Goal: Communication & Community: Answer question/provide support

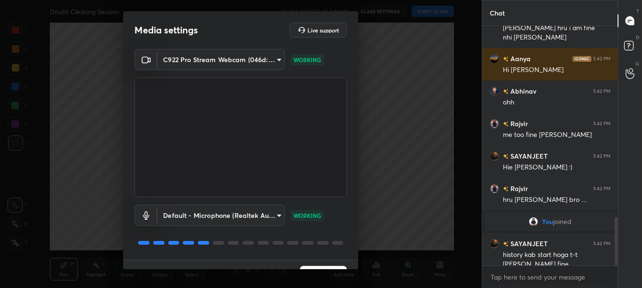
scroll to position [946, 0]
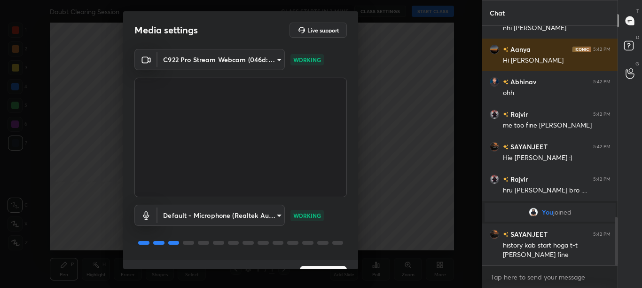
click at [359, 253] on div "Media settings Live support C922 Pro Stream Webcam (046d:085c) 305262ab2c1f445a…" at bounding box center [241, 144] width 482 height 288
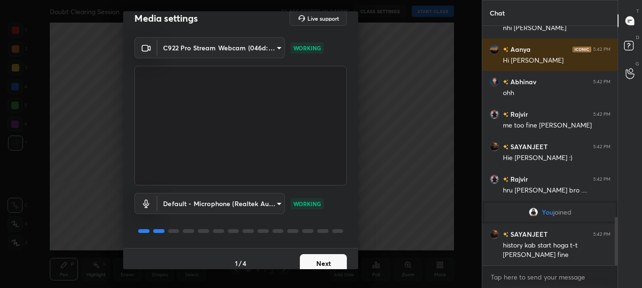
scroll to position [21, 0]
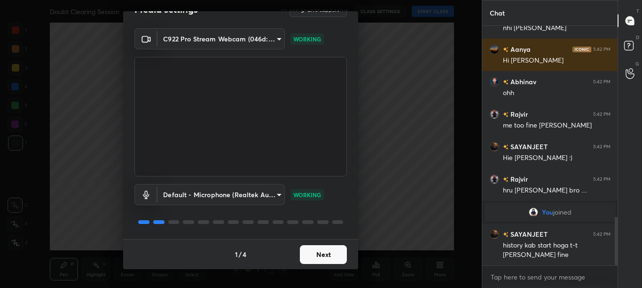
click at [337, 253] on button "Next" at bounding box center [323, 254] width 47 height 19
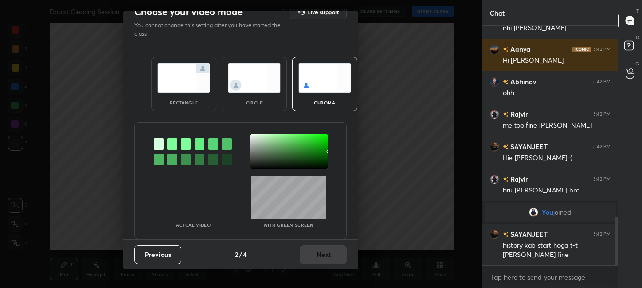
scroll to position [0, 0]
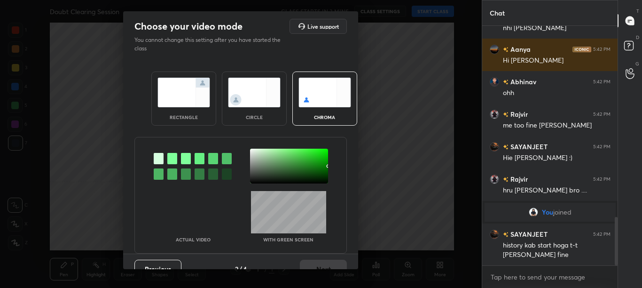
click at [174, 163] on div at bounding box center [172, 158] width 10 height 11
click at [253, 153] on div at bounding box center [289, 166] width 78 height 35
click at [250, 151] on div at bounding box center [289, 166] width 78 height 35
click at [251, 153] on div at bounding box center [289, 166] width 78 height 35
click at [251, 152] on div at bounding box center [289, 166] width 78 height 35
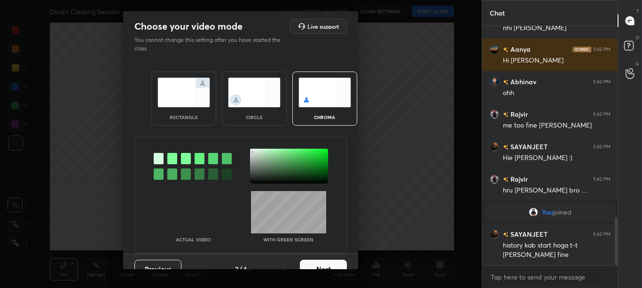
click at [318, 263] on button "Next" at bounding box center [323, 269] width 47 height 19
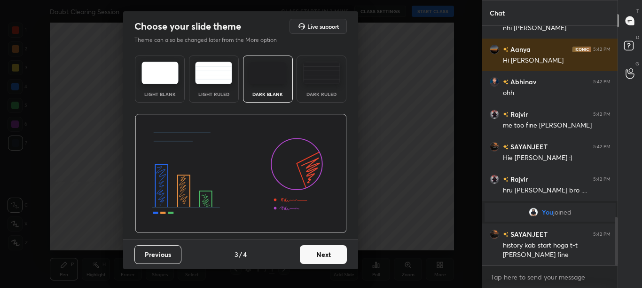
click at [317, 264] on div "Previous 3 / 4 Next" at bounding box center [240, 254] width 235 height 30
click at [331, 254] on button "Next" at bounding box center [323, 254] width 47 height 19
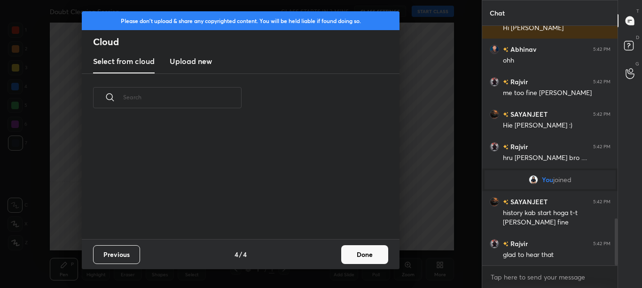
click at [335, 256] on div "Previous 4 / 4 Done" at bounding box center [241, 254] width 318 height 30
click at [371, 254] on button "Done" at bounding box center [364, 254] width 47 height 19
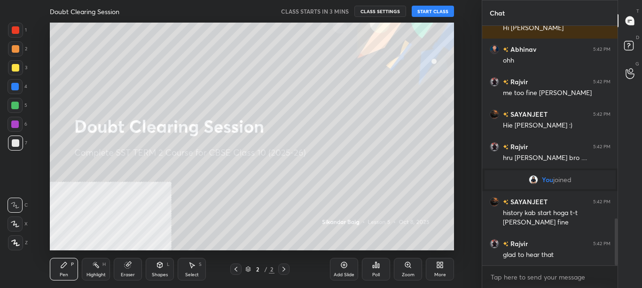
click at [434, 272] on div "More" at bounding box center [440, 269] width 28 height 23
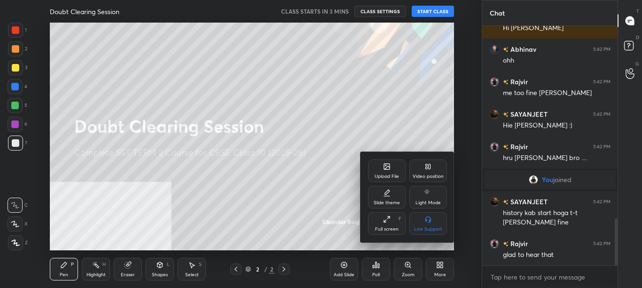
click at [429, 174] on div "Video position" at bounding box center [428, 176] width 31 height 5
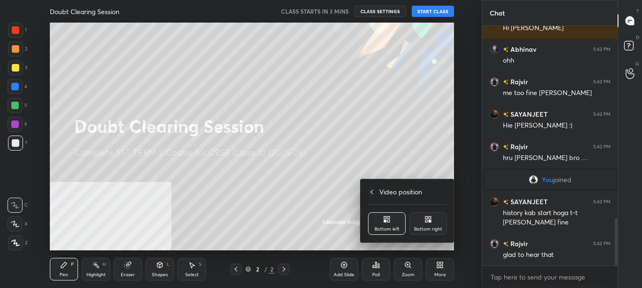
click at [433, 216] on div "Bottom right" at bounding box center [429, 223] width 38 height 23
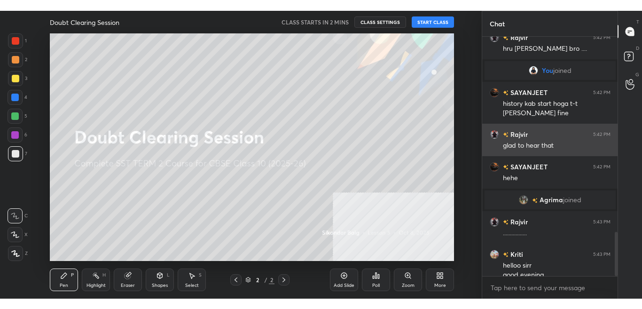
scroll to position [1055, 0]
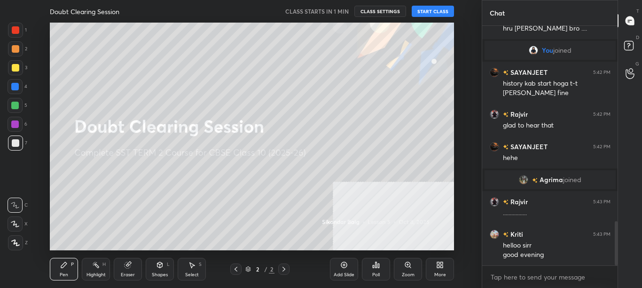
click at [440, 8] on button "START CLASS" at bounding box center [433, 11] width 42 height 11
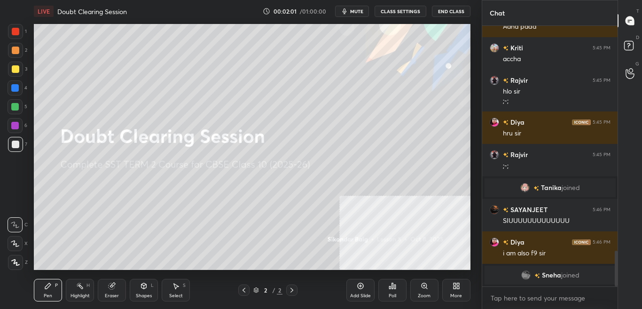
scroll to position [1640, 0]
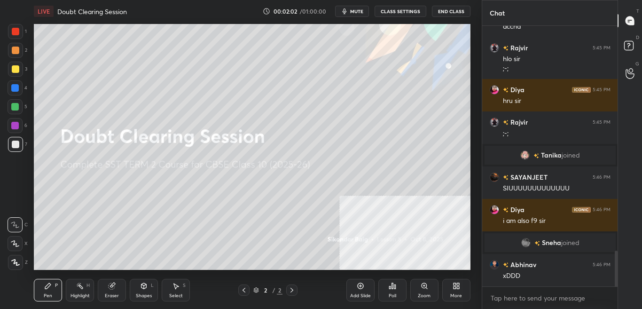
click at [615, 266] on div at bounding box center [616, 269] width 3 height 37
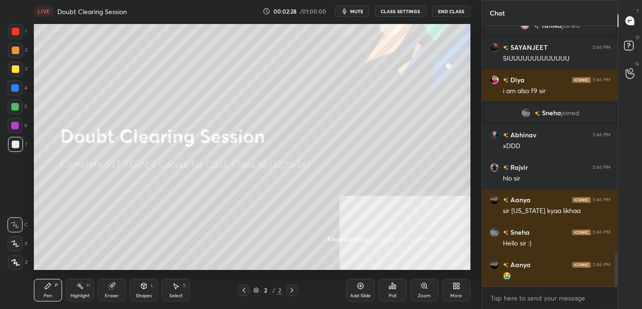
scroll to position [1811, 0]
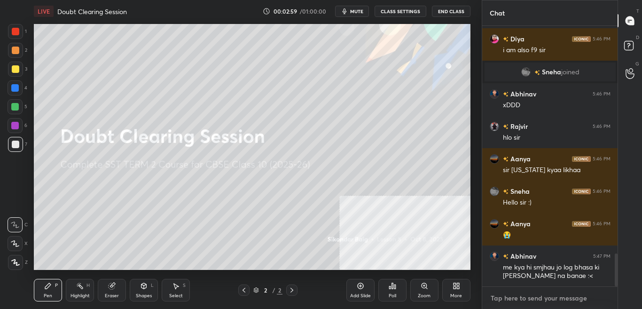
type textarea "x"
click at [562, 287] on textarea at bounding box center [550, 298] width 121 height 15
click at [561, 287] on textarea at bounding box center [550, 298] width 121 height 15
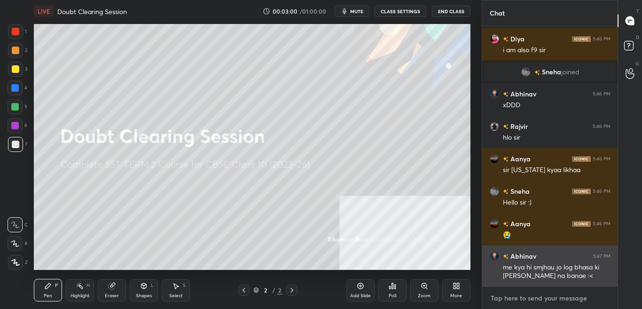
type textarea "t"
type textarea "x"
type textarea "t."
type textarea "x"
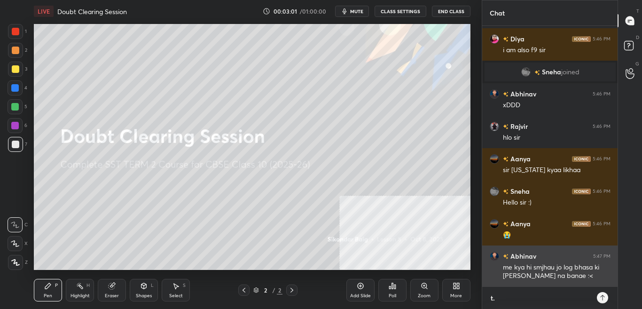
scroll to position [1844, 0]
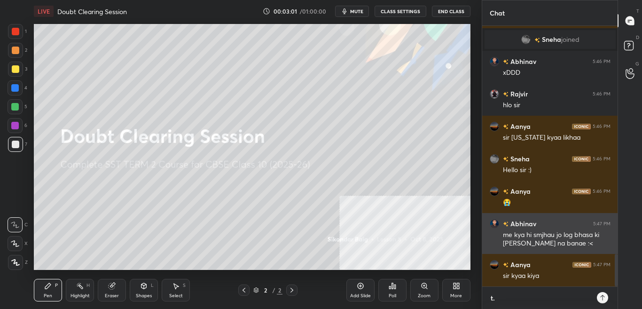
type textarea "t.m"
type textarea "x"
type textarea "[DOMAIN_NAME]"
type textarea "x"
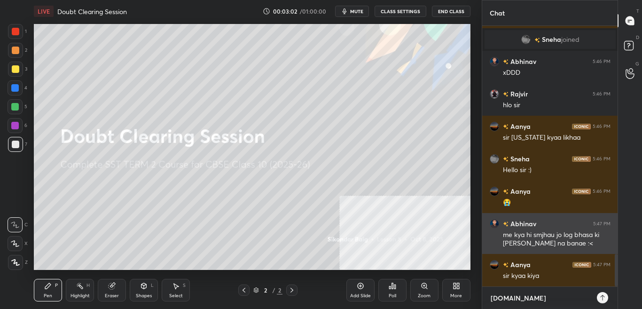
type textarea "[DOMAIN_NAME][URL]"
type textarea "x"
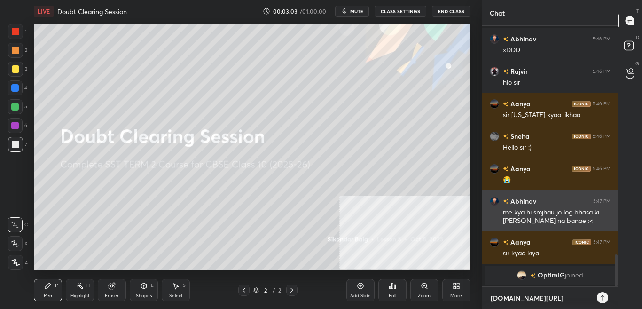
type textarea "[DOMAIN_NAME][URL]"
type textarea "x"
type textarea "[DOMAIN_NAME][URL]"
type textarea "x"
type textarea "[DOMAIN_NAME][URL]"
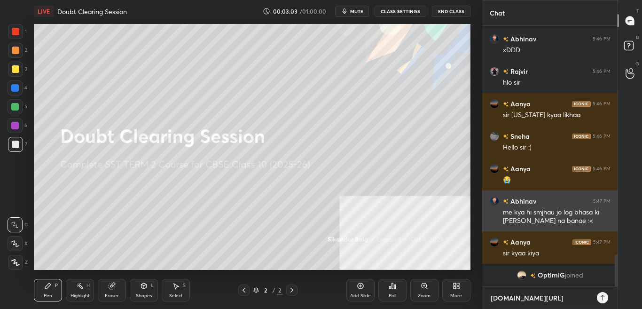
type textarea "x"
type textarea "[DOMAIN_NAME][URL]"
type textarea "x"
type textarea "[DOMAIN_NAME][URL]"
type textarea "x"
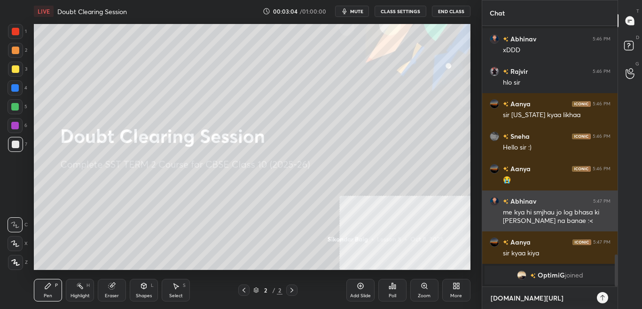
type textarea "[DOMAIN_NAME][URL][PERSON_NAME]"
type textarea "x"
type textarea "[DOMAIN_NAME][URL]"
type textarea "x"
type textarea "[DOMAIN_NAME][URL]"
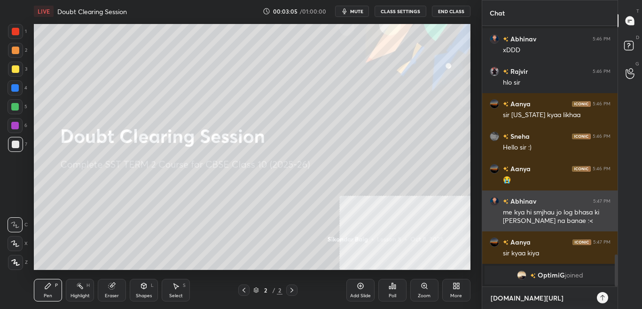
type textarea "x"
type textarea "[DOMAIN_NAME][URL]"
type textarea "x"
type textarea "[DOMAIN_NAME][URL]"
type textarea "x"
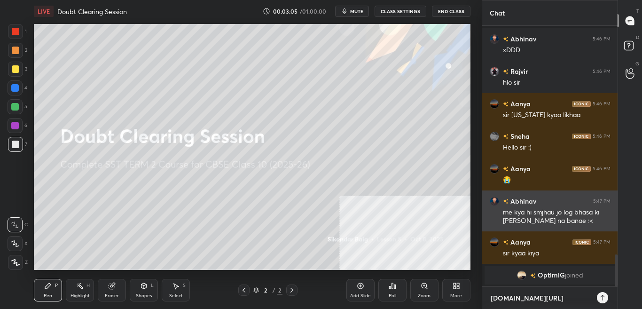
type textarea "[DOMAIN_NAME][URL]"
type textarea "x"
type textarea "[DOMAIN_NAME][URL]"
type textarea "x"
type textarea "[DOMAIN_NAME][URL]"
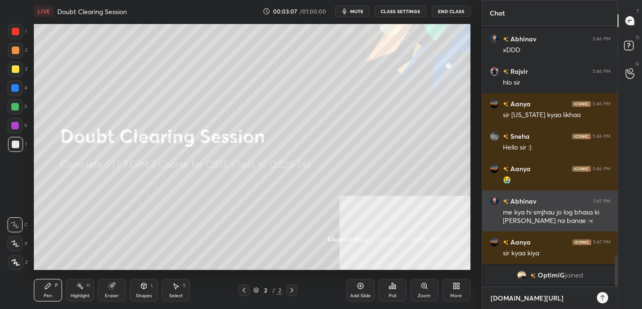
type textarea "x"
type textarea "[DOMAIN_NAME][URL]"
type textarea "x"
type textarea "[DOMAIN_NAME][URL]"
type textarea "x"
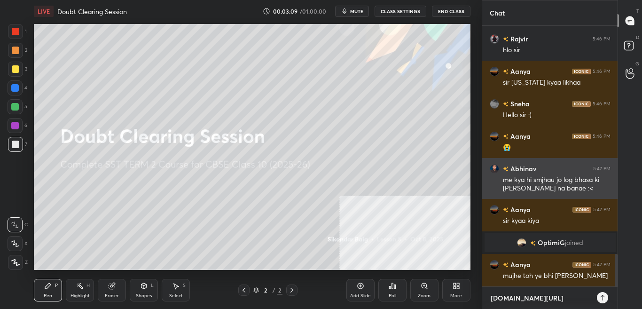
type textarea "[DOMAIN_NAME][URL]"
type textarea "x"
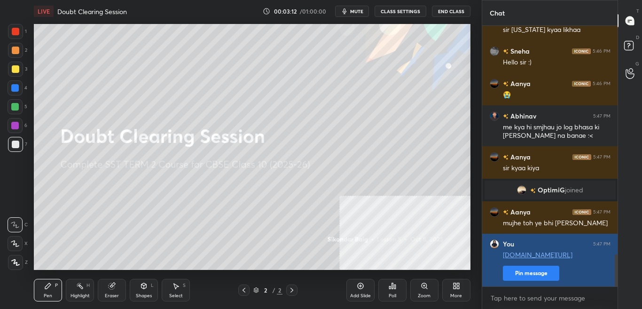
click at [545, 273] on button "Pin message" at bounding box center [531, 273] width 56 height 15
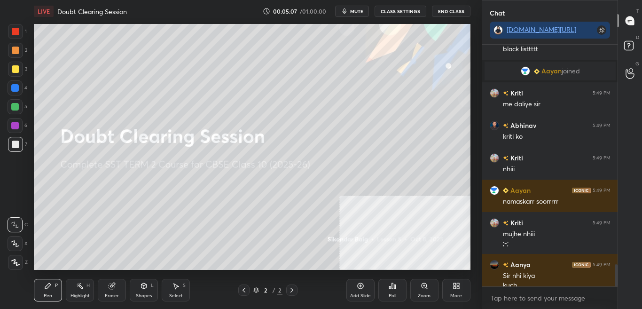
scroll to position [2438, 0]
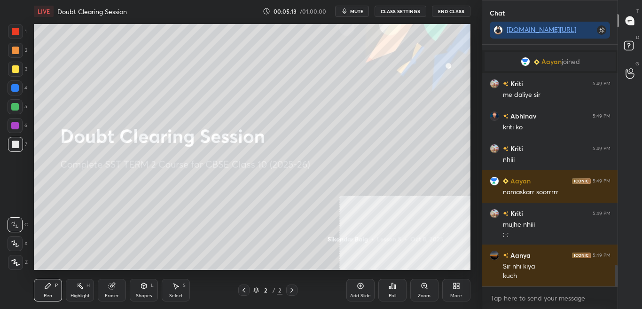
click at [347, 12] on icon "button" at bounding box center [344, 11] width 4 height 6
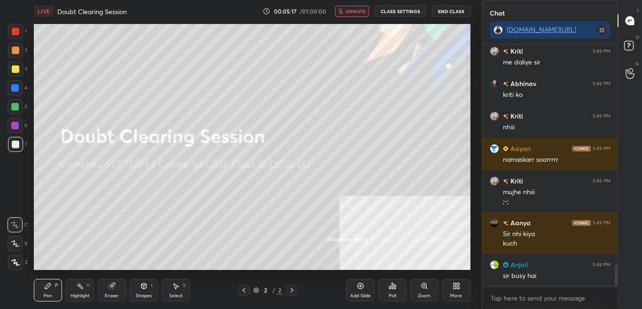
click at [353, 11] on span "unmute" at bounding box center [356, 11] width 20 height 7
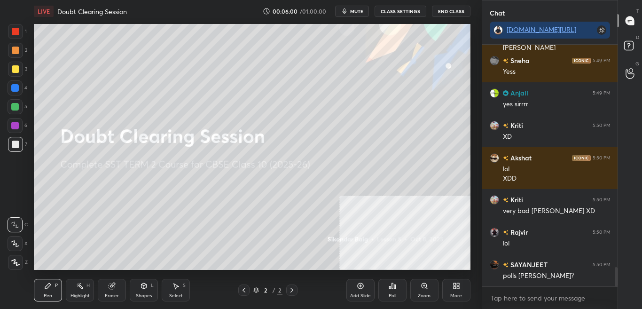
scroll to position [2772, 0]
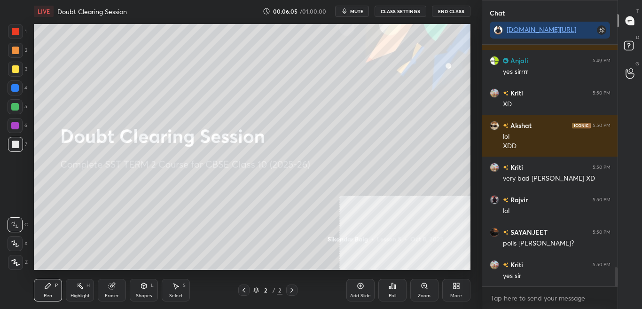
click at [457, 287] on div "More" at bounding box center [456, 290] width 28 height 23
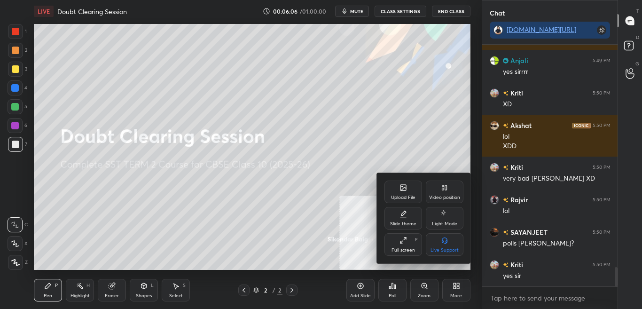
click at [407, 188] on icon at bounding box center [404, 188] width 8 height 8
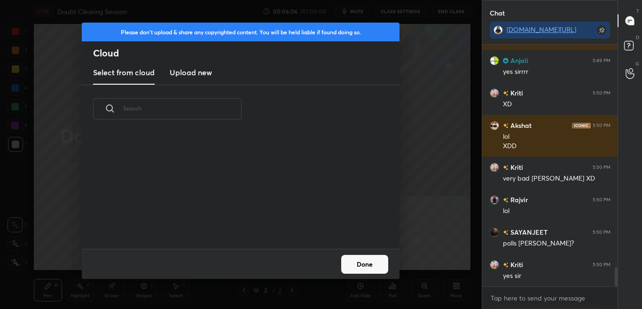
scroll to position [116, 302]
click at [195, 71] on h3 "Upload new" at bounding box center [191, 72] width 42 height 11
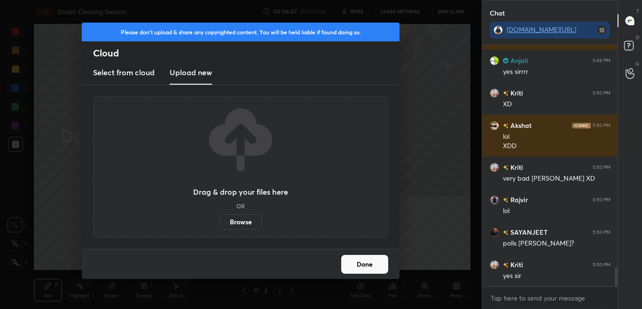
click at [242, 225] on label "Browse" at bounding box center [241, 221] width 42 height 15
click at [220, 225] on input "Browse" at bounding box center [220, 221] width 0 height 15
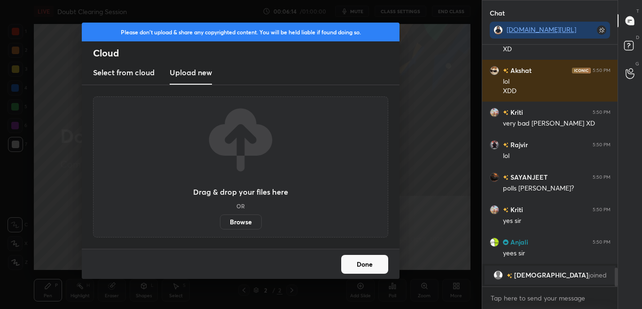
scroll to position [2634, 0]
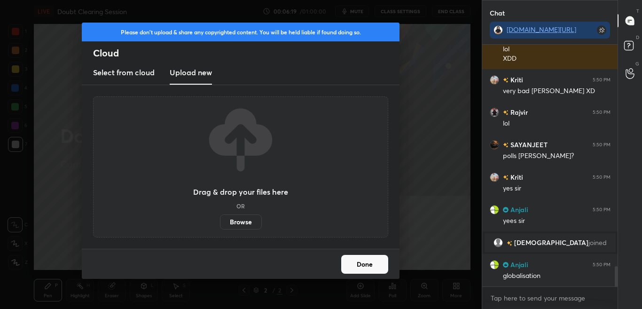
click at [116, 39] on div "Please don't upload & share any copyrighted content. You will be held liable if…" at bounding box center [241, 32] width 318 height 19
click at [116, 40] on div "Please don't upload & share any copyrighted content. You will be held liable if…" at bounding box center [241, 32] width 318 height 19
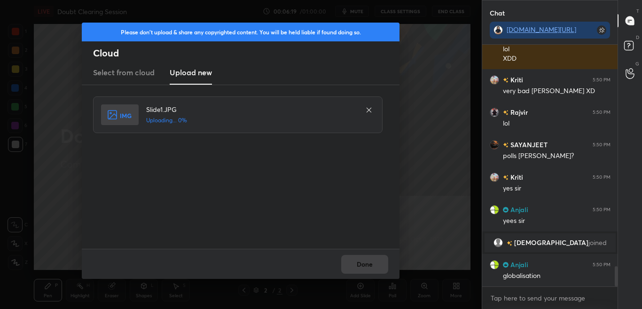
scroll to position [2675, 0]
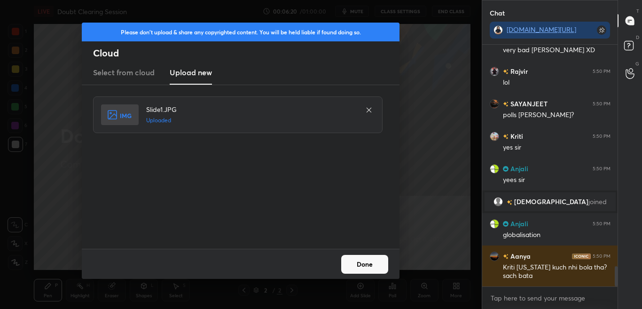
click at [360, 267] on button "Done" at bounding box center [364, 264] width 47 height 19
click at [361, 266] on button "Done" at bounding box center [364, 264] width 47 height 19
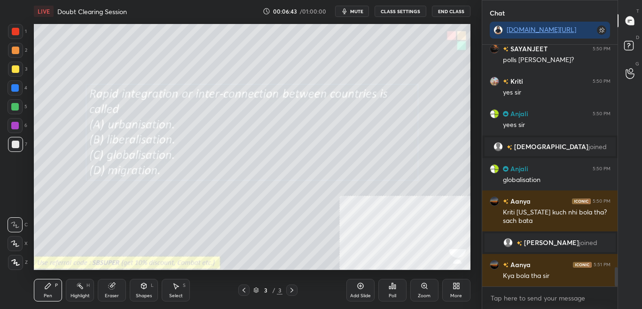
scroll to position [2754, 0]
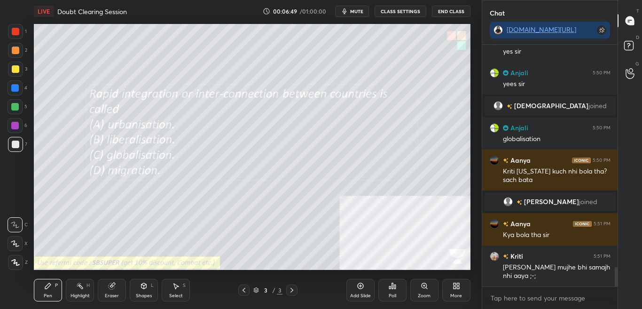
click at [392, 287] on div "Poll" at bounding box center [392, 290] width 28 height 23
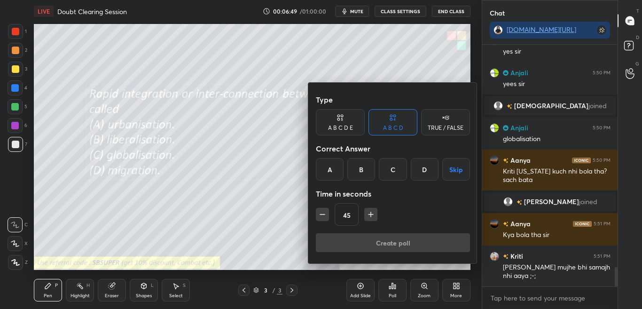
click at [400, 169] on div "C" at bounding box center [393, 169] width 28 height 23
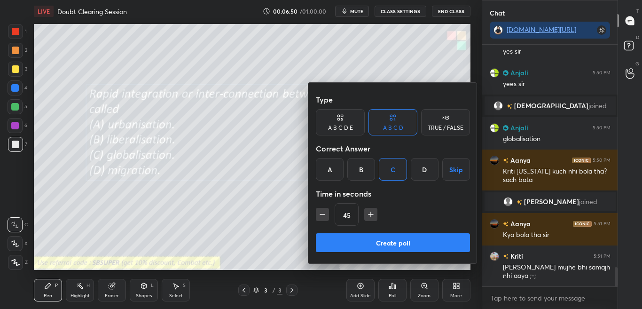
click at [395, 241] on button "Create poll" at bounding box center [393, 242] width 154 height 19
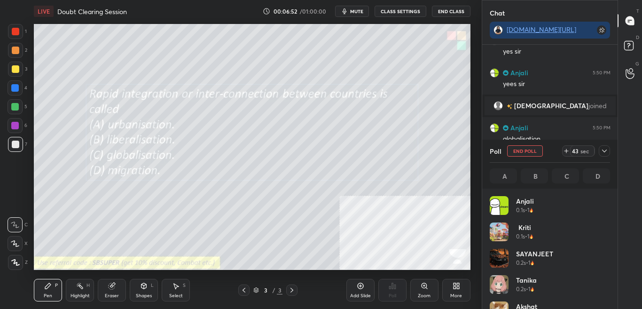
scroll to position [110, 118]
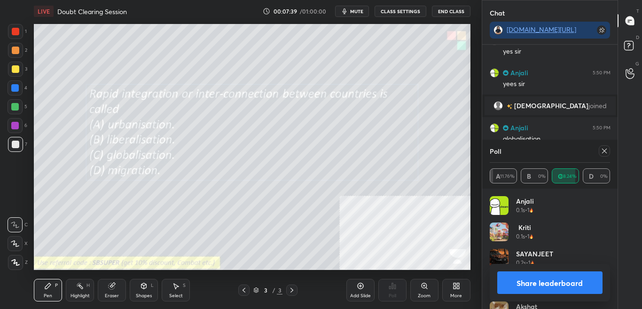
click at [607, 148] on div at bounding box center [604, 150] width 11 height 11
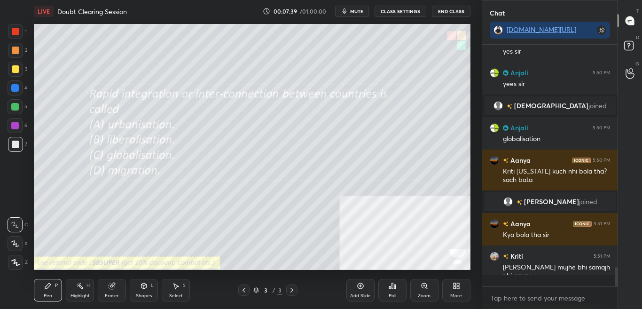
scroll to position [261, 133]
click at [456, 287] on div "More" at bounding box center [456, 290] width 28 height 23
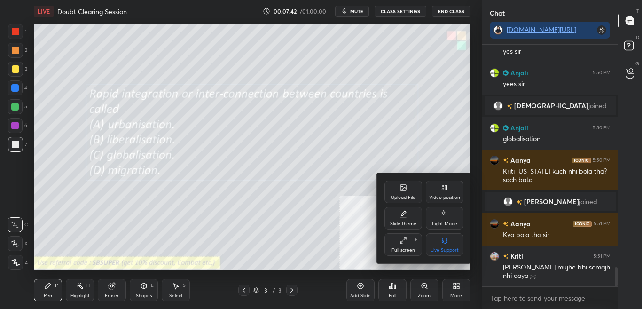
click at [410, 197] on div "Upload File" at bounding box center [403, 197] width 24 height 5
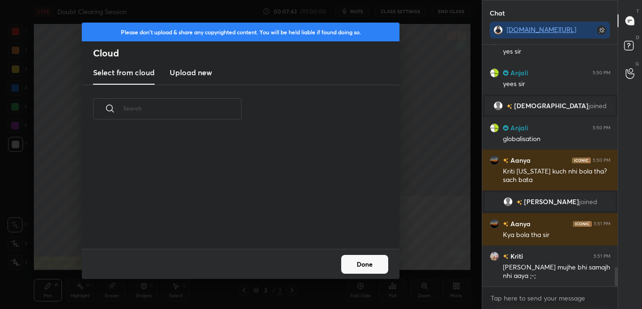
scroll to position [116, 302]
click at [194, 73] on h3 "Upload new" at bounding box center [191, 72] width 42 height 11
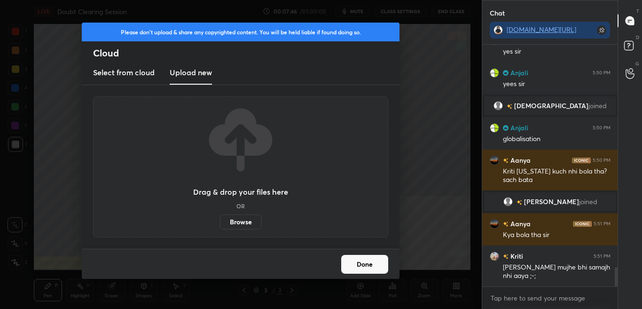
click at [243, 226] on label "Browse" at bounding box center [241, 221] width 42 height 15
click at [220, 226] on input "Browse" at bounding box center [220, 221] width 0 height 15
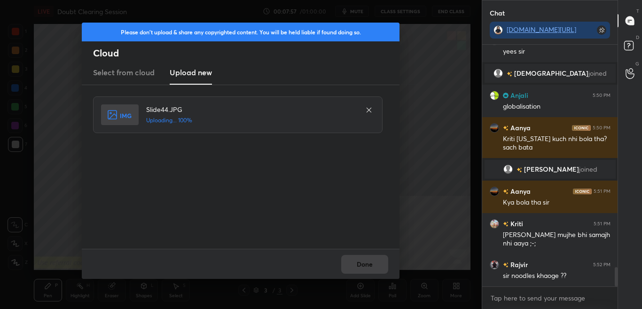
scroll to position [2796, 0]
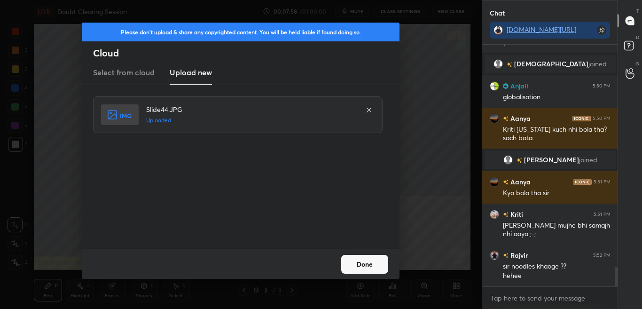
click at [367, 268] on button "Done" at bounding box center [364, 264] width 47 height 19
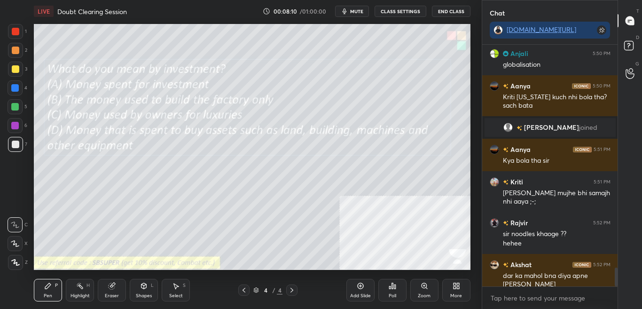
scroll to position [2861, 0]
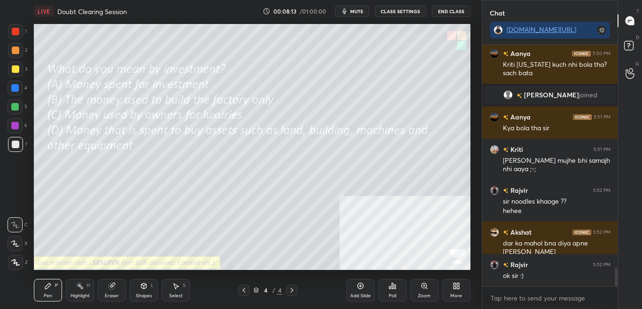
click at [387, 287] on div "Poll" at bounding box center [392, 290] width 28 height 23
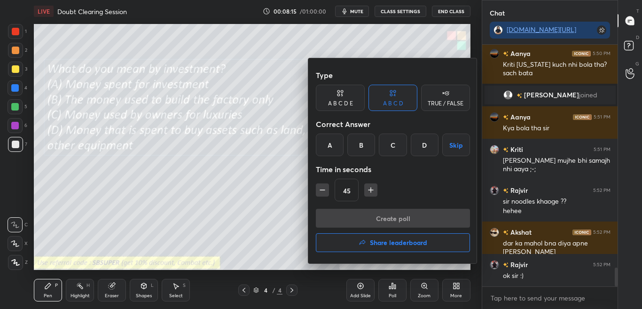
click at [421, 147] on div "D" at bounding box center [425, 145] width 28 height 23
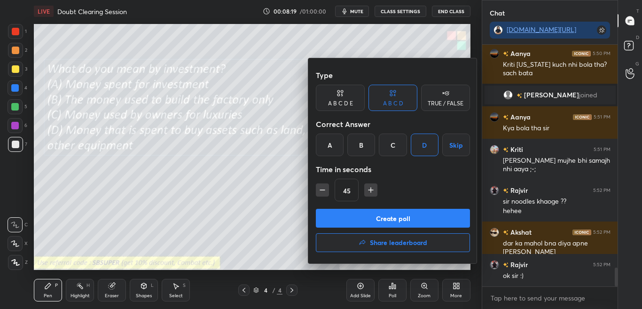
drag, startPoint x: 394, startPoint y: 216, endPoint x: 403, endPoint y: 202, distance: 16.7
click at [395, 216] on button "Create poll" at bounding box center [393, 218] width 154 height 19
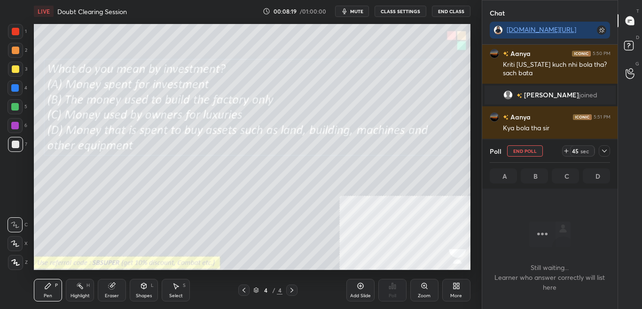
scroll to position [213, 133]
click at [600, 151] on div at bounding box center [604, 150] width 11 height 11
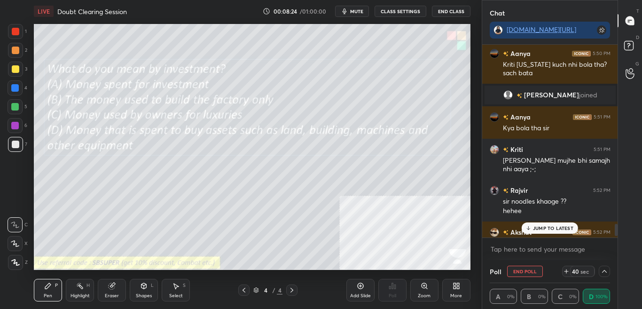
scroll to position [2910, 0]
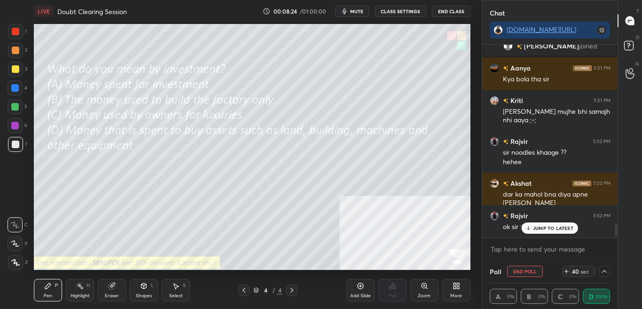
drag, startPoint x: 617, startPoint y: 229, endPoint x: 617, endPoint y: 239, distance: 10.8
click at [617, 239] on div "Anjali 5:50 PM globalisation [PERSON_NAME] 5:50 PM Kriti [US_STATE] kuch nhi bo…" at bounding box center [550, 152] width 136 height 215
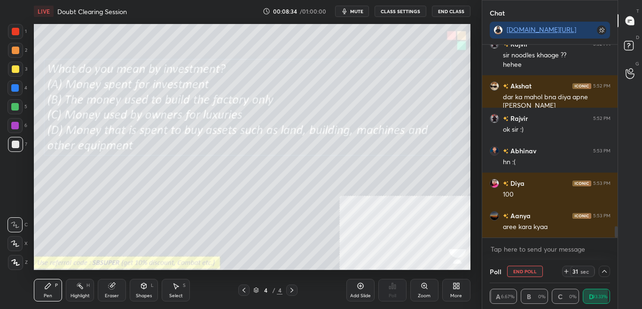
scroll to position [3048, 0]
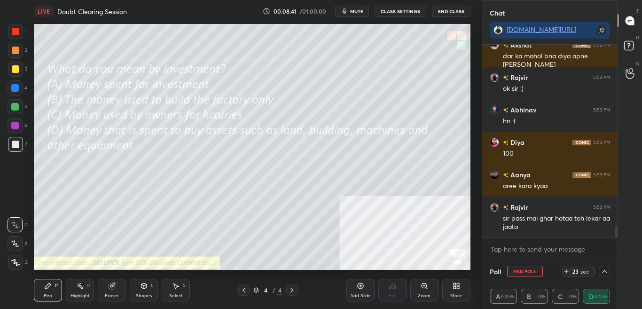
click at [603, 273] on icon at bounding box center [605, 272] width 8 height 8
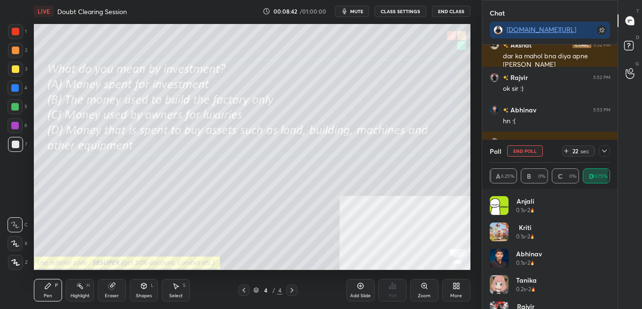
scroll to position [3, 3]
click at [608, 151] on icon at bounding box center [605, 151] width 8 height 8
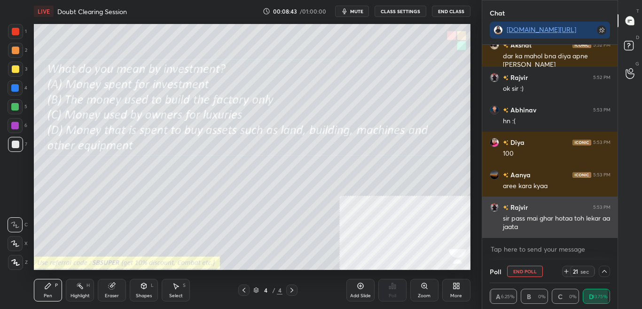
scroll to position [0, 3]
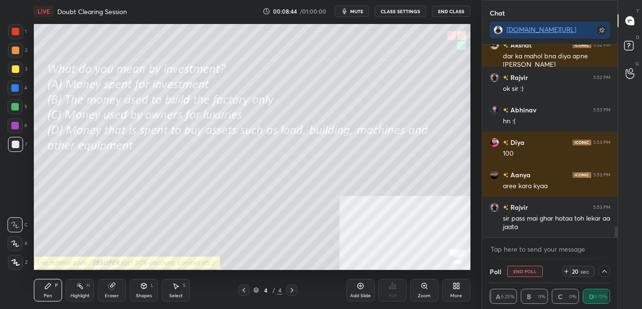
click at [607, 274] on icon at bounding box center [605, 272] width 8 height 8
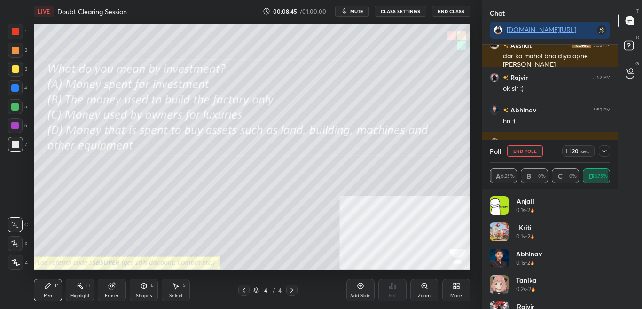
scroll to position [3081, 0]
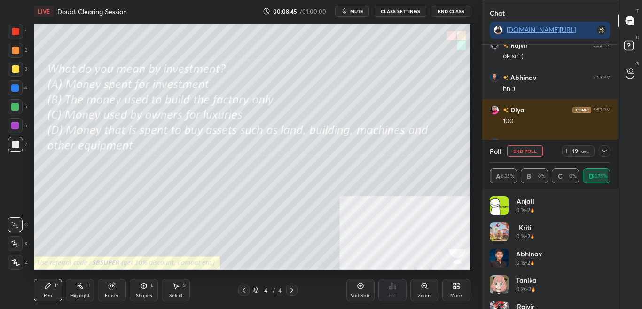
drag, startPoint x: 605, startPoint y: 148, endPoint x: 605, endPoint y: 157, distance: 8.5
click at [605, 149] on icon at bounding box center [605, 151] width 8 height 8
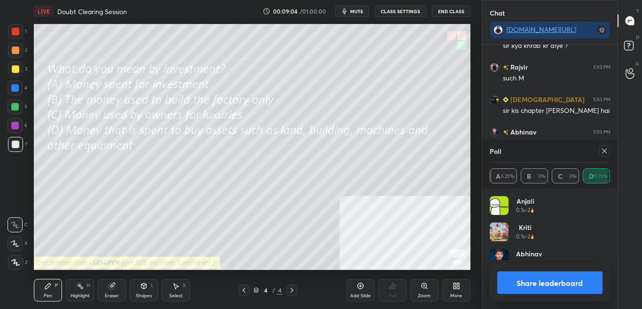
scroll to position [3, 3]
click at [580, 287] on button "Share leaderboard" at bounding box center [550, 282] width 106 height 23
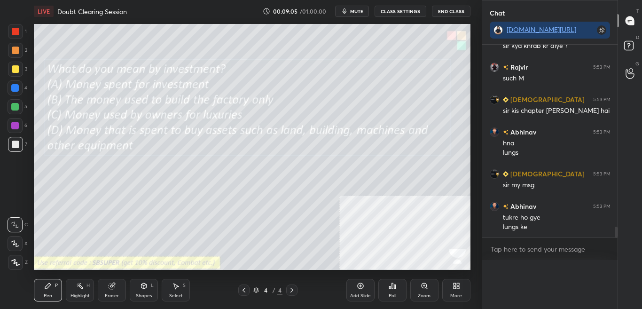
scroll to position [0, 0]
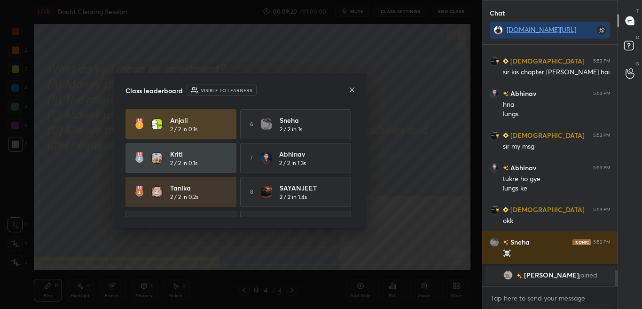
click at [352, 191] on div "Anjali 2 / 2 in 0.1s 6 Sneha 2 / 2 in 1s Kriti 2 / 2 in 0.1s 7 [PERSON_NAME] 2 …" at bounding box center [241, 192] width 230 height 166
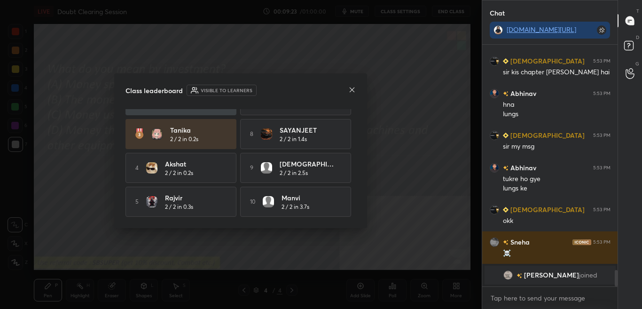
click at [351, 92] on icon at bounding box center [352, 90] width 8 height 8
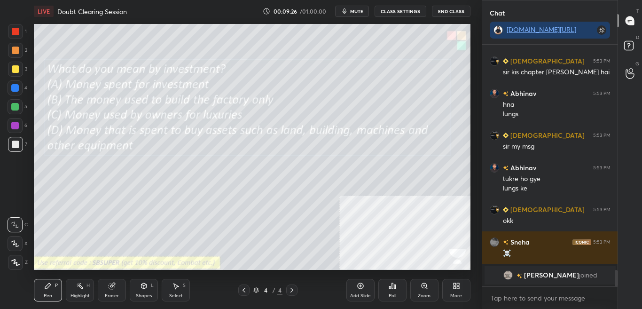
click at [454, 287] on icon at bounding box center [455, 287] width 2 height 2
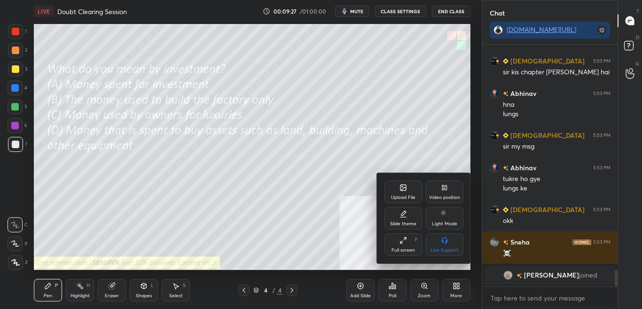
click at [397, 186] on div "Upload File" at bounding box center [404, 192] width 38 height 23
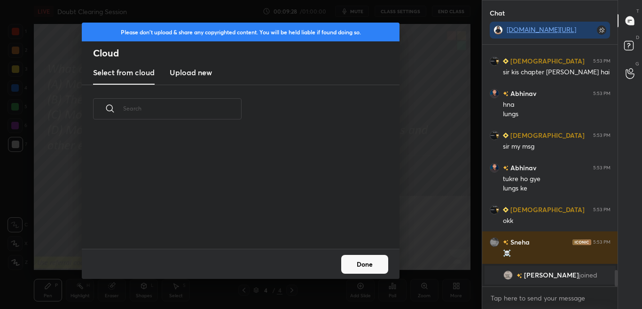
click at [205, 79] on new "Upload new" at bounding box center [191, 73] width 42 height 24
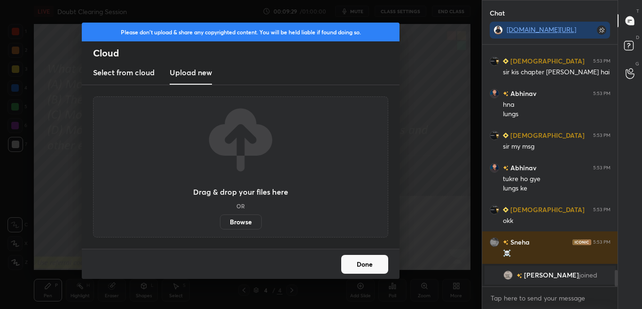
click at [257, 221] on label "Browse" at bounding box center [241, 221] width 42 height 15
click at [220, 221] on input "Browse" at bounding box center [220, 221] width 0 height 15
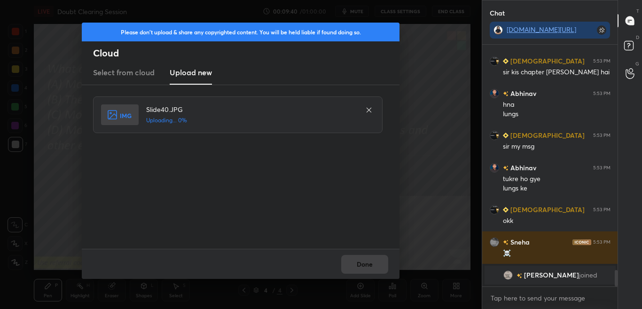
click at [363, 265] on div "Done" at bounding box center [241, 264] width 318 height 30
click at [363, 264] on div "Done" at bounding box center [241, 264] width 318 height 30
click at [362, 264] on div "Done" at bounding box center [241, 264] width 318 height 30
click at [357, 261] on button "Done" at bounding box center [364, 264] width 47 height 19
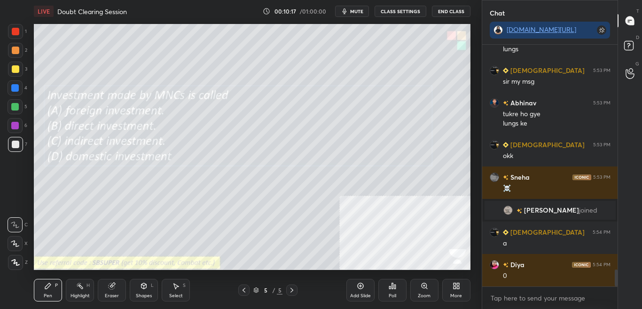
scroll to position [3209, 0]
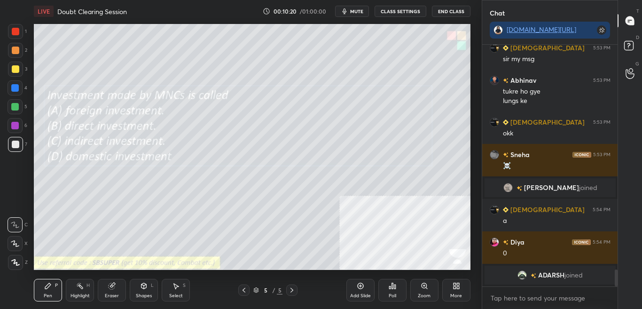
click at [399, 287] on div "Poll" at bounding box center [392, 290] width 28 height 23
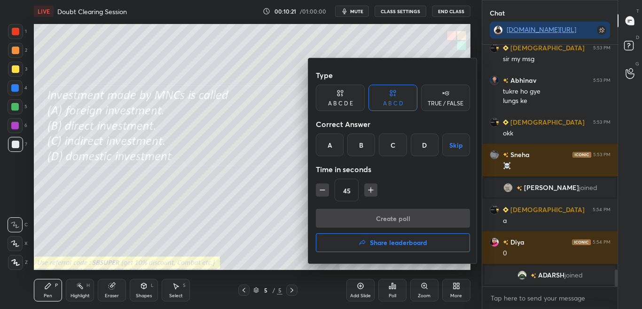
scroll to position [3225, 0]
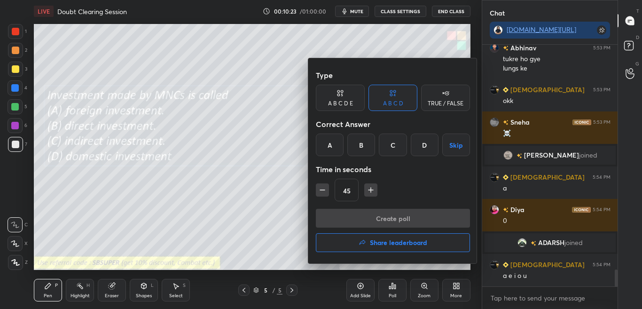
drag, startPoint x: 330, startPoint y: 147, endPoint x: 338, endPoint y: 170, distance: 24.2
click at [331, 147] on div "A" at bounding box center [330, 145] width 28 height 23
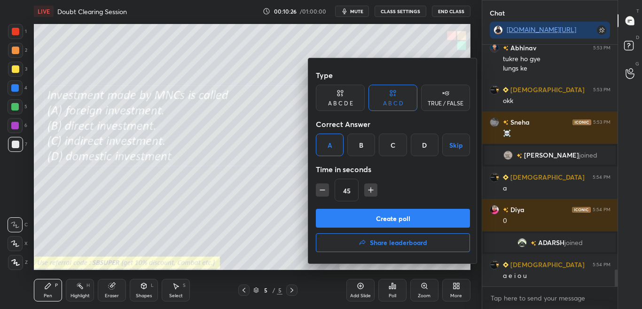
click at [350, 220] on button "Create poll" at bounding box center [393, 218] width 154 height 19
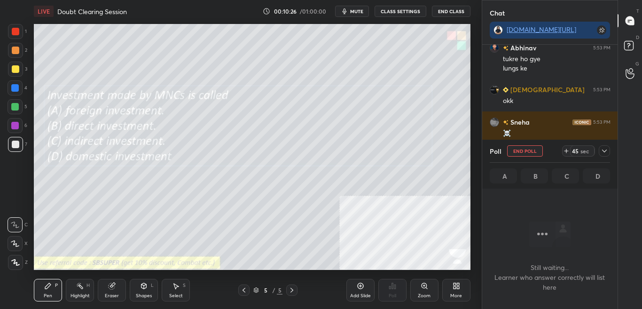
scroll to position [213, 133]
click at [606, 152] on icon at bounding box center [605, 151] width 8 height 8
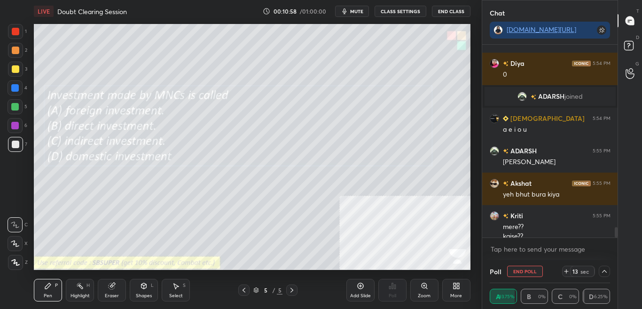
scroll to position [3380, 0]
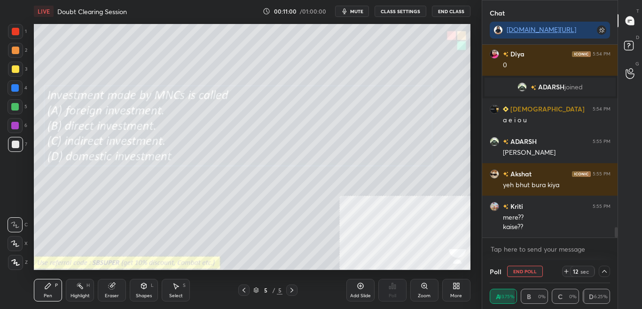
click at [605, 276] on div at bounding box center [604, 271] width 11 height 11
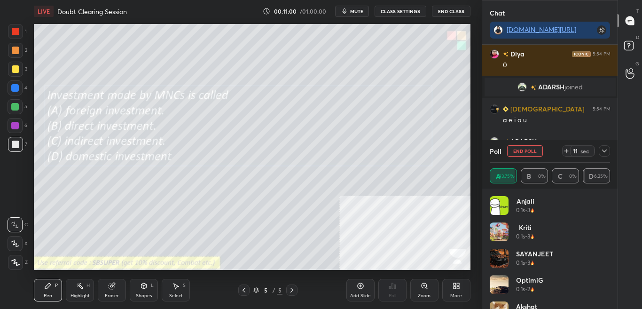
scroll to position [110, 118]
click at [611, 252] on div "Anjali 0.1s • 3 Kriti 0.1s • 3 SAYANJEET 0.1s • 3 OptimiG 0.1s • 2 [PERSON_NAME…" at bounding box center [550, 249] width 136 height 120
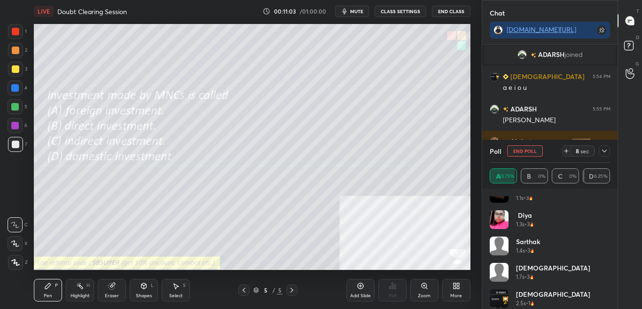
scroll to position [3445, 0]
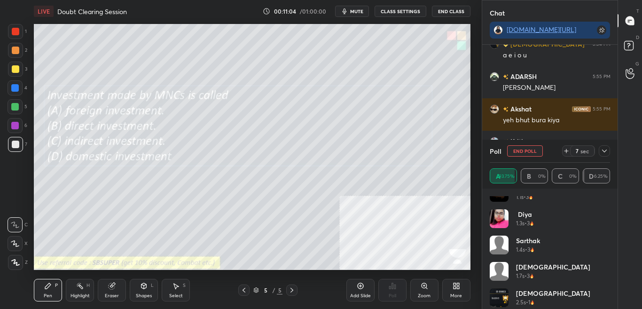
click at [607, 151] on icon at bounding box center [605, 151] width 8 height 8
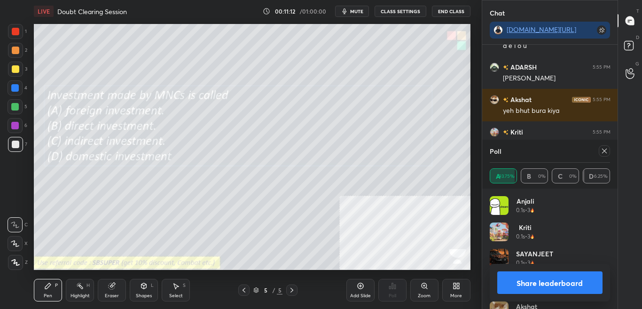
scroll to position [110, 118]
click at [571, 287] on button "Share leaderboard" at bounding box center [550, 282] width 106 height 23
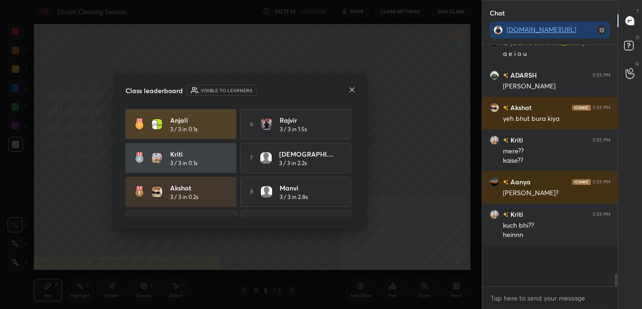
scroll to position [239, 133]
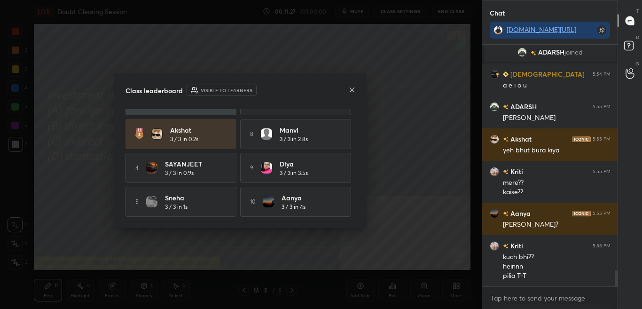
click at [350, 91] on icon at bounding box center [352, 90] width 8 height 8
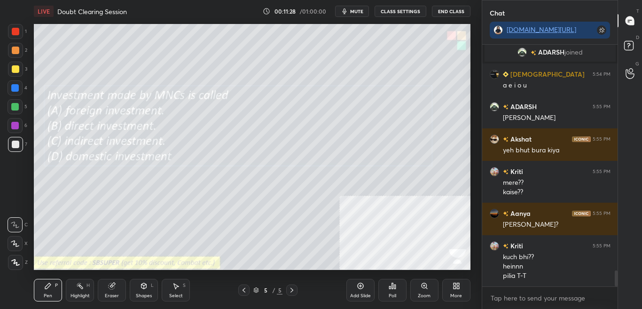
click at [289, 287] on icon at bounding box center [292, 290] width 8 height 8
click at [461, 287] on div "More" at bounding box center [456, 290] width 28 height 23
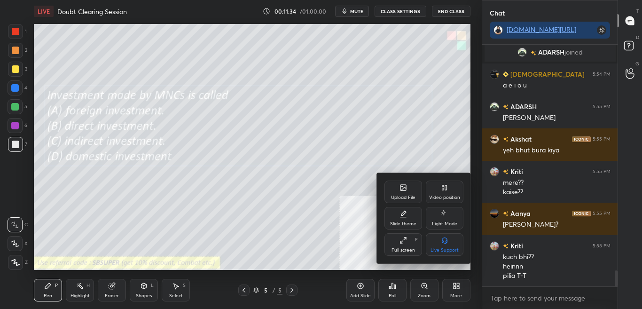
click at [406, 189] on icon at bounding box center [403, 188] width 5 height 3
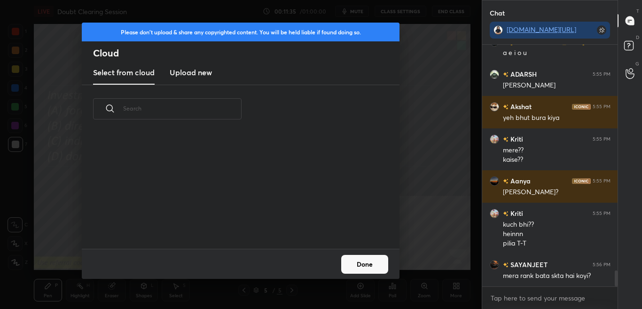
click at [203, 78] on new "Upload new" at bounding box center [191, 73] width 42 height 24
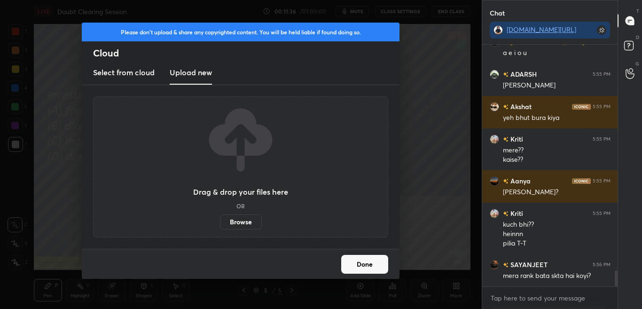
click at [237, 222] on label "Browse" at bounding box center [241, 221] width 42 height 15
click at [220, 222] on input "Browse" at bounding box center [220, 221] width 0 height 15
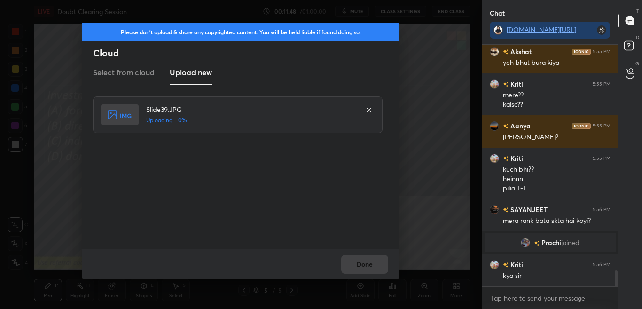
click at [362, 171] on div "Slide39.JPG Uploading... 0%" at bounding box center [241, 166] width 297 height 141
click at [365, 260] on button "Done" at bounding box center [364, 264] width 47 height 19
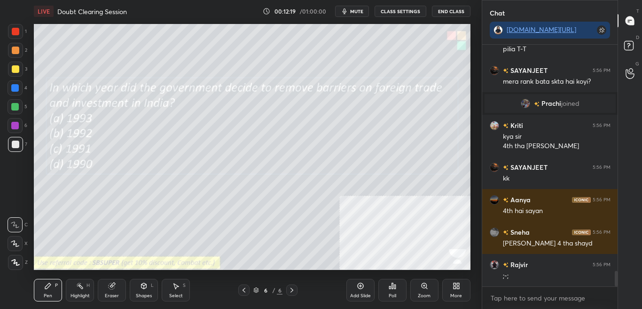
scroll to position [3567, 0]
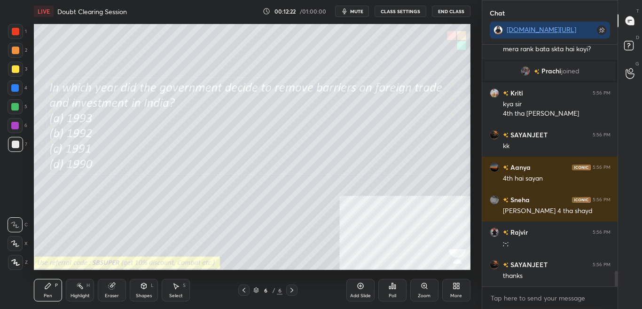
click at [392, 287] on div "Poll" at bounding box center [392, 290] width 28 height 53
click at [391, 287] on div "Poll" at bounding box center [393, 295] width 8 height 5
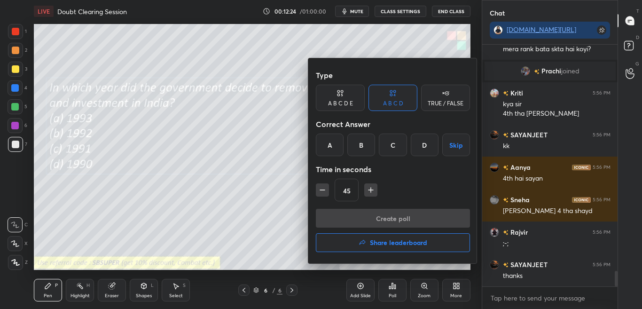
click at [399, 148] on div "C" at bounding box center [393, 145] width 28 height 23
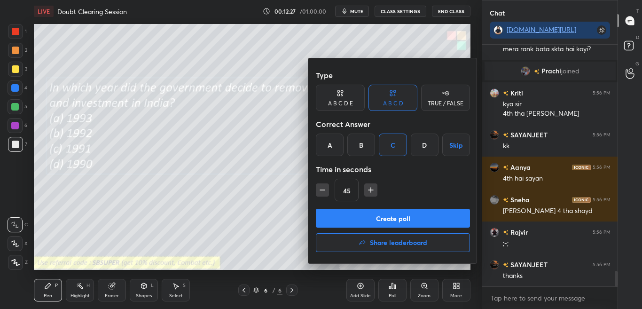
click at [399, 220] on button "Create poll" at bounding box center [393, 218] width 154 height 19
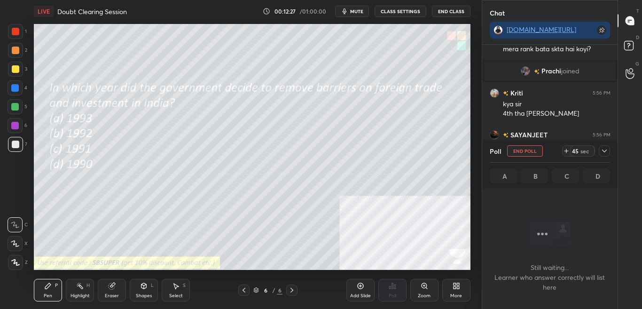
scroll to position [213, 133]
click at [605, 153] on icon at bounding box center [605, 151] width 8 height 8
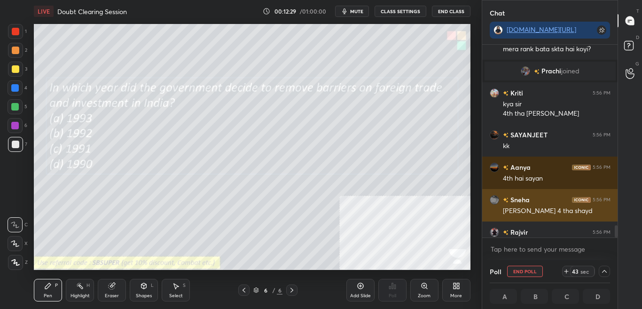
scroll to position [0, 3]
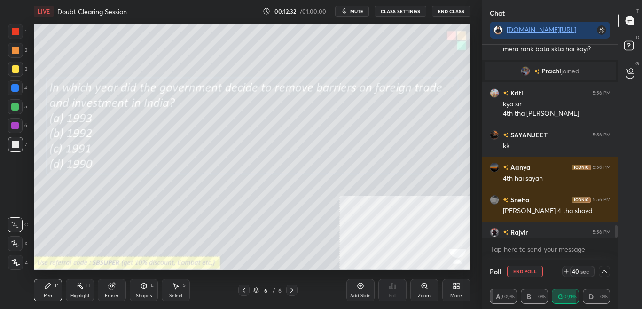
click at [606, 270] on icon at bounding box center [605, 272] width 8 height 8
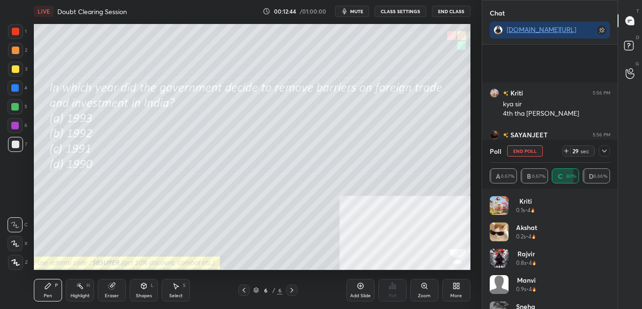
scroll to position [3649, 0]
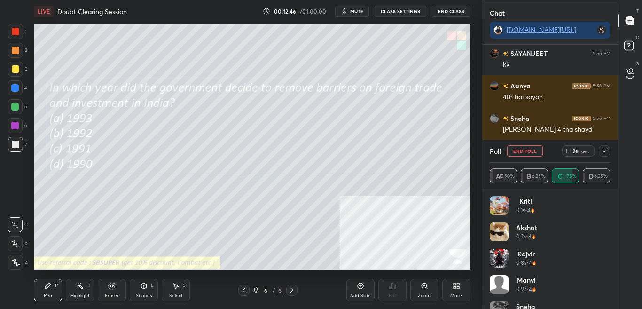
click at [602, 149] on icon at bounding box center [605, 151] width 8 height 8
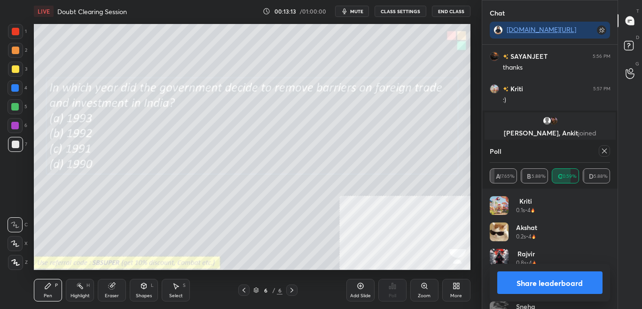
scroll to position [3710, 0]
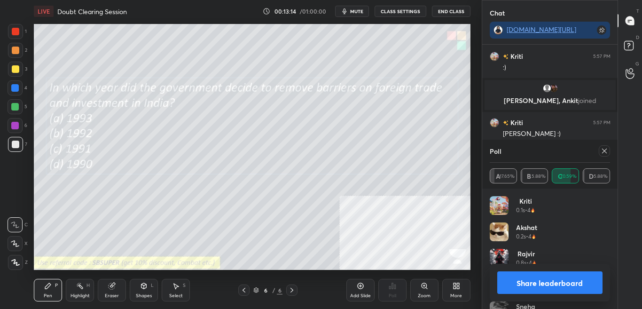
click at [552, 279] on button "Share leaderboard" at bounding box center [550, 282] width 106 height 23
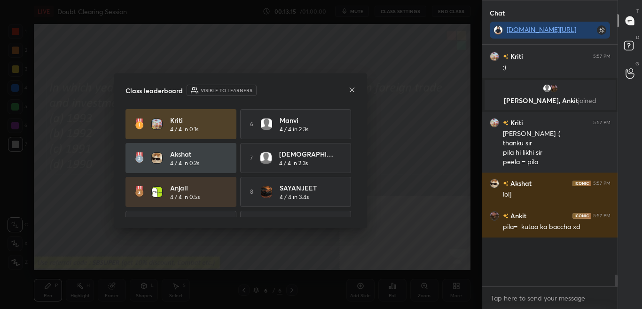
scroll to position [3669, 0]
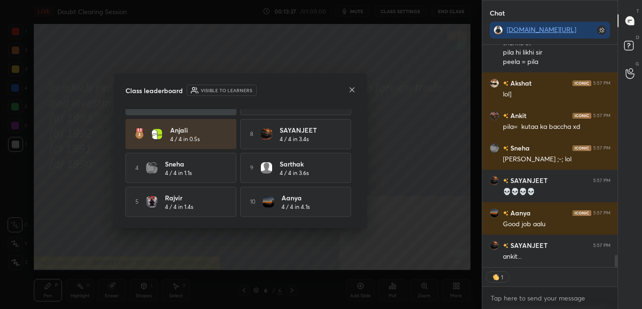
click at [353, 128] on div "Kriti 4 / 4 in 0.1s 6 [PERSON_NAME] 4 / 4 in 2.3s [PERSON_NAME] 4 / 4 in 0.2s 7…" at bounding box center [241, 134] width 230 height 166
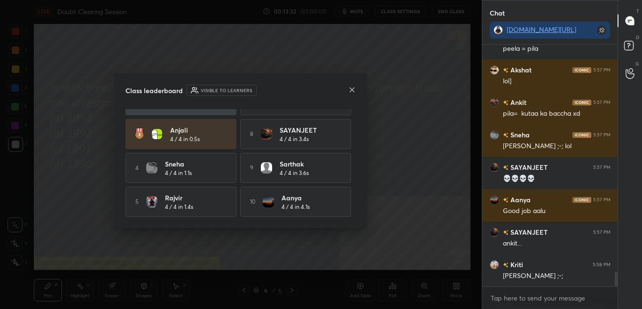
click at [355, 88] on icon at bounding box center [352, 90] width 8 height 8
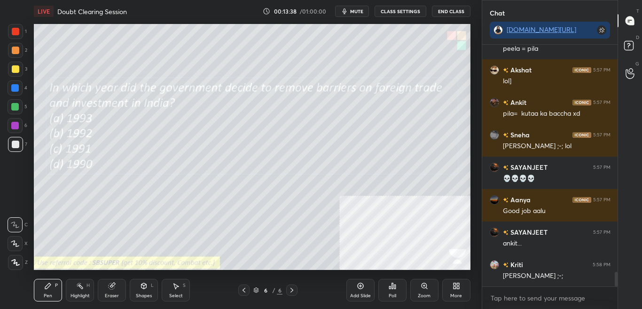
click at [450, 287] on div "More" at bounding box center [456, 290] width 28 height 23
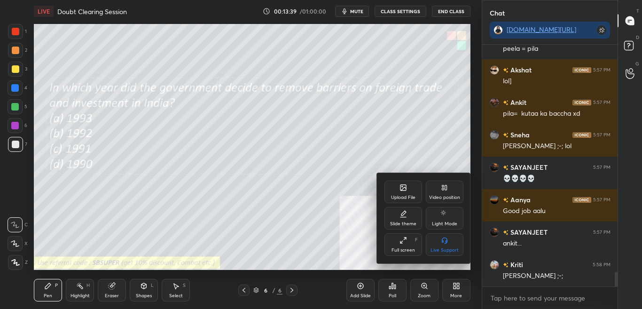
click at [400, 193] on div "Upload File" at bounding box center [404, 192] width 38 height 23
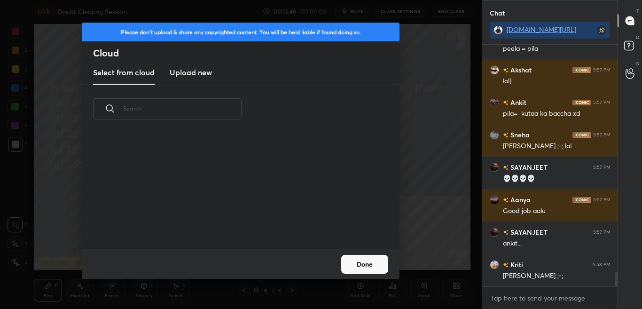
click at [203, 73] on h3 "Upload new" at bounding box center [191, 72] width 42 height 11
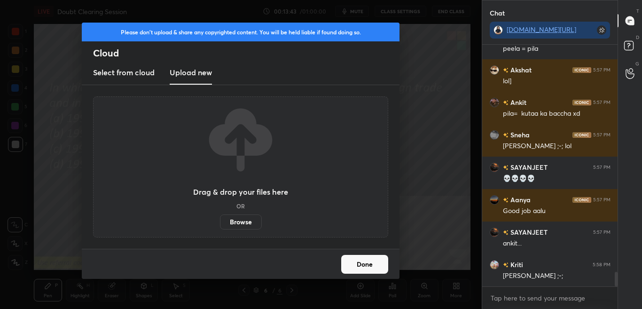
click at [251, 224] on label "Browse" at bounding box center [241, 221] width 42 height 15
click at [220, 224] on input "Browse" at bounding box center [220, 221] width 0 height 15
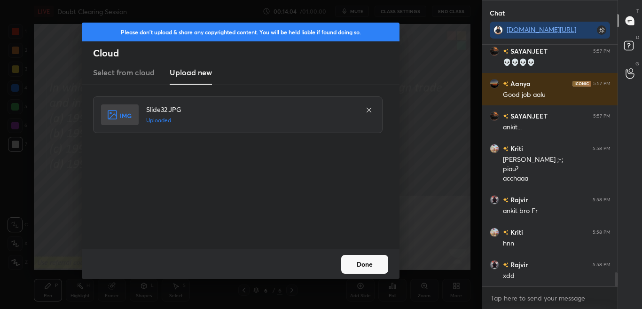
click at [343, 262] on button "Done" at bounding box center [364, 264] width 47 height 19
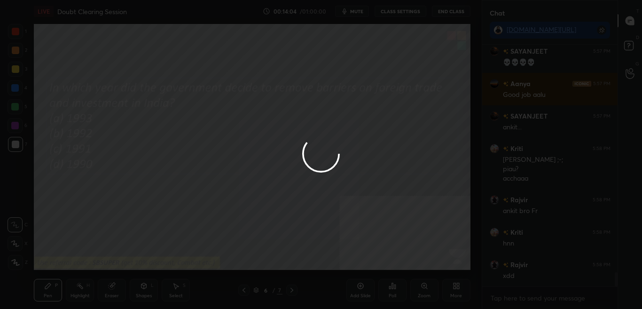
click at [345, 265] on div at bounding box center [321, 154] width 642 height 309
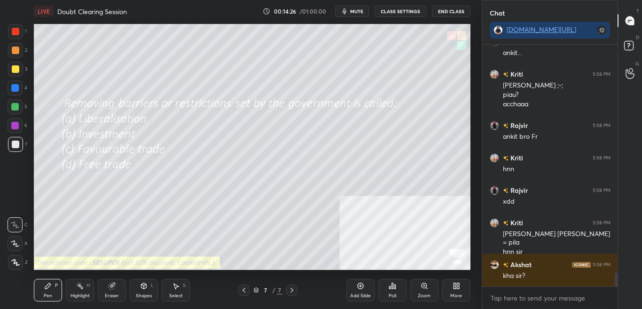
scroll to position [4046, 0]
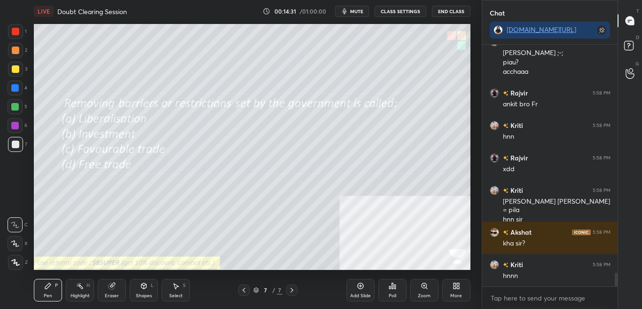
click at [393, 285] on icon at bounding box center [392, 286] width 1 height 6
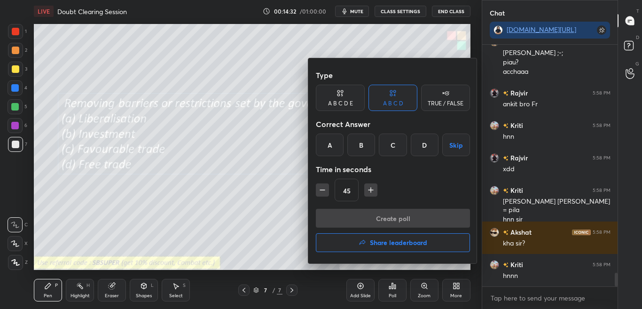
click at [388, 286] on div at bounding box center [321, 154] width 642 height 309
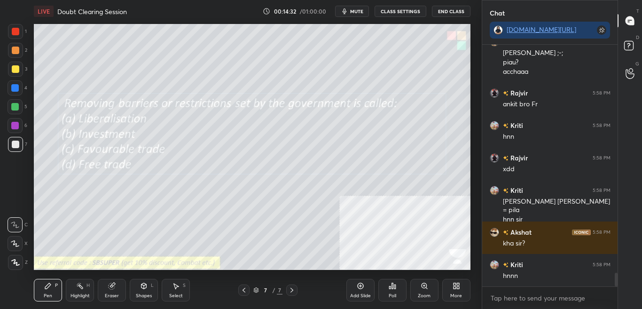
click at [388, 285] on div "Poll" at bounding box center [392, 290] width 28 height 23
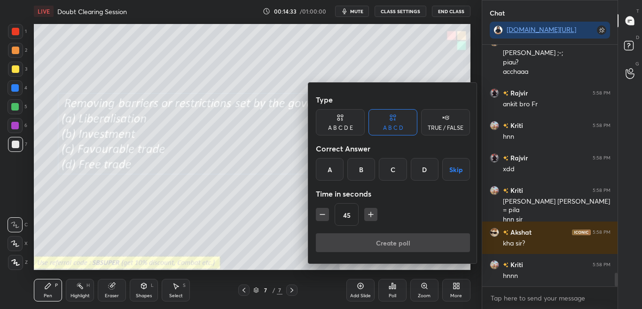
scroll to position [4087, 0]
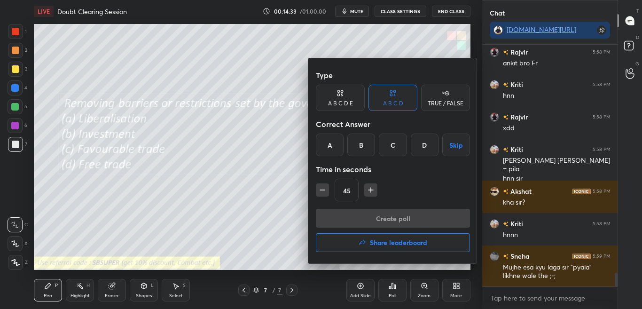
click at [388, 282] on div at bounding box center [321, 154] width 642 height 309
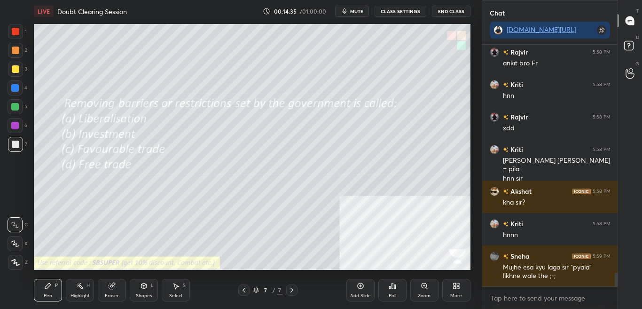
click at [387, 286] on div "Poll" at bounding box center [392, 290] width 28 height 23
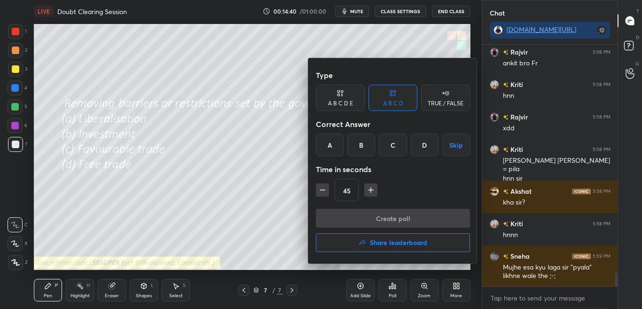
click at [389, 287] on div at bounding box center [321, 154] width 642 height 309
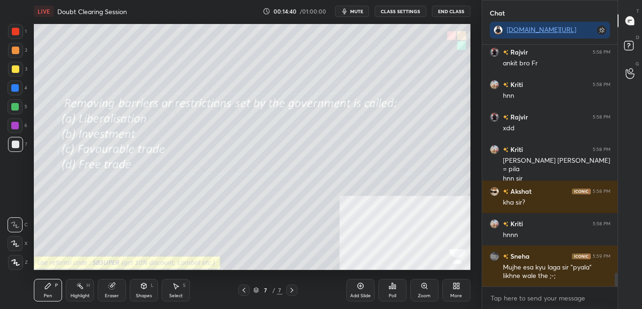
click at [388, 287] on div "Poll" at bounding box center [392, 290] width 28 height 23
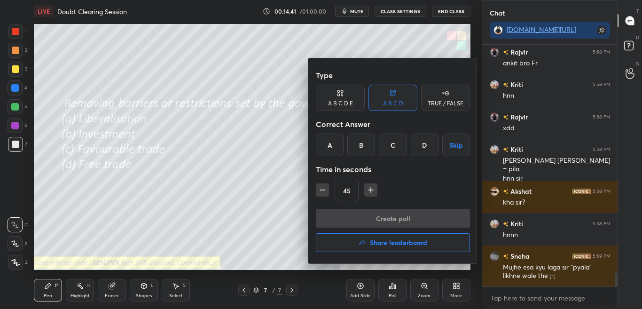
drag, startPoint x: 327, startPoint y: 148, endPoint x: 331, endPoint y: 158, distance: 10.9
click at [327, 148] on div "A" at bounding box center [330, 145] width 28 height 23
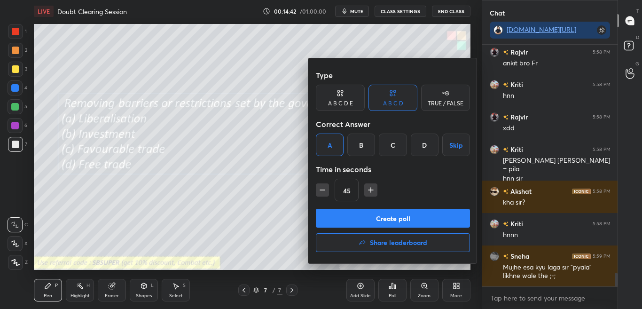
click at [356, 225] on button "Create poll" at bounding box center [393, 218] width 154 height 19
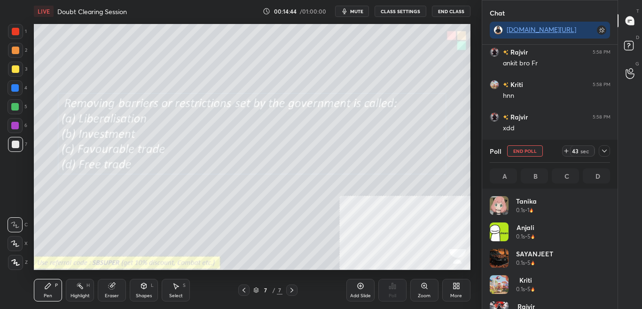
scroll to position [110, 118]
click at [117, 285] on div "Eraser" at bounding box center [112, 290] width 28 height 23
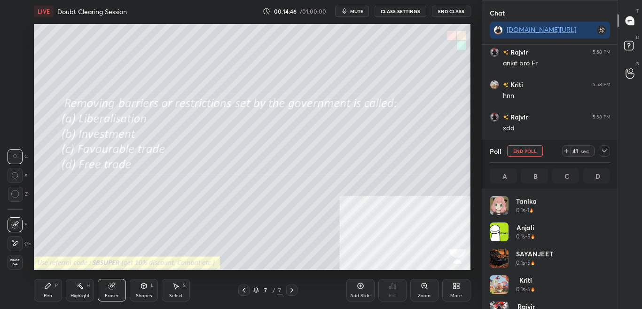
click at [14, 263] on span "Erase all" at bounding box center [15, 262] width 14 height 7
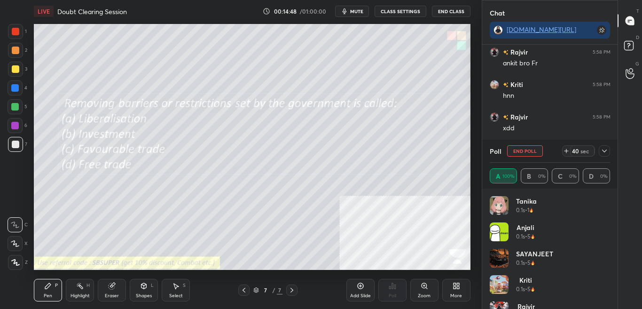
click at [606, 155] on div at bounding box center [604, 150] width 11 height 11
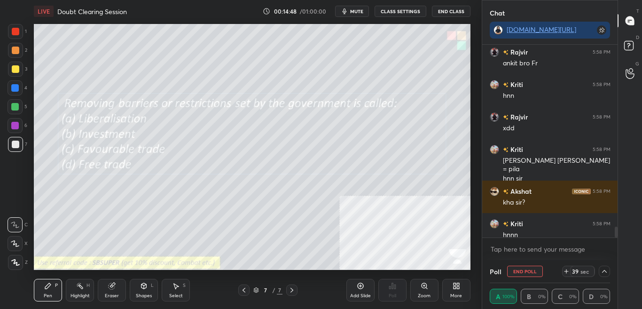
scroll to position [0, 3]
drag, startPoint x: 615, startPoint y: 231, endPoint x: 616, endPoint y: 238, distance: 7.1
click at [616, 237] on div at bounding box center [616, 233] width 3 height 8
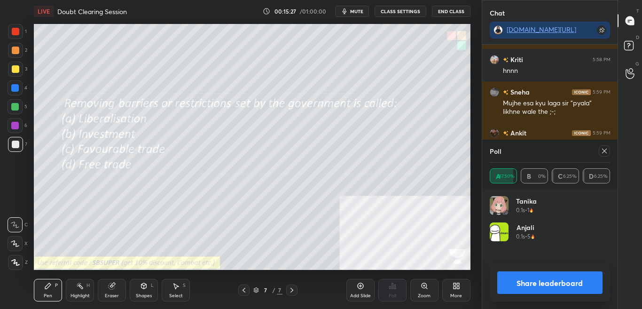
scroll to position [110, 118]
click at [606, 151] on icon at bounding box center [605, 151] width 8 height 8
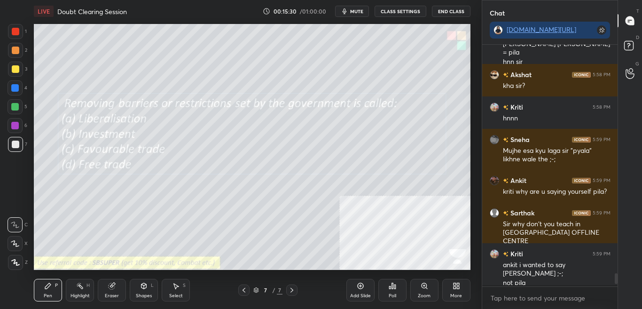
scroll to position [239, 133]
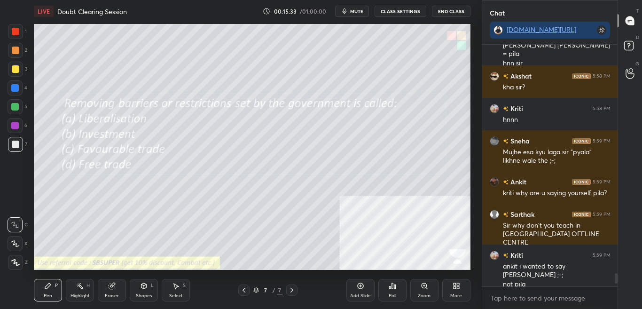
click at [452, 287] on div "More" at bounding box center [456, 290] width 28 height 23
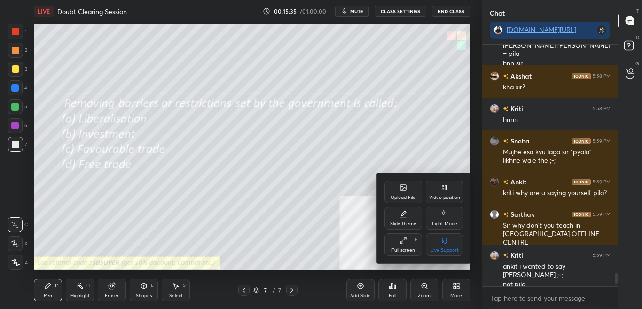
click at [402, 190] on icon at bounding box center [403, 188] width 5 height 3
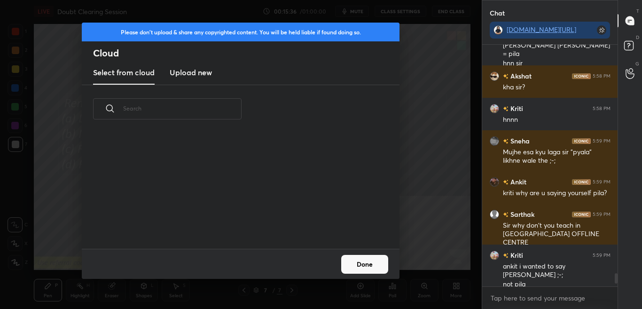
scroll to position [116, 302]
click at [197, 71] on h3 "Upload new" at bounding box center [191, 72] width 42 height 11
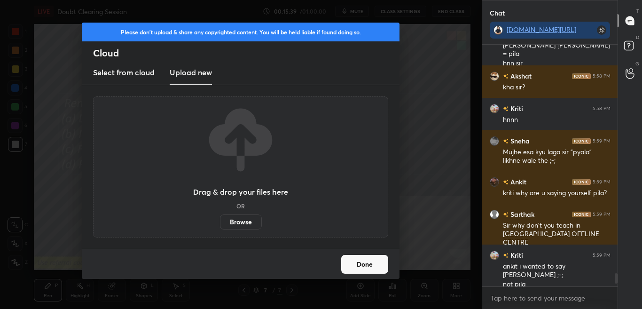
click at [241, 222] on label "Browse" at bounding box center [241, 221] width 42 height 15
click at [220, 222] on input "Browse" at bounding box center [220, 221] width 0 height 15
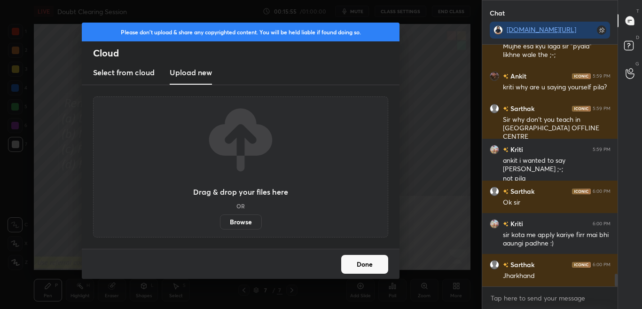
scroll to position [4349, 0]
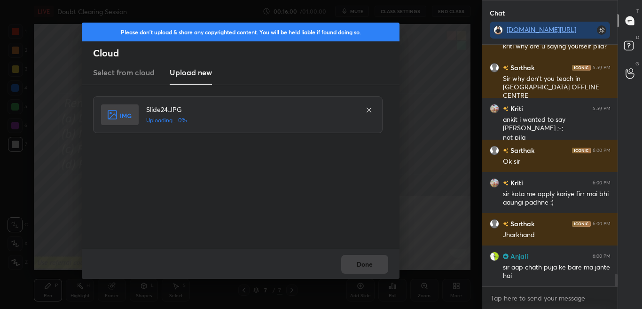
click at [355, 268] on div "Done" at bounding box center [241, 264] width 318 height 30
click at [355, 267] on div "Done" at bounding box center [241, 264] width 318 height 30
click at [355, 265] on div "Done" at bounding box center [241, 264] width 318 height 30
click at [355, 264] on div "Done" at bounding box center [241, 264] width 318 height 30
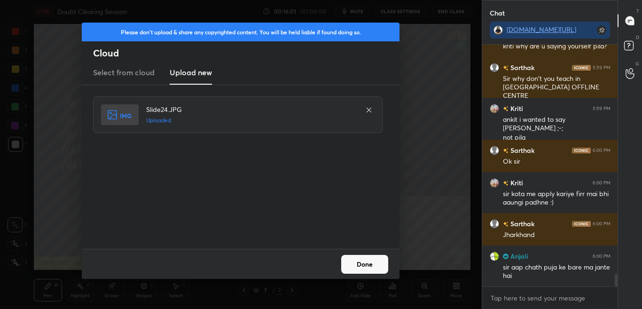
click at [354, 263] on button "Done" at bounding box center [364, 264] width 47 height 19
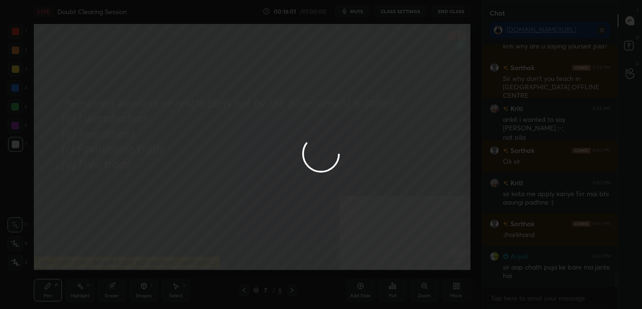
click at [355, 263] on button "Done" at bounding box center [364, 264] width 47 height 19
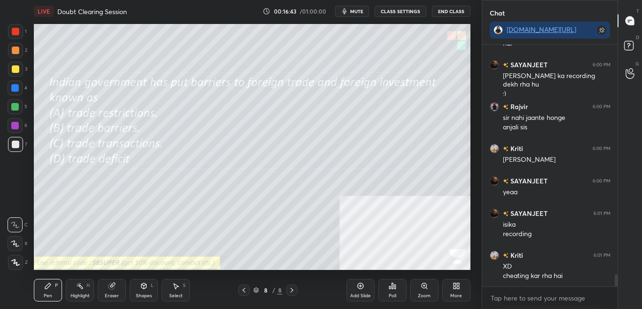
scroll to position [4630, 0]
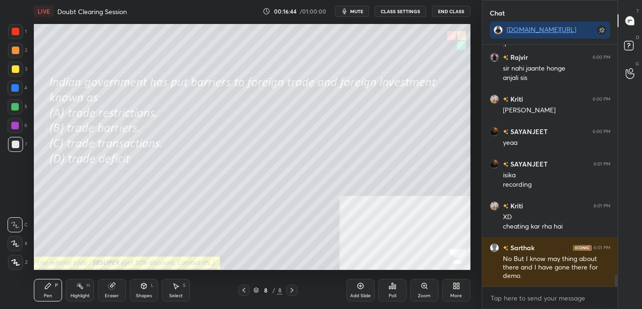
click at [341, 10] on button "mute" at bounding box center [352, 11] width 34 height 11
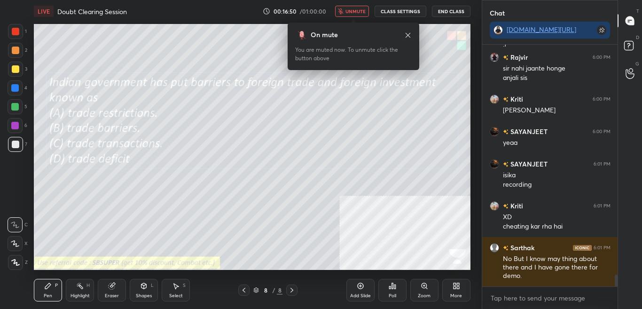
scroll to position [4663, 0]
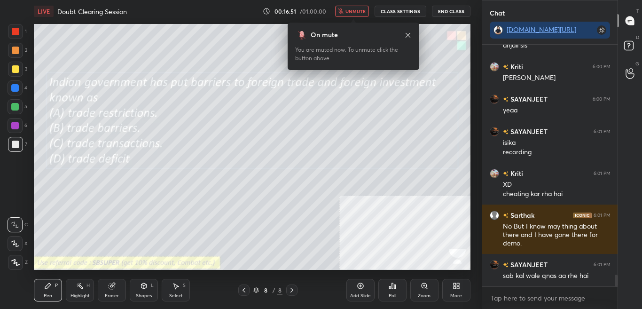
click at [359, 12] on span "unmute" at bounding box center [356, 11] width 20 height 7
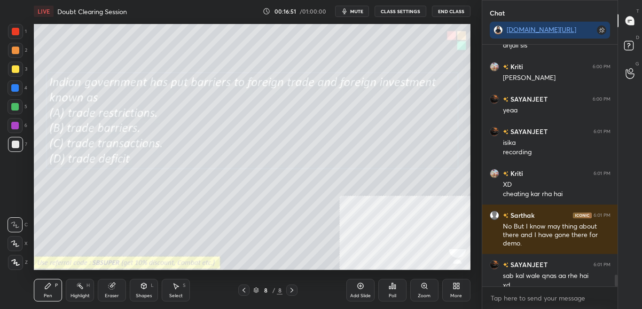
scroll to position [4672, 0]
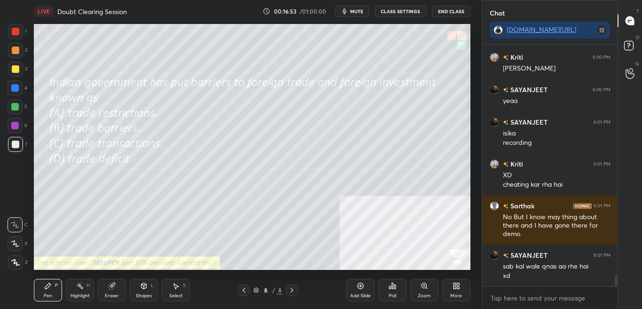
click at [390, 287] on div "Poll" at bounding box center [393, 295] width 8 height 5
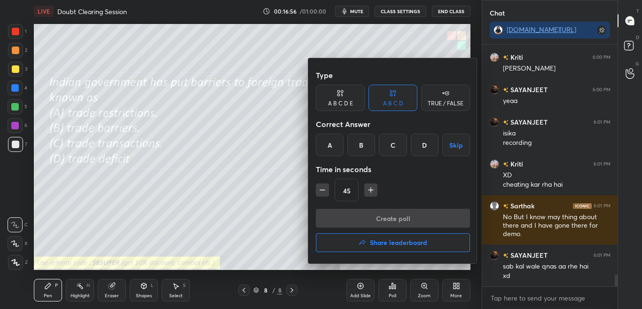
click at [292, 237] on div at bounding box center [321, 154] width 642 height 309
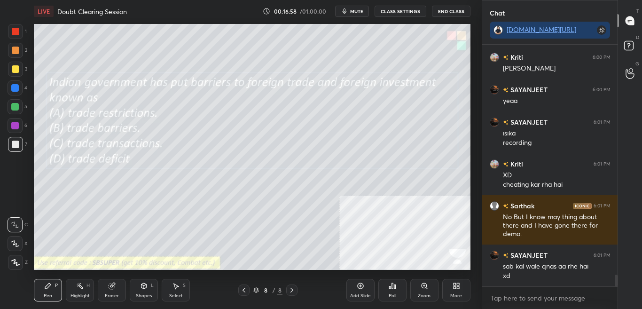
scroll to position [4705, 0]
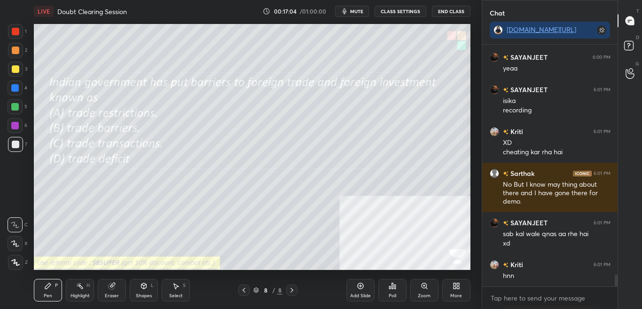
click at [391, 287] on div "Poll" at bounding box center [393, 295] width 8 height 5
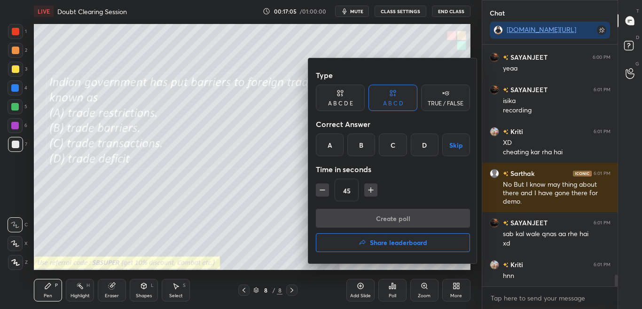
click at [362, 144] on div "B" at bounding box center [361, 145] width 28 height 23
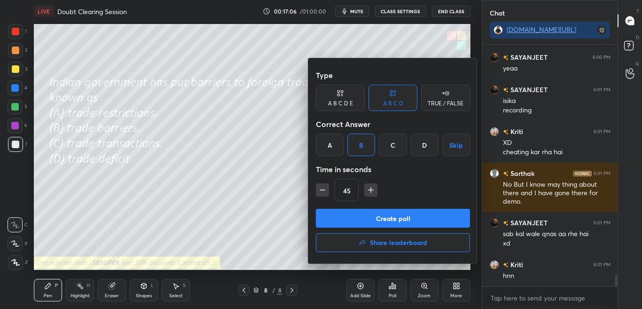
click at [371, 225] on button "Create poll" at bounding box center [393, 218] width 154 height 19
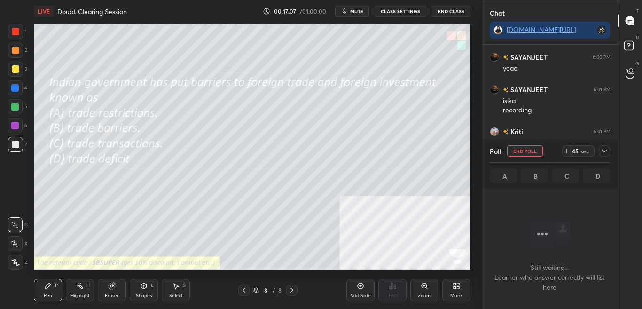
scroll to position [213, 133]
click at [606, 152] on icon at bounding box center [605, 151] width 8 height 8
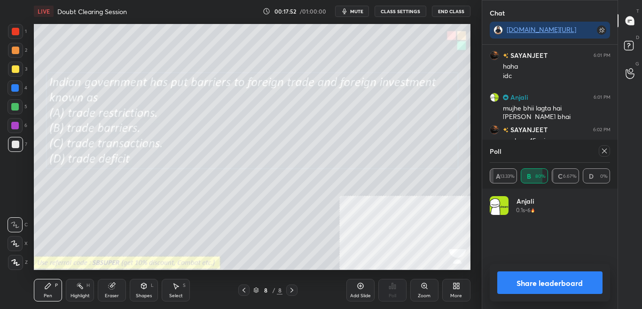
scroll to position [3, 3]
click at [605, 156] on div at bounding box center [604, 150] width 11 height 11
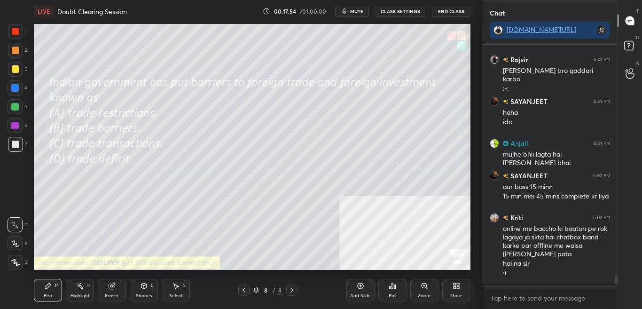
scroll to position [238, 133]
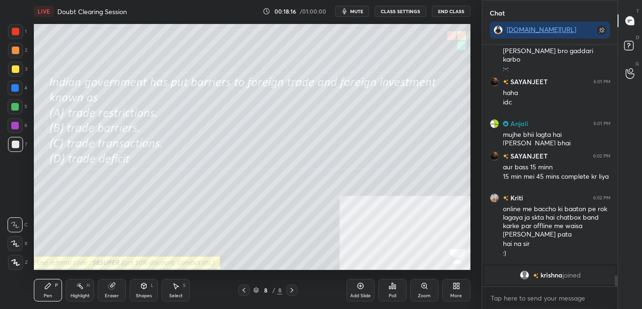
click at [453, 287] on div "More" at bounding box center [456, 290] width 28 height 23
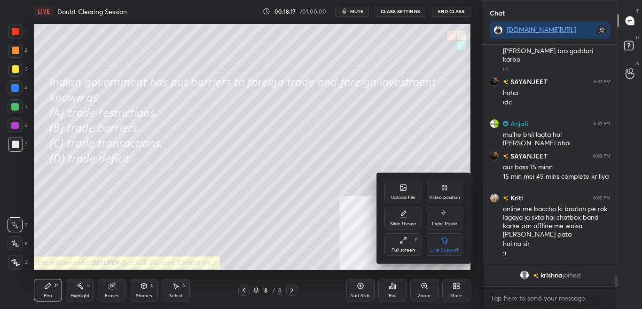
click at [409, 188] on div "Upload File" at bounding box center [404, 192] width 38 height 23
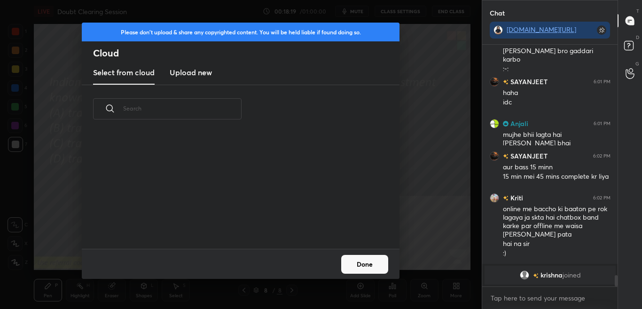
scroll to position [4544, 0]
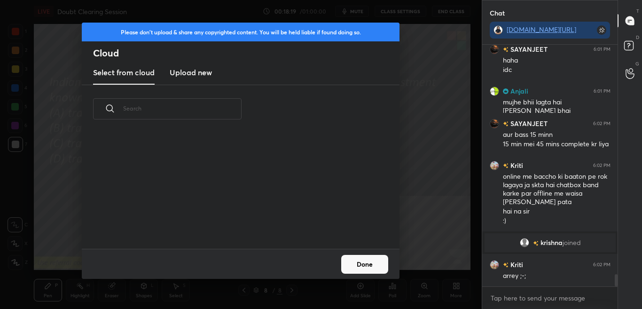
click at [206, 75] on h3 "Upload new" at bounding box center [191, 72] width 42 height 11
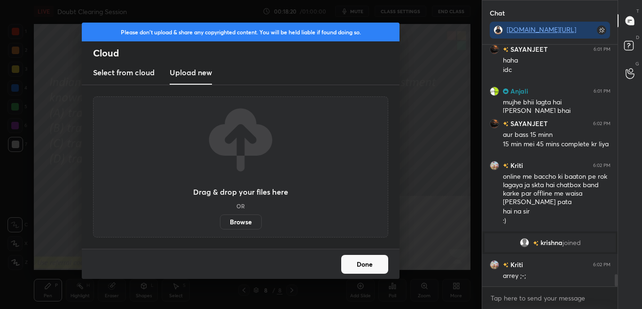
click at [251, 221] on label "Browse" at bounding box center [241, 221] width 42 height 15
click at [220, 221] on input "Browse" at bounding box center [220, 221] width 0 height 15
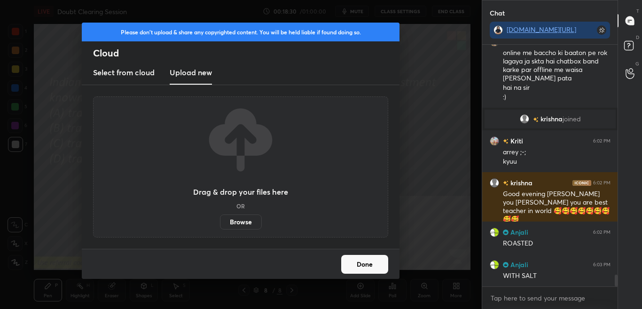
scroll to position [4700, 0]
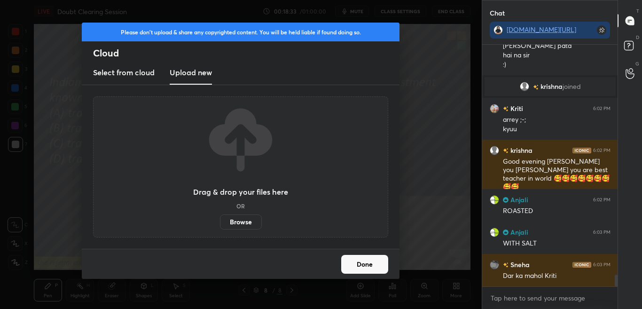
click at [371, 269] on button "Done" at bounding box center [364, 264] width 47 height 19
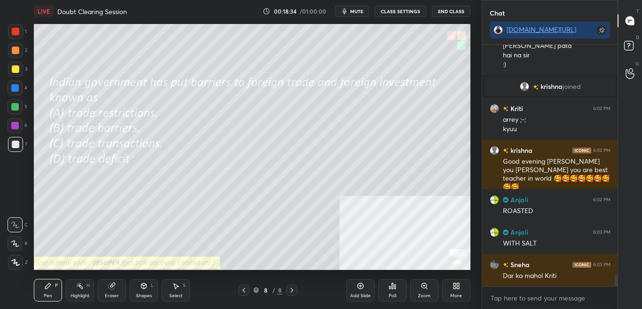
scroll to position [4723, 0]
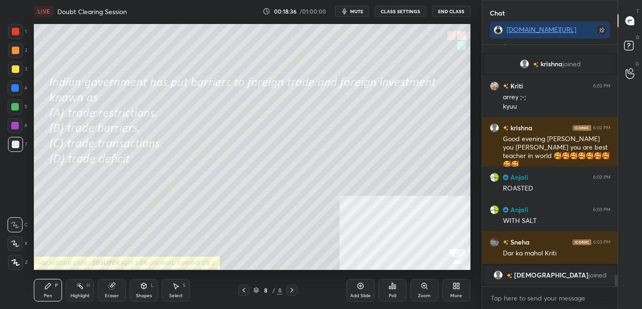
click at [456, 287] on div "More" at bounding box center [456, 295] width 12 height 5
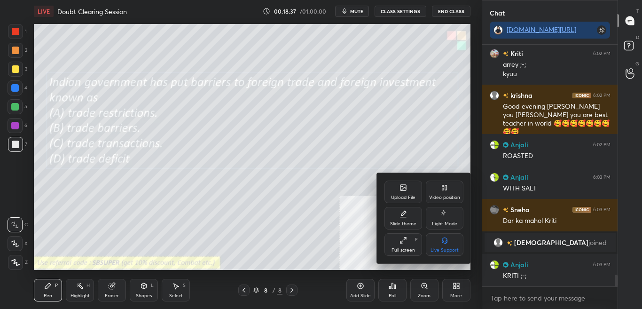
click at [404, 191] on div "Upload File" at bounding box center [404, 192] width 38 height 23
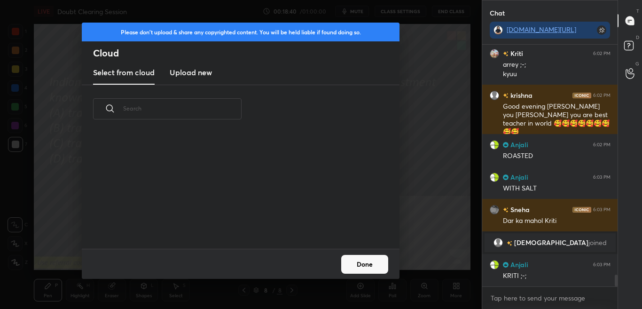
click at [201, 72] on h3 "Upload new" at bounding box center [191, 72] width 42 height 11
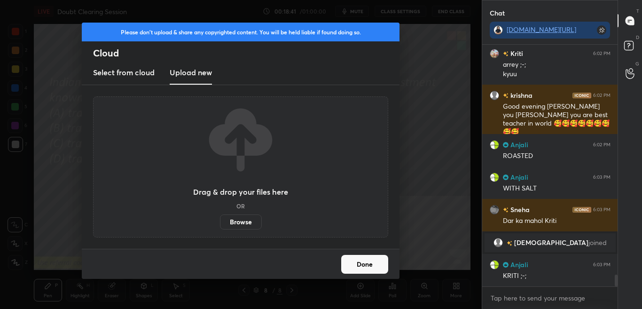
click at [252, 222] on label "Browse" at bounding box center [241, 221] width 42 height 15
click at [220, 222] on input "Browse" at bounding box center [220, 221] width 0 height 15
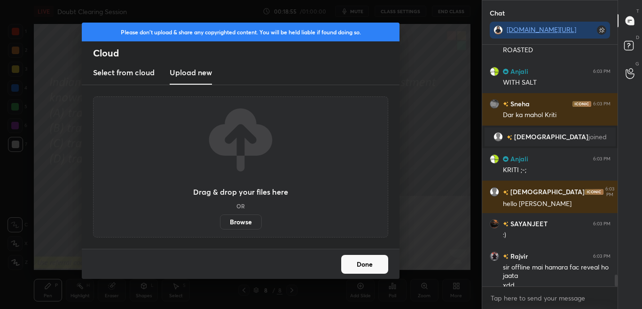
scroll to position [4826, 0]
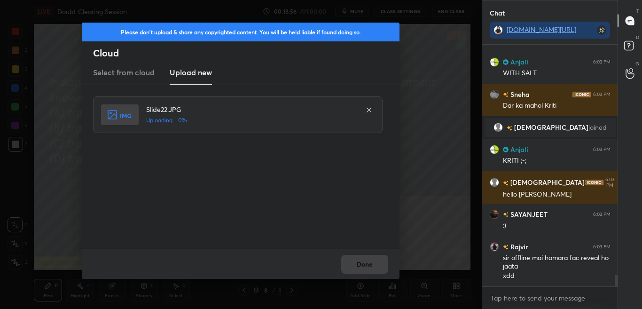
click at [618, 93] on div "T Messages (T) D Doubts (D) G Raise Hand (G)" at bounding box center [630, 154] width 24 height 309
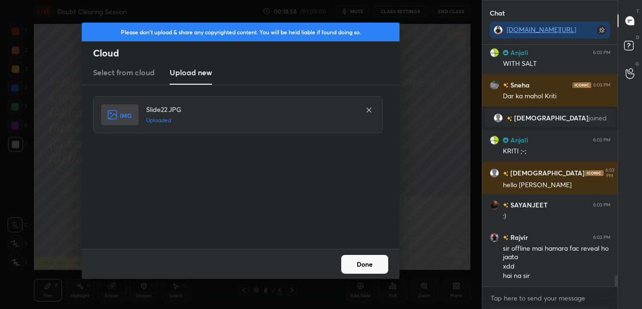
click at [366, 262] on button "Done" at bounding box center [364, 264] width 47 height 19
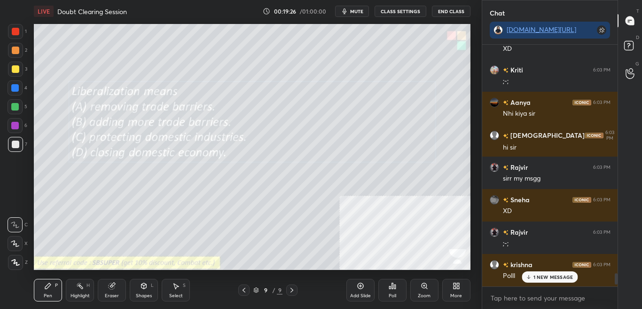
scroll to position [5262, 0]
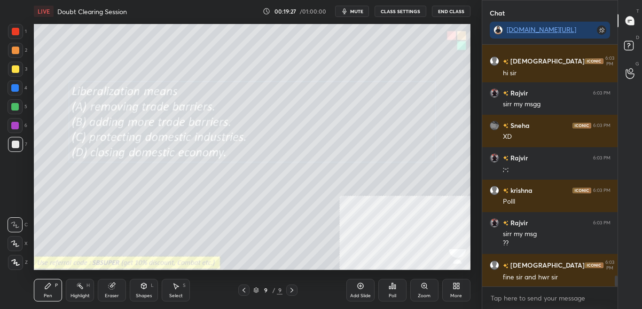
drag, startPoint x: 615, startPoint y: 282, endPoint x: 613, endPoint y: 293, distance: 12.0
click at [613, 287] on div "Kriti 6:03 PM ;-; [PERSON_NAME] 6:03 PM [PERSON_NAME] kiya sir [PERSON_NAME] 6:…" at bounding box center [550, 177] width 136 height 264
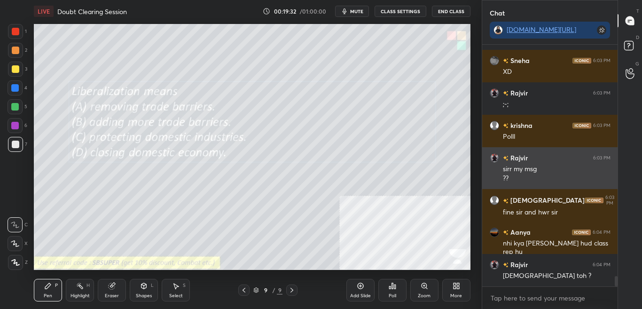
scroll to position [5337, 0]
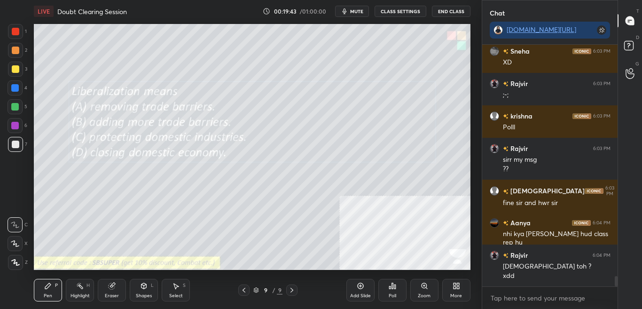
click at [392, 287] on icon at bounding box center [392, 286] width 1 height 6
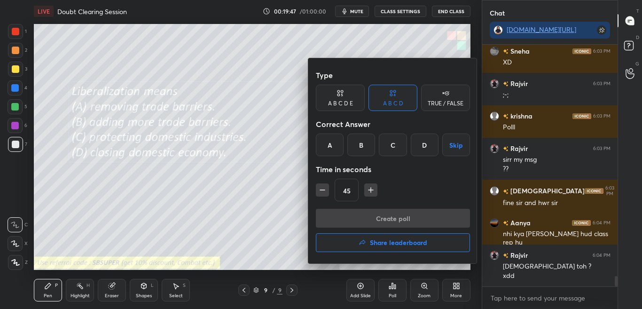
click at [394, 285] on div at bounding box center [321, 154] width 642 height 309
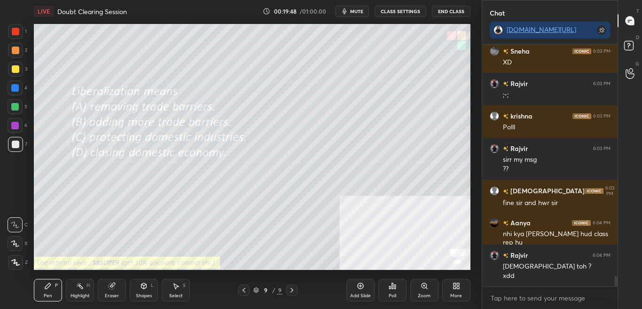
click at [394, 287] on icon at bounding box center [394, 286] width 1 height 4
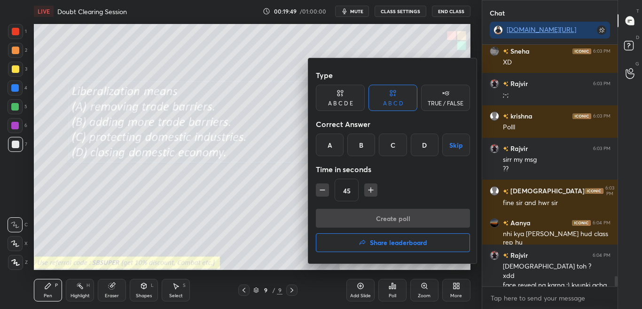
scroll to position [5354, 0]
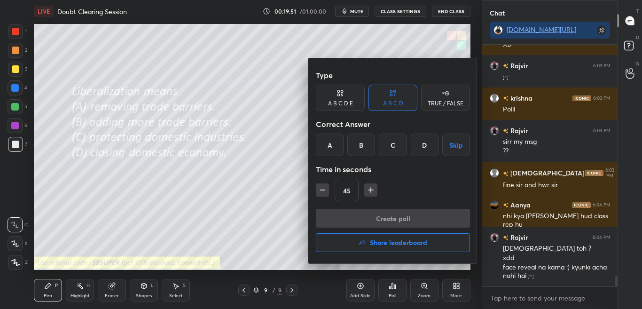
click at [331, 147] on div "A" at bounding box center [330, 145] width 28 height 23
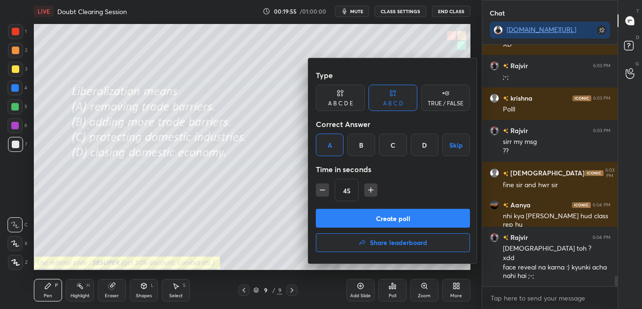
click at [356, 219] on button "Create poll" at bounding box center [393, 218] width 154 height 19
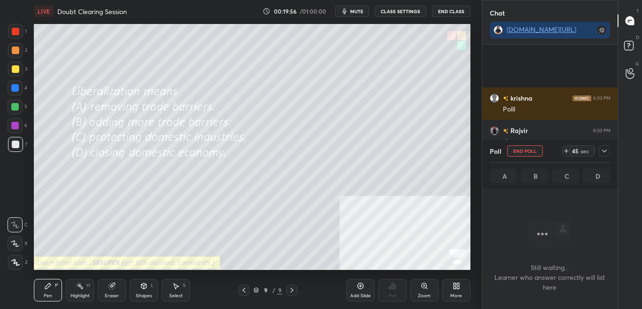
scroll to position [5436, 0]
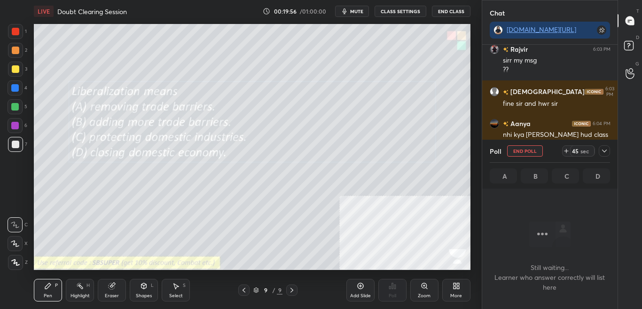
click at [608, 150] on icon at bounding box center [605, 151] width 8 height 8
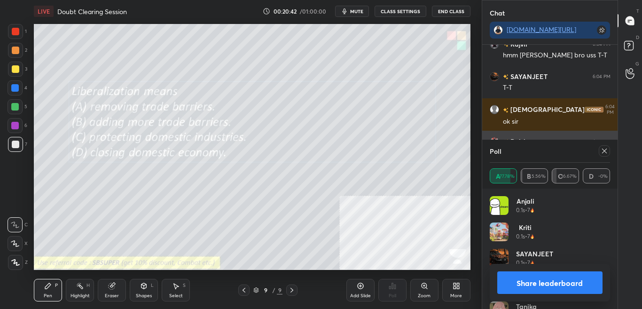
scroll to position [5747, 0]
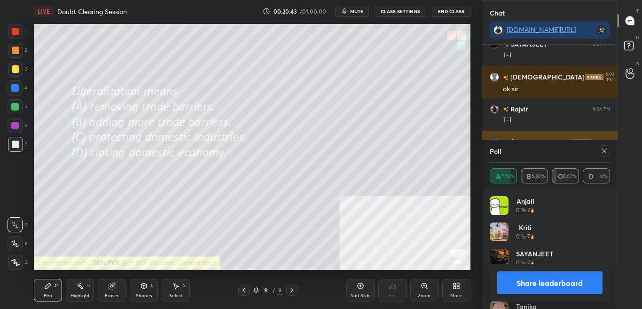
drag, startPoint x: 605, startPoint y: 149, endPoint x: 606, endPoint y: 157, distance: 7.6
click at [605, 148] on icon at bounding box center [605, 151] width 8 height 8
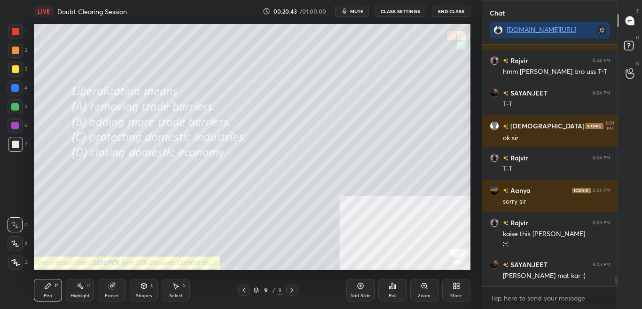
scroll to position [5698, 0]
click at [461, 287] on div "More" at bounding box center [456, 295] width 12 height 5
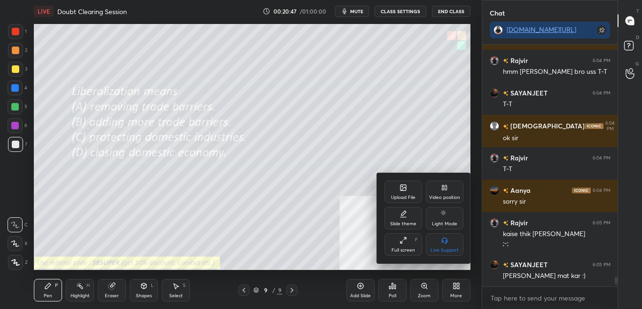
click at [405, 192] on div "Upload File" at bounding box center [404, 192] width 38 height 23
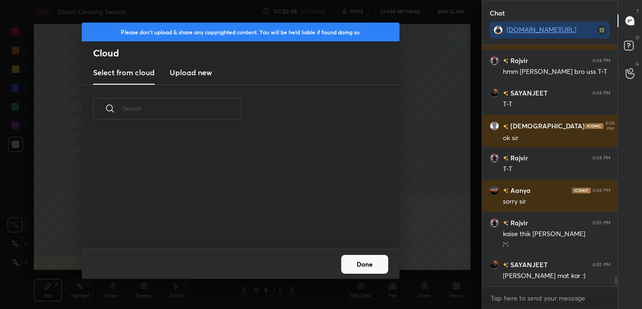
scroll to position [5730, 0]
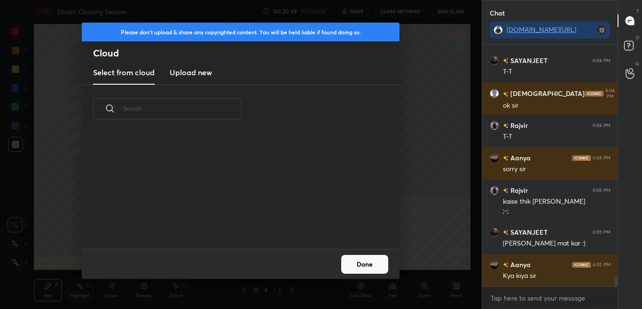
click at [201, 76] on h3 "Upload new" at bounding box center [191, 72] width 42 height 11
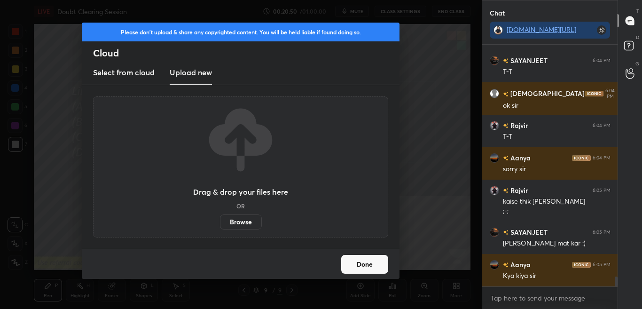
click at [250, 226] on label "Browse" at bounding box center [241, 221] width 42 height 15
click at [220, 226] on input "Browse" at bounding box center [220, 221] width 0 height 15
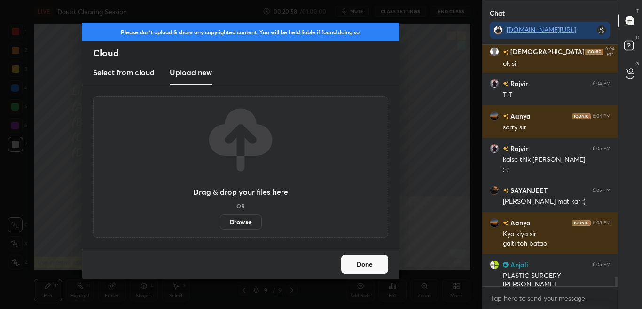
scroll to position [5804, 0]
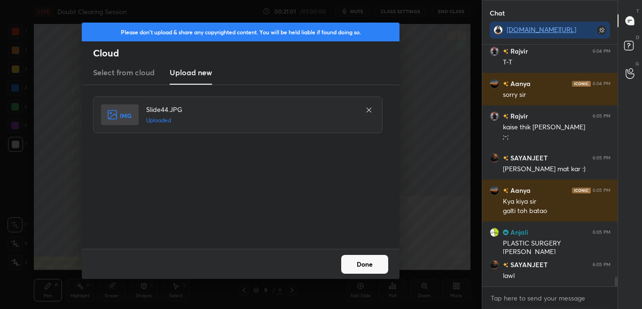
click at [345, 252] on div "Done" at bounding box center [241, 264] width 318 height 30
click at [353, 262] on button "Done" at bounding box center [364, 264] width 47 height 19
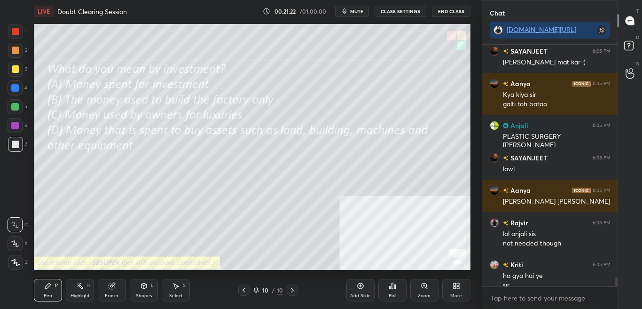
scroll to position [5953, 0]
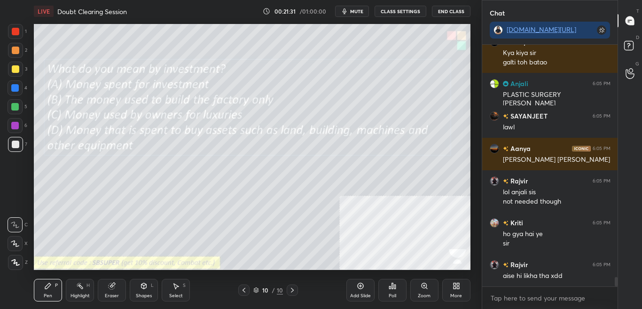
click at [446, 234] on div "LIVE Doubt Clearing Session 00:21:31 / 01:00:00 mute CLASS SETTINGS End Class S…" at bounding box center [252, 154] width 444 height 309
click at [295, 259] on div "LIVE Doubt Clearing Session 00:21:35 / 01:00:00 mute CLASS SETTINGS End Class S…" at bounding box center [252, 154] width 444 height 309
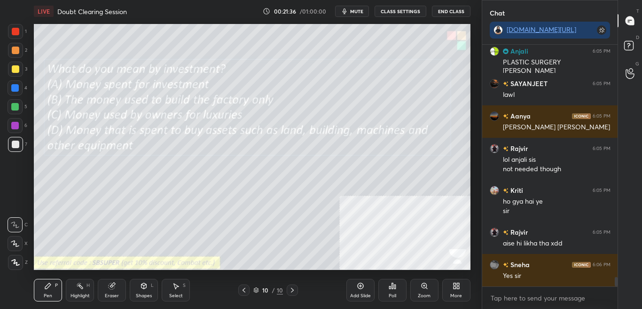
scroll to position [6050, 0]
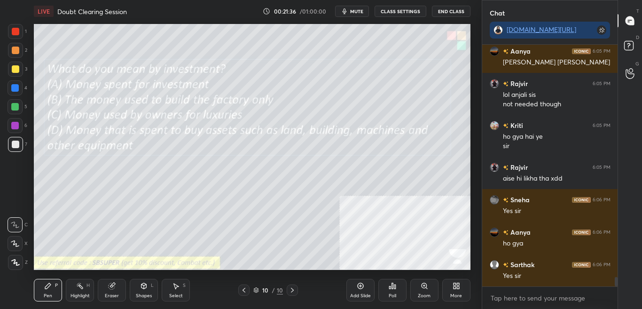
click at [462, 287] on div "More" at bounding box center [456, 290] width 28 height 23
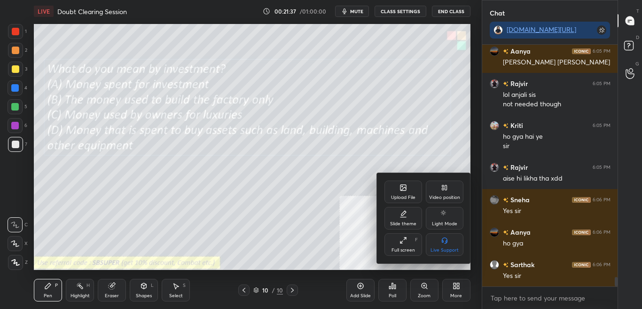
click at [404, 188] on icon at bounding box center [403, 188] width 5 height 3
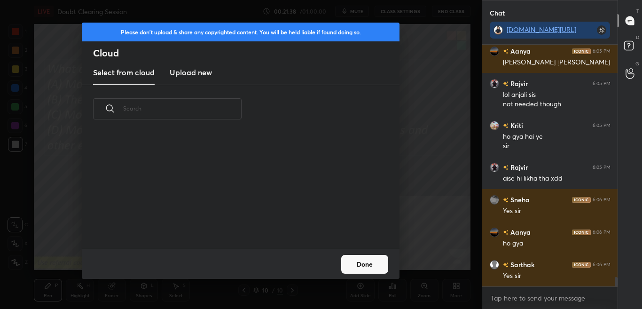
scroll to position [116, 302]
click at [208, 77] on h3 "Upload new" at bounding box center [191, 72] width 42 height 11
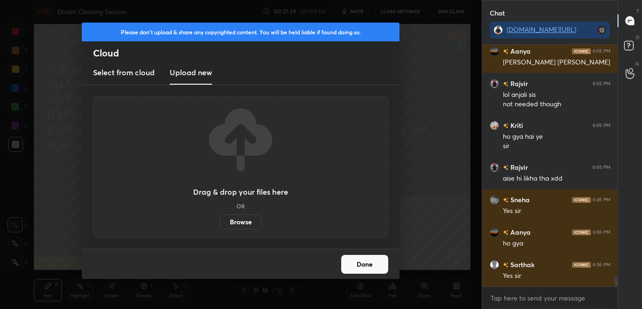
scroll to position [6083, 0]
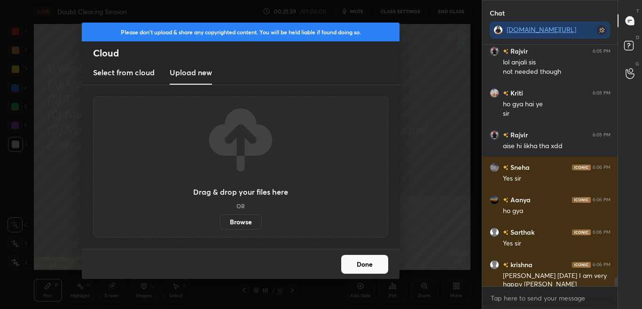
click at [245, 225] on label "Browse" at bounding box center [241, 221] width 42 height 15
click at [220, 225] on input "Browse" at bounding box center [220, 221] width 0 height 15
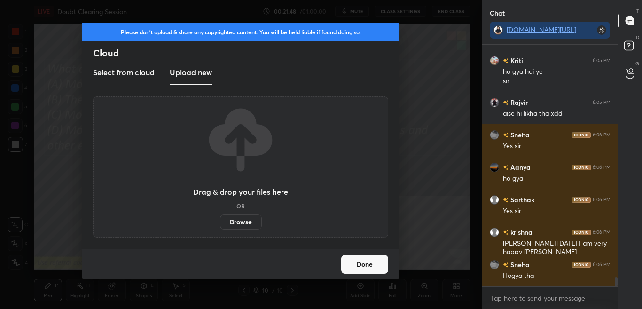
scroll to position [6148, 0]
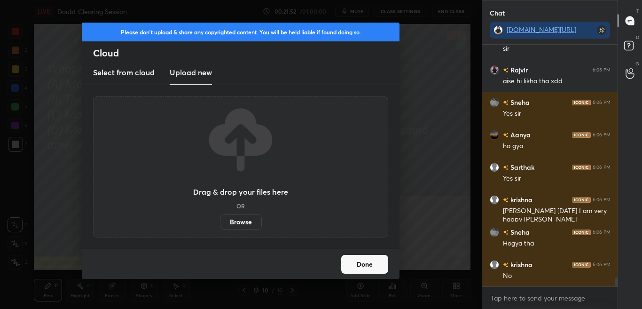
click at [607, 48] on div "sir" at bounding box center [557, 48] width 108 height 9
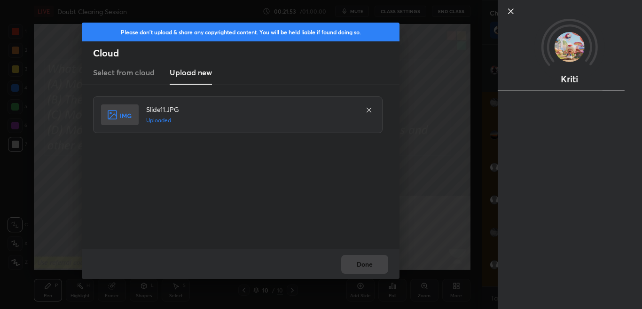
click at [390, 256] on div "Done" at bounding box center [241, 264] width 318 height 30
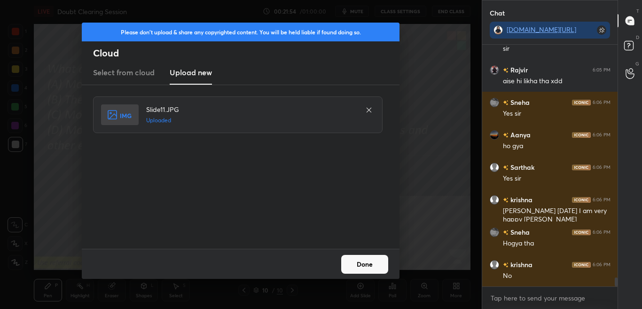
click at [378, 269] on button "Done" at bounding box center [364, 264] width 47 height 19
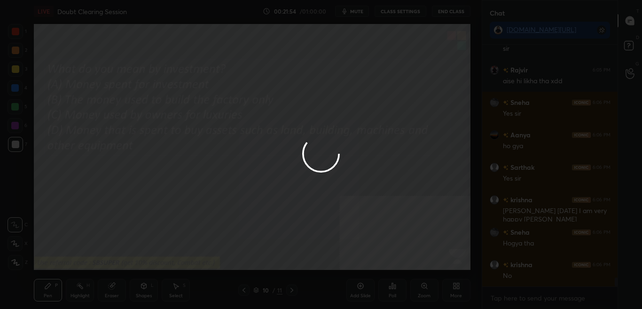
click at [373, 267] on div at bounding box center [321, 154] width 642 height 309
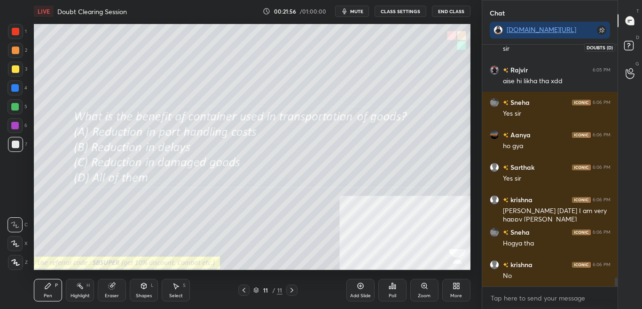
click at [634, 51] on icon at bounding box center [630, 47] width 17 height 17
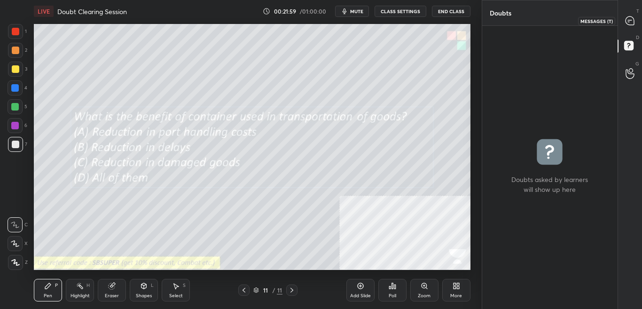
click at [637, 22] on div at bounding box center [630, 20] width 19 height 17
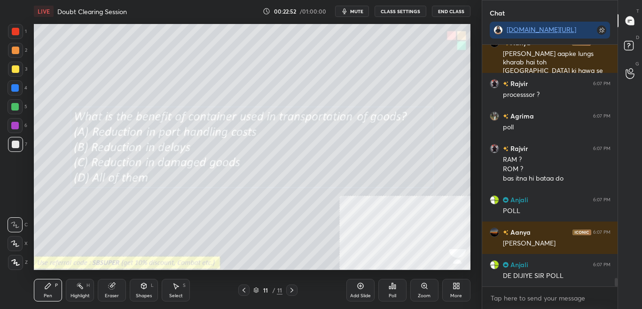
scroll to position [6691, 0]
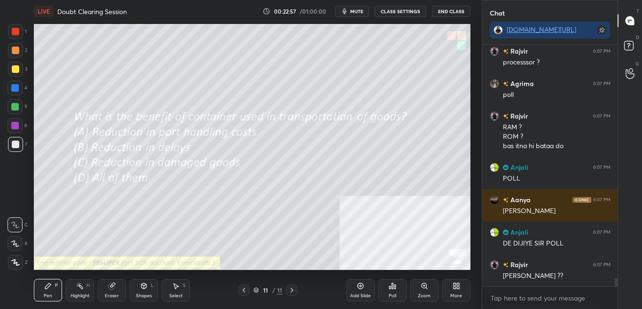
click at [393, 287] on div "Poll" at bounding box center [393, 295] width 8 height 5
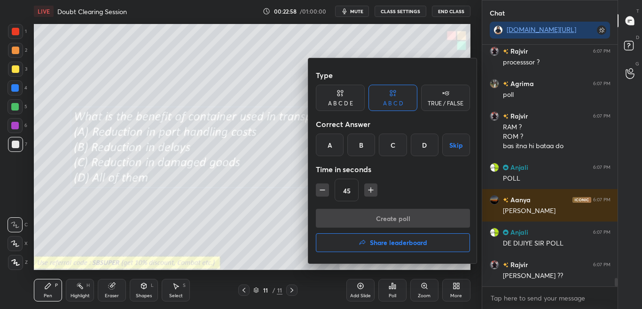
click at [424, 146] on div "D" at bounding box center [425, 145] width 28 height 23
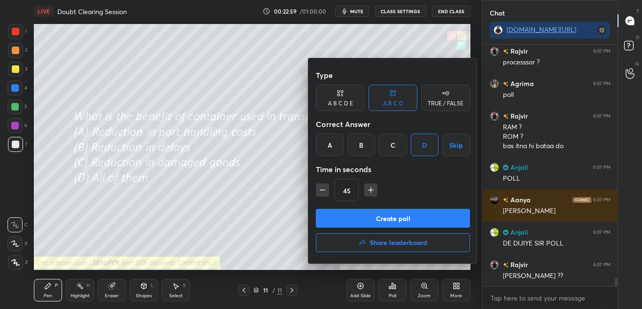
click at [404, 221] on button "Create poll" at bounding box center [393, 218] width 154 height 19
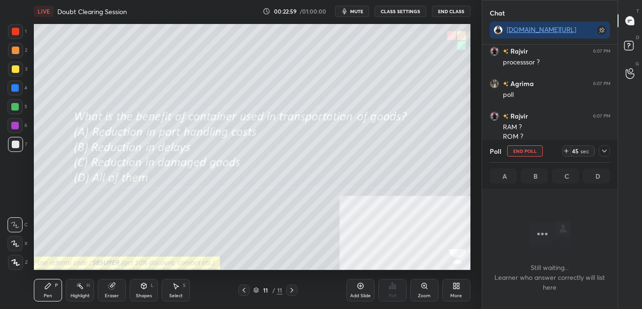
scroll to position [213, 133]
click at [607, 148] on icon at bounding box center [605, 151] width 8 height 8
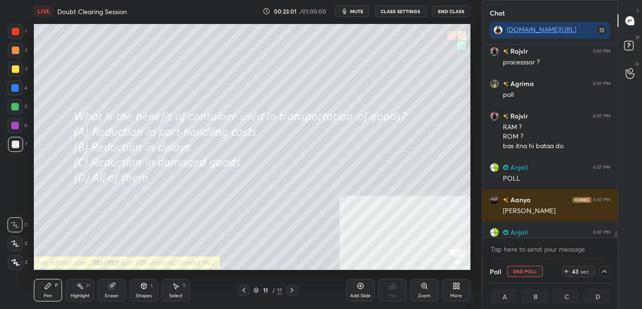
click at [606, 270] on icon at bounding box center [605, 272] width 8 height 8
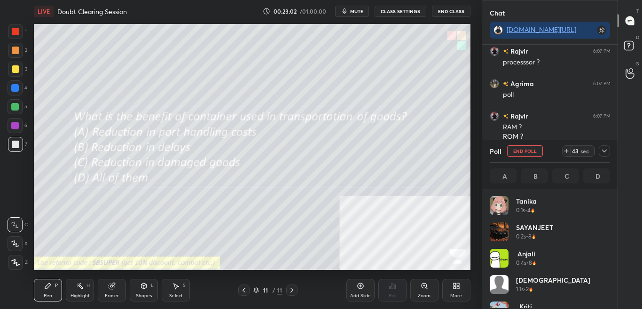
scroll to position [3, 3]
click at [607, 287] on div "[DEMOGRAPHIC_DATA] 1.1s • 2" at bounding box center [550, 288] width 121 height 26
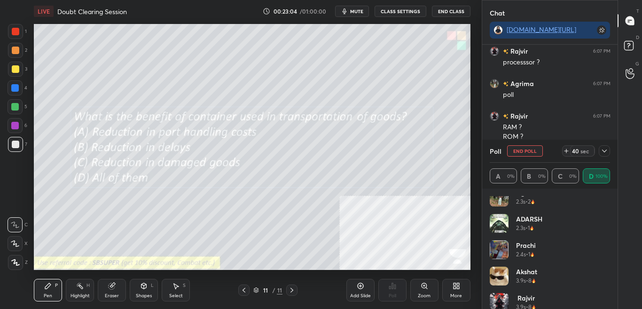
scroll to position [177, 0]
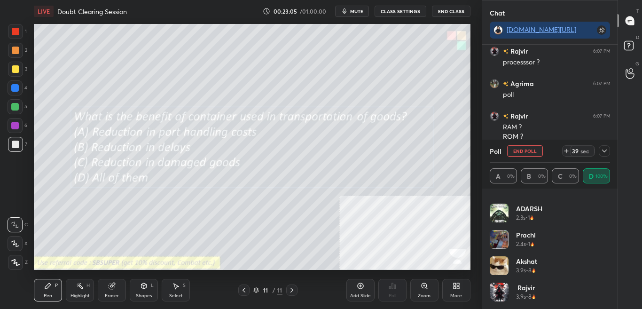
click at [606, 151] on icon at bounding box center [605, 151] width 8 height 8
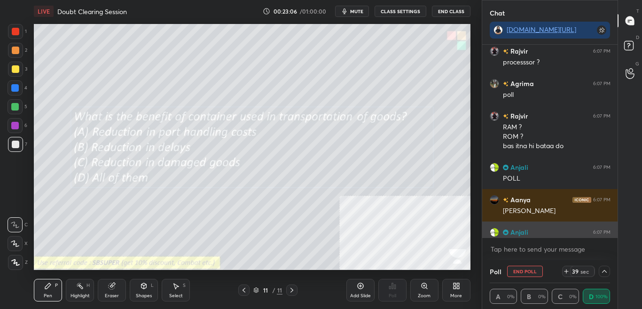
scroll to position [0, 0]
click at [617, 237] on div "Chat [DOMAIN_NAME][URL] [PERSON_NAME] 6:06 PM [PERSON_NAME] aapke lungs kharab …" at bounding box center [562, 154] width 161 height 309
drag, startPoint x: 615, startPoint y: 235, endPoint x: 616, endPoint y: 249, distance: 14.6
click at [616, 245] on div "[PERSON_NAME] 6:06 PM [PERSON_NAME] aapke lungs kharab hai toh [GEOGRAPHIC_DATA…" at bounding box center [550, 152] width 136 height 215
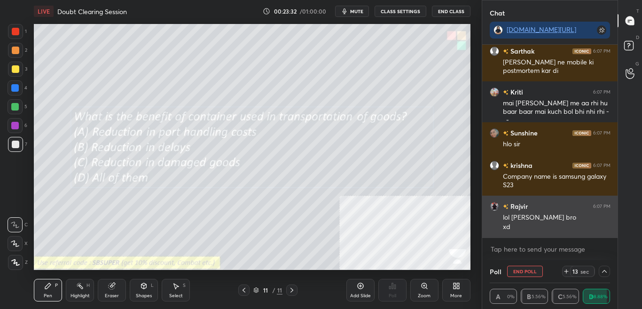
scroll to position [6969, 0]
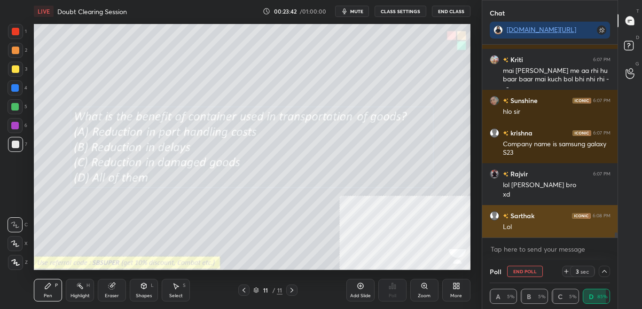
click at [549, 228] on div "Lol" at bounding box center [557, 226] width 108 height 9
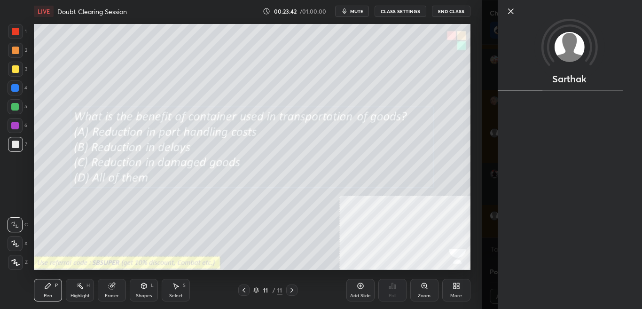
scroll to position [7001, 0]
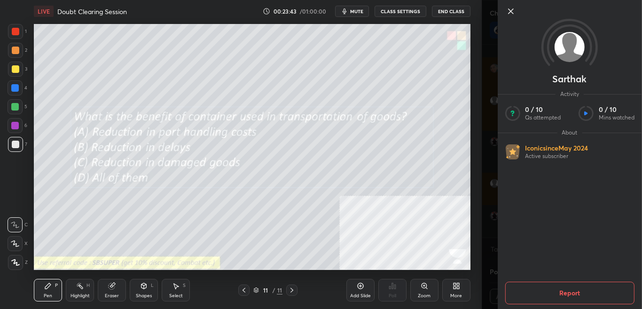
click at [477, 209] on div "1 2 3 4 5 6 7 C X Z C X Z E E Erase all H H LIVE Doubt Clearing Session 00:23:4…" at bounding box center [241, 154] width 482 height 309
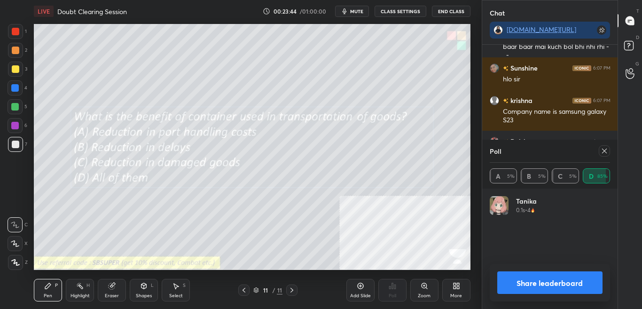
scroll to position [3, 3]
click at [548, 279] on button "Share leaderboard" at bounding box center [550, 282] width 106 height 23
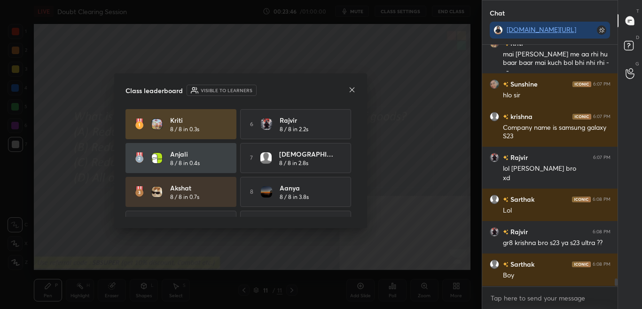
scroll to position [261, 133]
click at [353, 89] on icon at bounding box center [352, 90] width 8 height 8
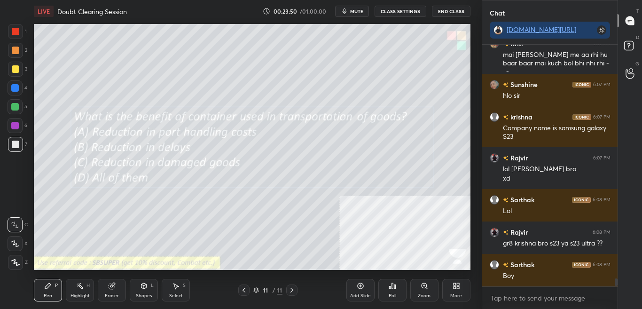
click at [462, 287] on div "More" at bounding box center [456, 290] width 28 height 23
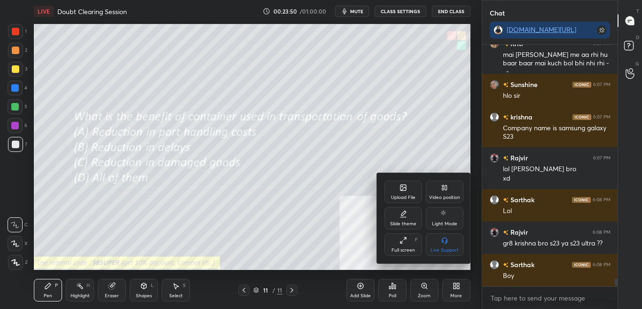
click at [406, 189] on icon at bounding box center [404, 188] width 6 height 6
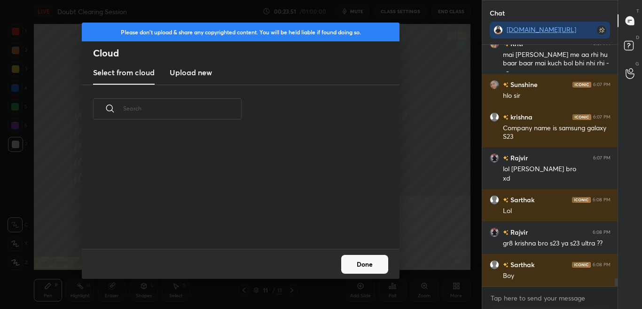
drag, startPoint x: 195, startPoint y: 79, endPoint x: 202, endPoint y: 64, distance: 15.6
click at [195, 79] on new "Upload new" at bounding box center [191, 73] width 42 height 24
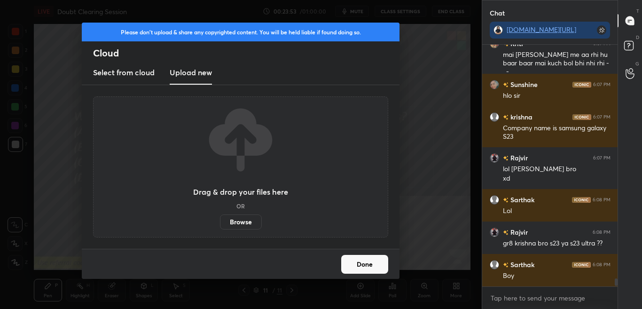
click at [242, 229] on label "Browse" at bounding box center [241, 221] width 42 height 15
click at [220, 229] on input "Browse" at bounding box center [220, 221] width 0 height 15
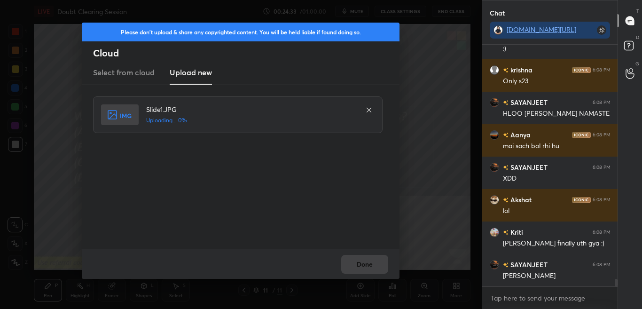
scroll to position [7351, 0]
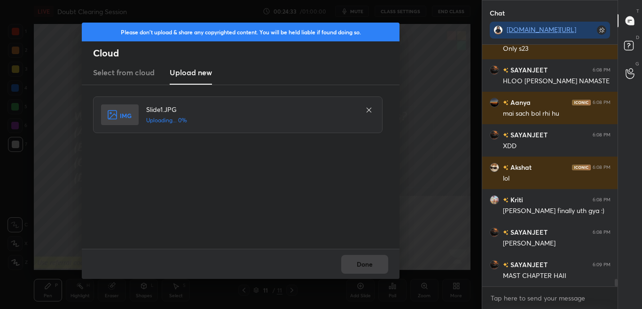
click at [388, 277] on div "Done" at bounding box center [241, 264] width 318 height 30
click at [386, 273] on div "Done" at bounding box center [241, 264] width 318 height 30
click at [384, 270] on div "Done" at bounding box center [241, 264] width 318 height 30
click at [383, 268] on div "Done" at bounding box center [241, 264] width 318 height 30
click at [378, 266] on div "Done" at bounding box center [241, 264] width 318 height 30
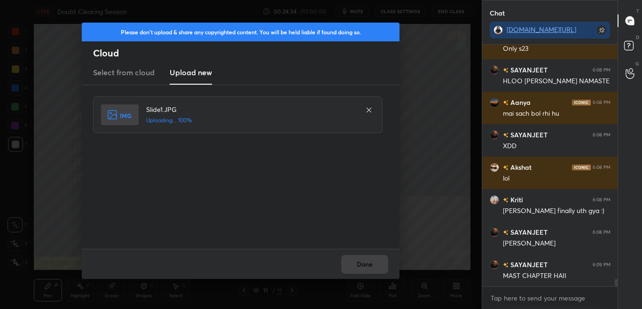
click at [375, 263] on div "Done" at bounding box center [241, 264] width 318 height 30
click at [375, 261] on button "Done" at bounding box center [364, 264] width 47 height 19
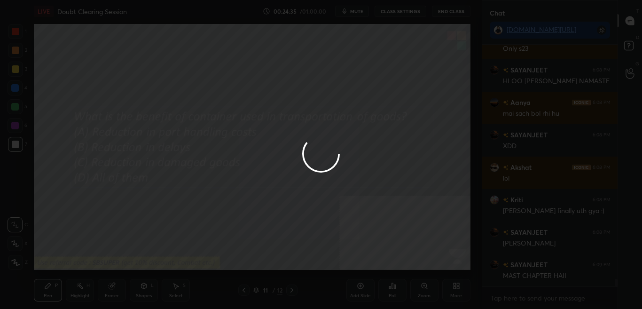
drag, startPoint x: 374, startPoint y: 260, endPoint x: 373, endPoint y: 247, distance: 12.7
click at [373, 260] on button "Done" at bounding box center [364, 264] width 47 height 19
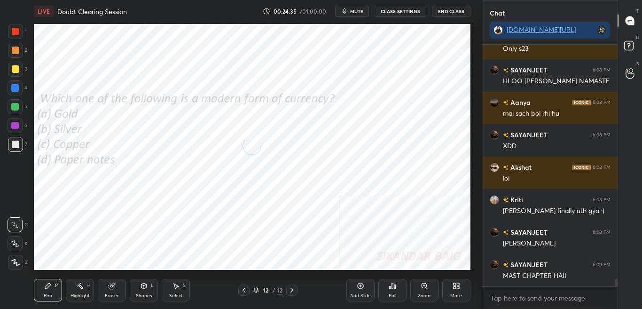
click at [359, 4] on div "LIVE Doubt Clearing Session 00:24:35 / 01:00:00 mute CLASS SETTINGS End Class" at bounding box center [252, 11] width 437 height 23
click at [360, 8] on span "mute" at bounding box center [356, 11] width 13 height 7
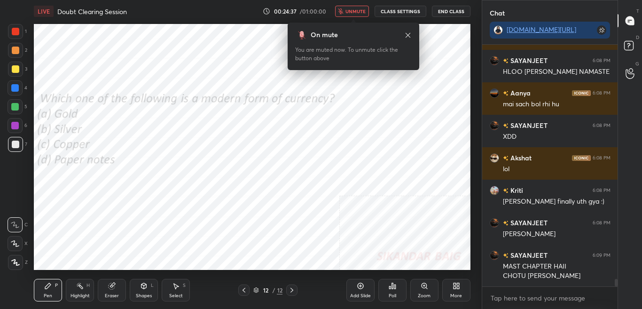
drag, startPoint x: 359, startPoint y: 9, endPoint x: 363, endPoint y: 22, distance: 13.7
click at [359, 8] on span "unmute" at bounding box center [356, 11] width 20 height 7
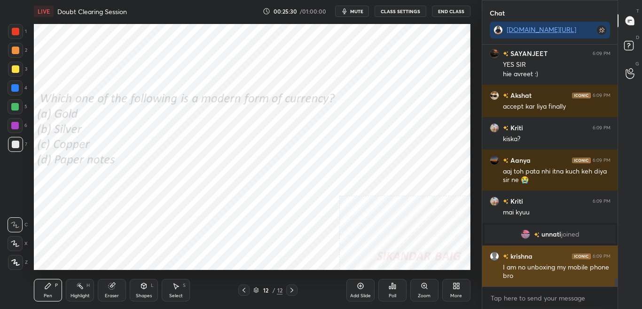
scroll to position [6534, 0]
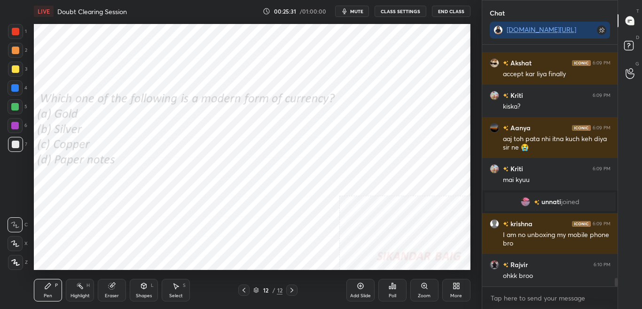
click at [385, 287] on div "Poll" at bounding box center [392, 290] width 28 height 23
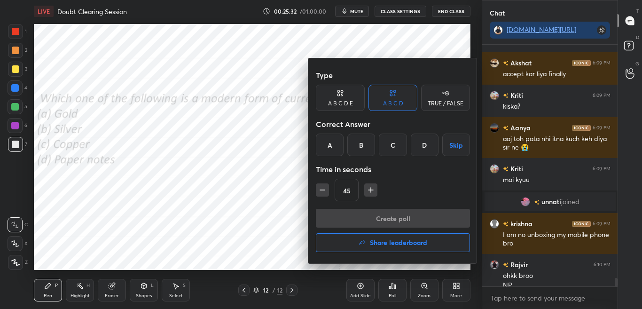
scroll to position [6544, 0]
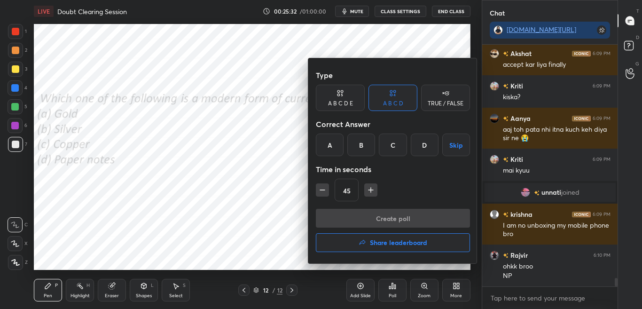
click at [418, 149] on div "D" at bounding box center [425, 145] width 28 height 23
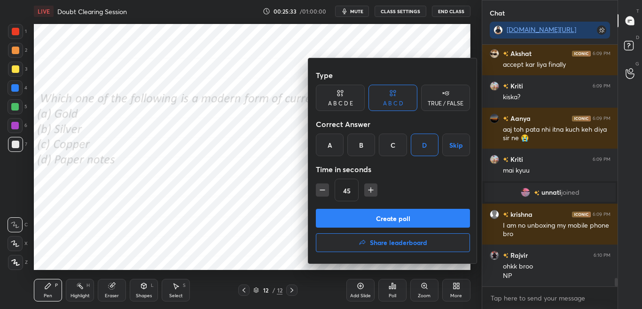
click at [412, 213] on button "Create poll" at bounding box center [393, 218] width 154 height 19
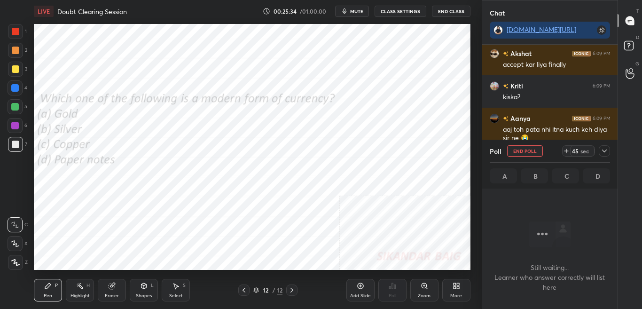
scroll to position [6625, 0]
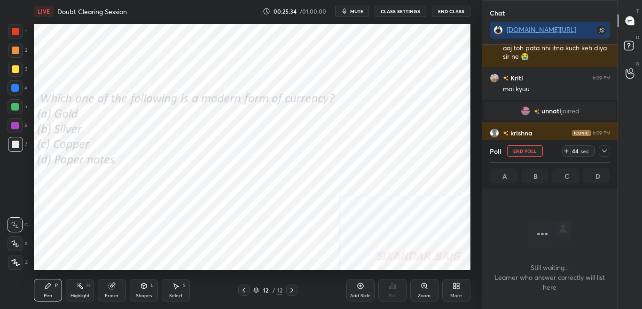
click at [605, 155] on div at bounding box center [604, 150] width 11 height 11
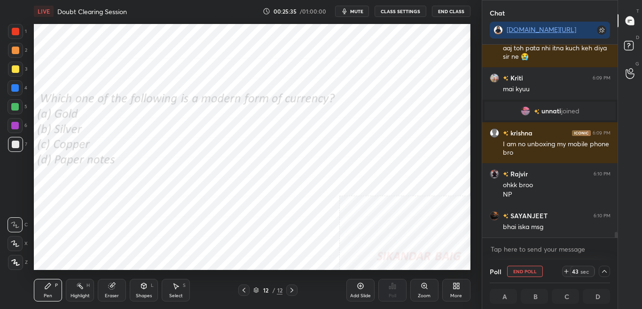
scroll to position [0, 3]
click at [358, 3] on div "LIVE Doubt Clearing Session 00:25:36 / 01:00:00 mute CLASS SETTINGS End Class" at bounding box center [252, 11] width 437 height 23
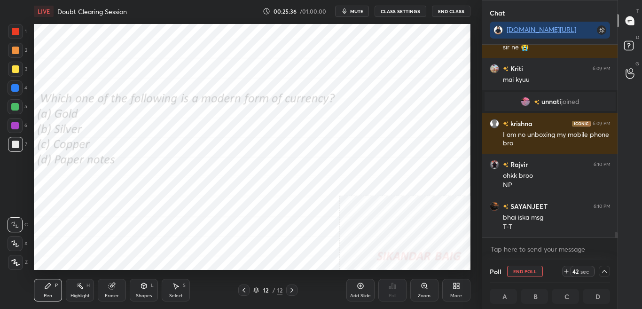
click at [360, 13] on span "mute" at bounding box center [356, 11] width 13 height 7
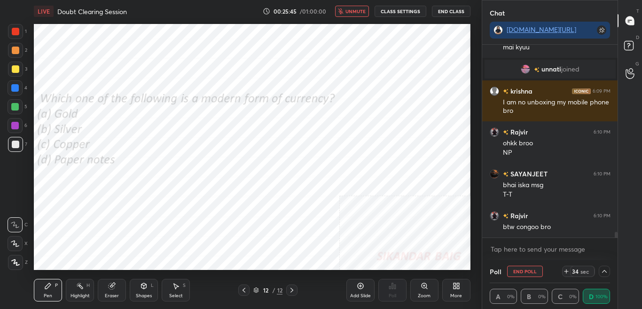
scroll to position [6699, 0]
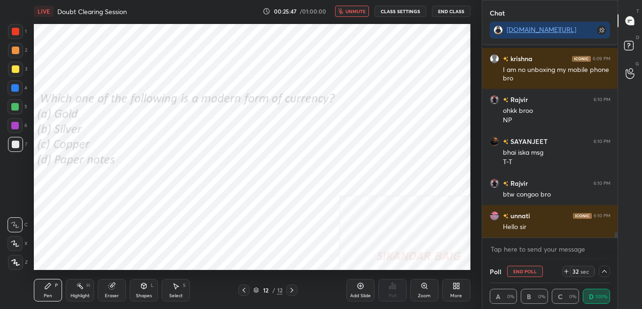
click at [362, 8] on button "unmute" at bounding box center [352, 11] width 34 height 11
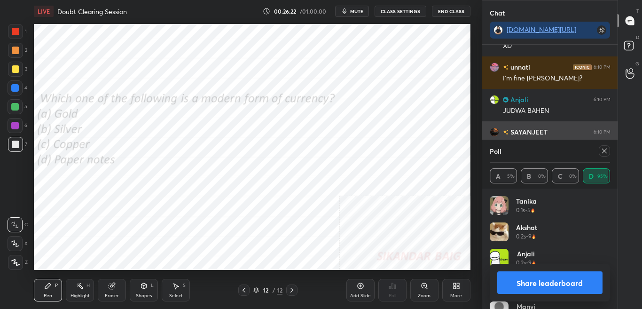
scroll to position [7042, 0]
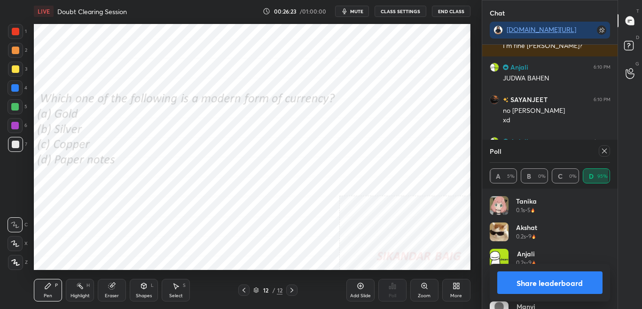
click at [608, 150] on icon at bounding box center [605, 151] width 8 height 8
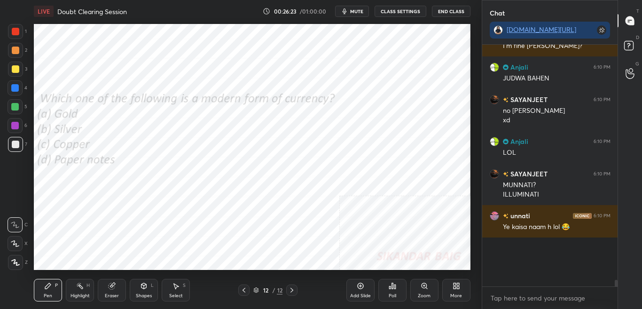
scroll to position [3, 3]
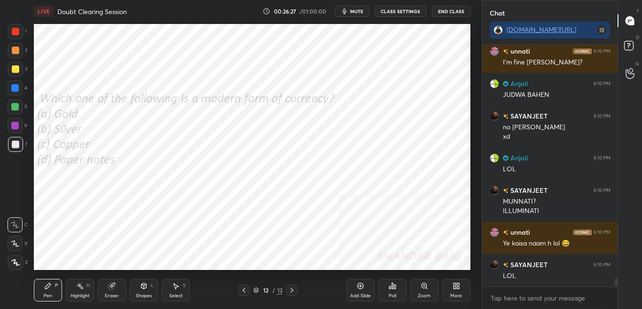
click at [290, 287] on icon at bounding box center [292, 290] width 8 height 8
click at [448, 287] on div "More" at bounding box center [456, 290] width 28 height 23
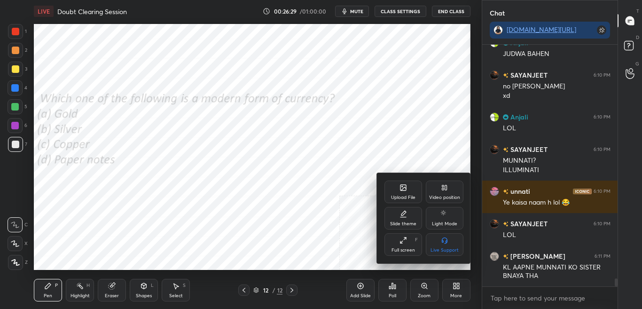
click at [392, 189] on div "Upload File" at bounding box center [404, 192] width 38 height 23
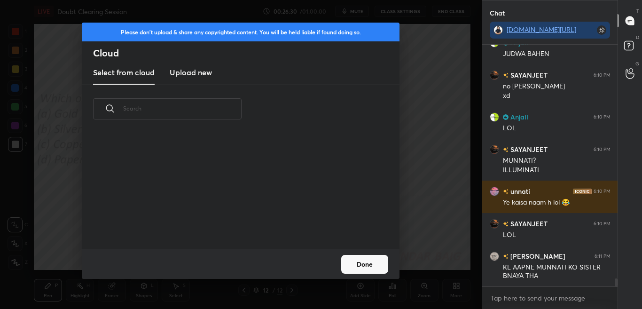
click at [193, 74] on h3 "Upload new" at bounding box center [191, 72] width 42 height 11
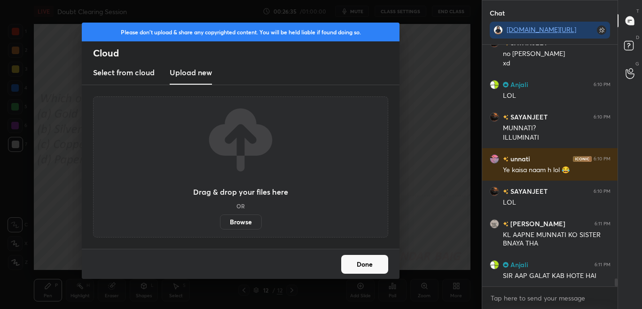
click at [247, 220] on label "Browse" at bounding box center [241, 221] width 42 height 15
click at [220, 220] on input "Browse" at bounding box center [220, 221] width 0 height 15
click at [156, 45] on div "Please don't upload & share any copyrighted content. You will be held liable if…" at bounding box center [241, 54] width 318 height 63
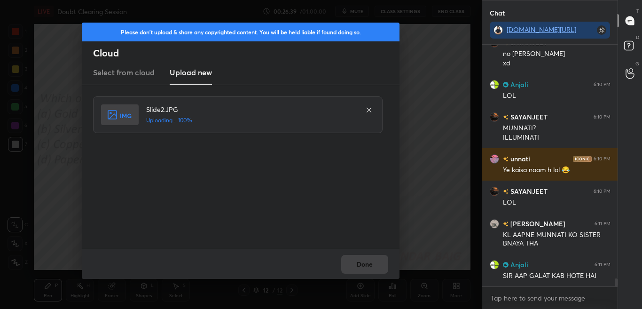
click at [368, 267] on div "Done" at bounding box center [241, 264] width 318 height 30
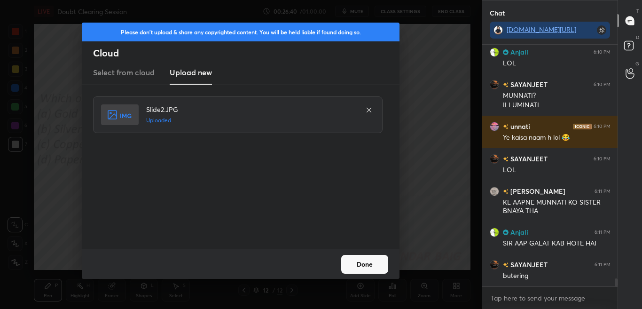
click at [363, 263] on button "Done" at bounding box center [364, 264] width 47 height 19
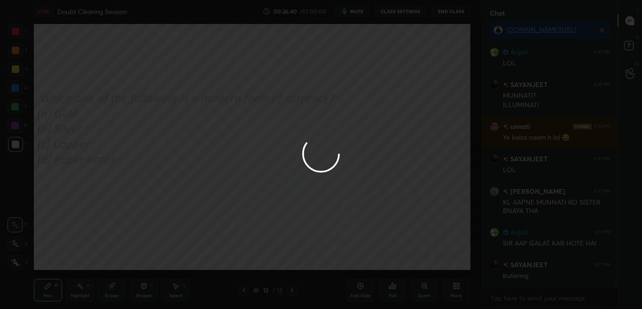
click at [362, 265] on button "Done" at bounding box center [364, 264] width 47 height 19
click at [359, 266] on div at bounding box center [321, 154] width 642 height 309
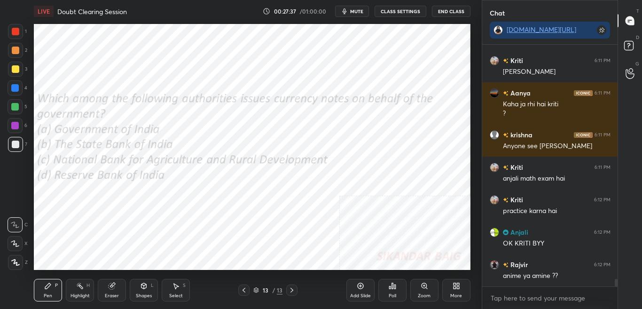
scroll to position [7624, 0]
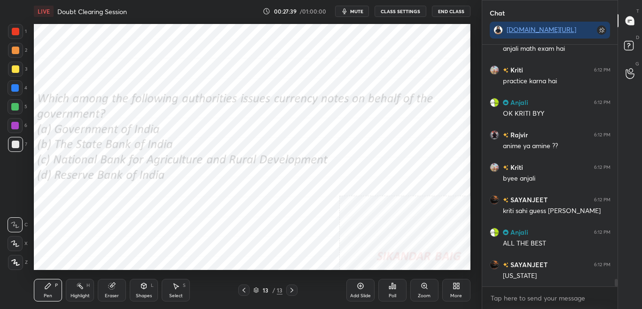
click at [395, 287] on div "Poll" at bounding box center [392, 290] width 28 height 23
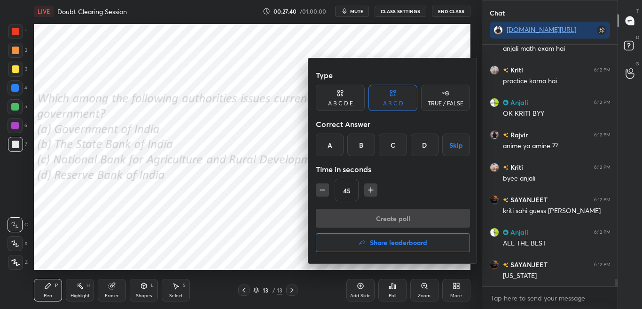
scroll to position [7753, 0]
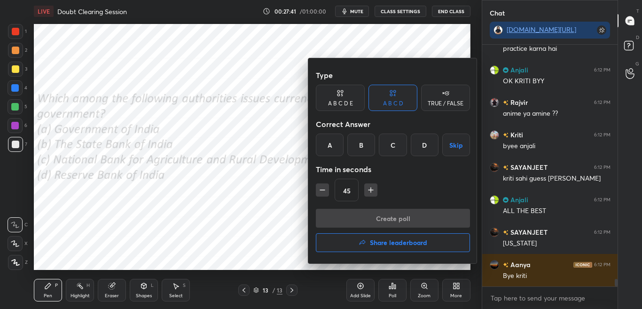
click at [421, 145] on div "D" at bounding box center [425, 145] width 28 height 23
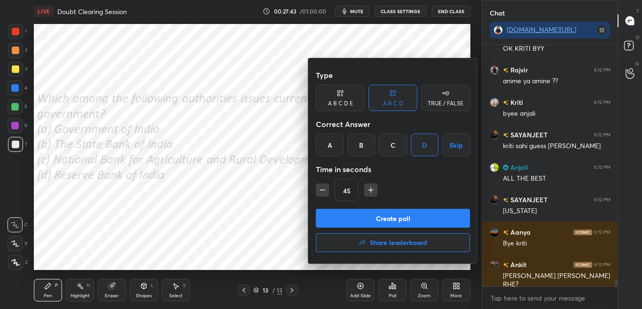
scroll to position [7818, 0]
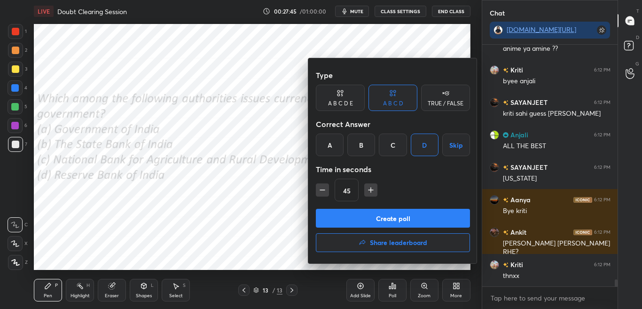
click at [415, 219] on button "Create poll" at bounding box center [393, 218] width 154 height 19
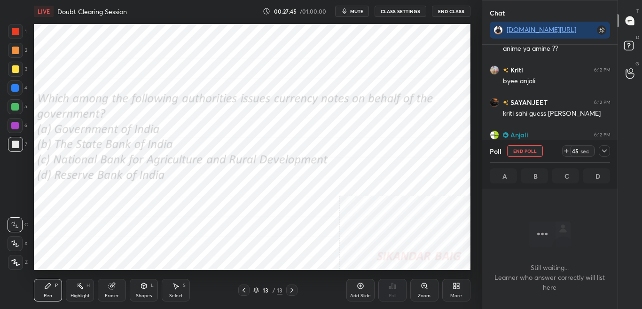
scroll to position [213, 133]
click at [607, 147] on icon at bounding box center [605, 151] width 8 height 8
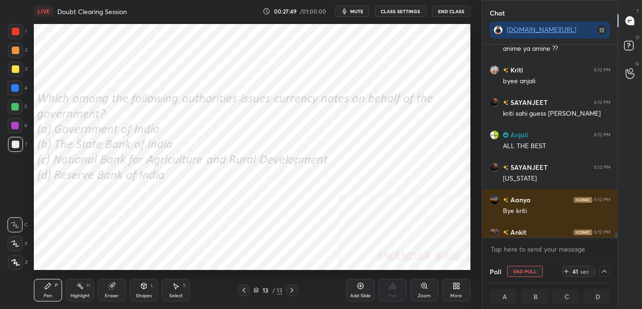
scroll to position [7867, 0]
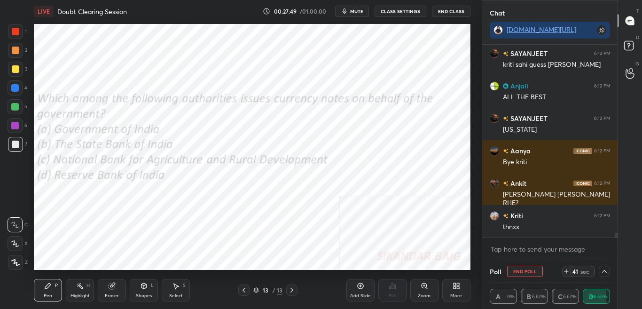
drag, startPoint x: 615, startPoint y: 233, endPoint x: 615, endPoint y: 239, distance: 6.1
click at [615, 239] on div "Kriti 6:12 PM byee anjali SAYANJEET 6:12 PM kriti sahi guess [PERSON_NAME] 6:12…" at bounding box center [550, 152] width 136 height 215
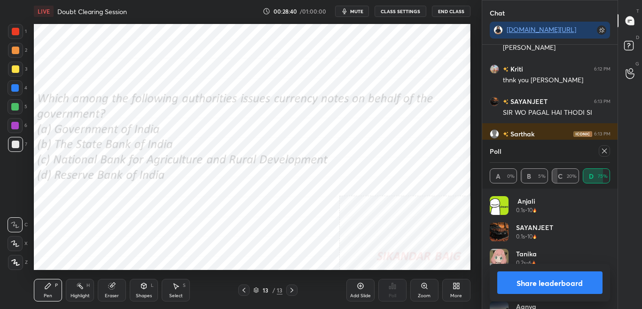
scroll to position [8334, 0]
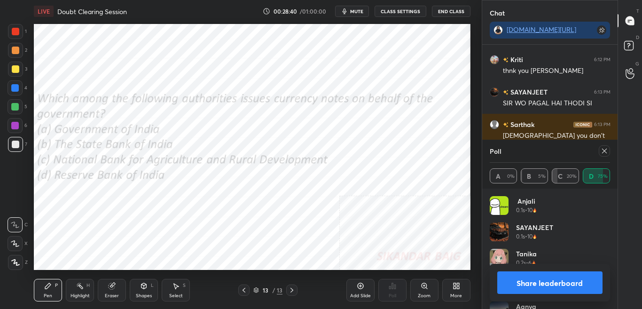
click at [606, 152] on icon at bounding box center [604, 151] width 5 height 5
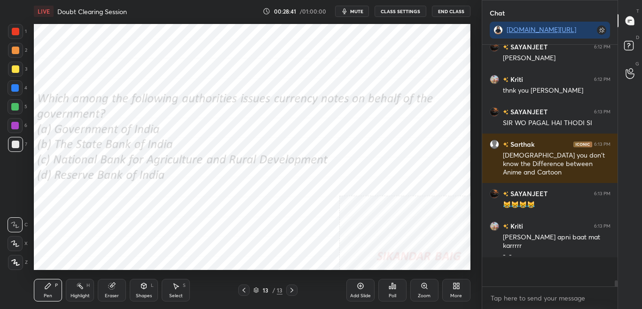
scroll to position [3, 3]
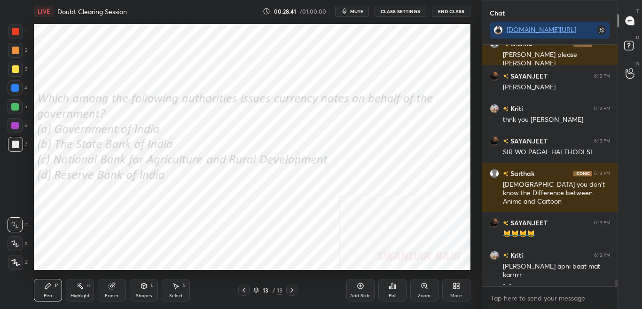
click at [292, 287] on icon at bounding box center [292, 290] width 8 height 8
click at [453, 287] on div "More" at bounding box center [456, 290] width 28 height 23
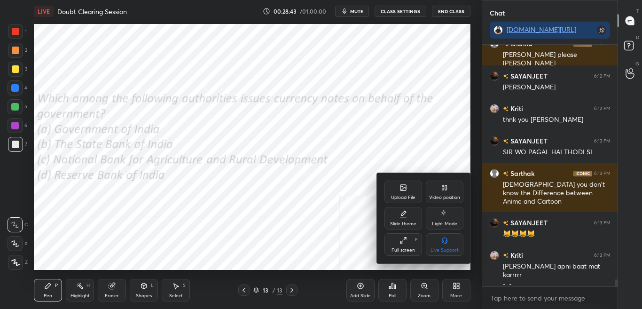
click at [403, 192] on div "Upload File" at bounding box center [404, 192] width 38 height 23
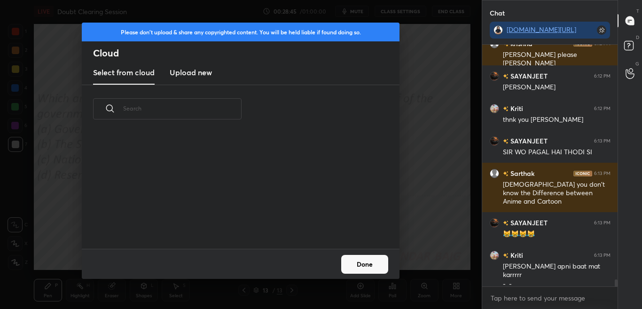
click at [190, 74] on h3 "Upload new" at bounding box center [191, 72] width 42 height 11
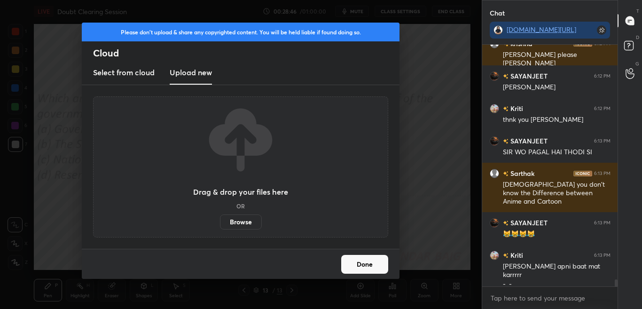
click at [230, 221] on label "Browse" at bounding box center [241, 221] width 42 height 15
click at [220, 221] on input "Browse" at bounding box center [220, 221] width 0 height 15
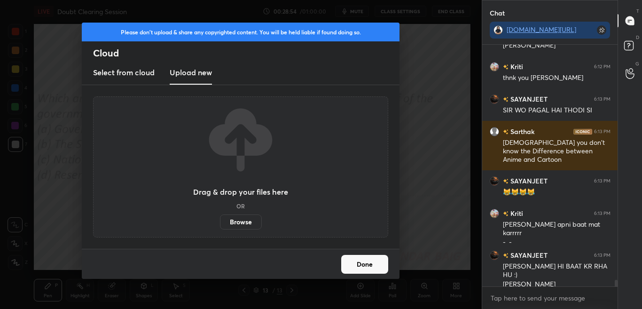
click at [224, 54] on h2 "Cloud" at bounding box center [246, 53] width 307 height 12
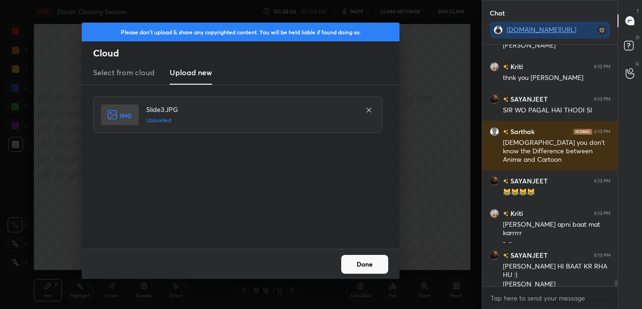
click at [378, 259] on button "Done" at bounding box center [364, 264] width 47 height 19
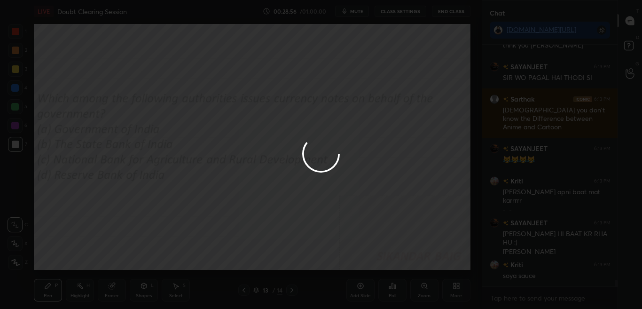
click at [378, 260] on button "Done" at bounding box center [364, 264] width 47 height 19
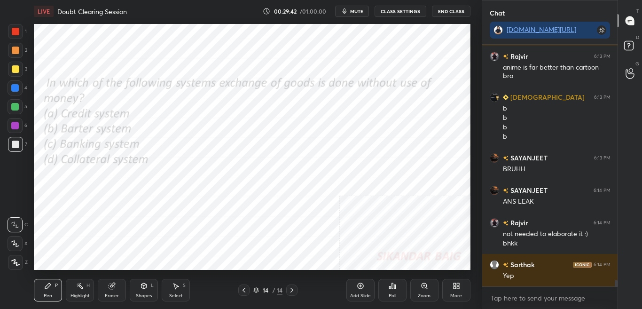
scroll to position [8771, 0]
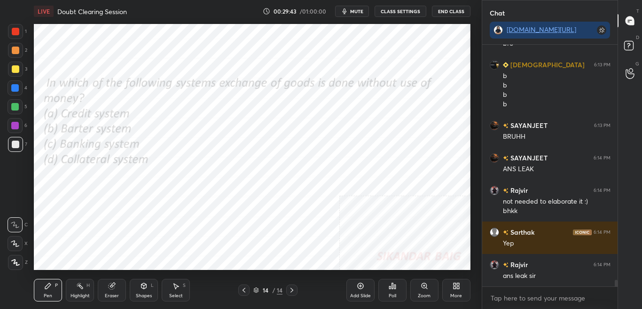
click at [393, 287] on div "Poll" at bounding box center [393, 295] width 8 height 5
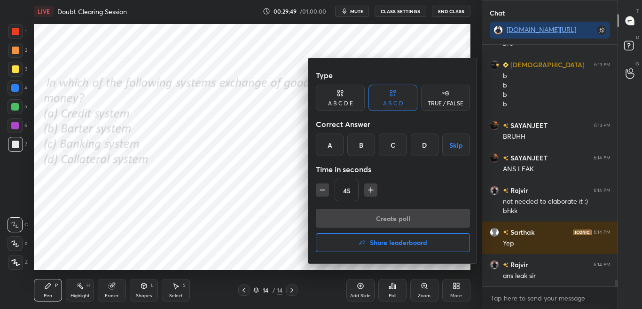
click at [361, 152] on div "B" at bounding box center [361, 145] width 28 height 23
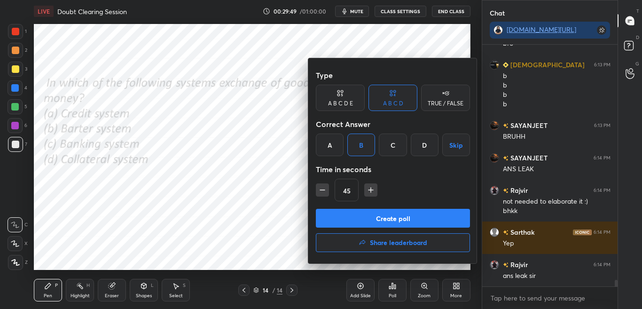
click at [370, 216] on button "Create poll" at bounding box center [393, 218] width 154 height 19
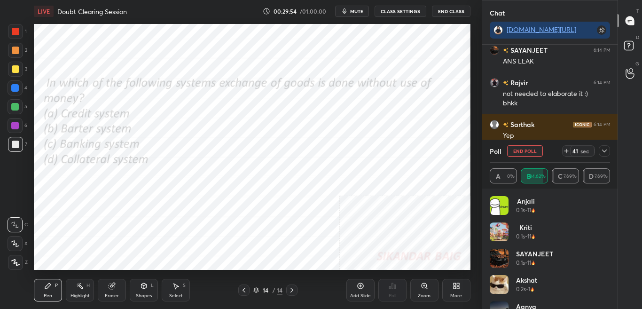
scroll to position [8911, 0]
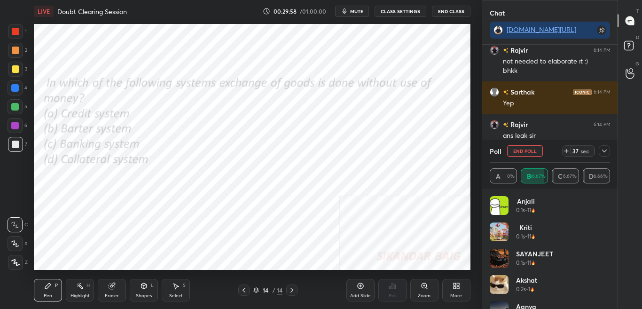
click at [604, 151] on icon at bounding box center [604, 151] width 5 height 3
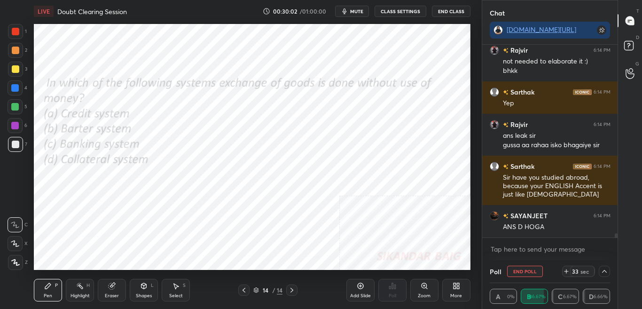
scroll to position [8943, 0]
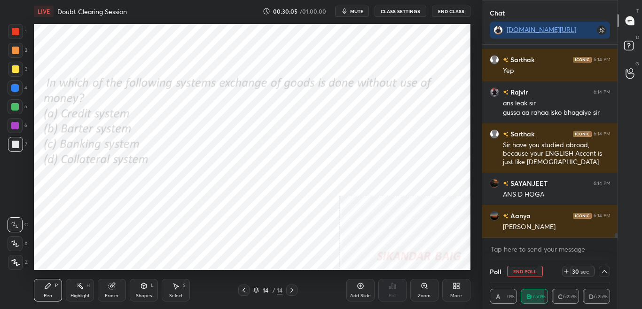
click at [357, 11] on span "mute" at bounding box center [356, 11] width 13 height 7
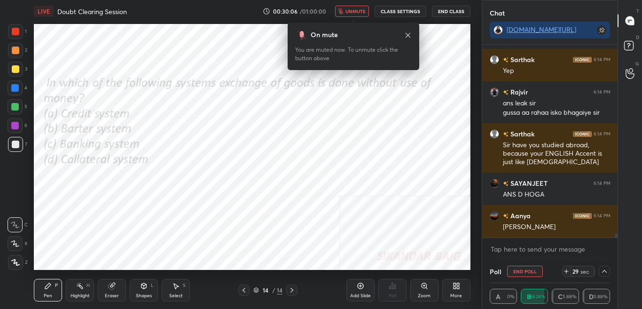
click at [362, 10] on span "unmute" at bounding box center [356, 11] width 20 height 7
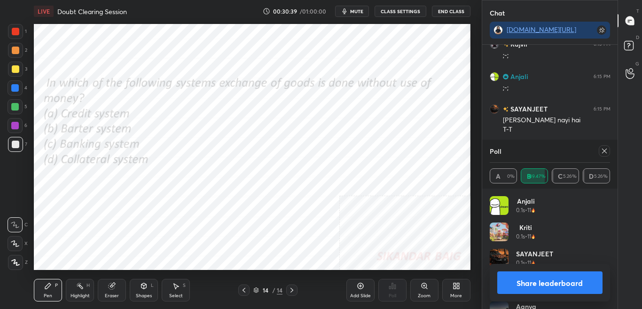
scroll to position [9287, 0]
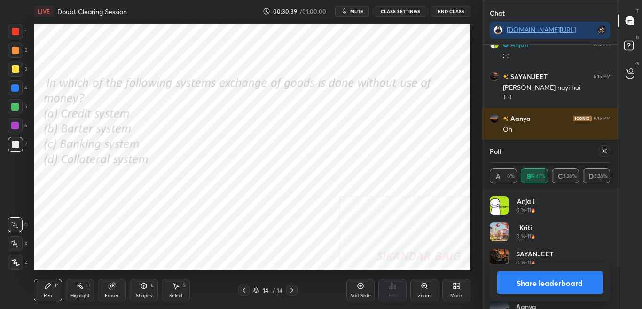
click at [605, 154] on icon at bounding box center [605, 151] width 8 height 8
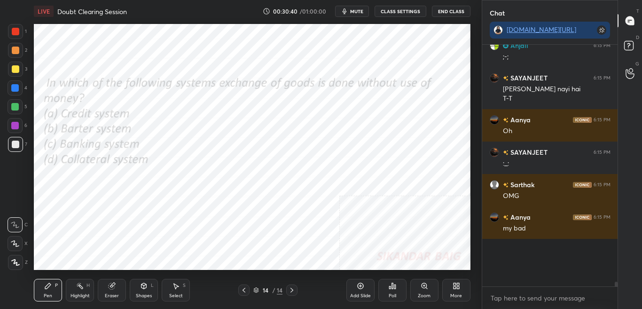
scroll to position [3, 3]
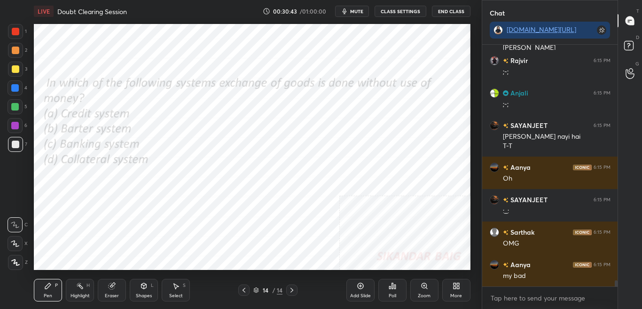
click at [458, 285] on icon at bounding box center [458, 284] width 2 height 2
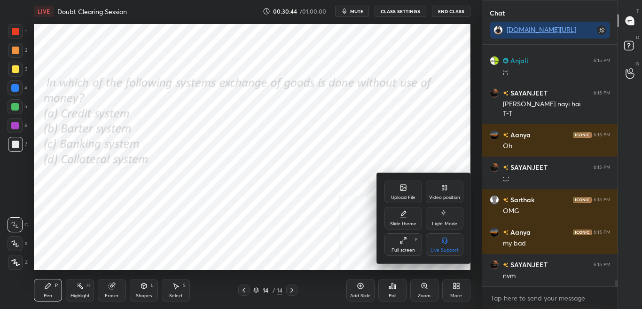
click at [396, 182] on div "Upload File" at bounding box center [404, 192] width 38 height 23
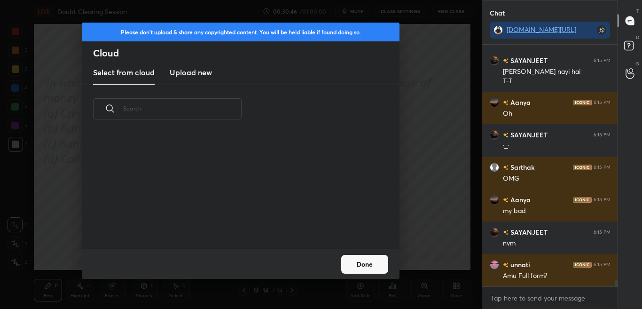
click at [193, 75] on h3 "Upload new" at bounding box center [191, 72] width 42 height 11
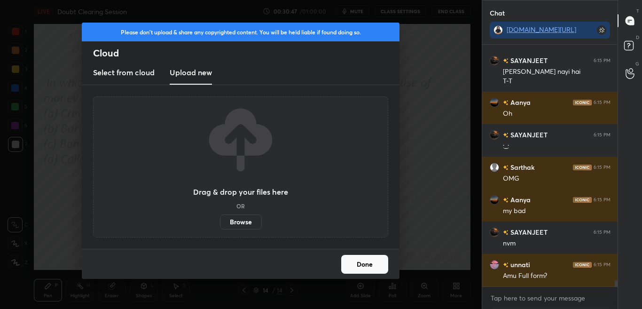
click at [238, 221] on label "Browse" at bounding box center [241, 221] width 42 height 15
click at [220, 221] on input "Browse" at bounding box center [220, 221] width 0 height 15
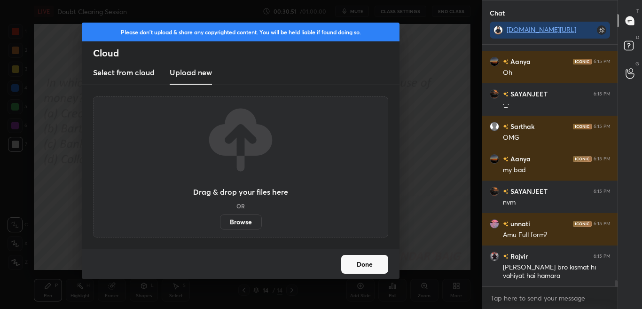
click at [252, 220] on label "Browse" at bounding box center [241, 221] width 42 height 15
click at [220, 220] on input "Browse" at bounding box center [220, 221] width 0 height 15
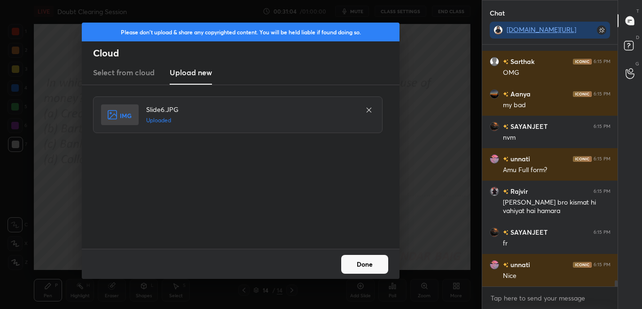
click at [363, 268] on button "Done" at bounding box center [364, 264] width 47 height 19
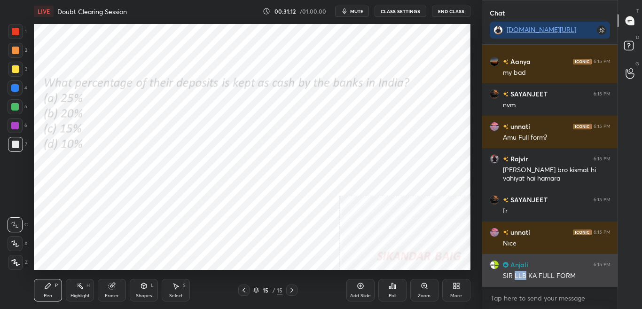
drag, startPoint x: 514, startPoint y: 276, endPoint x: 527, endPoint y: 277, distance: 12.8
click at [527, 277] on div "SIR LLB KA FULL FORM" at bounding box center [557, 275] width 108 height 9
copy div "LLB"
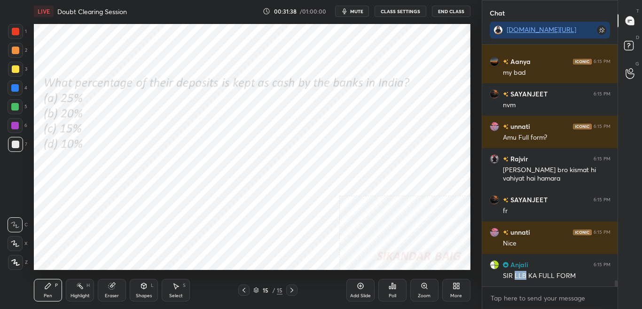
scroll to position [9473, 0]
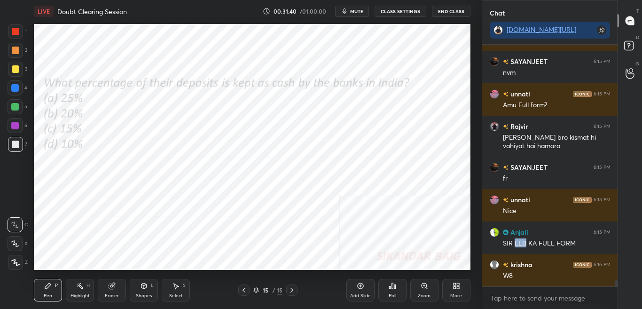
click at [393, 287] on icon at bounding box center [392, 286] width 1 height 6
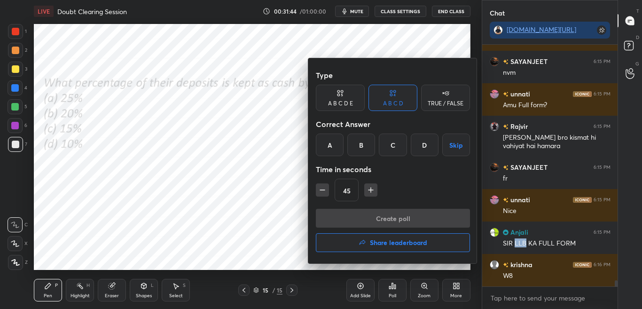
click at [292, 170] on div at bounding box center [321, 154] width 642 height 309
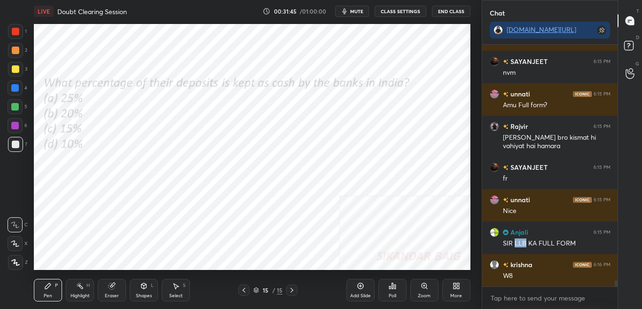
click at [390, 287] on div "Poll" at bounding box center [393, 295] width 8 height 5
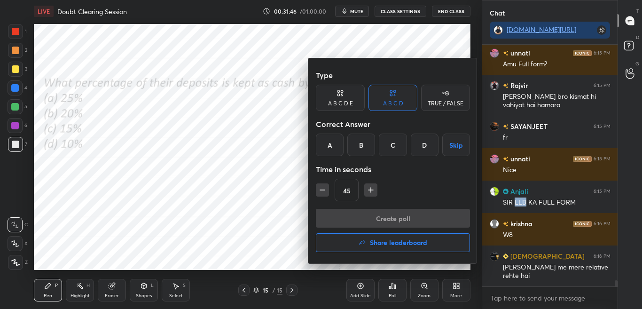
click at [393, 142] on div "C" at bounding box center [393, 145] width 28 height 23
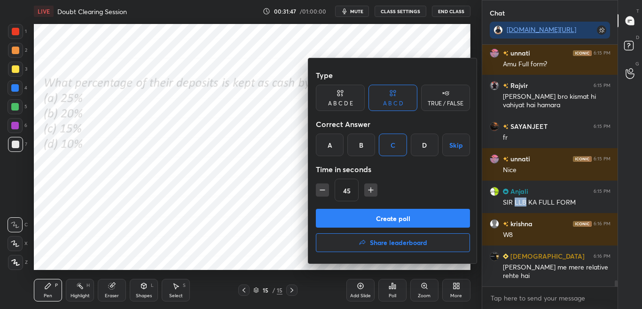
click at [397, 220] on button "Create poll" at bounding box center [393, 218] width 154 height 19
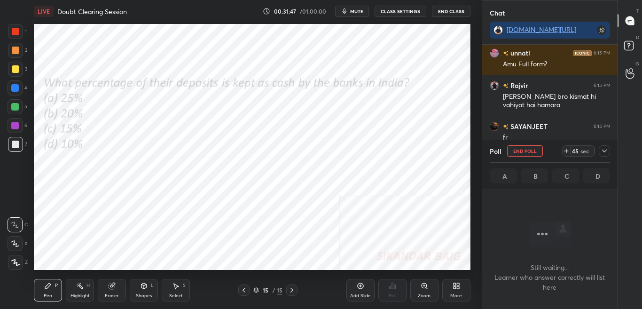
scroll to position [213, 133]
click at [603, 153] on icon at bounding box center [605, 151] width 8 height 8
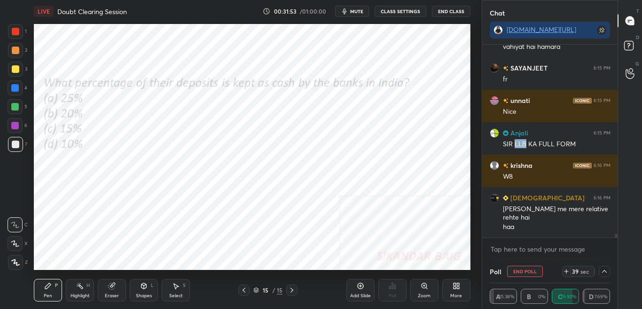
scroll to position [9605, 0]
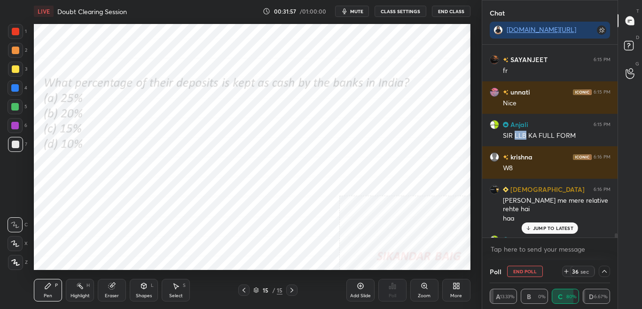
click at [616, 236] on div at bounding box center [616, 237] width 3 height 8
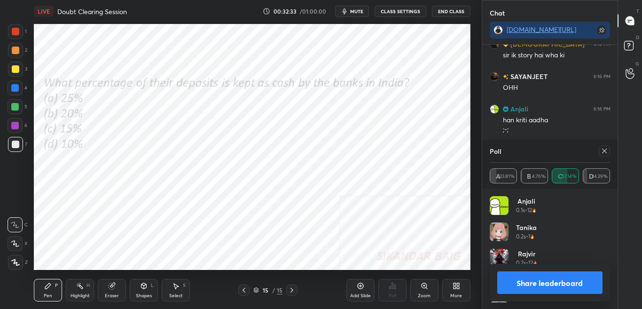
scroll to position [3, 3]
click at [603, 155] on div at bounding box center [604, 150] width 11 height 11
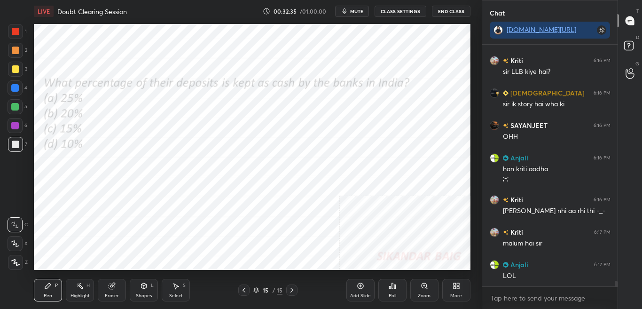
scroll to position [9802, 0]
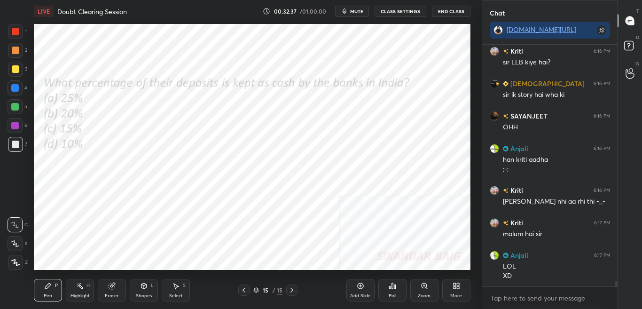
click at [457, 285] on icon at bounding box center [457, 286] width 8 height 8
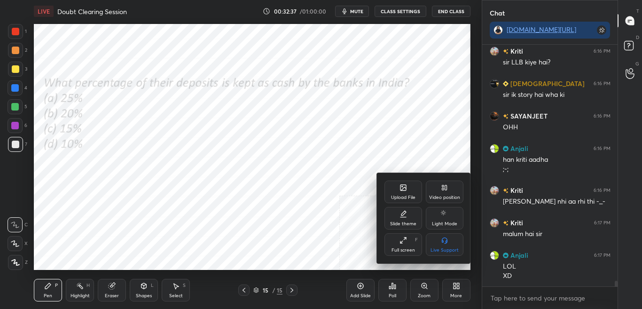
click at [401, 188] on icon at bounding box center [404, 188] width 6 height 6
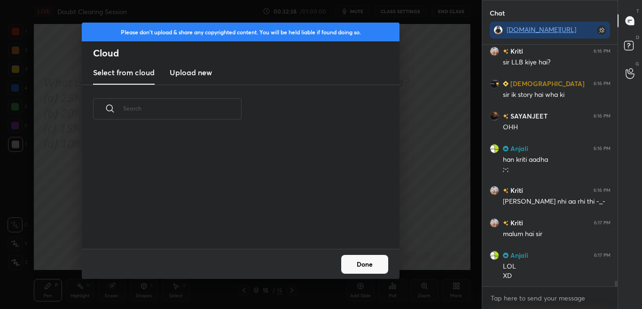
scroll to position [3, 5]
click at [203, 71] on h3 "Upload new" at bounding box center [191, 72] width 42 height 11
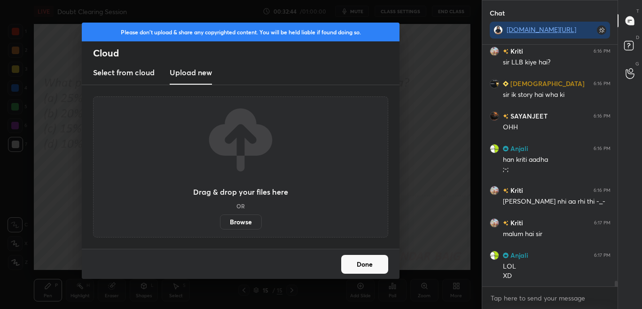
click at [243, 220] on label "Browse" at bounding box center [241, 221] width 42 height 15
click at [220, 220] on input "Browse" at bounding box center [220, 221] width 0 height 15
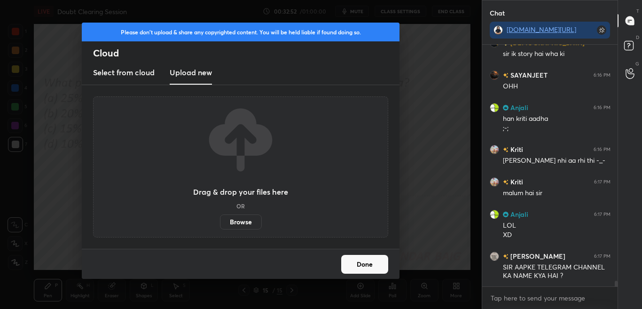
scroll to position [9875, 0]
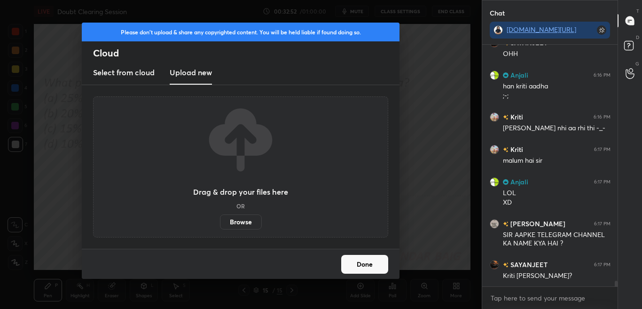
click at [249, 218] on label "Browse" at bounding box center [241, 221] width 42 height 15
click at [220, 218] on input "Browse" at bounding box center [220, 221] width 0 height 15
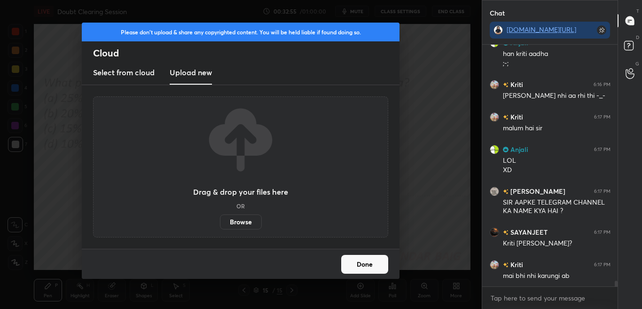
click at [379, 267] on button "Done" at bounding box center [364, 264] width 47 height 19
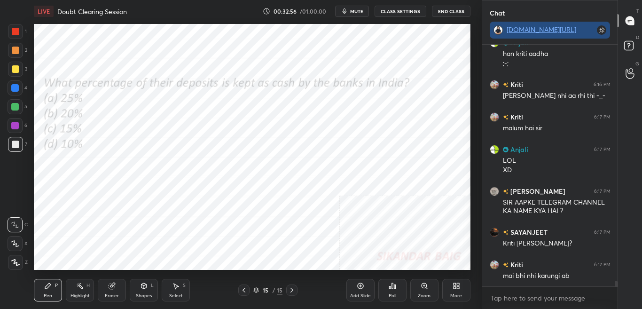
scroll to position [9940, 0]
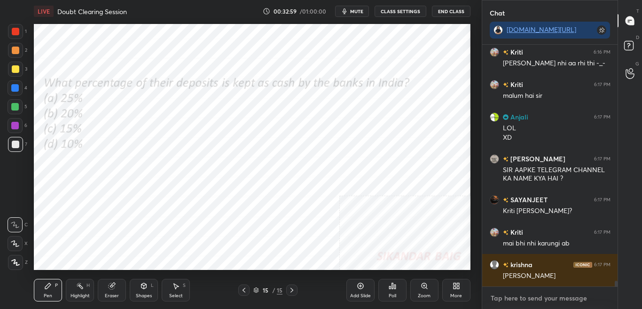
type textarea "x"
click at [522, 287] on textarea at bounding box center [550, 298] width 121 height 15
paste textarea "[URL][DOMAIN_NAME]"
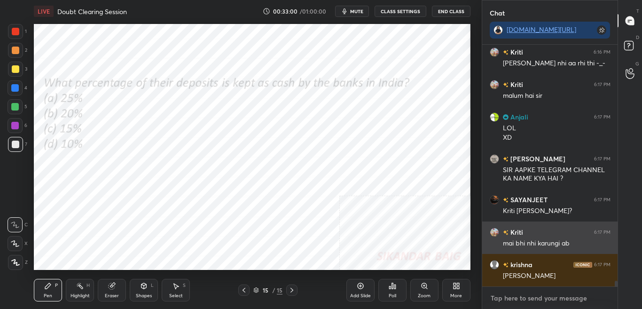
type textarea "[URL][DOMAIN_NAME]"
type textarea "x"
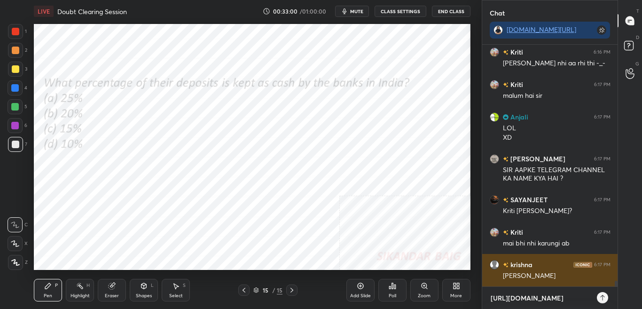
scroll to position [3, 3]
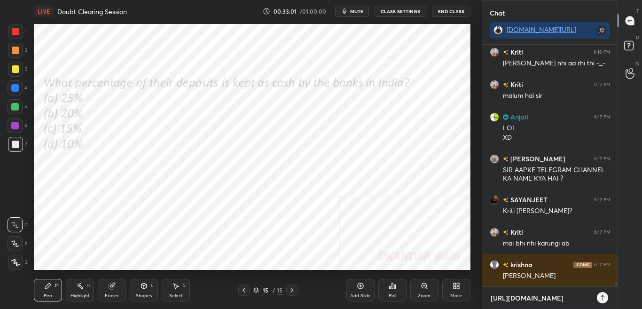
type textarea "[URL][DOMAIN_NAME]"
type textarea "x"
click at [605, 287] on icon at bounding box center [603, 298] width 8 height 8
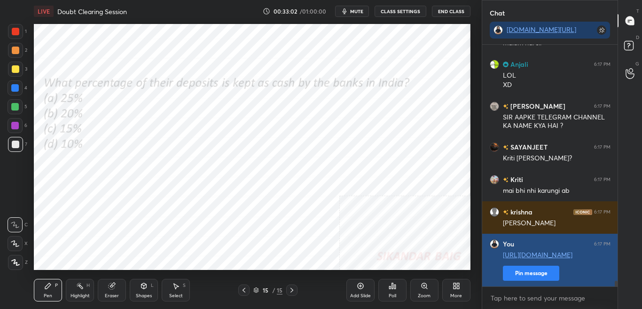
click at [551, 279] on button "Pin message" at bounding box center [531, 273] width 56 height 15
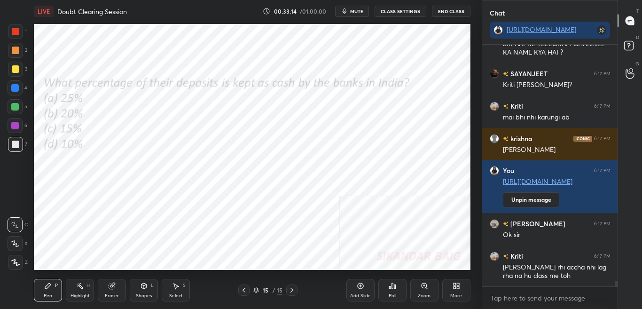
click at [452, 287] on div "More" at bounding box center [456, 290] width 28 height 23
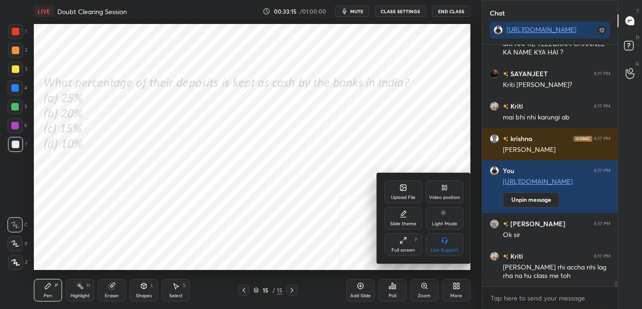
click at [410, 186] on div "Upload File" at bounding box center [404, 192] width 38 height 23
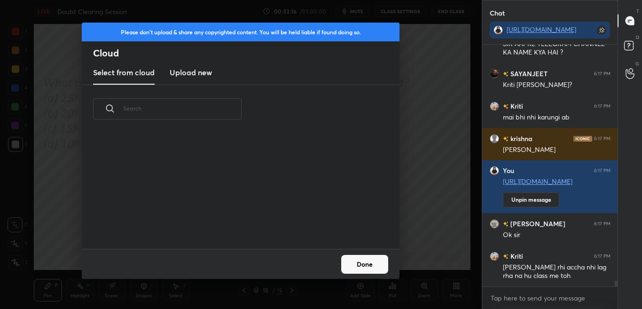
click at [207, 70] on h3 "Upload new" at bounding box center [191, 72] width 42 height 11
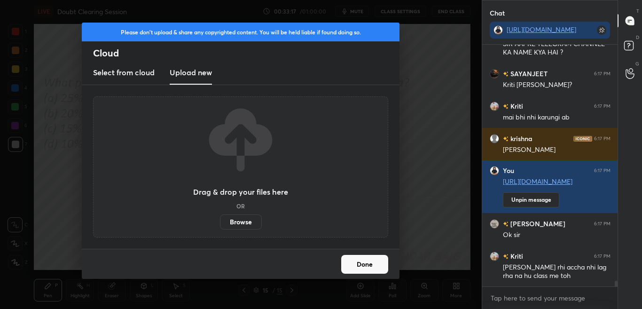
click at [243, 220] on label "Browse" at bounding box center [241, 221] width 42 height 15
click at [220, 220] on input "Browse" at bounding box center [220, 221] width 0 height 15
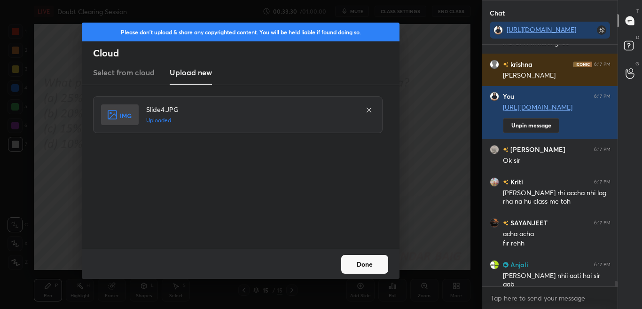
click at [362, 270] on button "Done" at bounding box center [364, 264] width 47 height 19
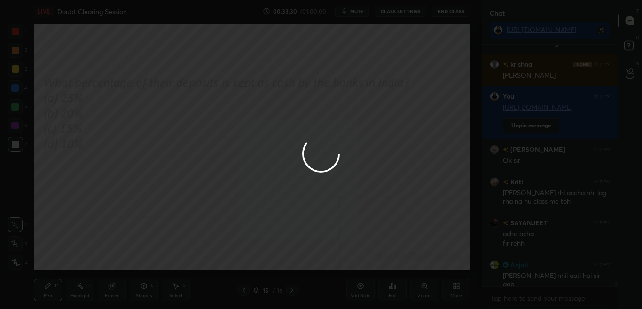
click at [363, 268] on button "Done" at bounding box center [364, 264] width 47 height 19
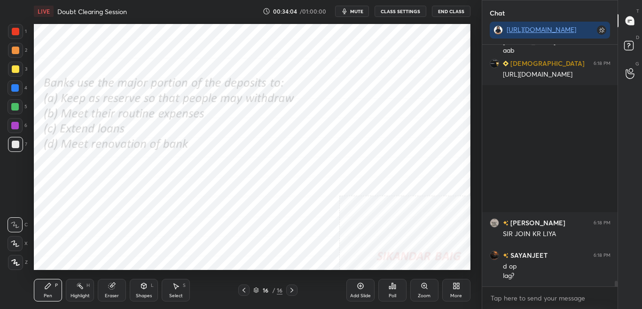
scroll to position [10407, 0]
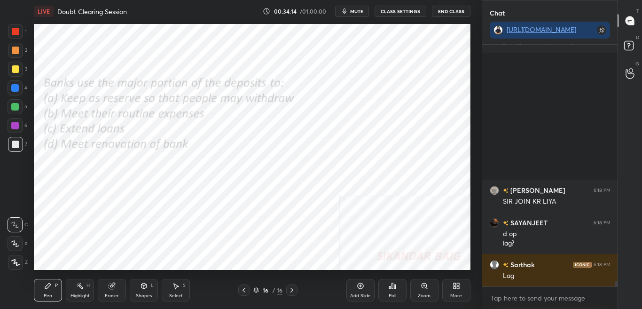
click at [393, 287] on div "Poll" at bounding box center [392, 290] width 28 height 23
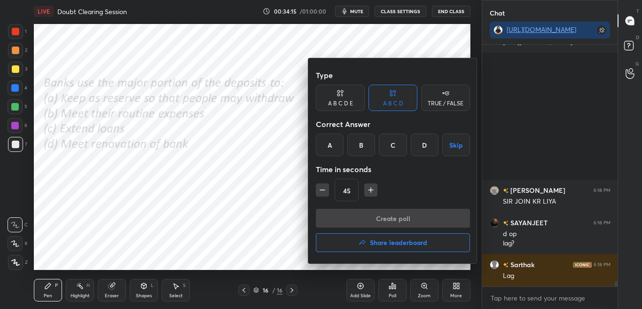
scroll to position [10439, 0]
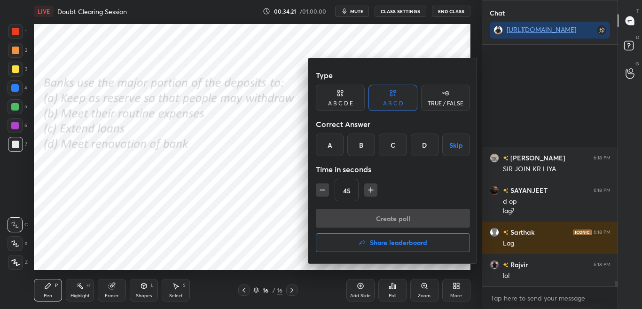
click at [397, 145] on div "C" at bounding box center [393, 145] width 28 height 23
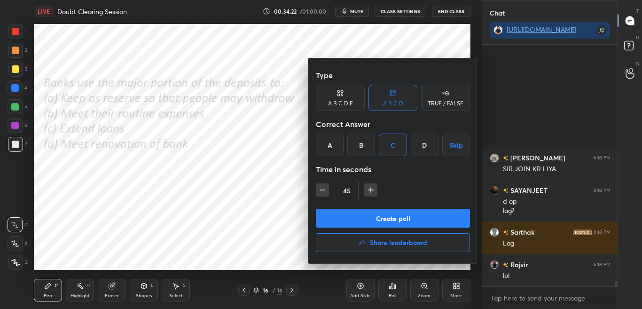
scroll to position [10471, 0]
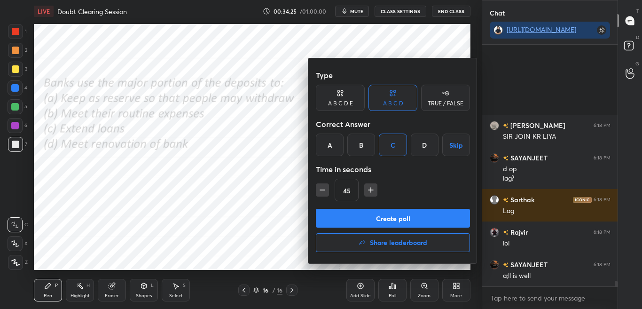
click at [404, 213] on button "Create poll" at bounding box center [393, 218] width 154 height 19
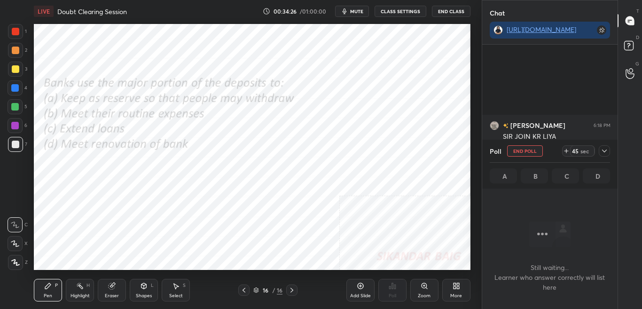
scroll to position [213, 133]
click at [607, 151] on icon at bounding box center [605, 151] width 8 height 8
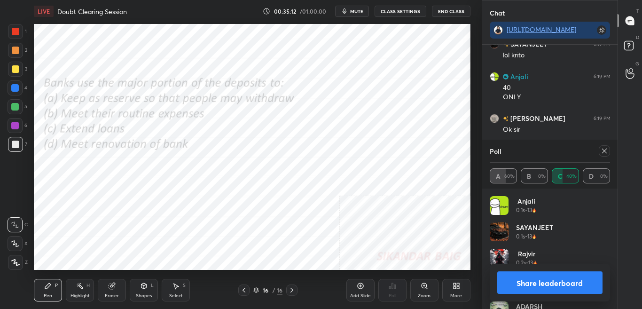
scroll to position [10887, 0]
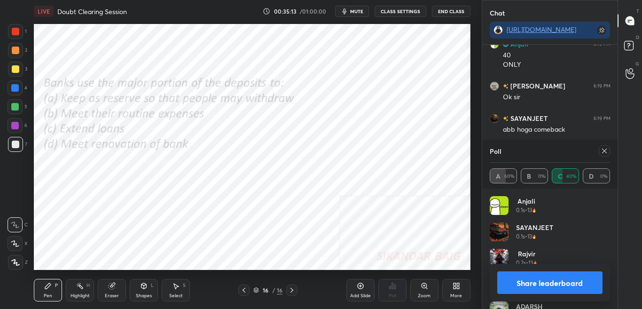
click at [606, 155] on div at bounding box center [604, 150] width 11 height 11
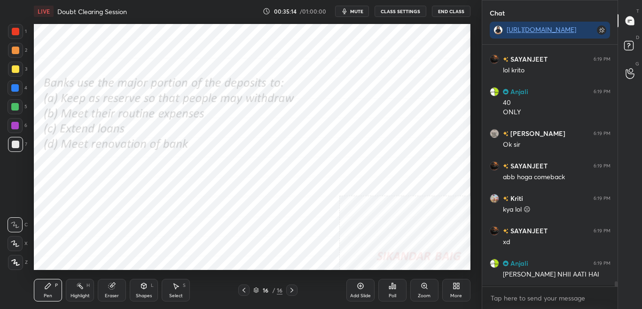
scroll to position [3, 3]
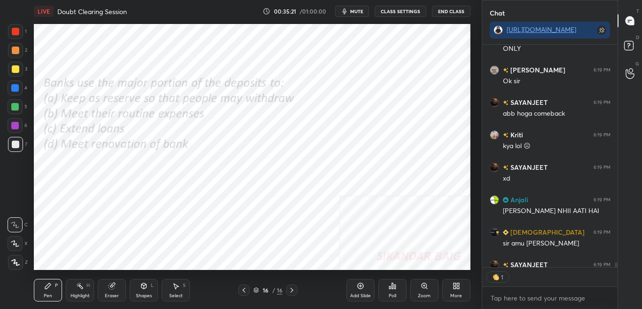
click at [463, 287] on div "More" at bounding box center [456, 290] width 28 height 23
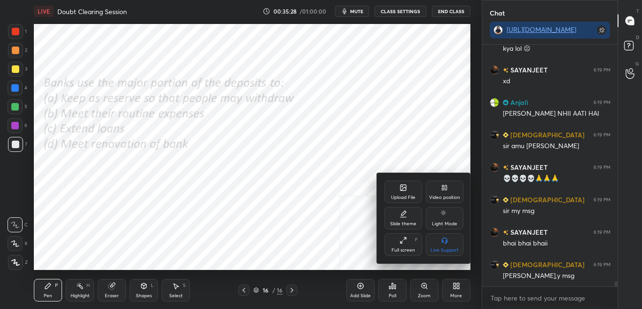
click at [400, 184] on icon at bounding box center [404, 188] width 8 height 8
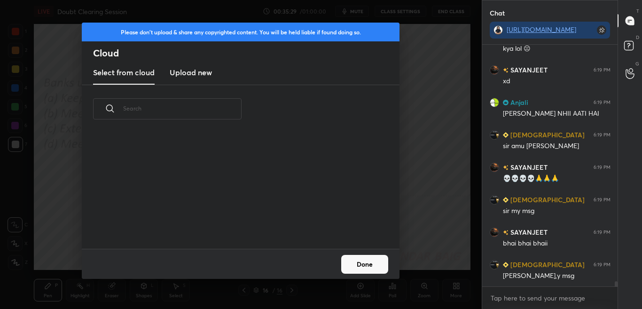
click at [187, 77] on h3 "Upload new" at bounding box center [191, 72] width 42 height 11
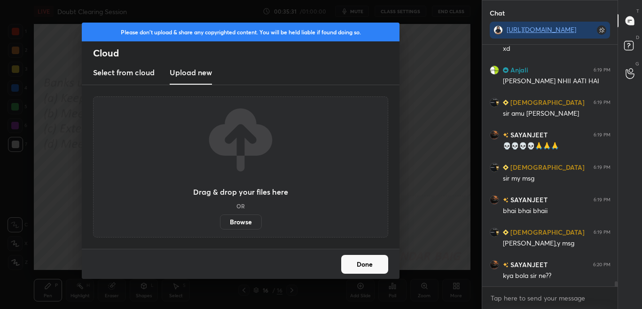
click at [242, 225] on label "Browse" at bounding box center [241, 221] width 42 height 15
click at [220, 225] on input "Browse" at bounding box center [220, 221] width 0 height 15
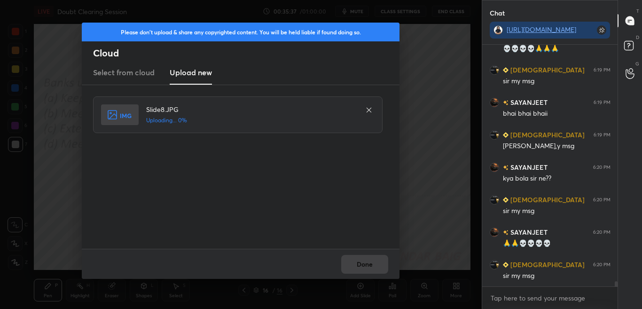
click at [464, 47] on div "Please don't upload & share any copyrighted content. You will be held liable if…" at bounding box center [241, 154] width 482 height 309
click at [366, 268] on button "Done" at bounding box center [364, 264] width 47 height 19
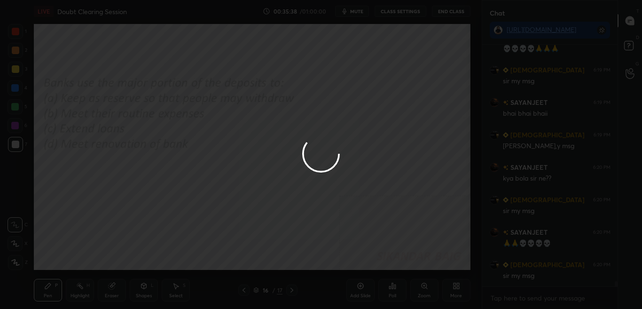
click at [364, 267] on button "Done" at bounding box center [364, 264] width 47 height 19
click at [363, 266] on div at bounding box center [321, 154] width 642 height 309
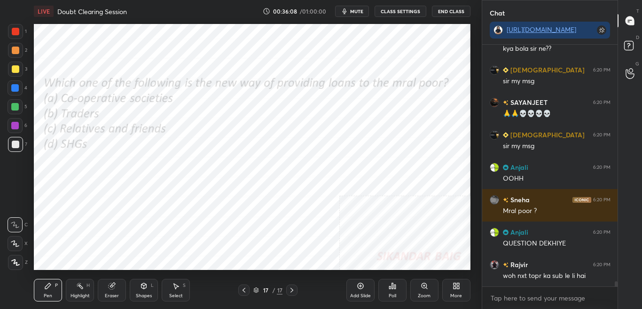
drag, startPoint x: 17, startPoint y: 33, endPoint x: 28, endPoint y: 8, distance: 27.9
click at [18, 33] on div at bounding box center [16, 32] width 8 height 8
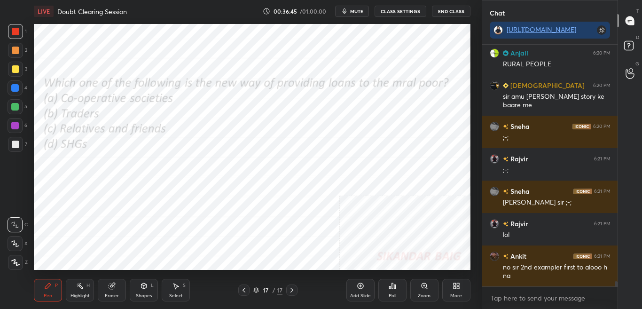
scroll to position [11601, 0]
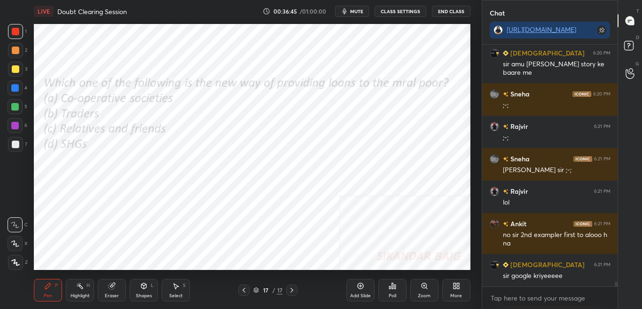
click at [395, 283] on icon at bounding box center [393, 286] width 8 height 8
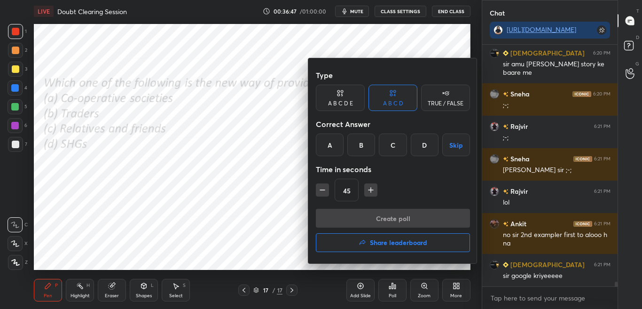
click at [426, 150] on div "D" at bounding box center [425, 145] width 28 height 23
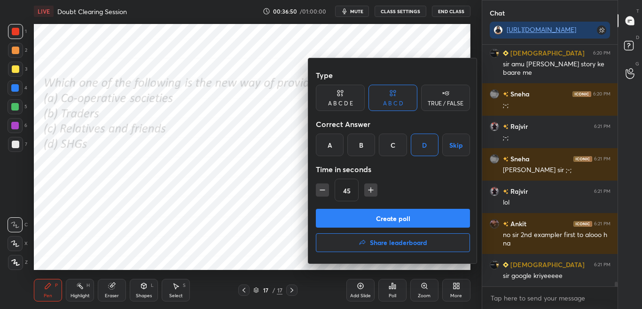
click at [412, 217] on button "Create poll" at bounding box center [393, 218] width 154 height 19
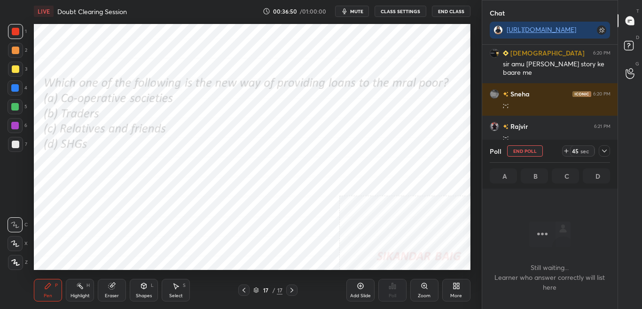
scroll to position [213, 133]
click at [604, 153] on icon at bounding box center [605, 151] width 8 height 8
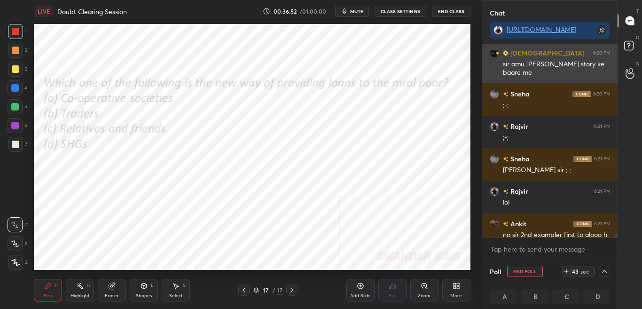
scroll to position [0, 3]
drag, startPoint x: 514, startPoint y: 63, endPoint x: 585, endPoint y: 63, distance: 71.0
click at [585, 63] on div "sir amu [PERSON_NAME] story ke baare me" at bounding box center [557, 69] width 108 height 18
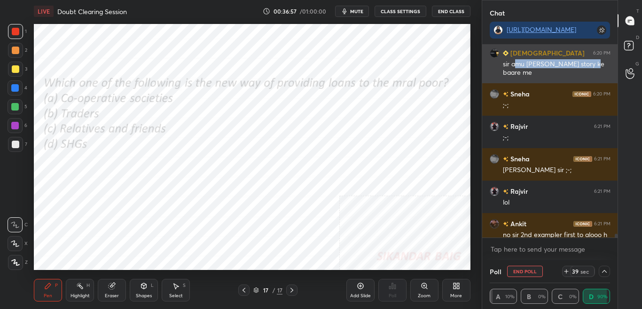
copy div "mu [PERSON_NAME]"
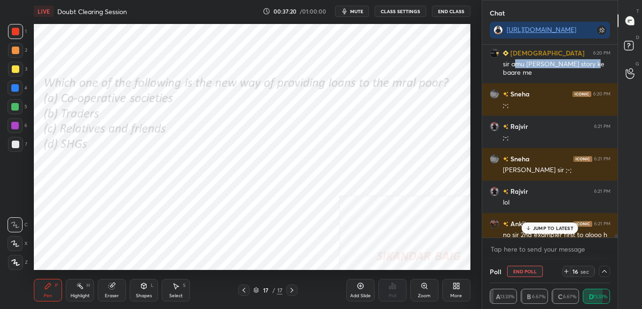
scroll to position [11650, 0]
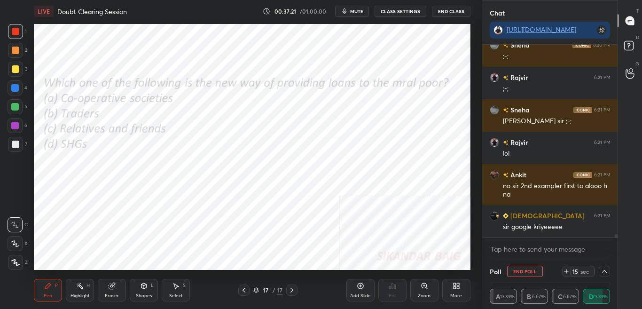
drag, startPoint x: 615, startPoint y: 236, endPoint x: 613, endPoint y: 245, distance: 9.7
click at [614, 245] on div "[DEMOGRAPHIC_DATA] 6:20 PM sir amu [PERSON_NAME] story ke baare me Sneha 6:20 P…" at bounding box center [550, 152] width 136 height 215
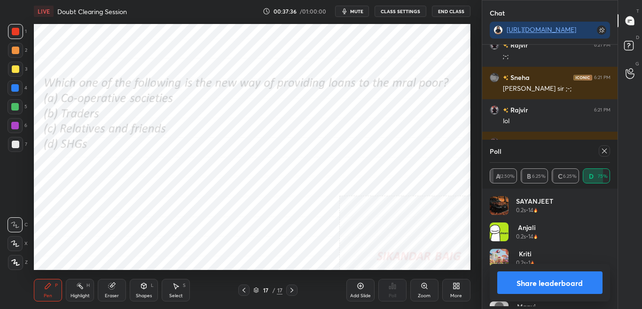
scroll to position [3, 3]
click at [567, 284] on button "Share leaderboard" at bounding box center [550, 282] width 106 height 23
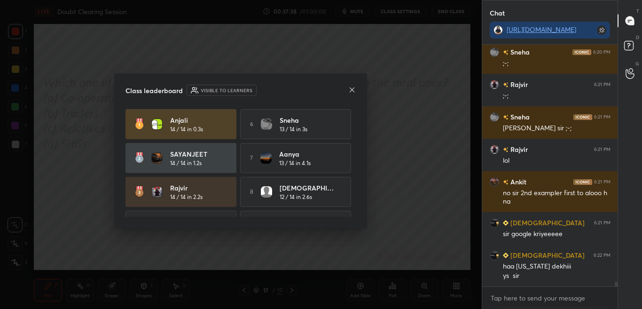
scroll to position [261, 133]
click at [351, 94] on div at bounding box center [352, 91] width 8 height 10
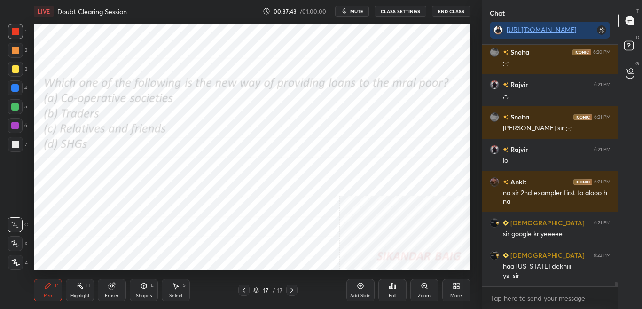
click at [459, 287] on div "More" at bounding box center [456, 290] width 28 height 23
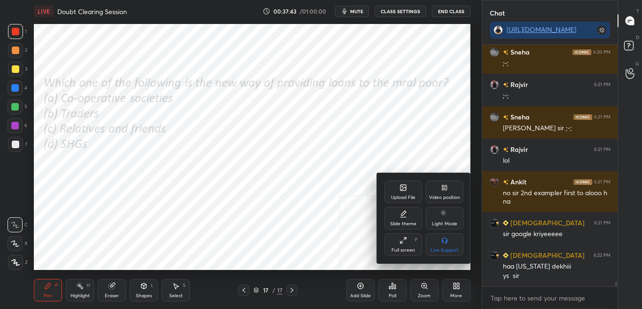
click at [398, 189] on div "Upload File" at bounding box center [404, 192] width 38 height 23
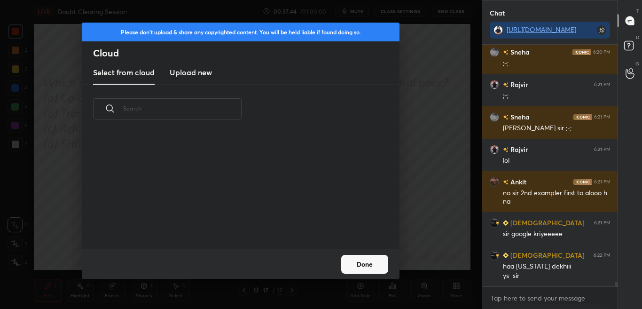
scroll to position [116, 302]
click at [197, 74] on h3 "Upload new" at bounding box center [191, 72] width 42 height 11
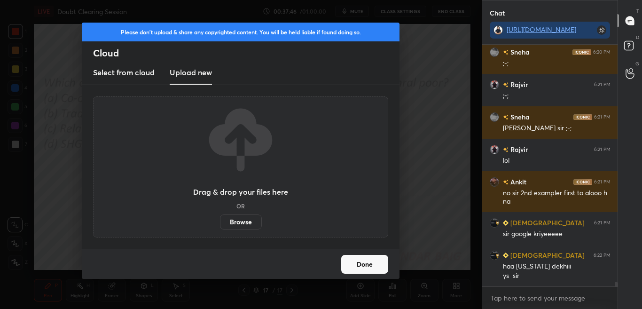
click at [242, 228] on label "Browse" at bounding box center [241, 221] width 42 height 15
click at [220, 228] on input "Browse" at bounding box center [220, 221] width 0 height 15
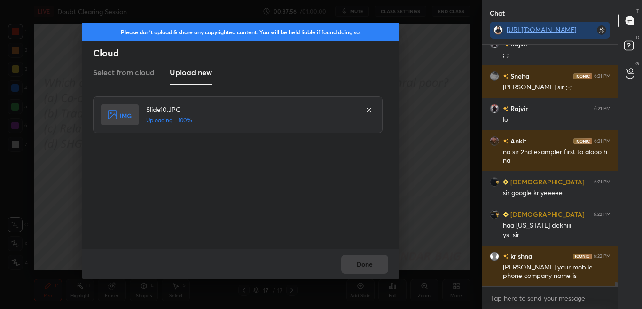
click at [366, 265] on div "Done" at bounding box center [241, 264] width 318 height 30
click at [367, 265] on button "Done" at bounding box center [364, 264] width 47 height 19
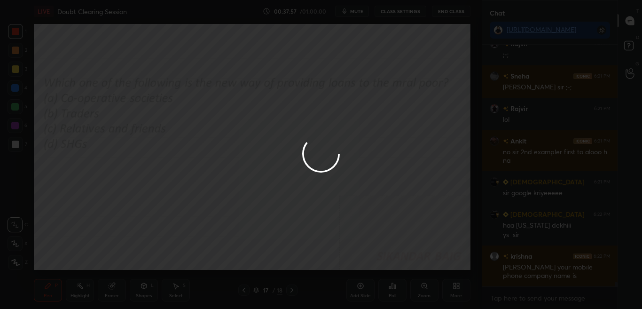
click at [367, 266] on button "Done" at bounding box center [364, 264] width 47 height 19
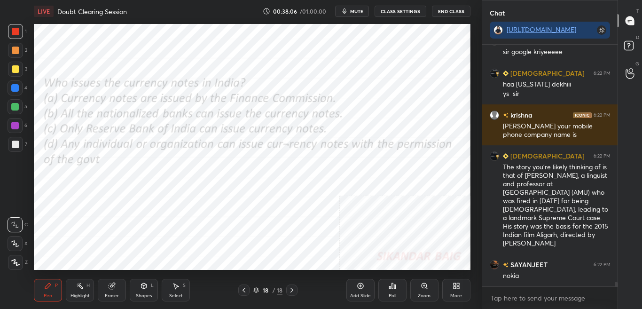
scroll to position [11834, 0]
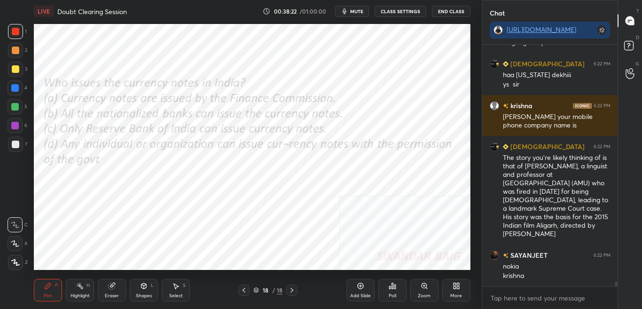
click at [398, 287] on div "Poll" at bounding box center [392, 290] width 28 height 23
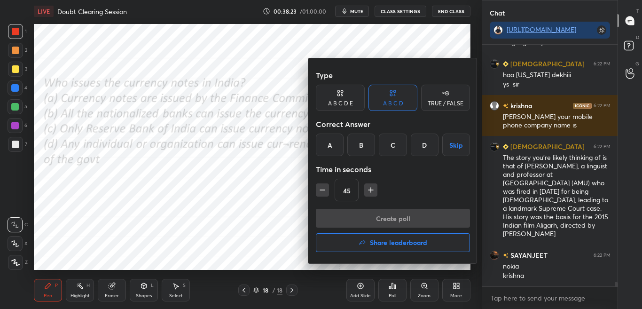
click at [396, 287] on div at bounding box center [321, 154] width 642 height 309
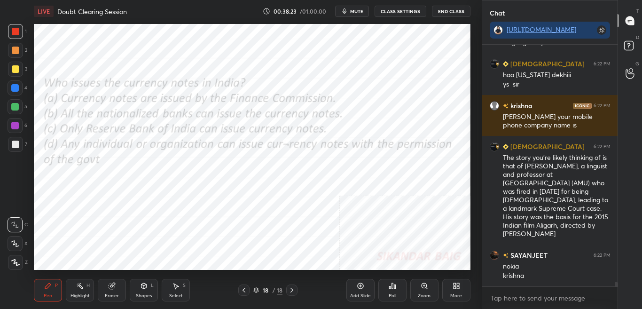
click at [397, 287] on div "Poll" at bounding box center [392, 290] width 28 height 23
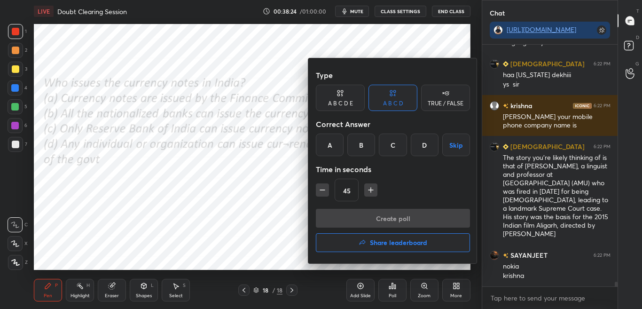
click at [396, 287] on div at bounding box center [321, 154] width 642 height 309
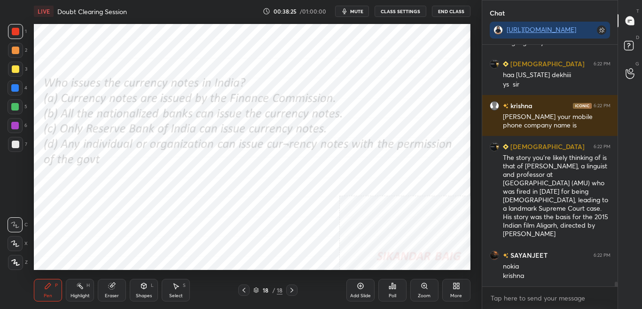
click at [394, 287] on div "Poll" at bounding box center [392, 290] width 28 height 23
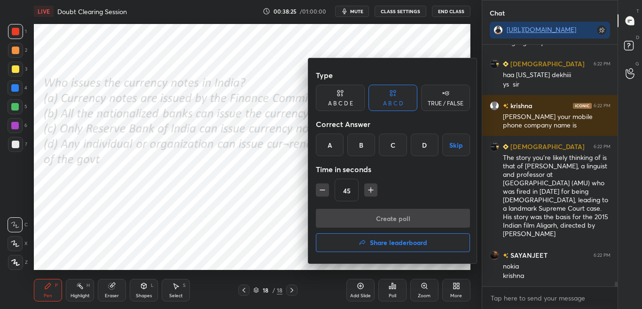
click at [394, 287] on div at bounding box center [321, 154] width 642 height 309
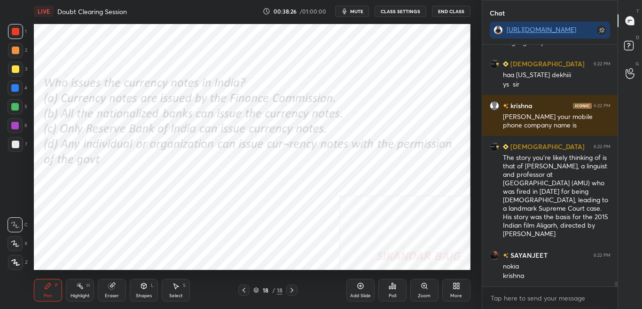
click at [394, 287] on icon at bounding box center [393, 286] width 8 height 8
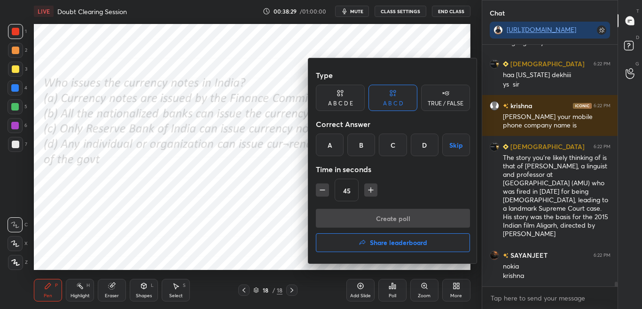
click at [392, 287] on div at bounding box center [321, 154] width 642 height 309
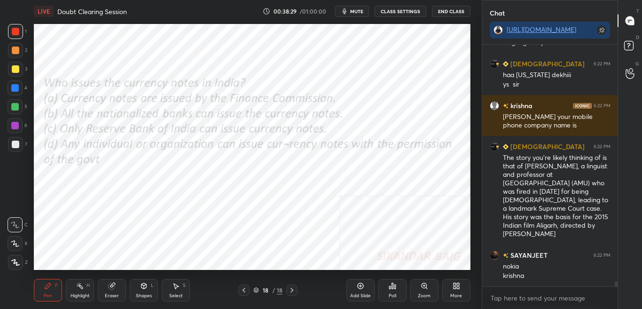
click at [392, 287] on div "Poll" at bounding box center [392, 290] width 28 height 23
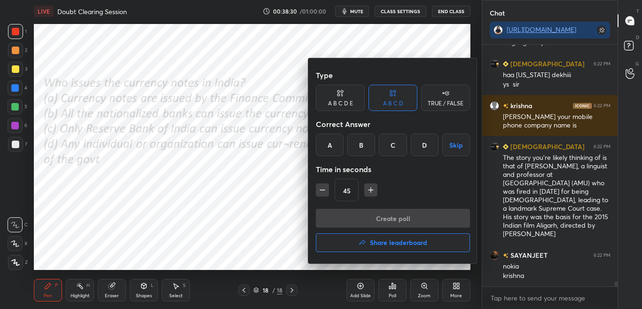
click at [393, 287] on div at bounding box center [321, 154] width 642 height 309
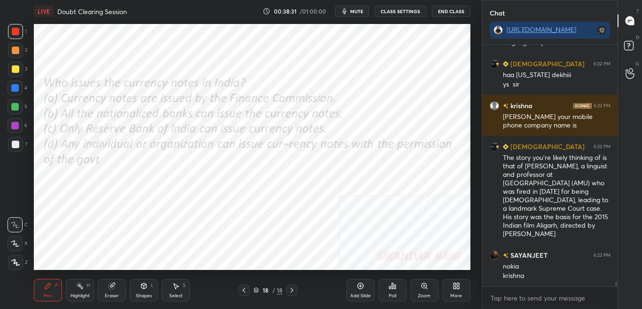
click at [394, 287] on div "Poll" at bounding box center [393, 295] width 8 height 5
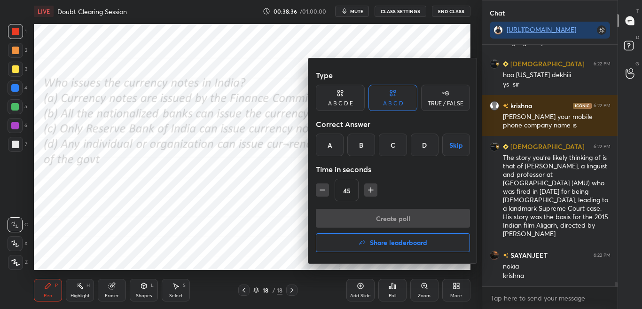
click at [262, 185] on div at bounding box center [321, 154] width 642 height 309
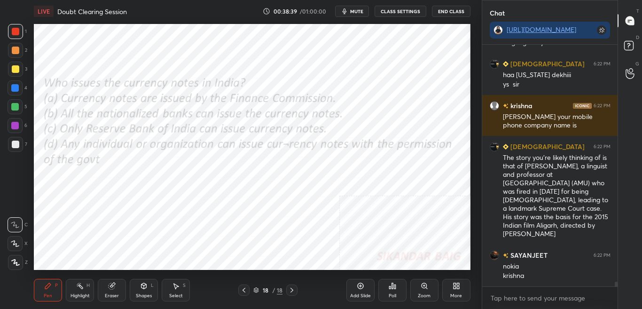
scroll to position [11875, 0]
click at [398, 287] on div "Poll" at bounding box center [392, 290] width 28 height 23
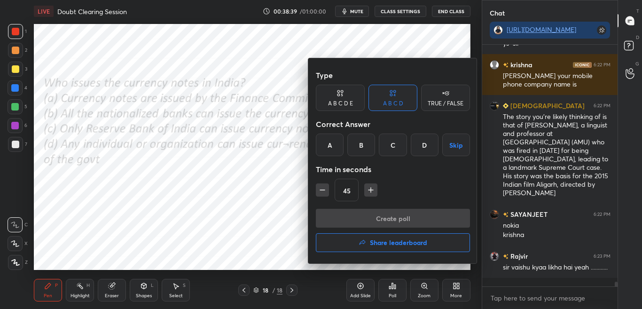
click at [396, 287] on div at bounding box center [321, 154] width 642 height 309
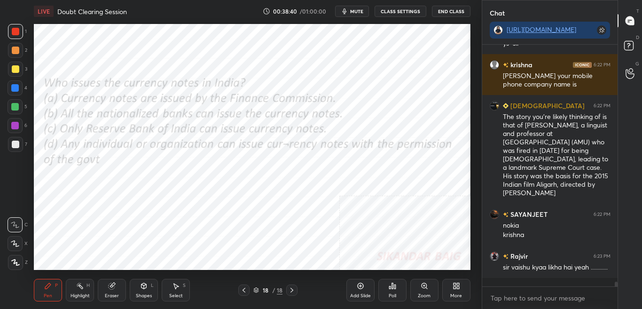
click at [396, 287] on div "Poll" at bounding box center [392, 290] width 28 height 23
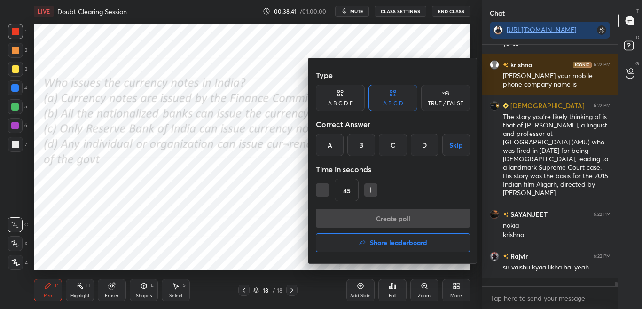
click at [395, 287] on div at bounding box center [321, 154] width 642 height 309
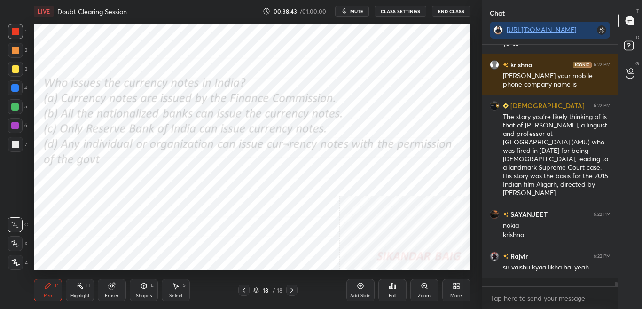
scroll to position [11897, 0]
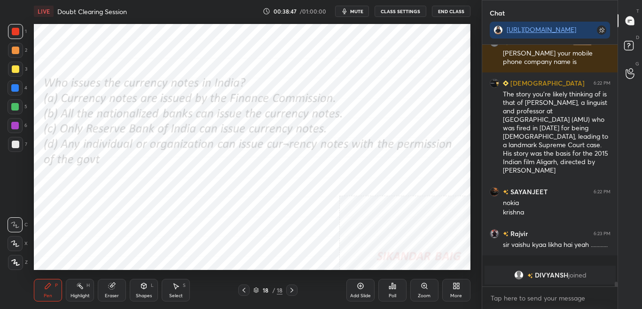
click at [389, 287] on div "Poll" at bounding box center [392, 290] width 28 height 23
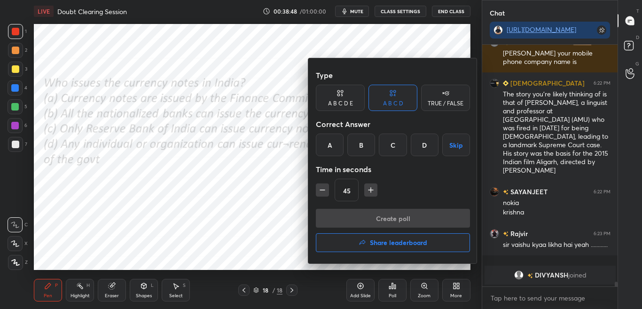
click at [386, 287] on div at bounding box center [321, 154] width 642 height 309
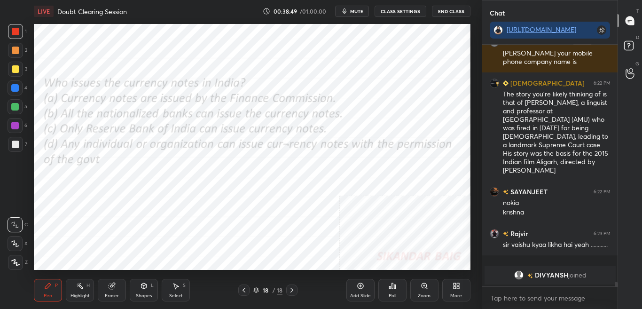
click at [387, 287] on div "Poll" at bounding box center [392, 290] width 28 height 23
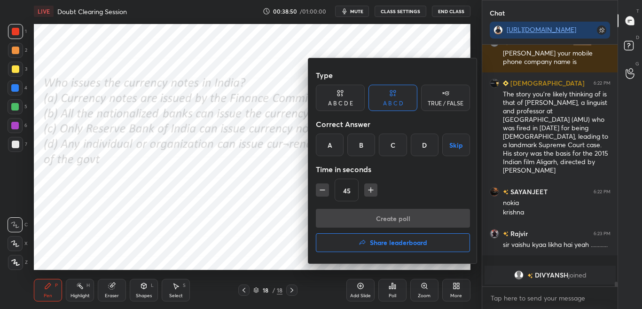
click at [386, 287] on div at bounding box center [321, 154] width 642 height 309
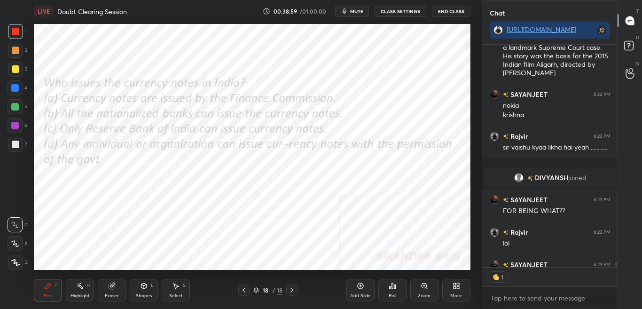
scroll to position [220, 133]
click at [385, 287] on div "Poll" at bounding box center [392, 290] width 28 height 23
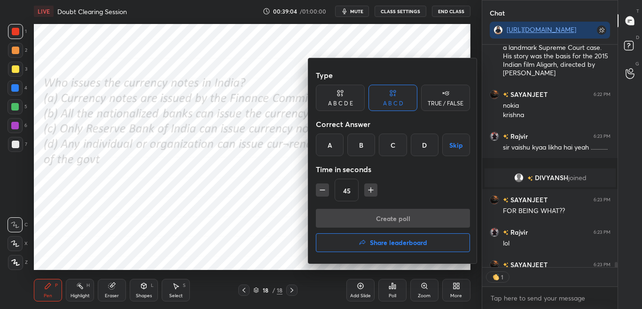
scroll to position [10170, 0]
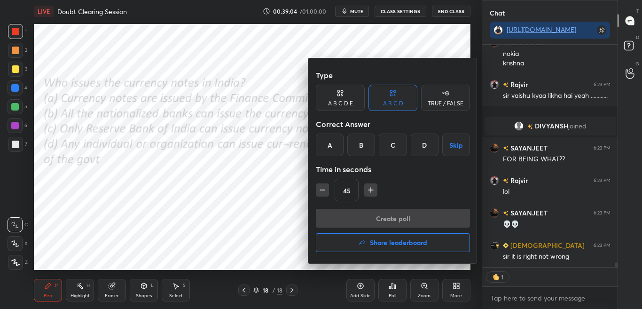
click at [392, 150] on div "C" at bounding box center [393, 145] width 28 height 23
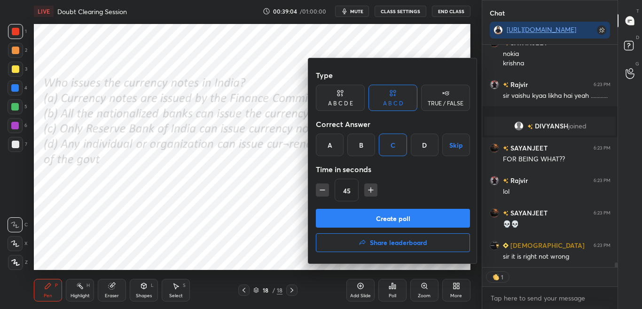
click at [389, 222] on button "Create poll" at bounding box center [393, 218] width 154 height 19
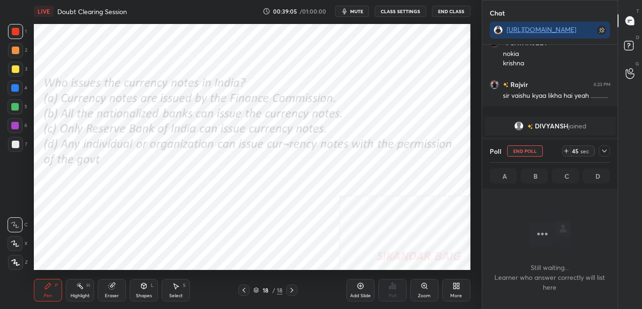
scroll to position [213, 133]
click at [604, 155] on div at bounding box center [604, 150] width 11 height 11
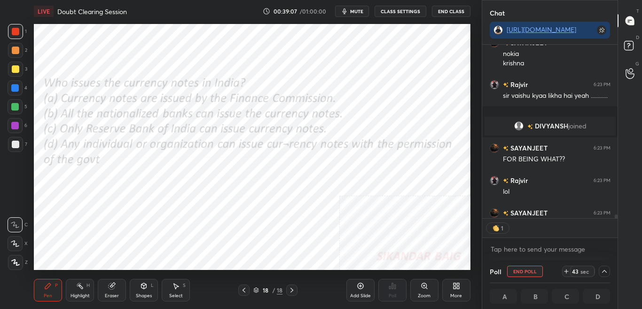
scroll to position [0, 3]
click at [615, 216] on div at bounding box center [616, 218] width 3 height 8
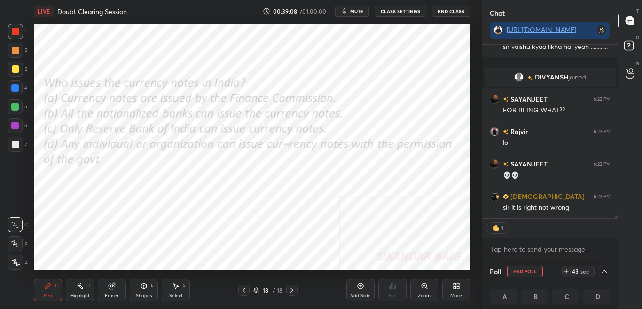
click at [616, 220] on div "SAYANJEET 6:22 PM nokia [PERSON_NAME] 6:23 PM sir vaishu kyaa likha hai yeah ..…" at bounding box center [550, 152] width 136 height 215
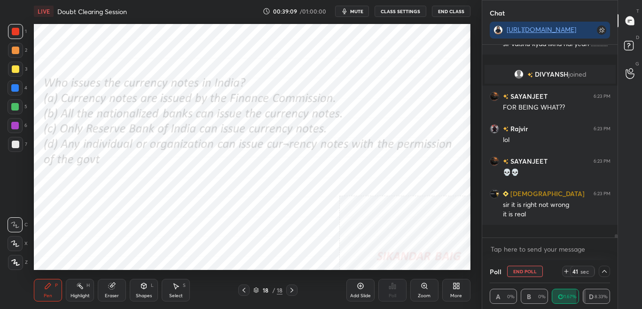
scroll to position [10209, 0]
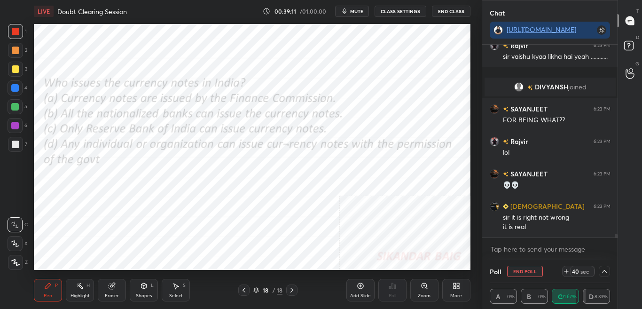
click at [605, 272] on icon at bounding box center [605, 272] width 8 height 8
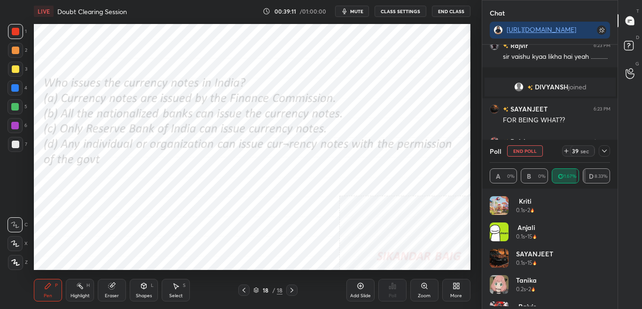
scroll to position [110, 118]
click at [606, 150] on icon at bounding box center [604, 151] width 5 height 3
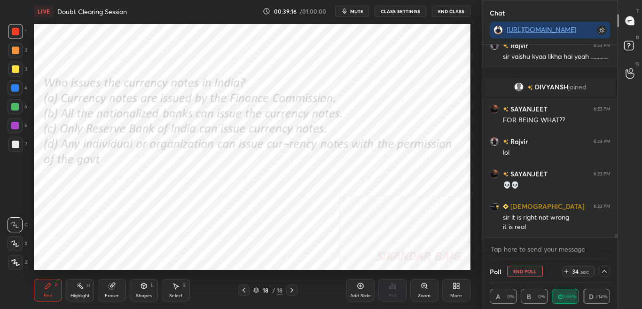
scroll to position [10241, 0]
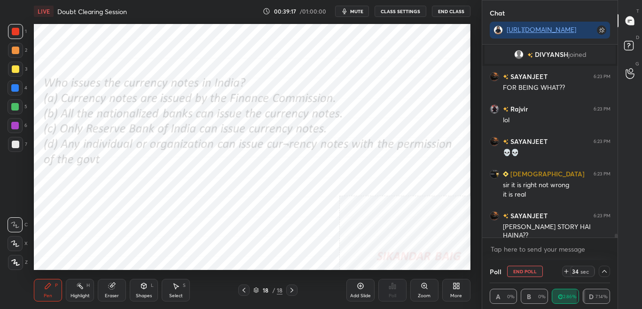
drag, startPoint x: 617, startPoint y: 237, endPoint x: 618, endPoint y: 243, distance: 6.6
click at [618, 242] on div "Chat [URL][DOMAIN_NAME] [PERSON_NAME] 6:23 PM sir vaishu kyaa likha hai yeah ..…" at bounding box center [562, 154] width 161 height 309
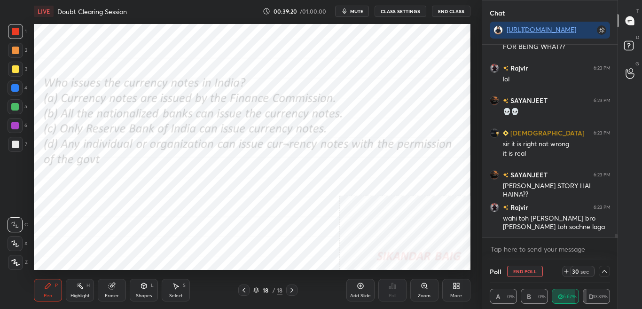
click at [604, 274] on icon at bounding box center [605, 272] width 8 height 8
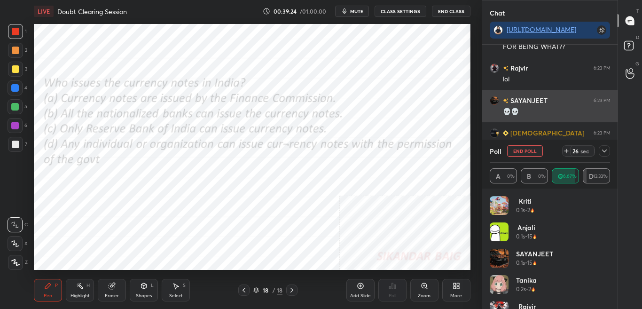
scroll to position [10291, 0]
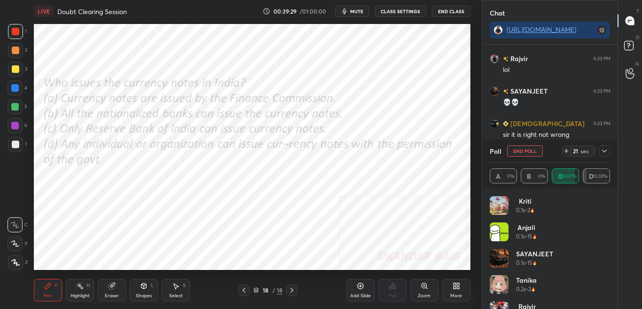
click at [605, 153] on icon at bounding box center [605, 151] width 8 height 8
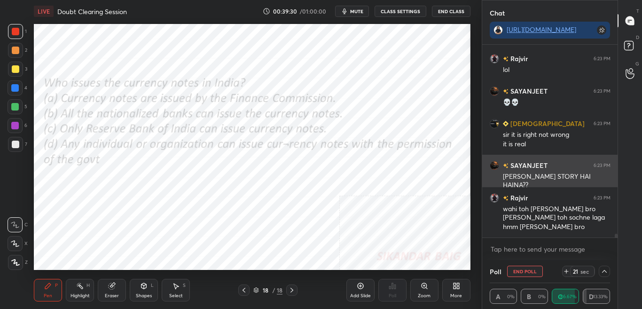
scroll to position [0, 3]
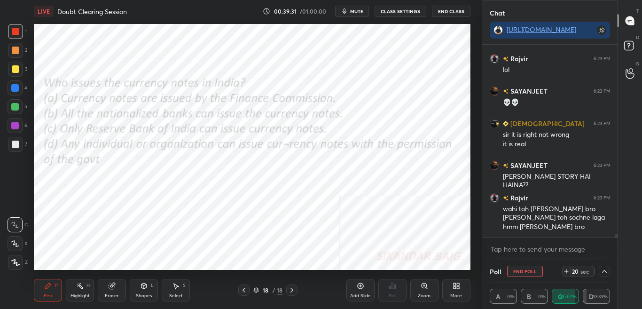
click at [606, 272] on icon at bounding box center [605, 272] width 8 height 8
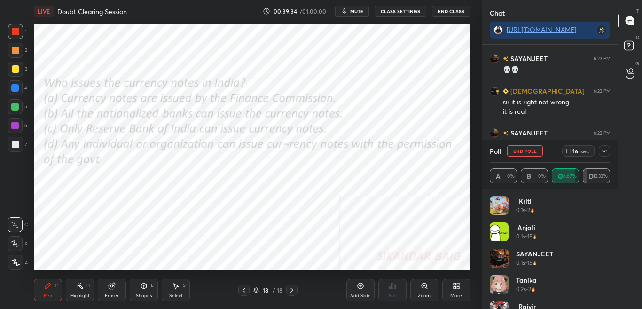
click at [600, 150] on div at bounding box center [604, 150] width 11 height 11
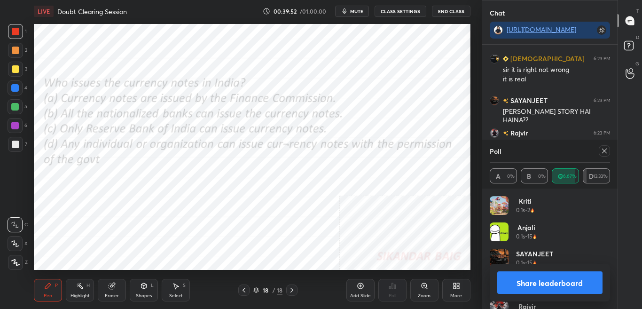
click at [602, 155] on div at bounding box center [604, 150] width 11 height 11
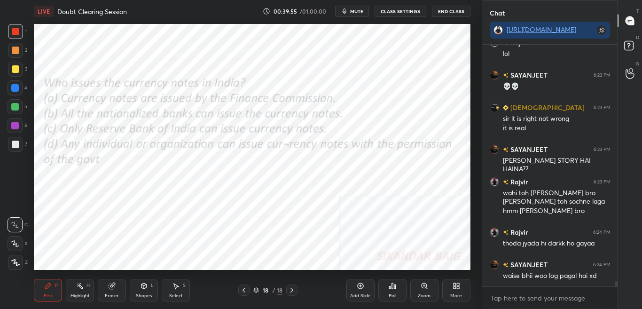
click at [459, 287] on div "More" at bounding box center [456, 290] width 28 height 23
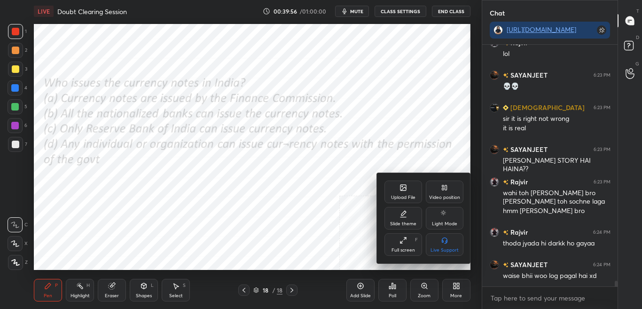
click at [399, 196] on div "Upload File" at bounding box center [403, 197] width 24 height 5
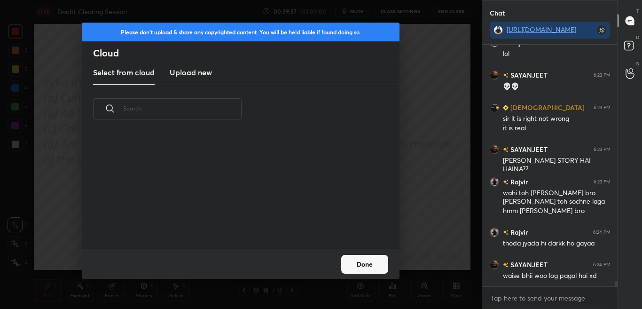
click at [193, 76] on h3 "Upload new" at bounding box center [191, 72] width 42 height 11
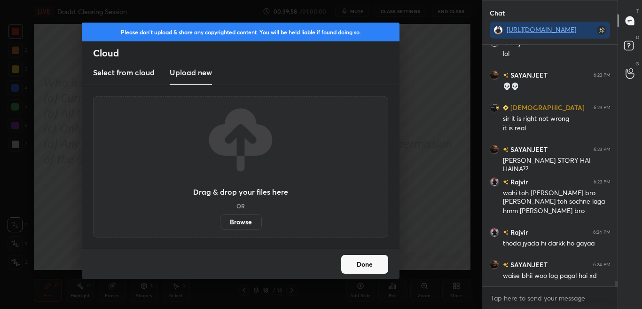
click at [236, 225] on label "Browse" at bounding box center [241, 221] width 42 height 15
click at [220, 225] on input "Browse" at bounding box center [220, 221] width 0 height 15
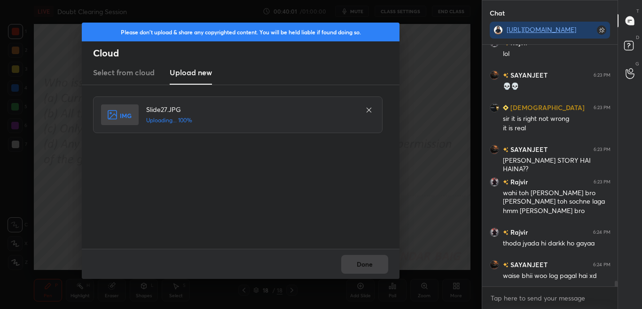
click at [359, 264] on div "Done" at bounding box center [241, 264] width 318 height 30
click at [359, 264] on button "Done" at bounding box center [364, 264] width 47 height 19
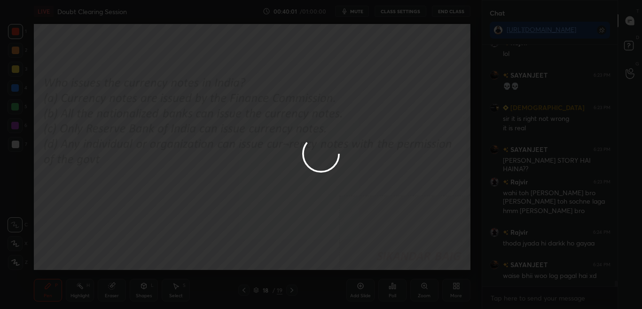
click at [359, 264] on button "Done" at bounding box center [364, 264] width 47 height 19
click at [359, 264] on div at bounding box center [321, 154] width 642 height 309
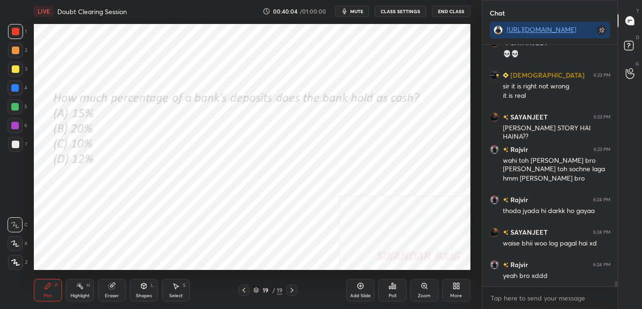
click at [388, 287] on div "Poll" at bounding box center [392, 290] width 28 height 23
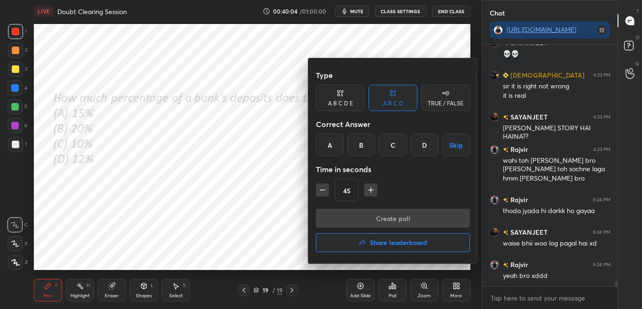
click at [378, 276] on div at bounding box center [321, 154] width 642 height 309
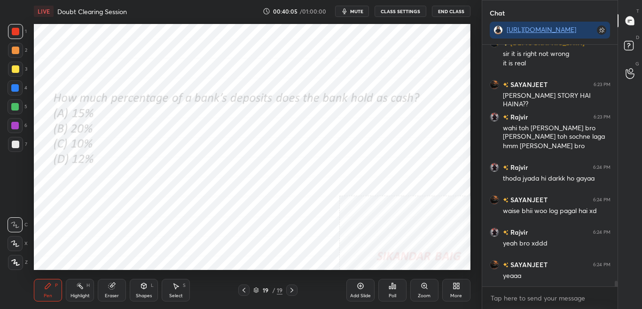
click at [380, 282] on div "Poll" at bounding box center [392, 290] width 28 height 23
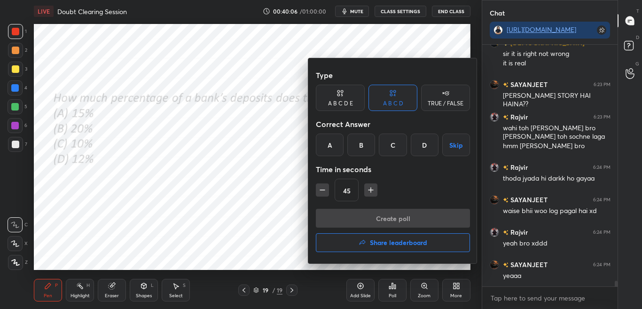
click at [331, 144] on div "A" at bounding box center [330, 145] width 28 height 23
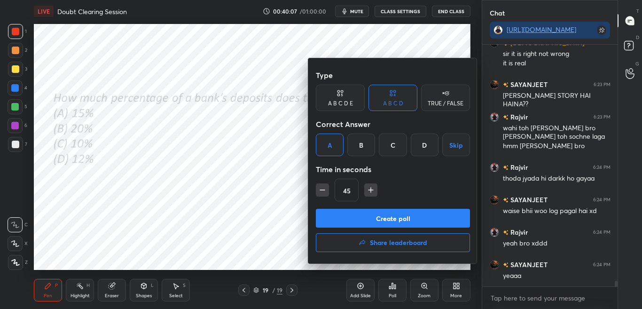
click at [348, 215] on button "Create poll" at bounding box center [393, 218] width 154 height 19
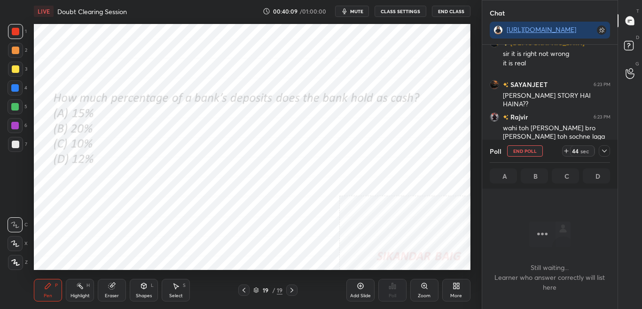
click at [354, 12] on span "mute" at bounding box center [356, 11] width 13 height 7
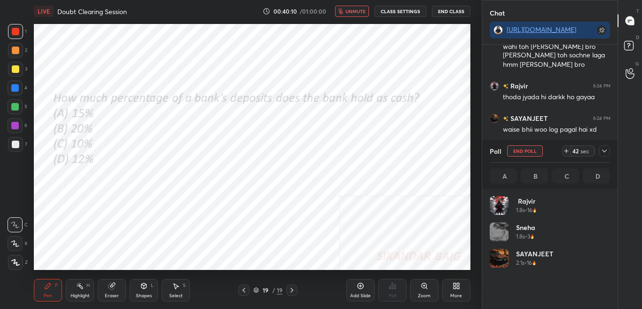
click at [606, 149] on icon at bounding box center [605, 151] width 8 height 8
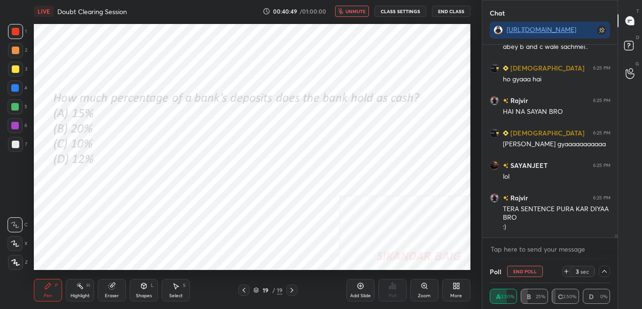
click at [346, 11] on button "unmute" at bounding box center [352, 11] width 34 height 11
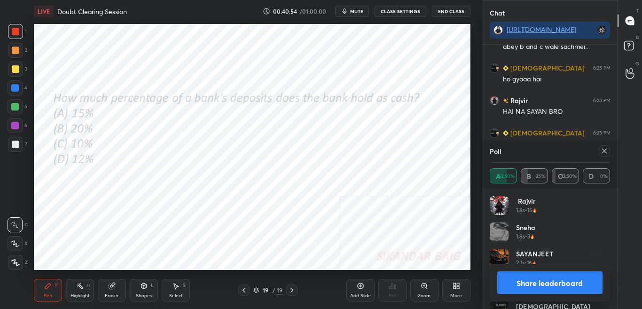
click at [544, 282] on button "Share leaderboard" at bounding box center [550, 282] width 106 height 23
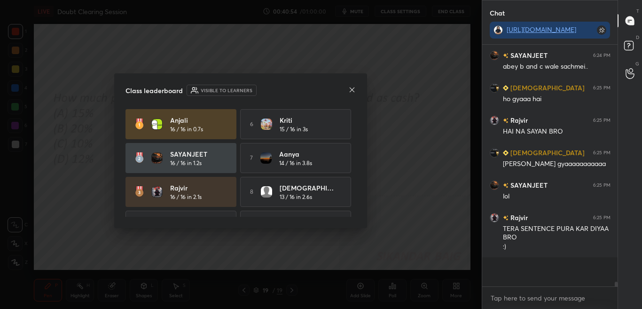
scroll to position [3, 3]
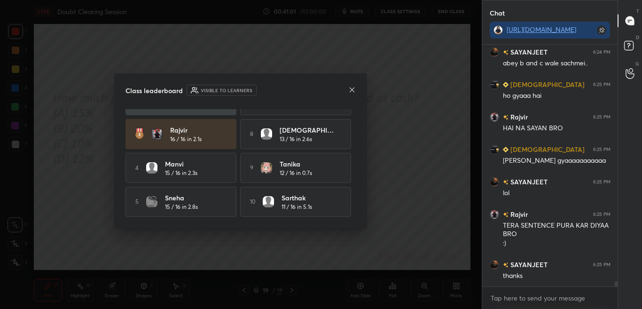
click at [356, 118] on div "Anjali 16 / 16 in 0.7s 6 Kriti 15 / 16 in 3s SAYANJEET 16 / 16 in 1.2s 7 [PERSO…" at bounding box center [241, 163] width 230 height 108
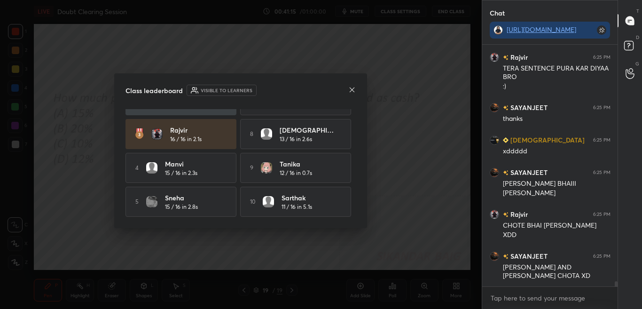
click at [353, 91] on icon at bounding box center [352, 90] width 8 height 8
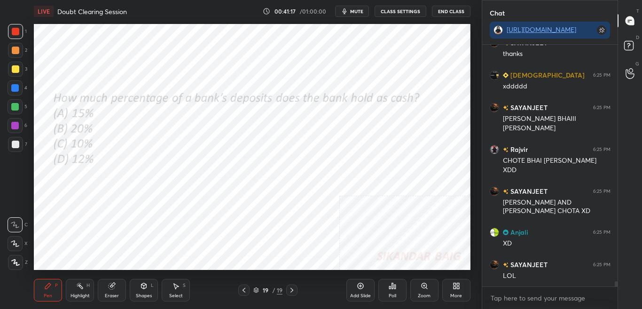
click at [457, 287] on div "More" at bounding box center [456, 295] width 12 height 5
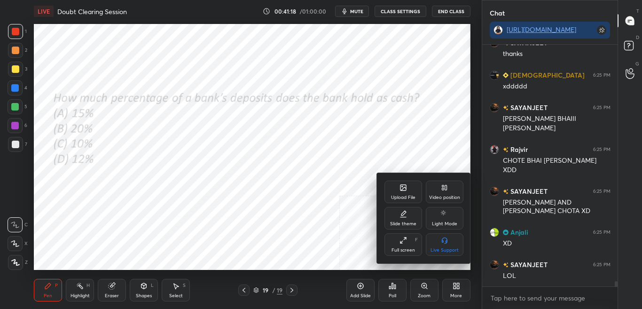
click at [402, 192] on div "Upload File" at bounding box center [404, 192] width 38 height 23
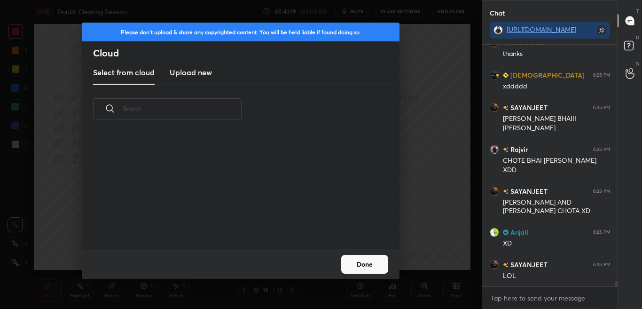
click at [206, 66] on new "Upload new" at bounding box center [191, 73] width 42 height 24
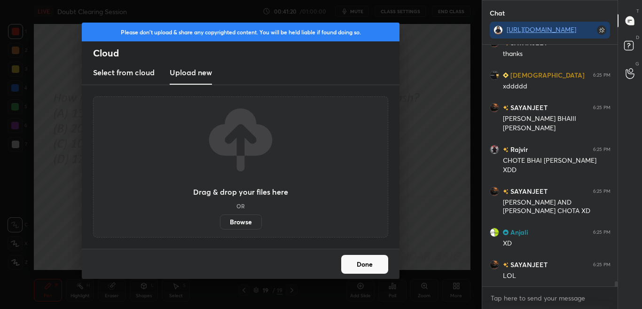
click at [243, 225] on label "Browse" at bounding box center [241, 221] width 42 height 15
click at [220, 225] on input "Browse" at bounding box center [220, 221] width 0 height 15
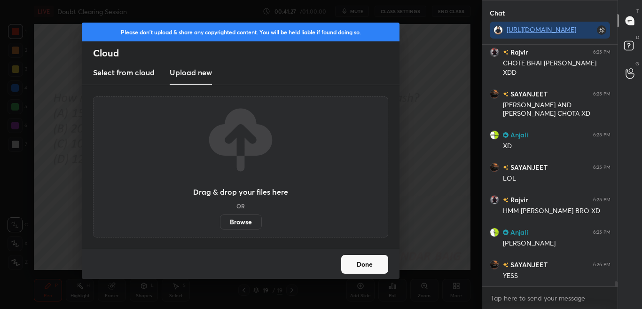
click at [413, 96] on div "Please don't upload & share any copyrighted content. You will be held liable if…" at bounding box center [241, 154] width 482 height 309
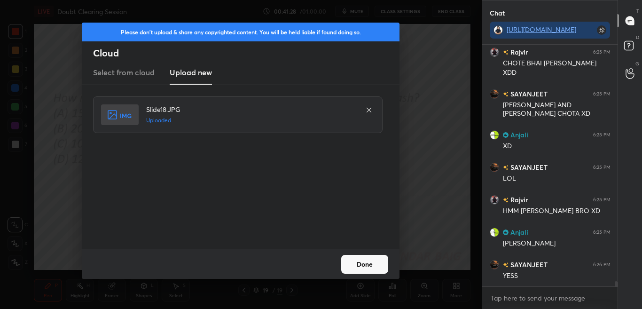
click at [361, 267] on button "Done" at bounding box center [364, 264] width 47 height 19
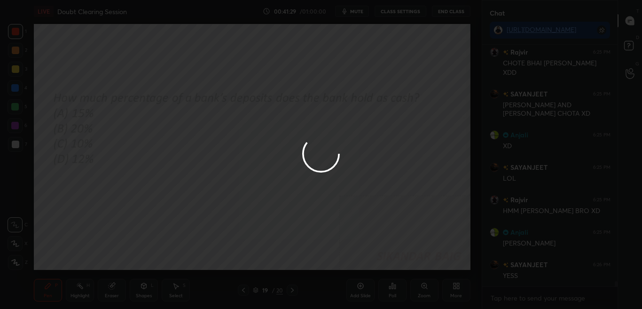
click at [363, 267] on button "Done" at bounding box center [364, 264] width 47 height 19
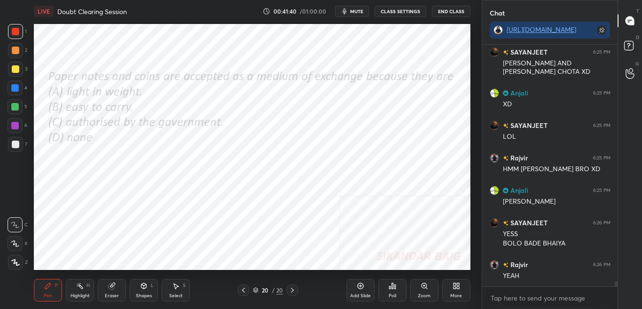
click at [394, 287] on div "Poll" at bounding box center [392, 290] width 28 height 23
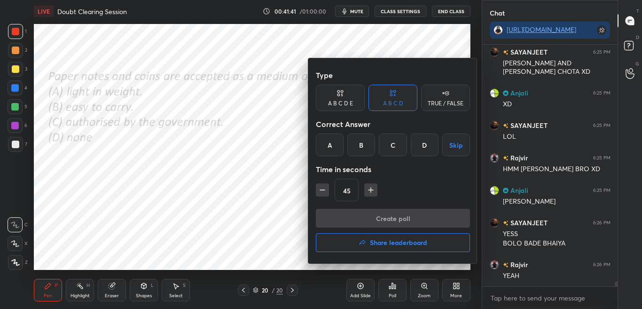
click at [395, 147] on div "C" at bounding box center [393, 145] width 28 height 23
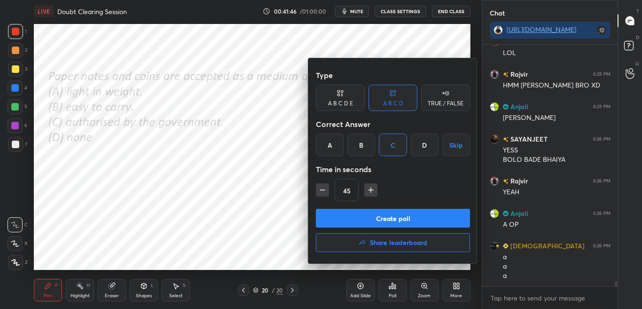
drag, startPoint x: 395, startPoint y: 227, endPoint x: 397, endPoint y: 221, distance: 5.8
click at [397, 221] on button "Create poll" at bounding box center [393, 218] width 154 height 19
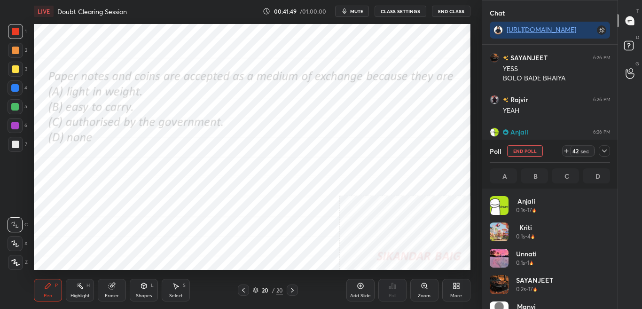
click at [609, 152] on div at bounding box center [604, 150] width 11 height 11
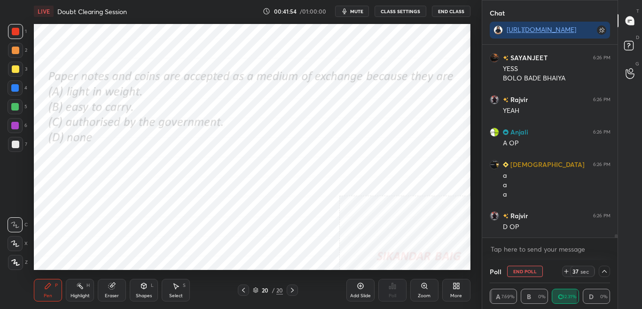
click at [457, 287] on div "More" at bounding box center [456, 290] width 28 height 23
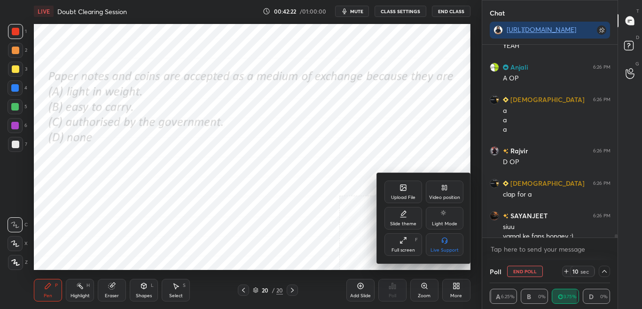
scroll to position [11334, 0]
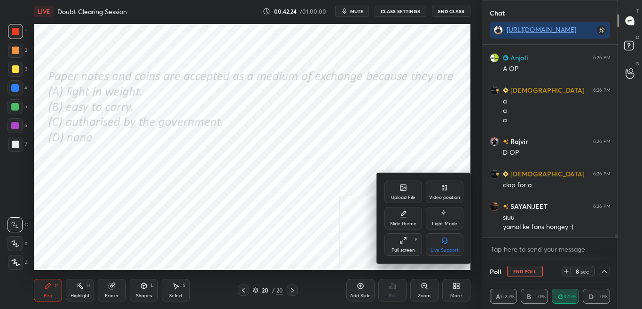
click at [429, 148] on div at bounding box center [321, 154] width 642 height 309
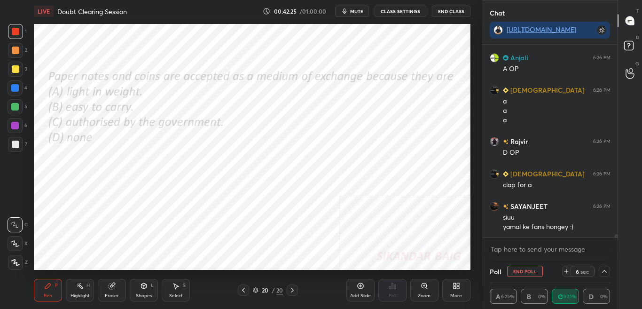
click at [606, 274] on icon at bounding box center [605, 272] width 8 height 8
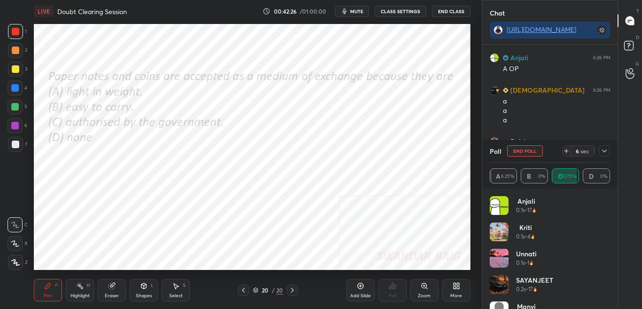
scroll to position [3, 3]
click at [613, 287] on div "Anjali 0.1s • 17 Kriti 0.1s • 4 [PERSON_NAME] 0.1s • 1 SAYANJEET 0.2s • 17 [PER…" at bounding box center [550, 249] width 136 height 120
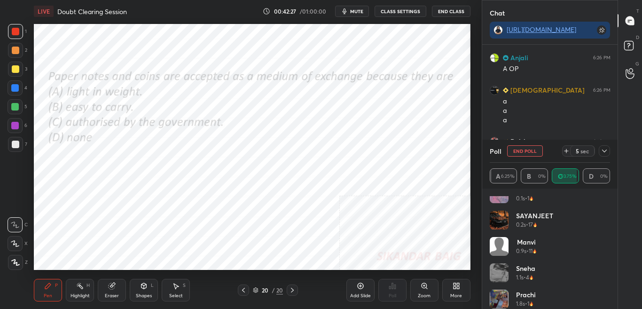
scroll to position [99, 0]
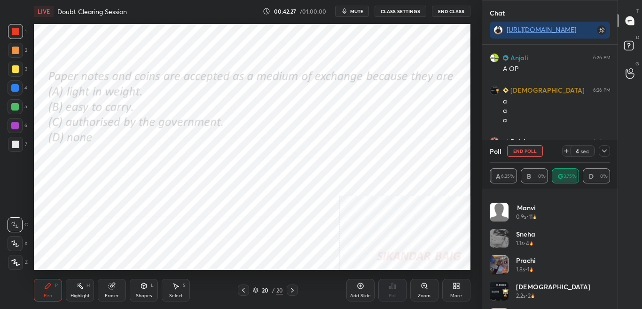
click at [607, 287] on div "[PERSON_NAME] 0.1s • 1 SAYANJEET 0.2s • 17 [PERSON_NAME] 0.9s • 11 Sneha 1.1s •…" at bounding box center [550, 252] width 121 height 113
click at [607, 287] on div "[DEMOGRAPHIC_DATA] 2.2s • 2" at bounding box center [550, 295] width 121 height 26
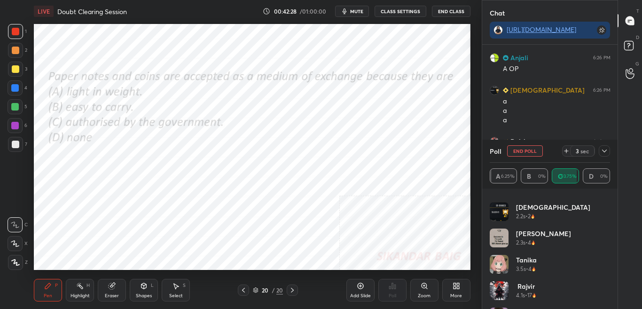
scroll to position [197, 0]
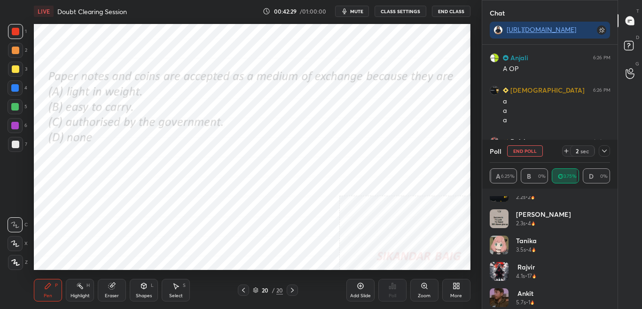
click at [604, 145] on div "Poll End Poll 2 sec" at bounding box center [550, 151] width 121 height 23
click at [605, 153] on icon at bounding box center [605, 151] width 8 height 8
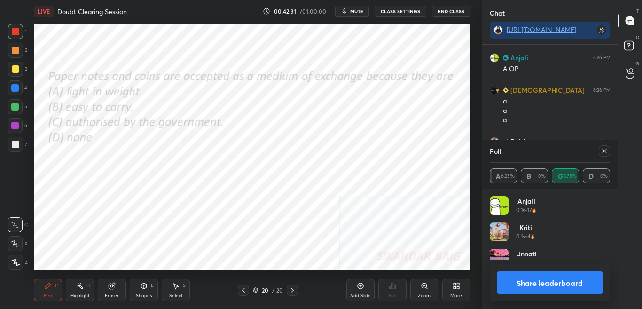
scroll to position [3, 3]
click at [454, 287] on div "More" at bounding box center [456, 290] width 28 height 23
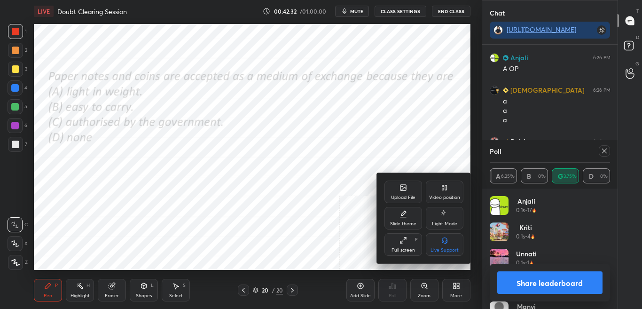
click at [401, 195] on div "Upload File" at bounding box center [403, 197] width 24 height 5
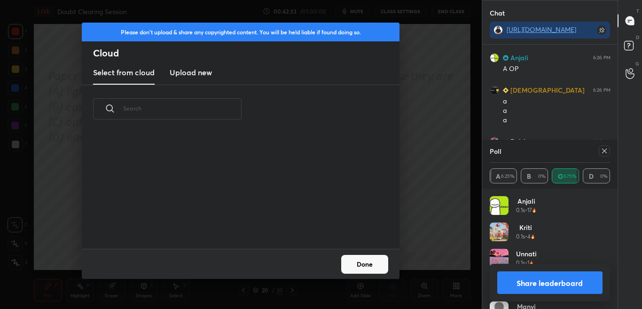
scroll to position [116, 302]
click at [199, 66] on new "Upload new" at bounding box center [191, 73] width 42 height 24
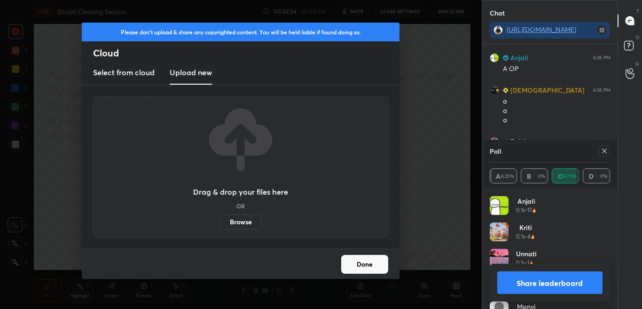
click at [256, 222] on label "Browse" at bounding box center [241, 221] width 42 height 15
click at [220, 222] on input "Browse" at bounding box center [220, 221] width 0 height 15
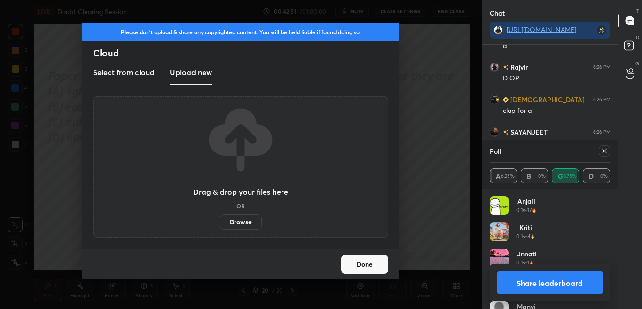
scroll to position [11440, 0]
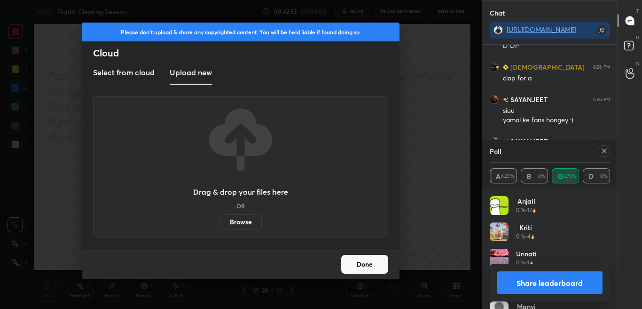
click at [588, 191] on div "Anjali 0.1s • 17 Kriti 0.1s • 4 [PERSON_NAME] 0.1s • 1 SAYANJEET 0.2s • 17 [PER…" at bounding box center [550, 249] width 136 height 120
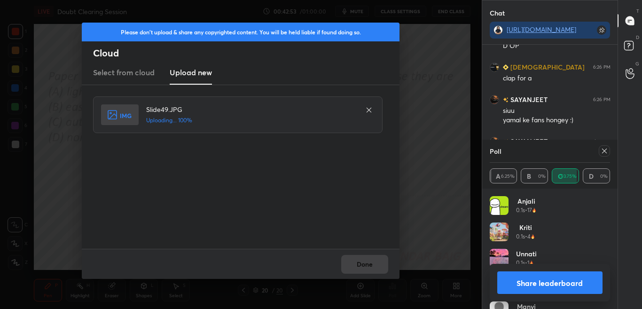
click at [360, 271] on div "Done" at bounding box center [241, 264] width 318 height 30
click at [348, 268] on button "Done" at bounding box center [364, 264] width 47 height 19
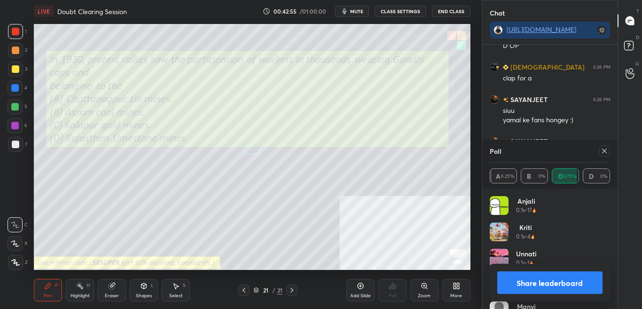
click at [608, 150] on div at bounding box center [604, 150] width 11 height 11
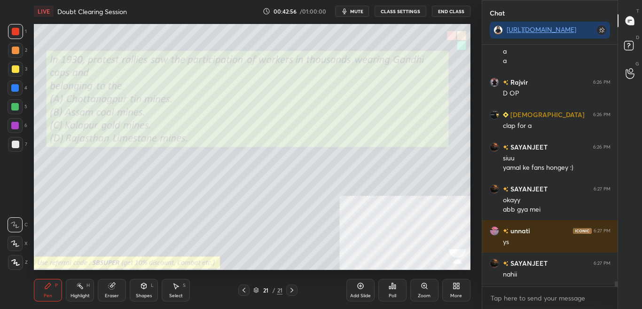
scroll to position [239, 133]
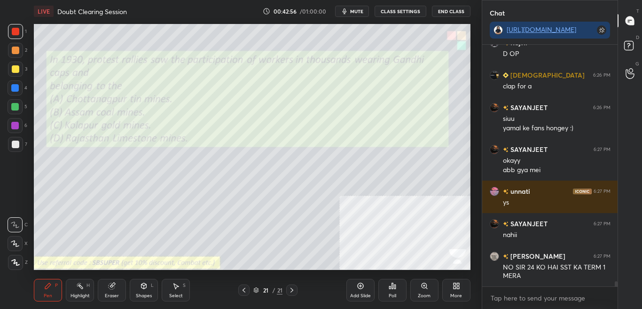
click at [393, 287] on icon at bounding box center [393, 286] width 8 height 8
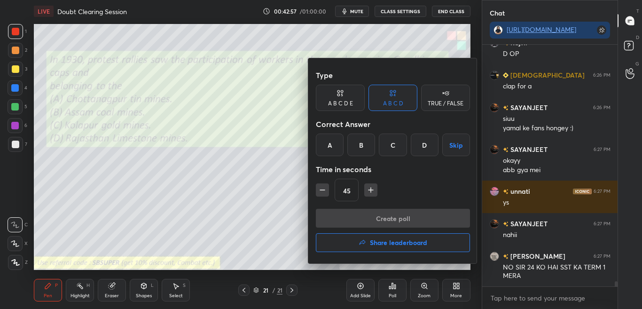
click at [330, 142] on div "A" at bounding box center [330, 145] width 28 height 23
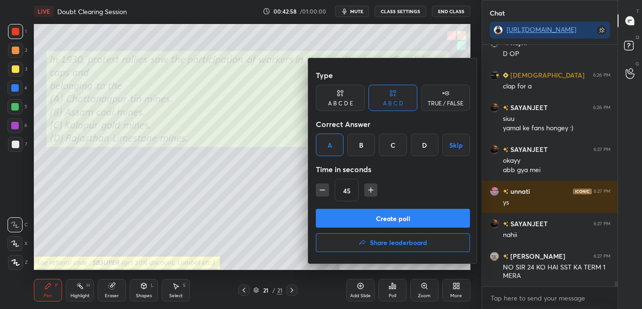
click at [345, 219] on button "Create poll" at bounding box center [393, 218] width 154 height 19
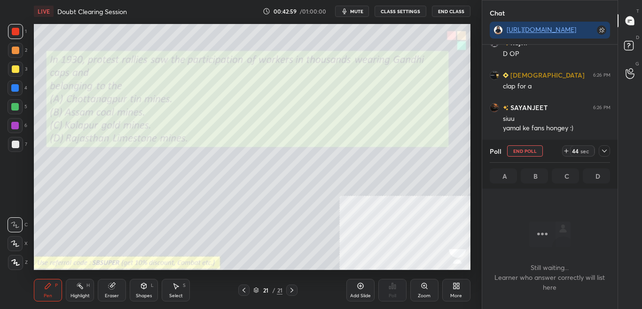
click at [607, 149] on icon at bounding box center [605, 151] width 8 height 8
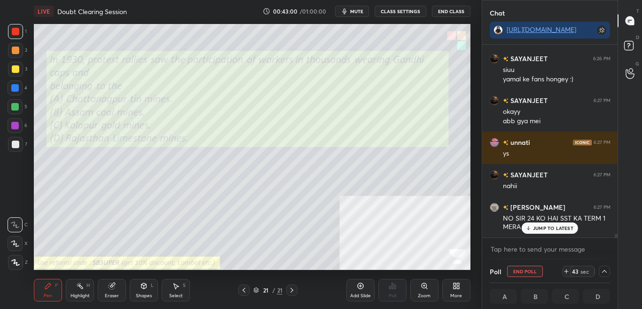
click at [616, 237] on div at bounding box center [616, 238] width 3 height 8
click at [607, 272] on icon at bounding box center [605, 272] width 8 height 8
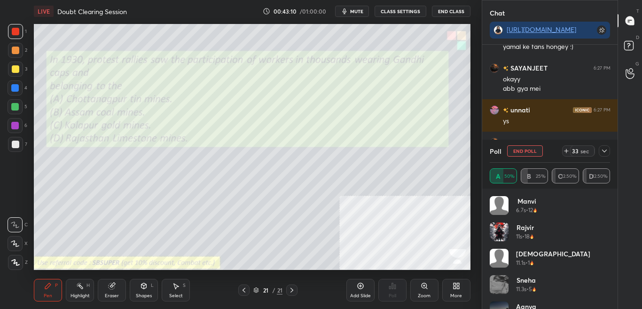
click at [605, 151] on icon at bounding box center [605, 151] width 8 height 8
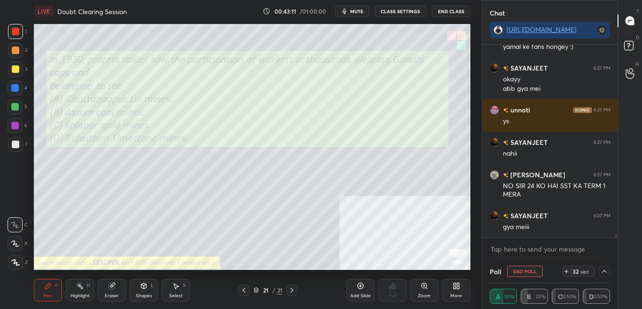
click at [604, 274] on icon at bounding box center [605, 272] width 8 height 8
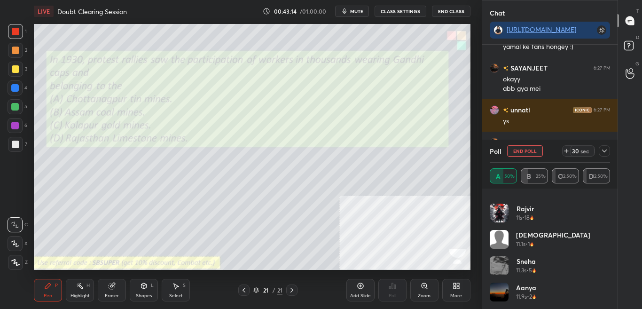
click at [607, 201] on div "[PERSON_NAME] 6.7s • 12" at bounding box center [550, 190] width 121 height 26
click at [606, 203] on div "[PERSON_NAME] 6.7s • 12" at bounding box center [550, 190] width 121 height 26
click at [607, 202] on div "[PERSON_NAME] 6.7s • 12" at bounding box center [550, 190] width 121 height 26
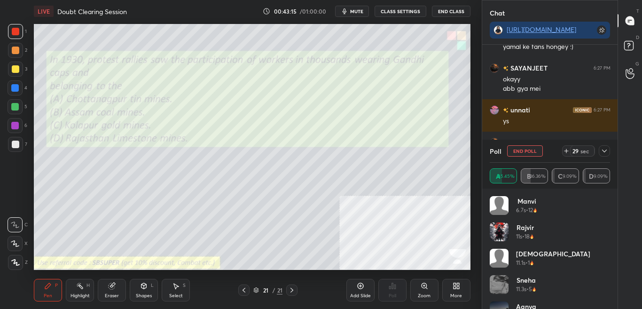
click at [607, 204] on div "[PERSON_NAME] 6.7s • 12 [PERSON_NAME] 11s • 18 [PERSON_NAME] 11.1s • 1 Sneha 11…" at bounding box center [550, 252] width 121 height 113
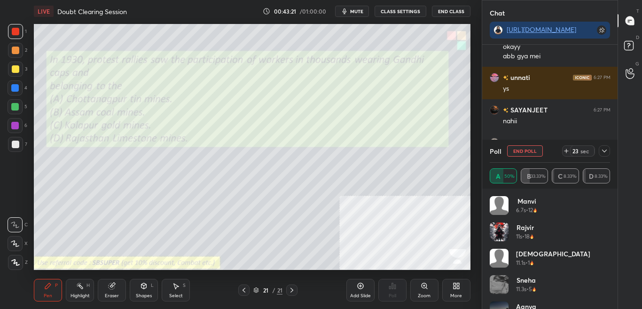
click at [604, 150] on icon at bounding box center [605, 151] width 8 height 8
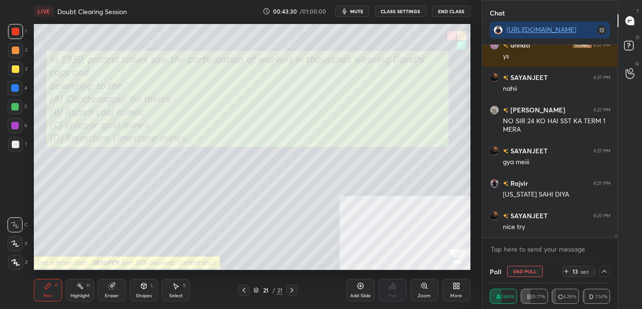
click at [605, 268] on icon at bounding box center [605, 272] width 8 height 8
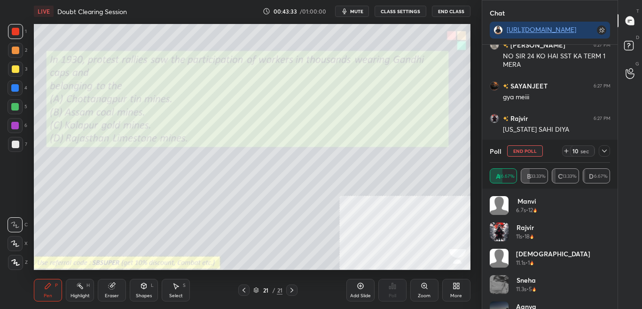
click at [604, 154] on icon at bounding box center [605, 151] width 8 height 8
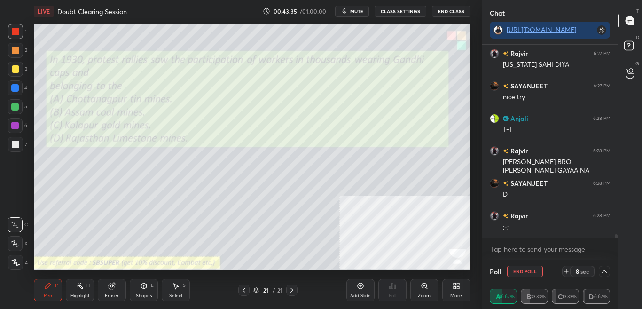
click at [457, 287] on div "More" at bounding box center [456, 295] width 12 height 5
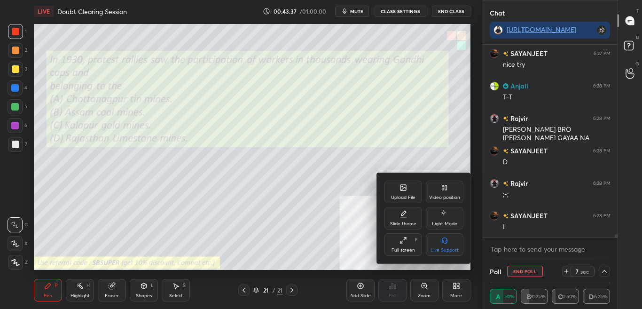
click at [403, 191] on icon at bounding box center [404, 188] width 8 height 8
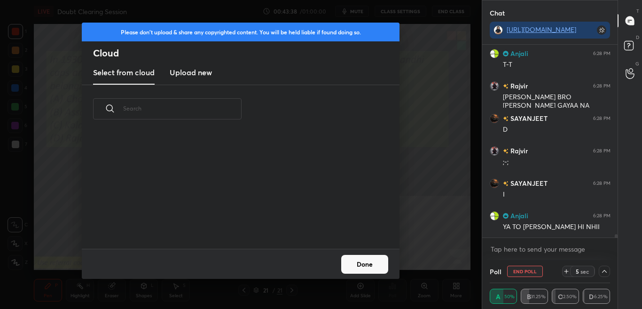
click at [374, 271] on button "Done" at bounding box center [364, 264] width 47 height 19
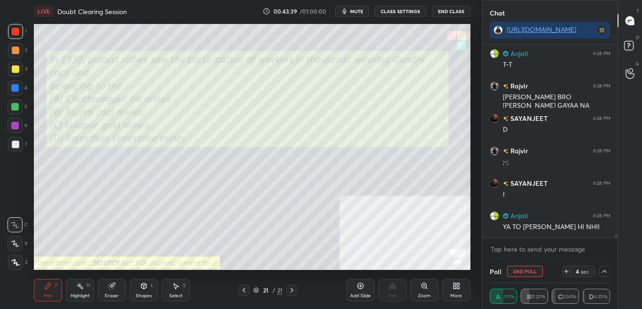
click at [524, 271] on button "End Poll" at bounding box center [525, 271] width 36 height 11
type textarea "x"
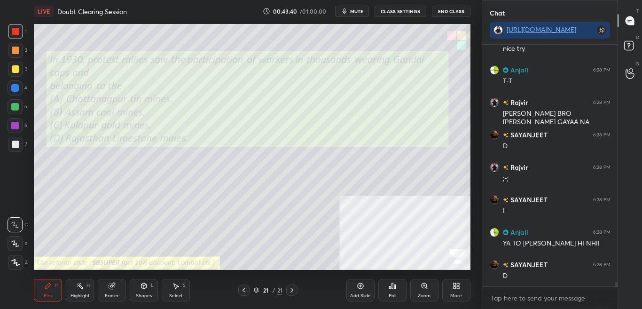
click at [445, 287] on div "More" at bounding box center [456, 290] width 28 height 23
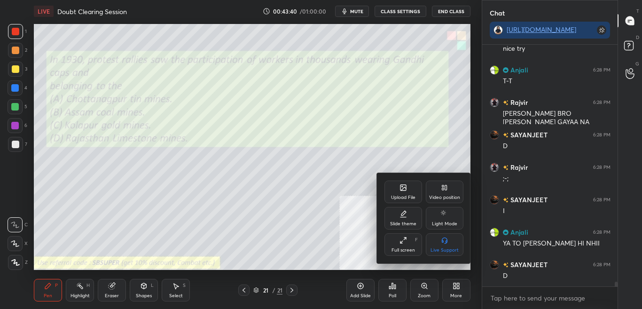
click at [452, 287] on div at bounding box center [321, 154] width 642 height 309
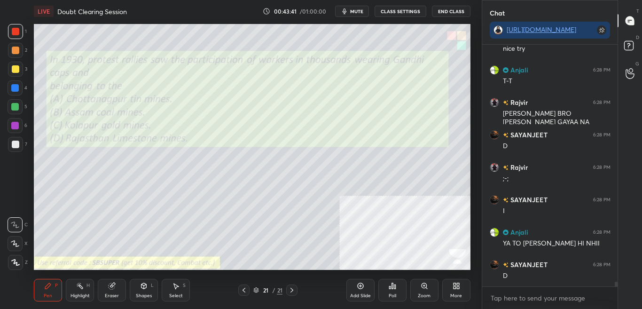
click at [457, 284] on icon at bounding box center [457, 286] width 8 height 8
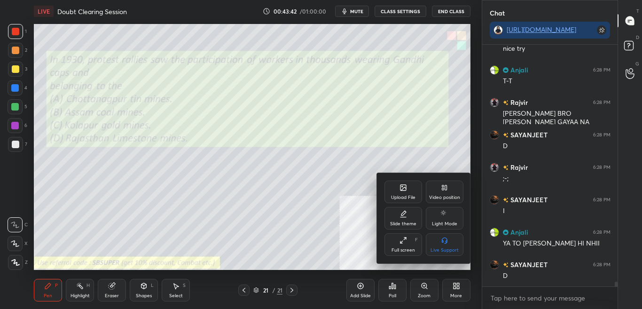
click at [397, 285] on div at bounding box center [321, 154] width 642 height 309
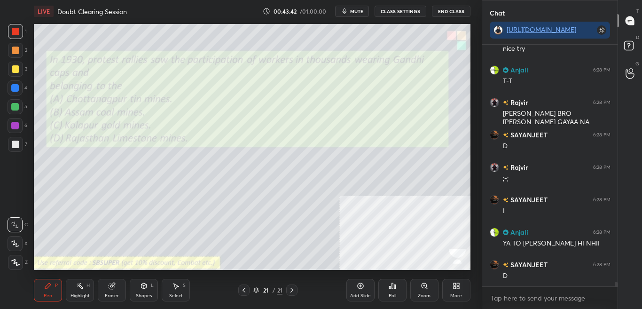
click at [401, 287] on div "Poll" at bounding box center [392, 290] width 28 height 23
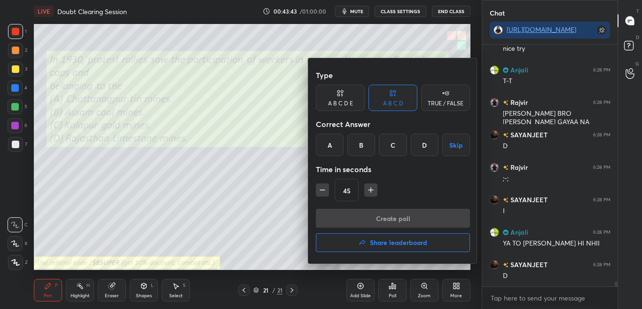
click at [323, 190] on icon "button" at bounding box center [322, 190] width 5 height 0
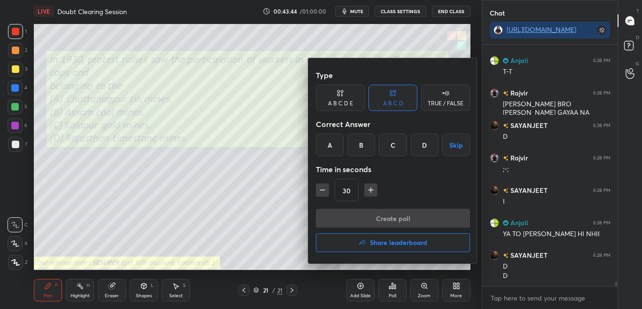
click at [316, 190] on button "button" at bounding box center [322, 189] width 13 height 13
type input "15"
click at [261, 196] on div at bounding box center [321, 154] width 642 height 309
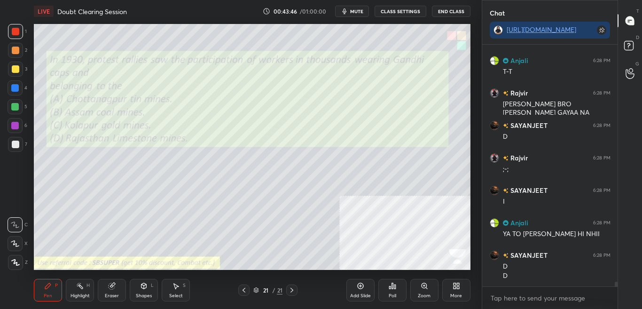
click at [461, 284] on div "More" at bounding box center [456, 290] width 28 height 23
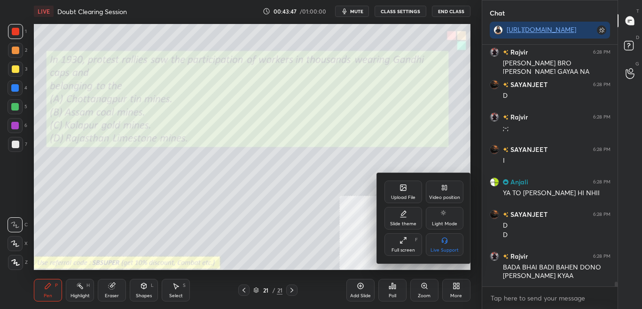
click at [402, 193] on div "Upload File" at bounding box center [404, 192] width 38 height 23
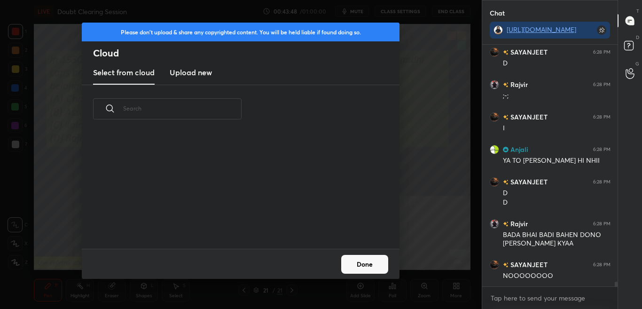
click at [195, 71] on h3 "Upload new" at bounding box center [191, 72] width 42 height 11
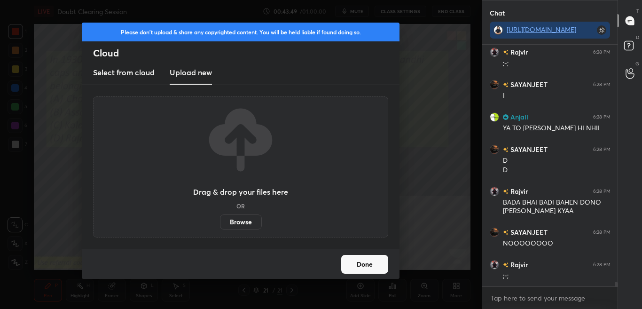
click at [250, 215] on label "Browse" at bounding box center [241, 221] width 42 height 15
click at [220, 215] on input "Browse" at bounding box center [220, 221] width 0 height 15
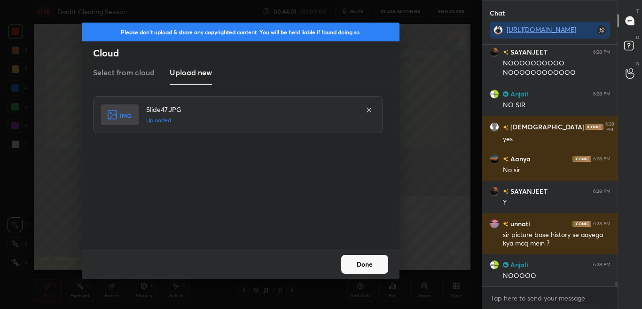
click at [368, 268] on button "Done" at bounding box center [364, 264] width 47 height 19
click at [368, 269] on button "Done" at bounding box center [364, 264] width 47 height 19
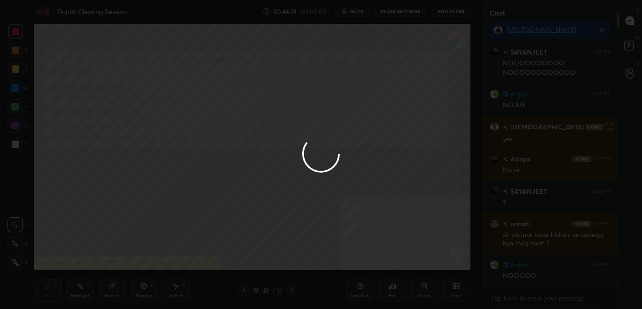
click at [368, 269] on div at bounding box center [321, 154] width 642 height 309
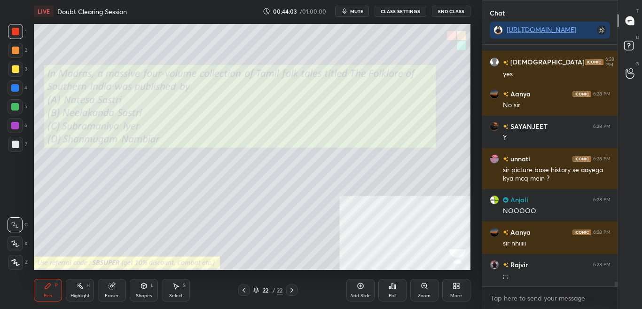
click at [393, 287] on icon at bounding box center [392, 286] width 1 height 6
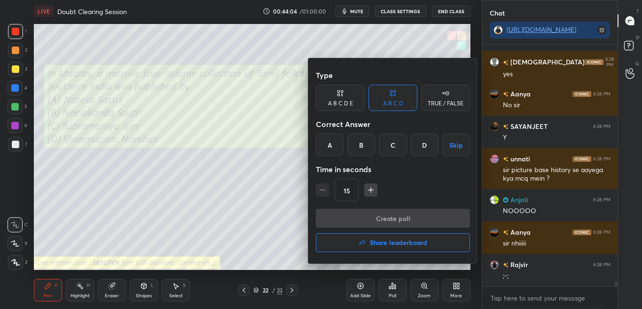
click at [330, 146] on div "A" at bounding box center [330, 145] width 28 height 23
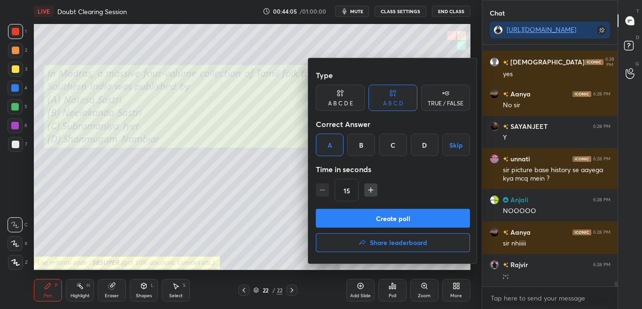
click at [352, 217] on button "Create poll" at bounding box center [393, 218] width 154 height 19
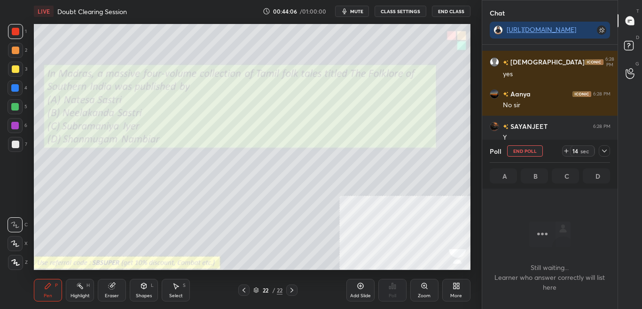
click at [604, 152] on icon at bounding box center [604, 151] width 5 height 3
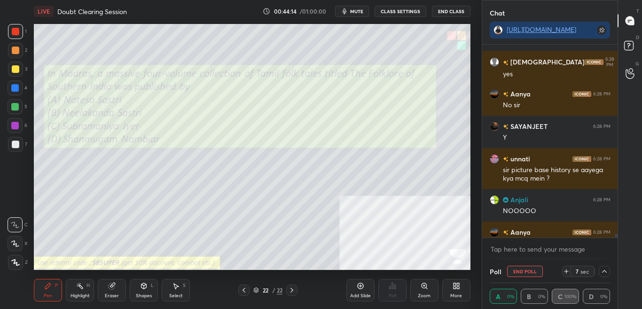
click at [606, 269] on icon at bounding box center [605, 272] width 8 height 8
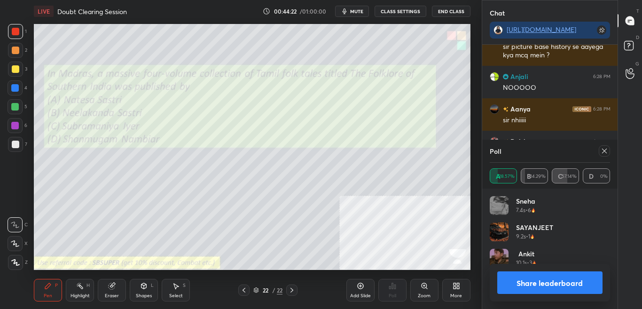
click at [606, 149] on icon at bounding box center [605, 151] width 8 height 8
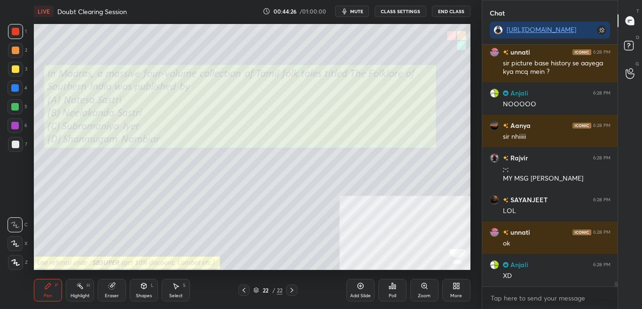
click at [458, 287] on div "More" at bounding box center [456, 295] width 12 height 5
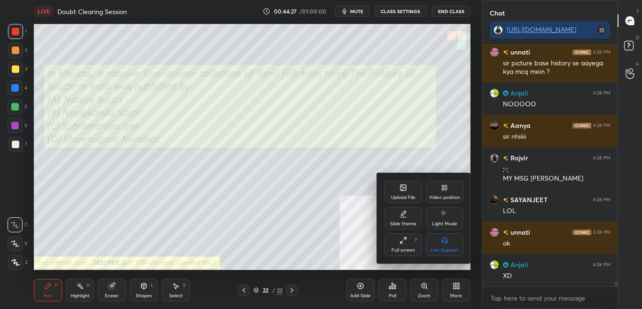
click at [398, 201] on div "Upload File" at bounding box center [404, 192] width 38 height 23
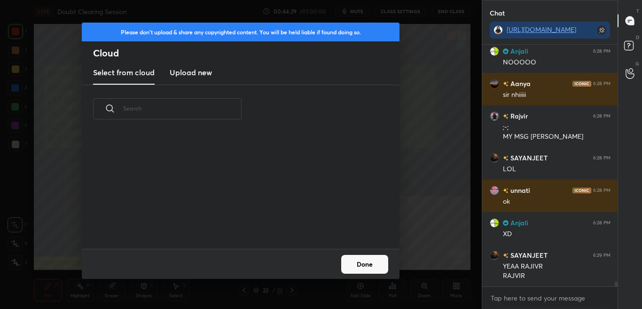
click at [195, 71] on h3 "Upload new" at bounding box center [191, 72] width 42 height 11
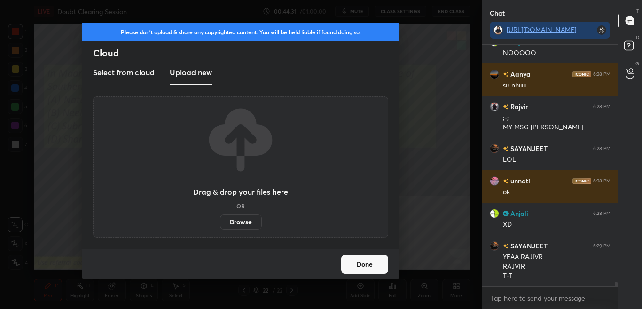
click at [232, 227] on label "Browse" at bounding box center [241, 221] width 42 height 15
click at [220, 227] on input "Browse" at bounding box center [220, 221] width 0 height 15
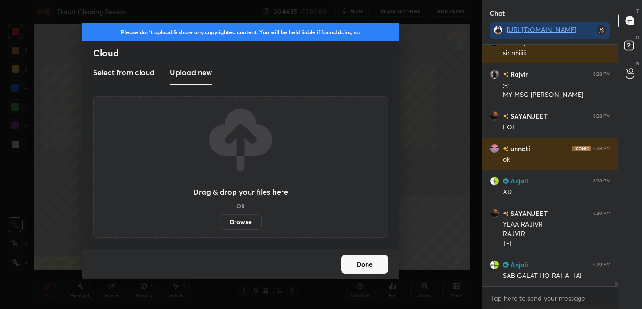
click at [253, 222] on label "Browse" at bounding box center [241, 221] width 42 height 15
click at [220, 222] on input "Browse" at bounding box center [220, 221] width 0 height 15
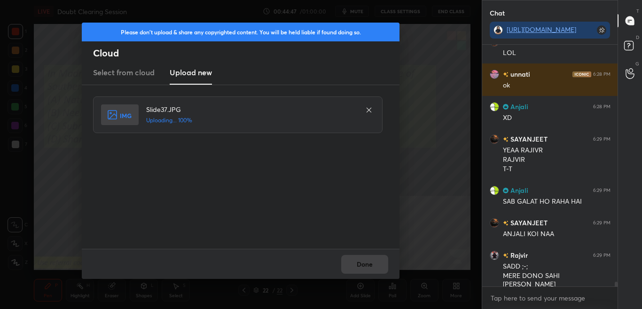
click at [378, 274] on div "Done" at bounding box center [241, 264] width 318 height 30
click at [377, 269] on div "Done" at bounding box center [241, 264] width 318 height 30
click at [376, 267] on button "Done" at bounding box center [364, 264] width 47 height 19
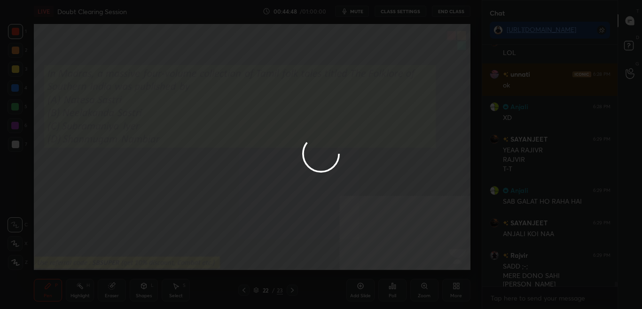
click at [374, 265] on div at bounding box center [321, 154] width 642 height 309
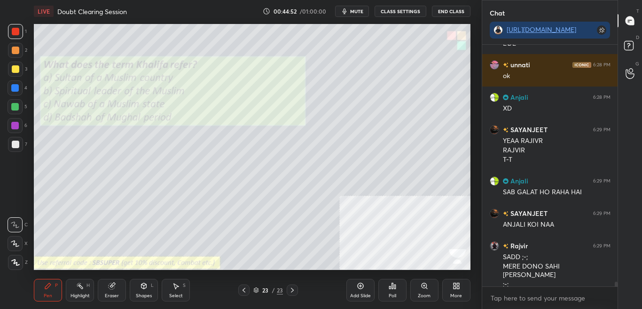
click at [389, 287] on div "Poll" at bounding box center [392, 290] width 28 height 23
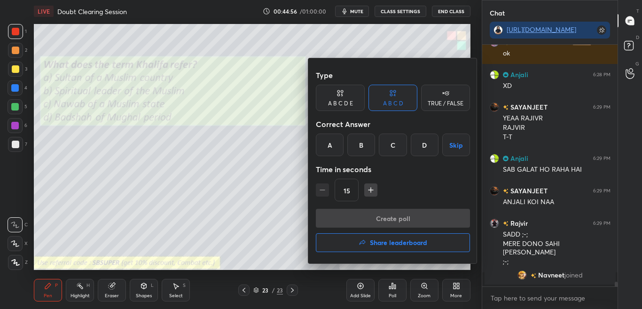
click at [332, 149] on div "A" at bounding box center [330, 145] width 28 height 23
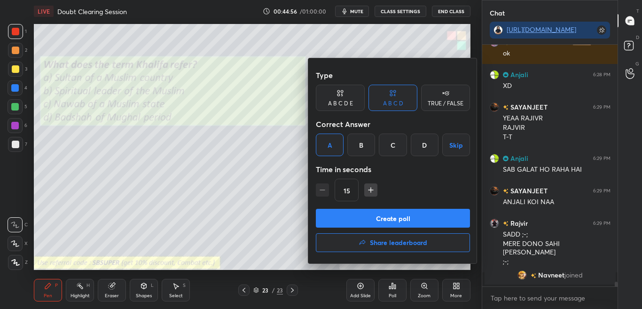
click at [356, 146] on div "B" at bounding box center [361, 145] width 28 height 23
click at [364, 215] on button "Create poll" at bounding box center [393, 218] width 154 height 19
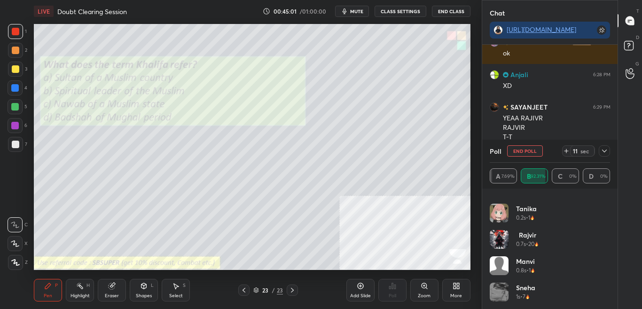
click at [606, 150] on icon at bounding box center [605, 151] width 8 height 8
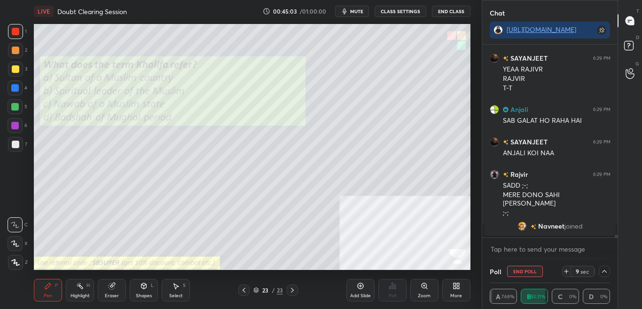
drag, startPoint x: 616, startPoint y: 237, endPoint x: 616, endPoint y: 242, distance: 5.2
click at [616, 242] on div "[PERSON_NAME] 6:28 PM ok Anjali 6:28 PM XD SAYANJEET 6:29 PM YEAA RAJIVR [PERSO…" at bounding box center [550, 152] width 136 height 215
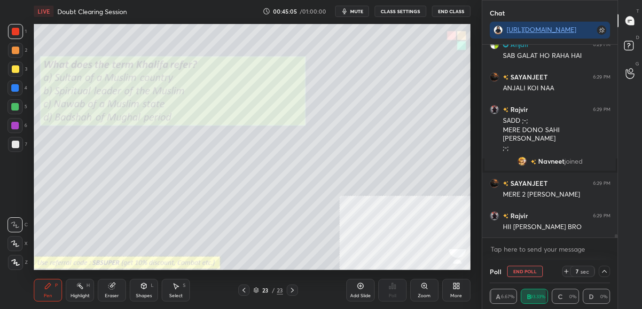
click at [605, 271] on icon at bounding box center [604, 271] width 5 height 3
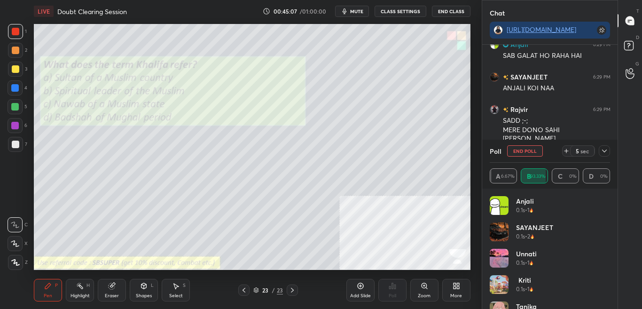
click at [612, 256] on div "Anjali 0.1s • 1 SAYANJEET 0.1s • 2 [PERSON_NAME] 0.1s • 1 Kriti 0.1s • 1 [PERSO…" at bounding box center [550, 249] width 136 height 120
click at [607, 254] on div "[PERSON_NAME] 0.1s • 1" at bounding box center [550, 262] width 121 height 26
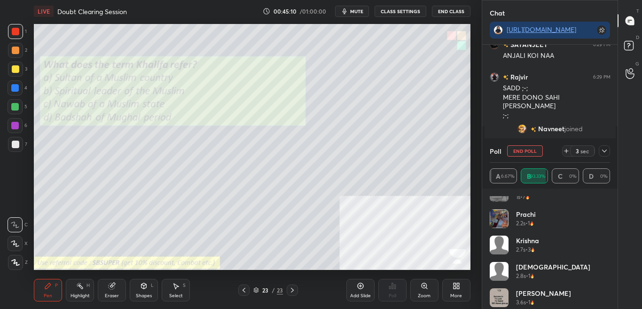
click at [607, 150] on icon at bounding box center [605, 151] width 8 height 8
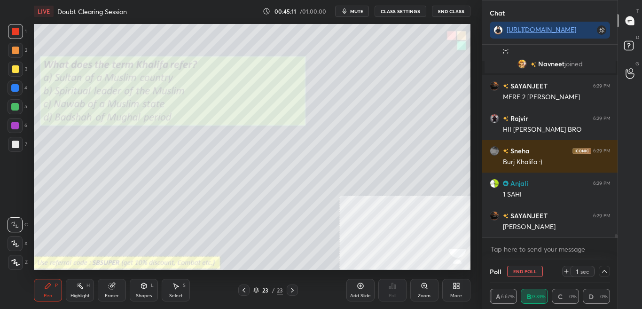
click at [458, 287] on div "More" at bounding box center [456, 290] width 28 height 23
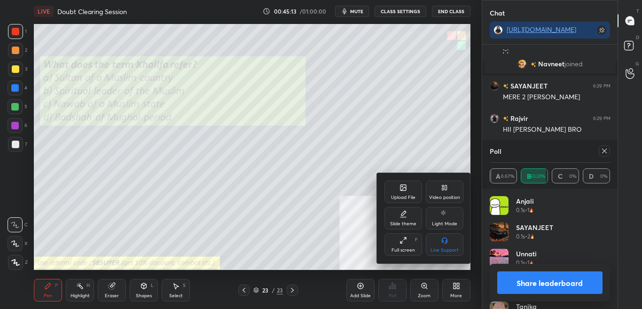
click at [400, 192] on div "Upload File" at bounding box center [404, 192] width 38 height 23
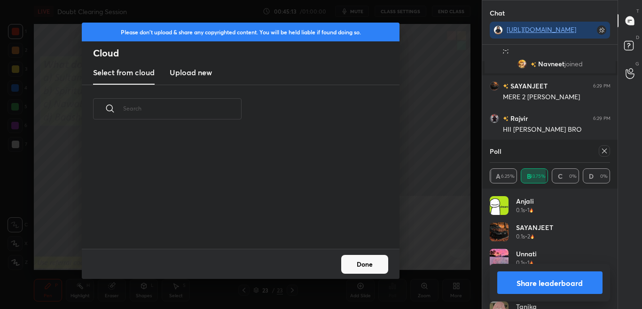
click at [191, 73] on h3 "Upload new" at bounding box center [191, 72] width 42 height 11
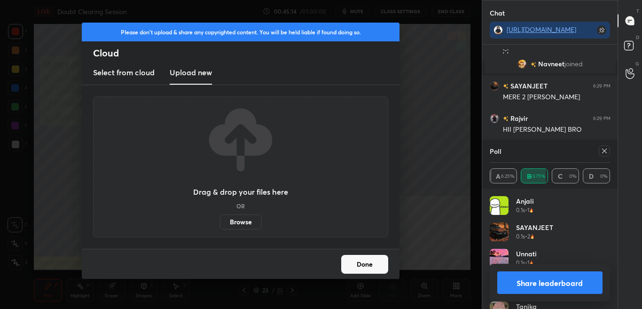
click at [237, 221] on label "Browse" at bounding box center [241, 221] width 42 height 15
click at [220, 221] on input "Browse" at bounding box center [220, 221] width 0 height 15
click at [374, 263] on button "Done" at bounding box center [364, 264] width 47 height 19
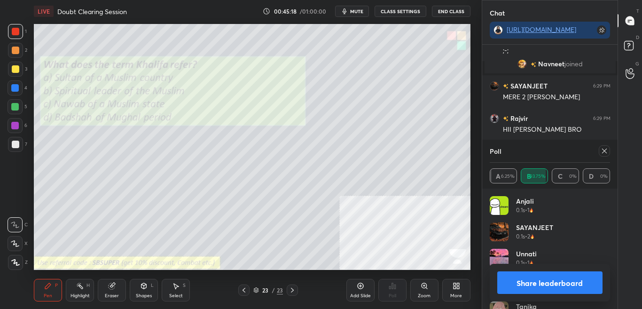
click at [605, 152] on icon at bounding box center [605, 151] width 8 height 8
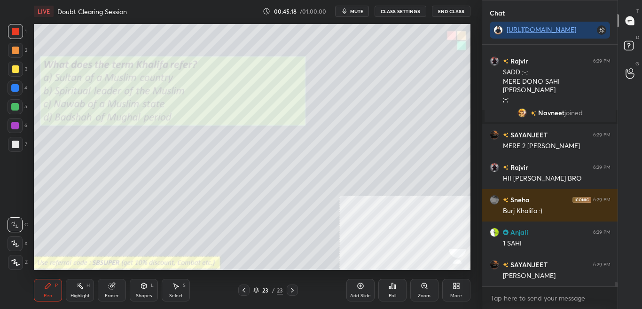
click at [398, 284] on div "Poll" at bounding box center [392, 290] width 28 height 23
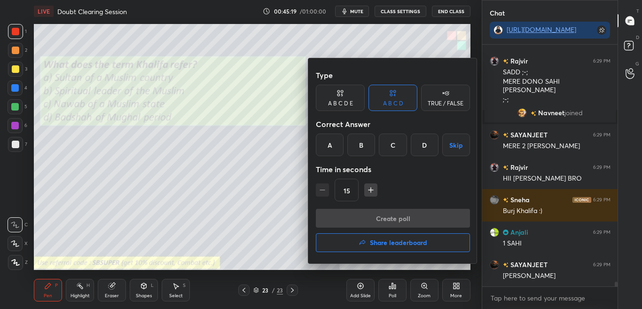
click at [401, 256] on div "Type A B C D E A B C D TRUE / FALSE Correct Answer A B C D Skip Time in seconds…" at bounding box center [392, 160] width 169 height 205
click at [404, 243] on h4 "Share leaderboard" at bounding box center [398, 242] width 57 height 7
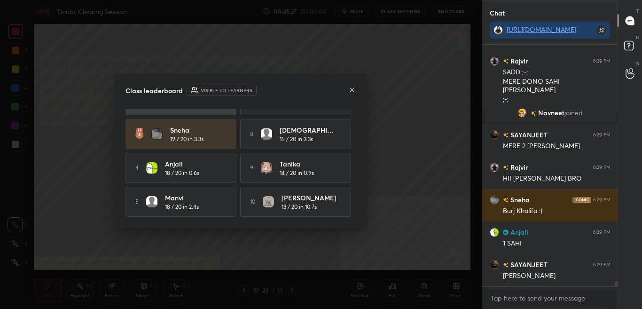
click at [354, 89] on icon at bounding box center [352, 90] width 8 height 8
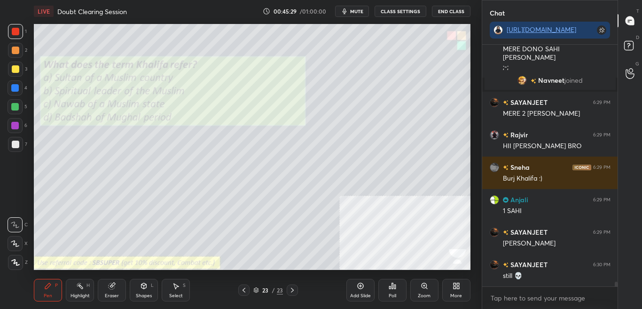
click at [457, 287] on div "More" at bounding box center [456, 295] width 12 height 5
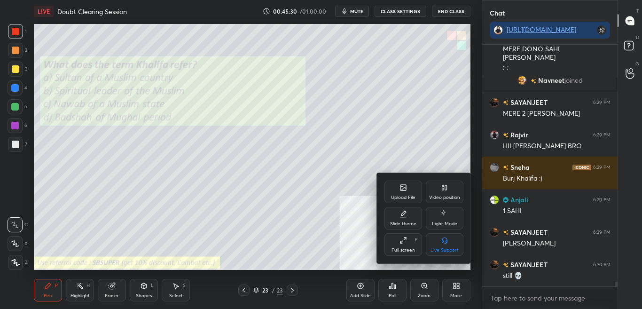
click at [400, 193] on div "Upload File" at bounding box center [404, 192] width 38 height 23
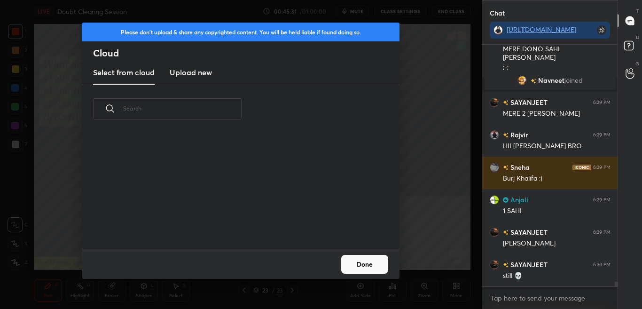
click at [209, 74] on h3 "Upload new" at bounding box center [191, 72] width 42 height 11
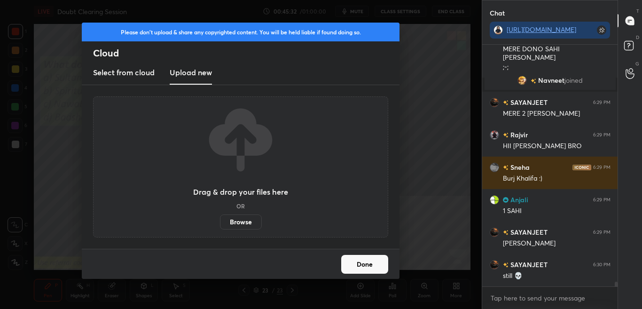
click at [236, 221] on label "Browse" at bounding box center [241, 221] width 42 height 15
click at [220, 221] on input "Browse" at bounding box center [220, 221] width 0 height 15
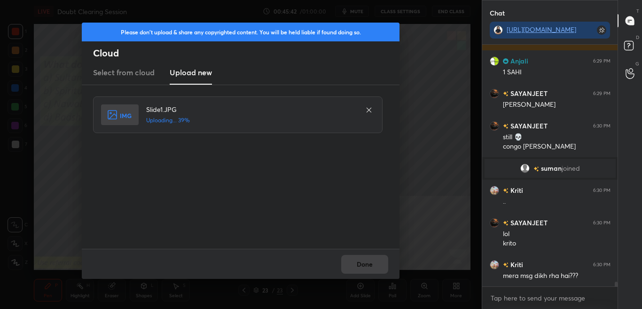
click at [368, 265] on div "Done" at bounding box center [241, 264] width 318 height 30
click at [366, 265] on div "Done" at bounding box center [241, 264] width 318 height 30
click at [366, 265] on button "Done" at bounding box center [364, 264] width 47 height 19
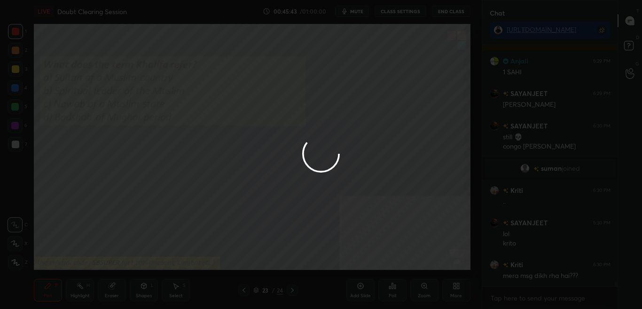
click at [365, 265] on div at bounding box center [321, 154] width 642 height 309
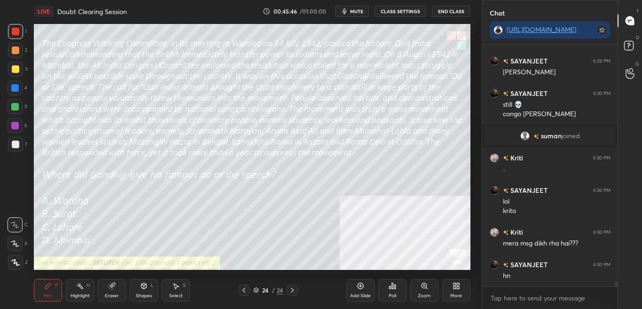
click at [397, 287] on div "Poll" at bounding box center [392, 290] width 28 height 23
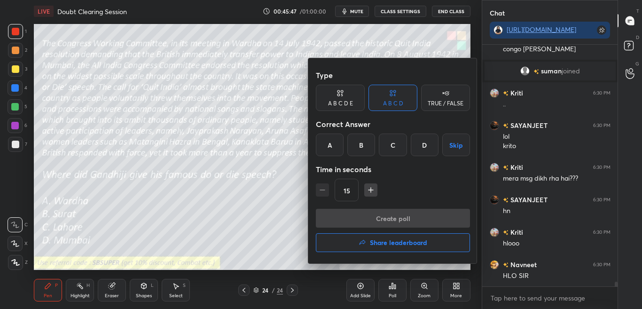
click at [400, 287] on div at bounding box center [321, 154] width 642 height 309
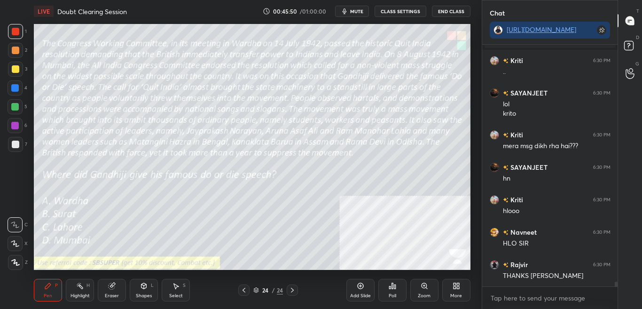
click at [400, 287] on div "Poll" at bounding box center [392, 290] width 28 height 23
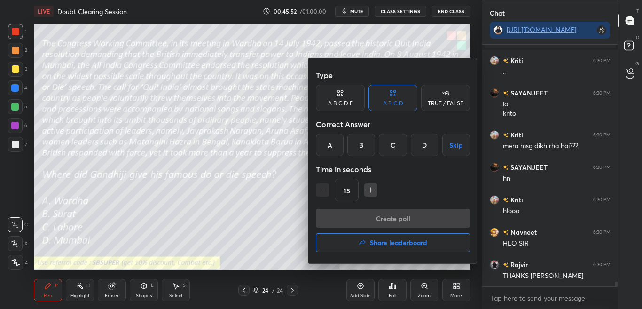
drag, startPoint x: 427, startPoint y: 150, endPoint x: 427, endPoint y: 158, distance: 8.9
click at [427, 150] on div "D" at bounding box center [425, 145] width 28 height 23
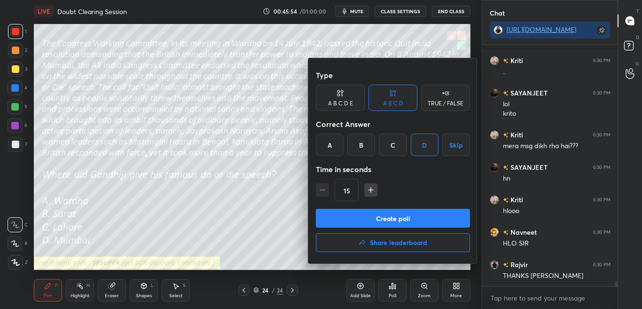
click at [415, 223] on button "Create poll" at bounding box center [393, 218] width 154 height 19
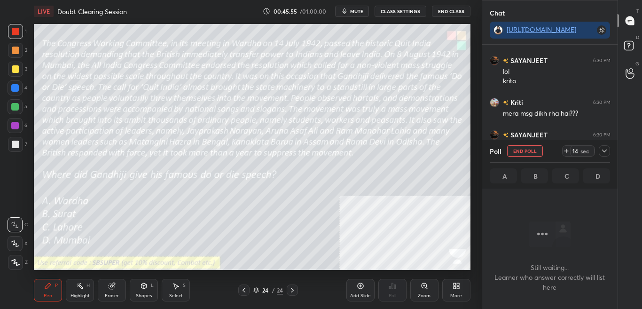
click at [608, 152] on div at bounding box center [604, 150] width 11 height 11
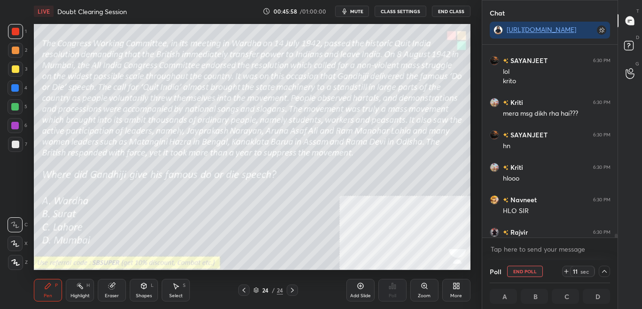
click at [566, 272] on icon at bounding box center [567, 272] width 8 height 8
click at [567, 272] on icon at bounding box center [567, 271] width 0 height 4
click at [601, 271] on icon at bounding box center [605, 272] width 8 height 8
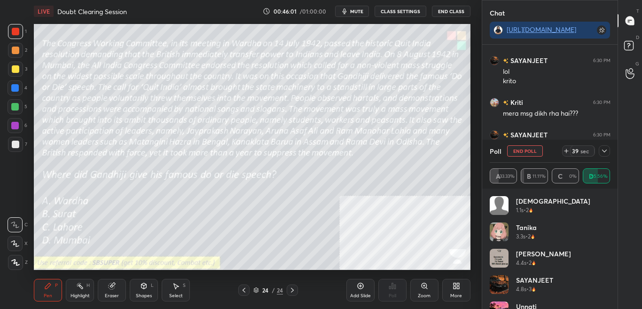
click at [607, 287] on div "SAYANJEET 4.8s • 3" at bounding box center [550, 288] width 121 height 26
click at [606, 281] on div "SAYANJEET 4.8s • 3" at bounding box center [550, 288] width 121 height 26
click at [606, 287] on div "SAYANJEET 4.8s • 3" at bounding box center [550, 288] width 121 height 26
click at [607, 287] on div "SAYANJEET 4.8s • 3" at bounding box center [550, 288] width 121 height 26
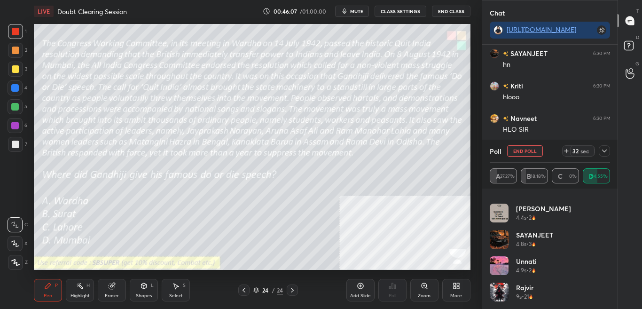
click at [607, 218] on div "[PERSON_NAME] 4.4s • 2" at bounding box center [550, 217] width 121 height 26
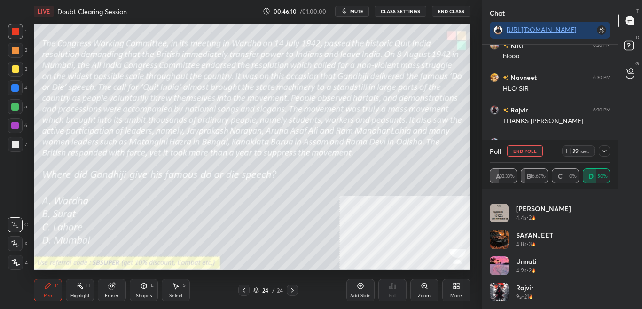
click at [607, 287] on div "[PERSON_NAME] 9s • 21" at bounding box center [550, 296] width 121 height 26
click at [608, 149] on div at bounding box center [604, 150] width 11 height 11
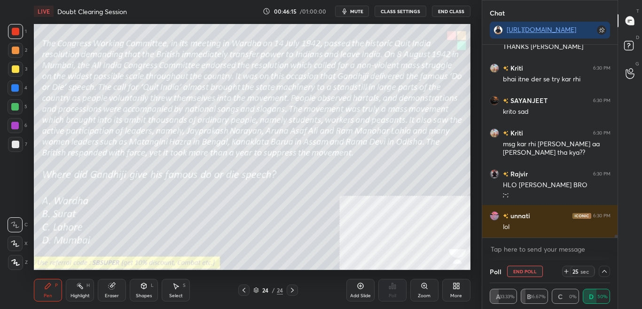
click at [607, 273] on icon at bounding box center [605, 272] width 8 height 8
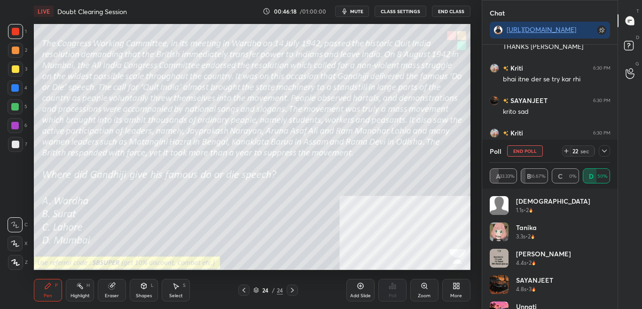
click at [604, 149] on icon at bounding box center [605, 151] width 8 height 8
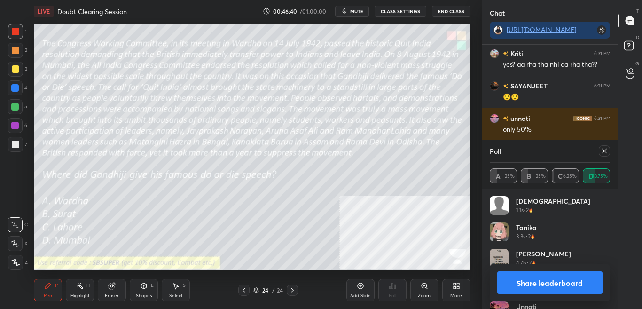
drag, startPoint x: 607, startPoint y: 271, endPoint x: 598, endPoint y: 284, distance: 15.5
click at [590, 284] on button "Share leaderboard" at bounding box center [550, 282] width 106 height 23
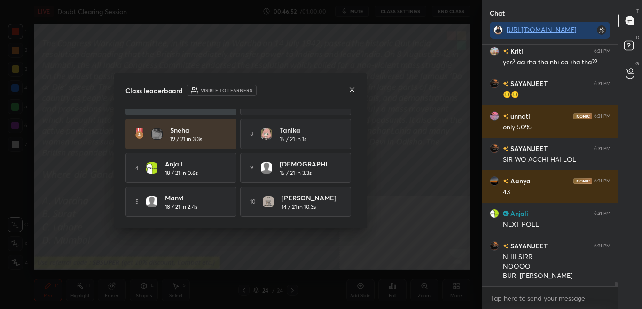
click at [355, 86] on icon at bounding box center [352, 90] width 8 height 8
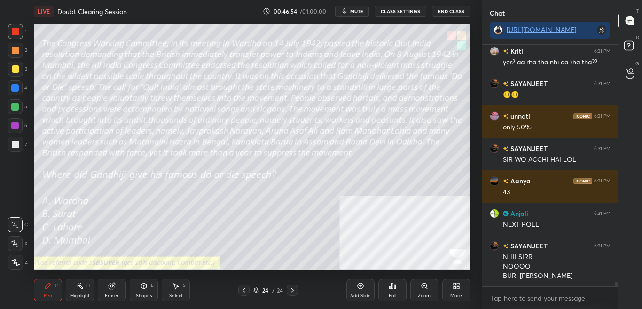
click at [454, 287] on div "More" at bounding box center [456, 290] width 28 height 23
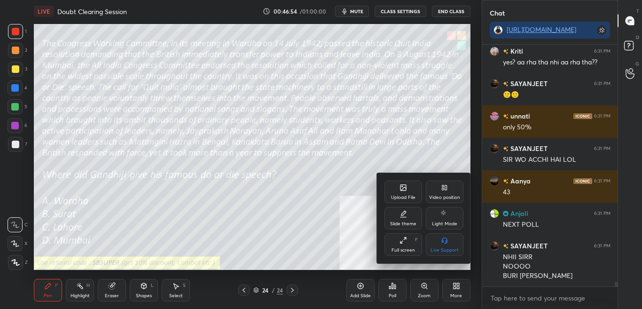
click at [405, 192] on div "Upload File" at bounding box center [404, 192] width 38 height 23
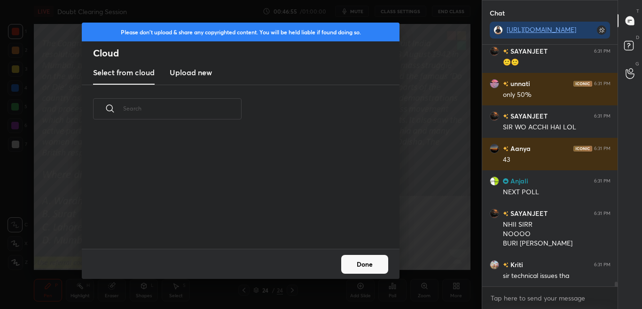
click at [183, 70] on h3 "Upload new" at bounding box center [191, 72] width 42 height 11
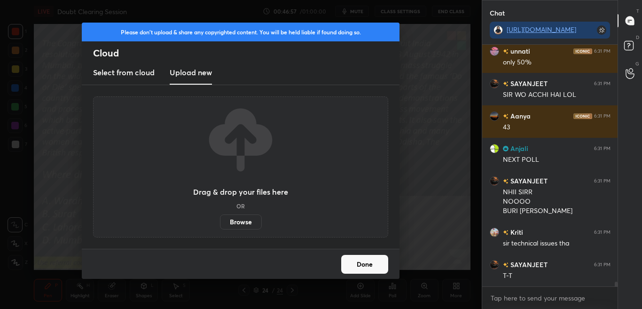
click at [237, 221] on label "Browse" at bounding box center [241, 221] width 42 height 15
click at [220, 221] on input "Browse" at bounding box center [220, 221] width 0 height 15
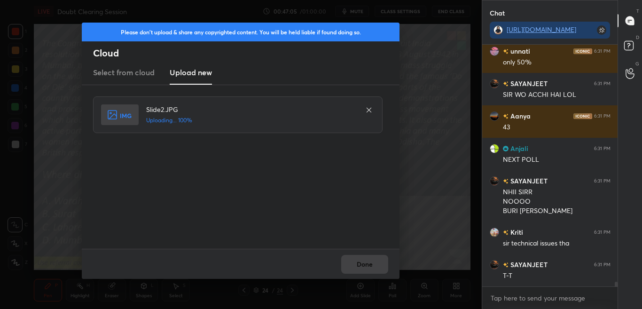
click at [356, 270] on div "Done" at bounding box center [241, 264] width 318 height 30
click at [357, 269] on button "Done" at bounding box center [364, 264] width 47 height 19
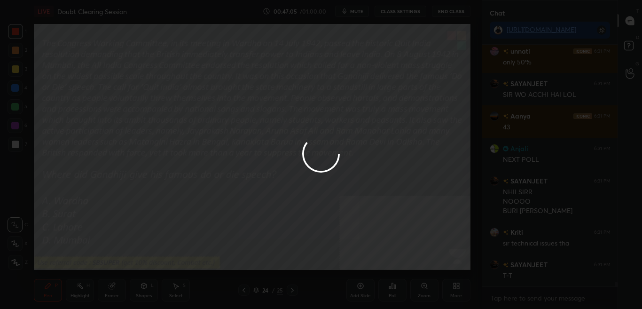
click at [358, 269] on button "Done" at bounding box center [364, 264] width 47 height 19
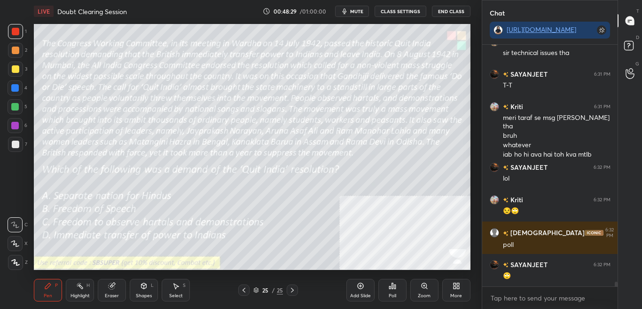
scroll to position [12817, 0]
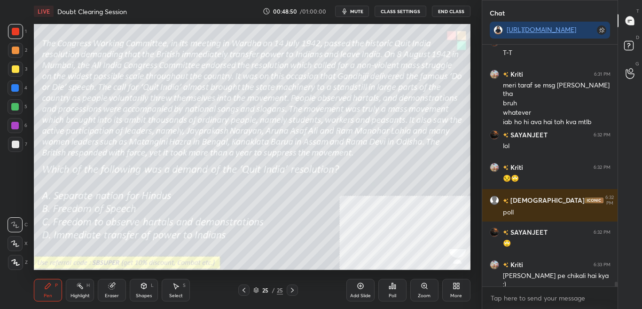
click at [390, 287] on div "Poll" at bounding box center [393, 295] width 8 height 5
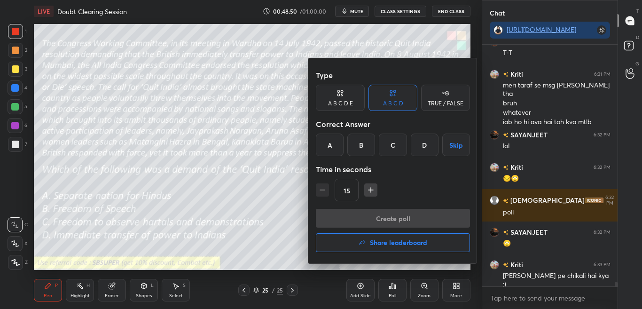
click at [420, 138] on div "D" at bounding box center [425, 145] width 28 height 23
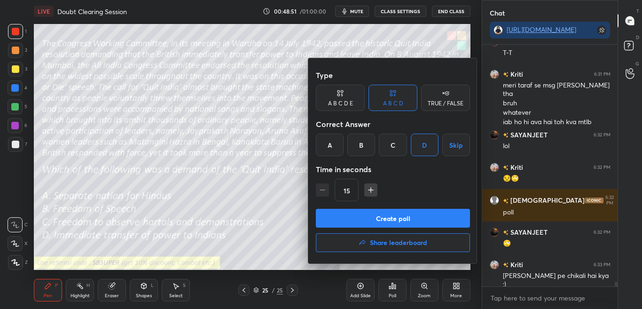
click at [407, 221] on button "Create poll" at bounding box center [393, 218] width 154 height 19
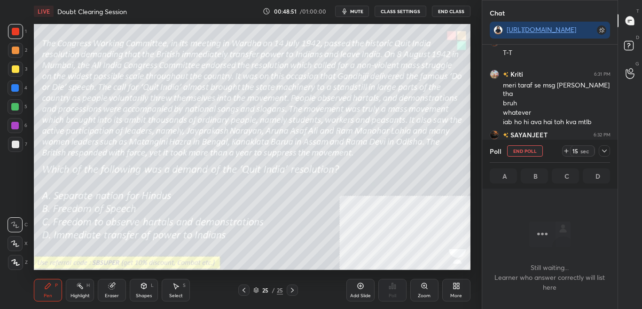
scroll to position [213, 133]
click at [357, 10] on span "mute" at bounding box center [356, 11] width 13 height 7
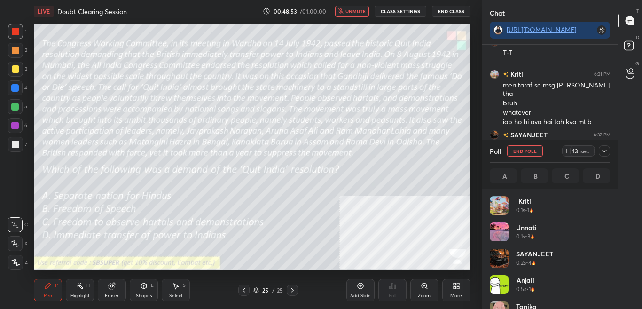
scroll to position [110, 118]
click at [359, 12] on span "unmute" at bounding box center [356, 11] width 20 height 7
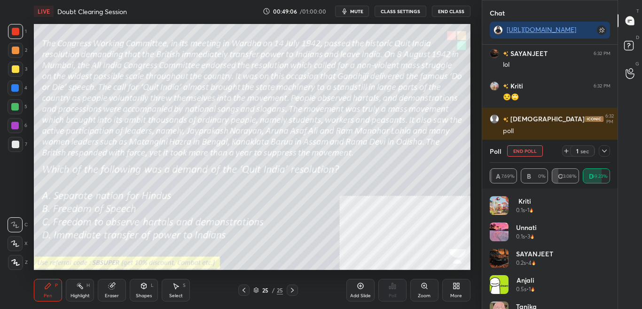
click at [606, 275] on div "Anjali 0.5s • 1" at bounding box center [550, 288] width 121 height 26
click at [607, 280] on div "Anjali 0.5s • 1" at bounding box center [550, 288] width 121 height 26
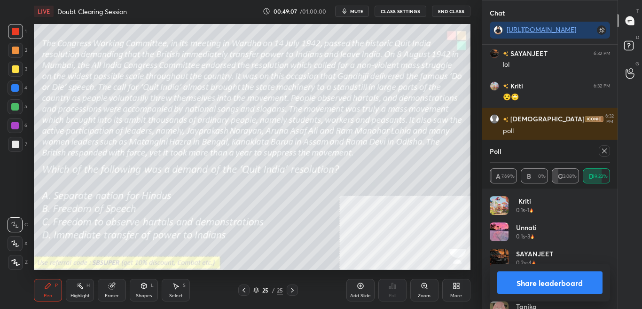
click at [609, 281] on div "Share leaderboard" at bounding box center [550, 283] width 121 height 38
click at [582, 281] on button "Share leaderboard" at bounding box center [550, 282] width 106 height 23
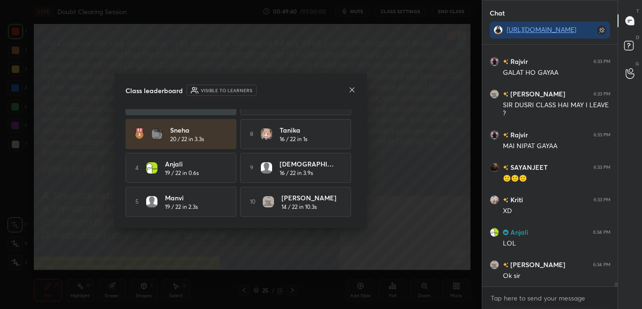
scroll to position [13150, 0]
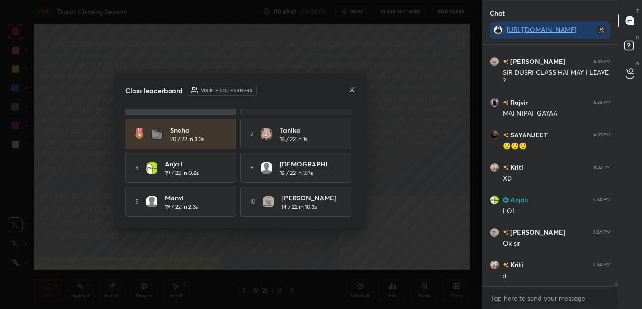
click at [355, 88] on icon at bounding box center [352, 90] width 8 height 8
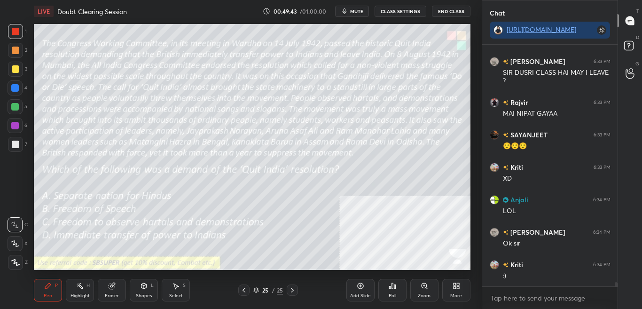
click at [446, 287] on div "More" at bounding box center [456, 290] width 28 height 23
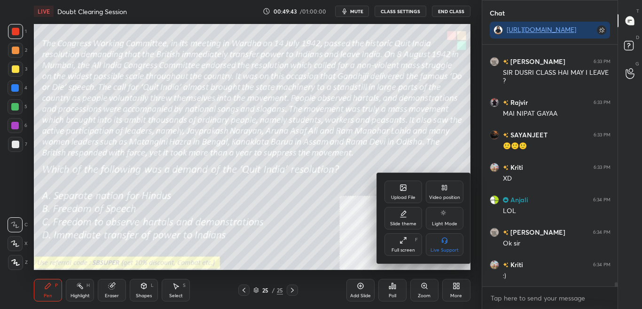
scroll to position [13182, 0]
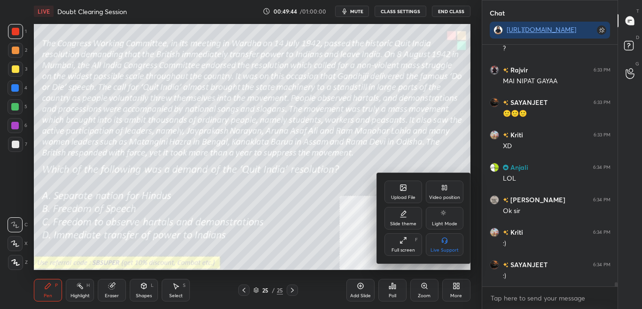
click at [401, 198] on div "Upload File" at bounding box center [403, 197] width 24 height 5
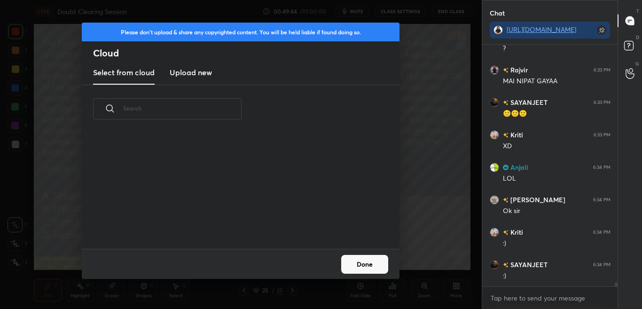
scroll to position [116, 302]
click at [185, 75] on h3 "Upload new" at bounding box center [191, 72] width 42 height 11
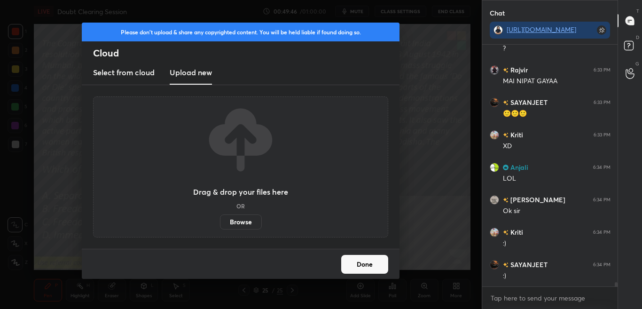
click at [250, 224] on label "Browse" at bounding box center [241, 221] width 42 height 15
click at [220, 224] on input "Browse" at bounding box center [220, 221] width 0 height 15
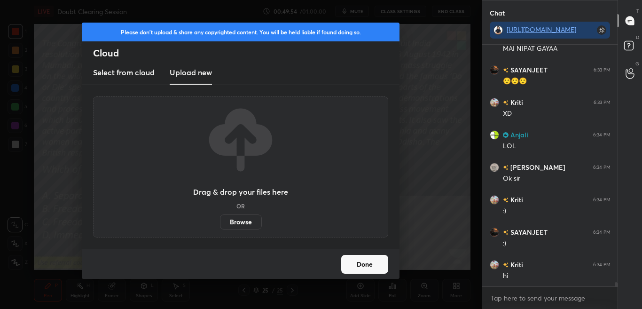
scroll to position [13247, 0]
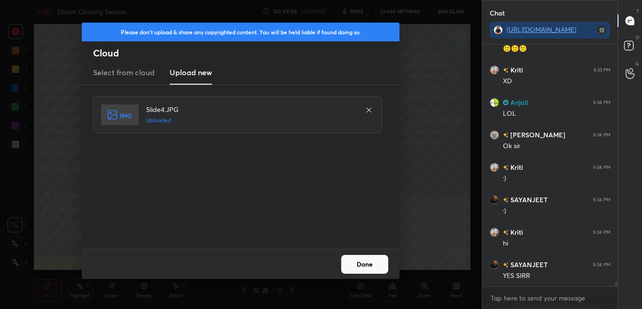
click at [362, 265] on button "Done" at bounding box center [364, 264] width 47 height 19
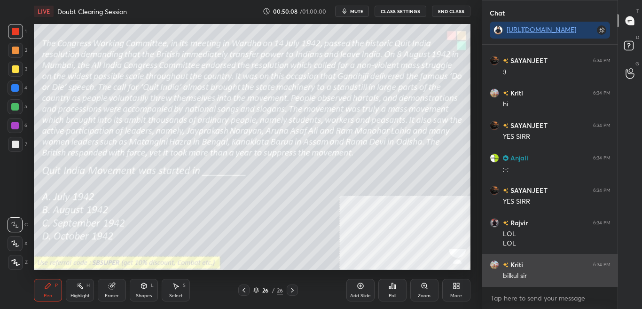
scroll to position [13419, 0]
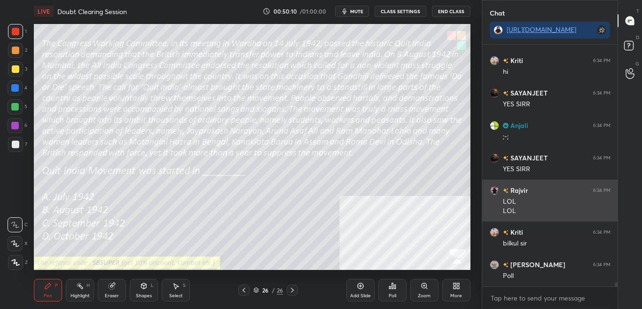
click at [528, 206] on div "LOL" at bounding box center [557, 201] width 108 height 9
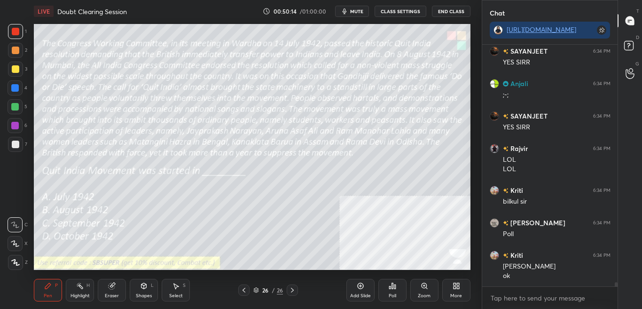
scroll to position [13493, 0]
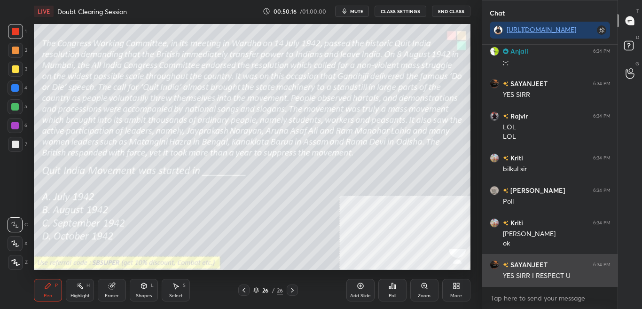
click at [531, 270] on div "YES SIRR I RESPECT U" at bounding box center [557, 274] width 108 height 11
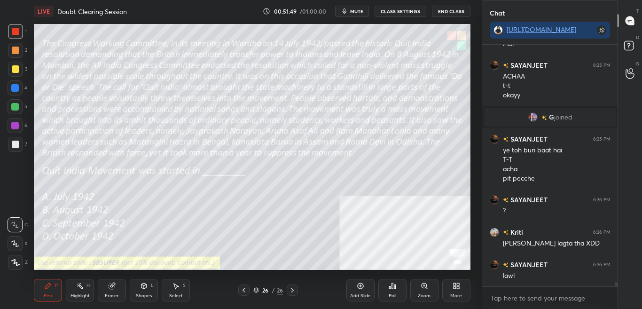
scroll to position [13274, 0]
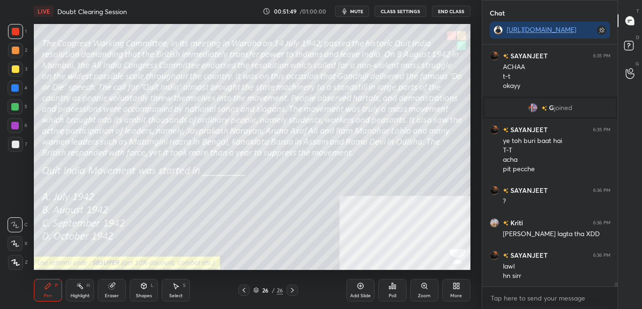
click at [399, 287] on div "Poll" at bounding box center [392, 290] width 28 height 23
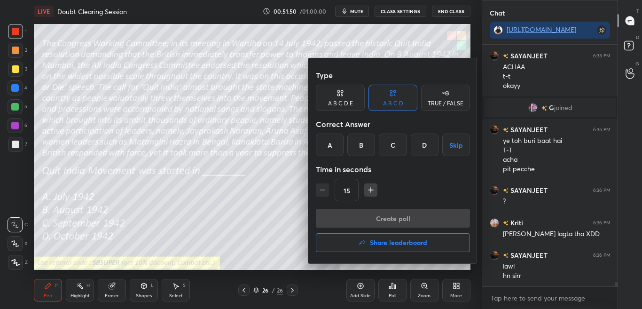
scroll to position [13306, 0]
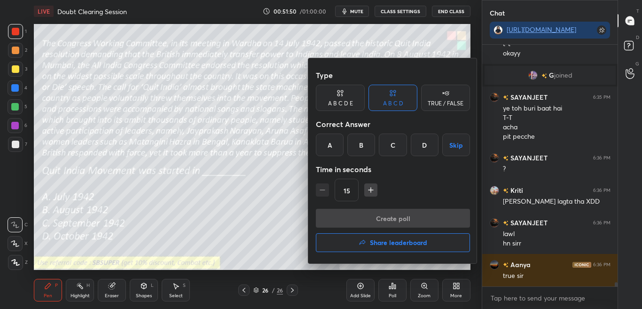
click at [398, 287] on div at bounding box center [321, 154] width 642 height 309
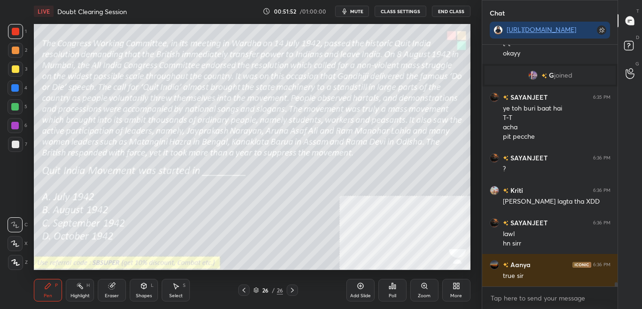
click at [391, 287] on div "Poll" at bounding box center [393, 295] width 8 height 5
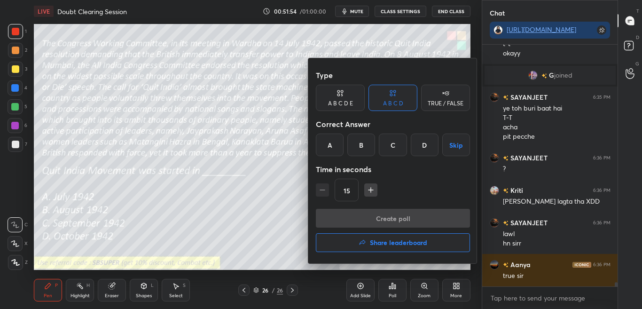
click at [392, 287] on div at bounding box center [321, 154] width 642 height 309
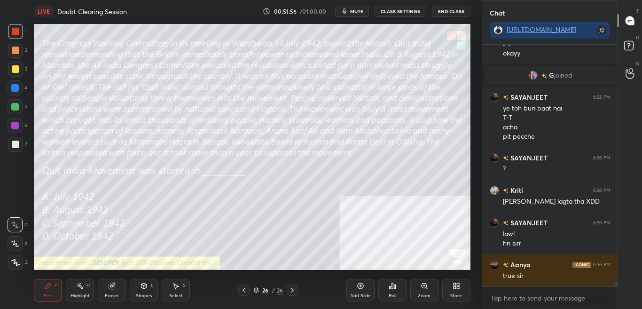
scroll to position [13339, 0]
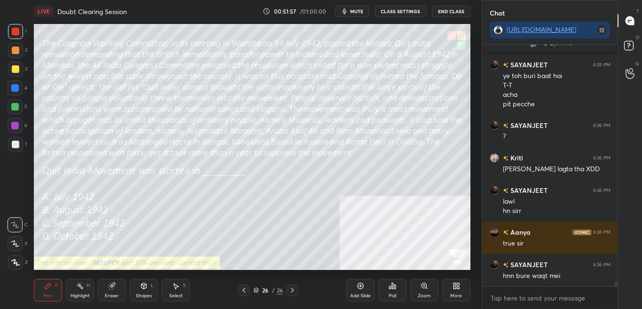
click at [393, 287] on div "Poll" at bounding box center [393, 295] width 8 height 5
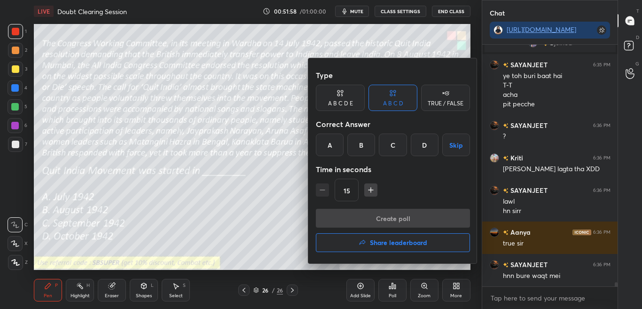
click at [360, 151] on div "B" at bounding box center [361, 145] width 28 height 23
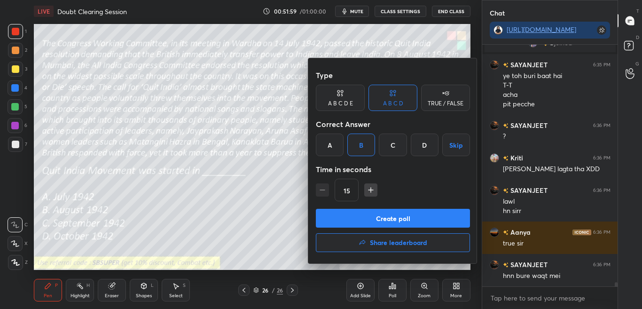
click at [375, 221] on button "Create poll" at bounding box center [393, 218] width 154 height 19
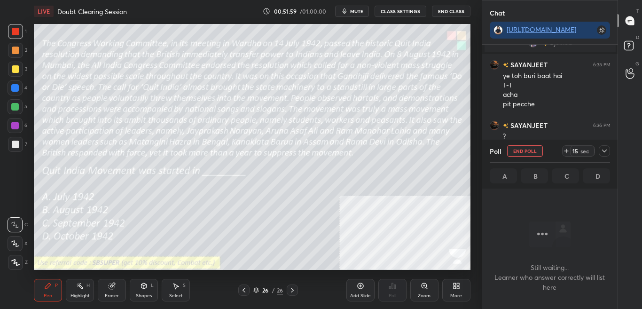
scroll to position [213, 133]
click at [604, 148] on icon at bounding box center [605, 151] width 8 height 8
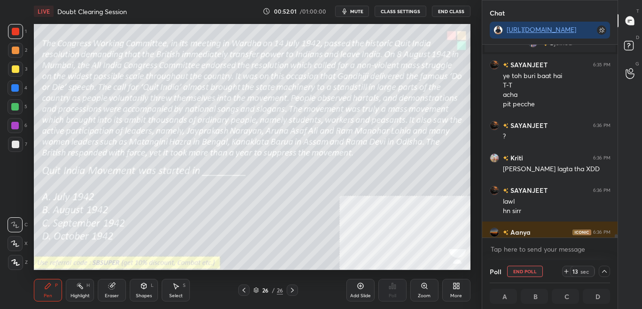
scroll to position [0, 3]
click at [615, 233] on div at bounding box center [615, 141] width 6 height 193
click at [615, 235] on div at bounding box center [616, 238] width 3 height 8
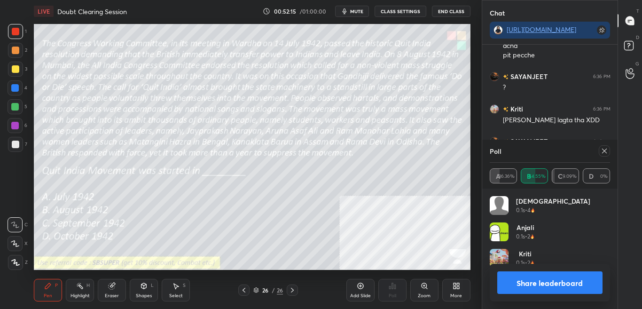
scroll to position [3, 3]
click at [615, 239] on div "Chat [URL][DOMAIN_NAME] G joined SAYANJEET 6:35 PM ye toh buri baat hai T-T ach…" at bounding box center [550, 154] width 136 height 309
click at [587, 275] on button "Share leaderboard" at bounding box center [550, 282] width 106 height 23
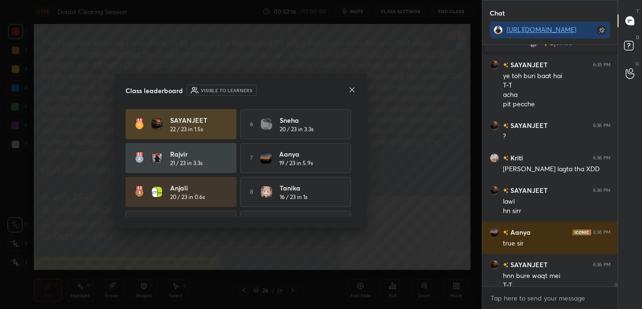
scroll to position [13348, 0]
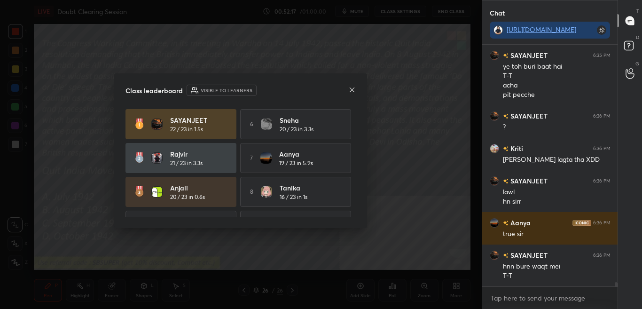
click at [352, 90] on icon at bounding box center [352, 90] width 8 height 8
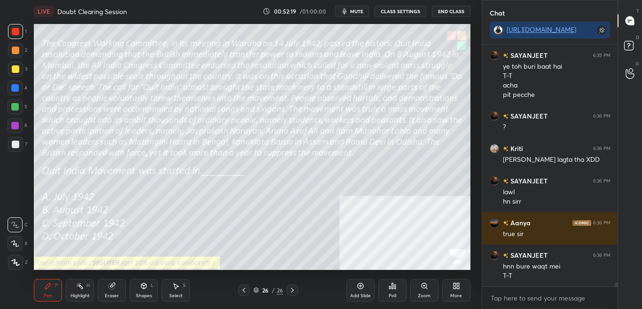
click at [457, 287] on div "More" at bounding box center [456, 295] width 12 height 5
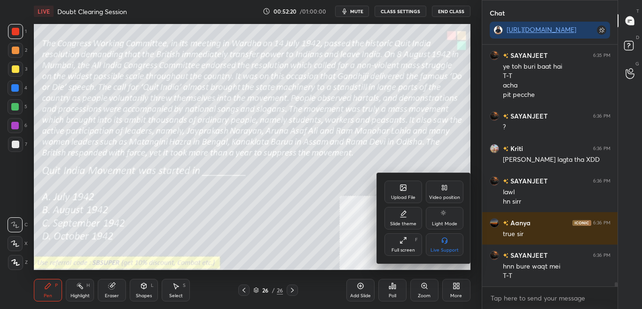
click at [397, 187] on div "Upload File" at bounding box center [404, 192] width 38 height 23
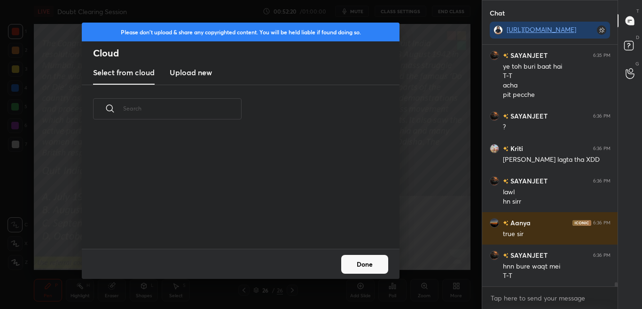
scroll to position [116, 302]
click at [198, 68] on h3 "Upload new" at bounding box center [191, 72] width 42 height 11
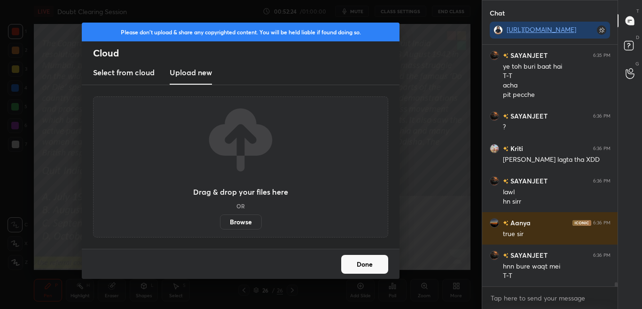
click at [244, 222] on label "Browse" at bounding box center [241, 221] width 42 height 15
click at [220, 222] on input "Browse" at bounding box center [220, 221] width 0 height 15
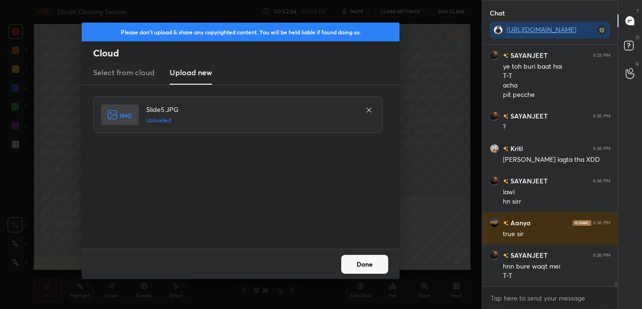
click at [361, 277] on div "Done" at bounding box center [241, 264] width 318 height 30
click at [361, 273] on button "Done" at bounding box center [364, 264] width 47 height 19
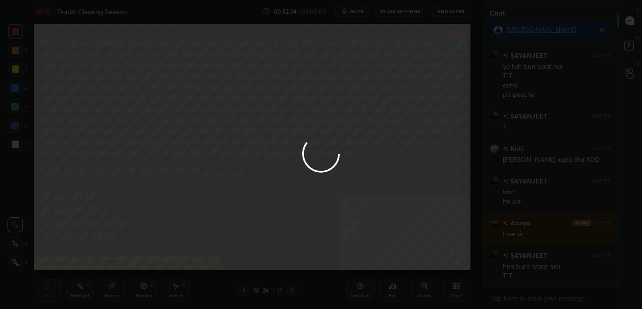
click at [363, 265] on button "Done" at bounding box center [364, 264] width 47 height 19
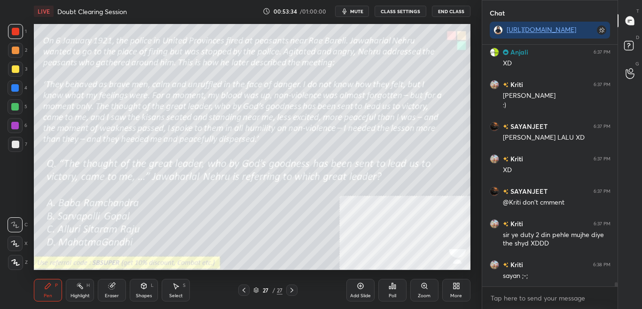
scroll to position [13625, 0]
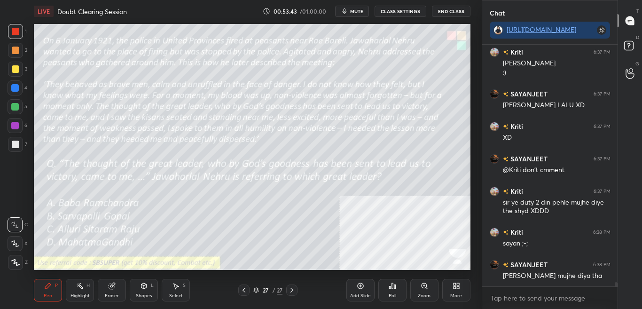
click at [390, 287] on div "Poll" at bounding box center [393, 295] width 8 height 5
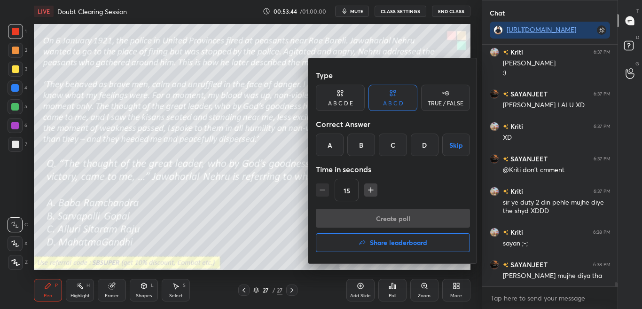
click at [390, 287] on div at bounding box center [321, 154] width 642 height 309
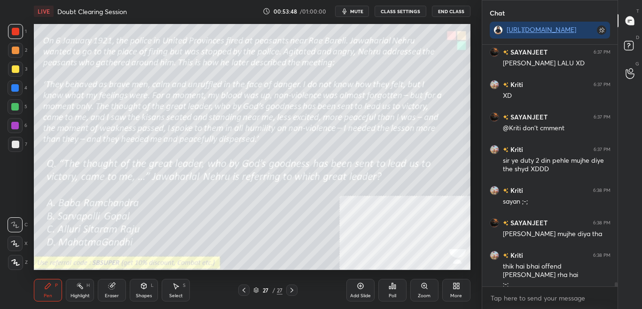
scroll to position [13700, 0]
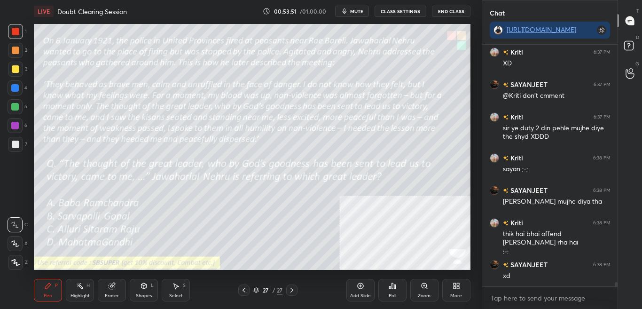
click at [390, 287] on div "Poll" at bounding box center [393, 295] width 8 height 5
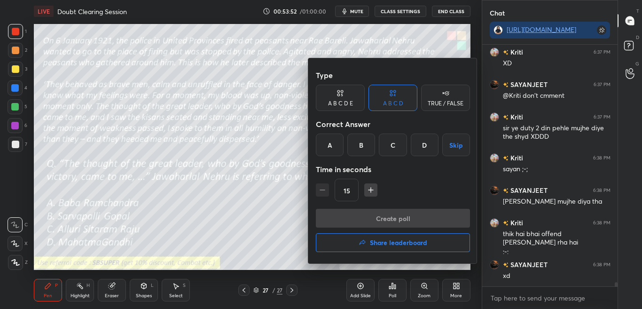
drag, startPoint x: 430, startPoint y: 143, endPoint x: 432, endPoint y: 157, distance: 14.2
click at [431, 143] on div "D" at bounding box center [425, 145] width 28 height 23
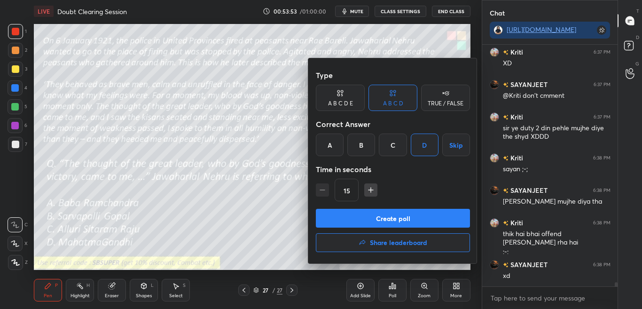
click at [416, 219] on button "Create poll" at bounding box center [393, 218] width 154 height 19
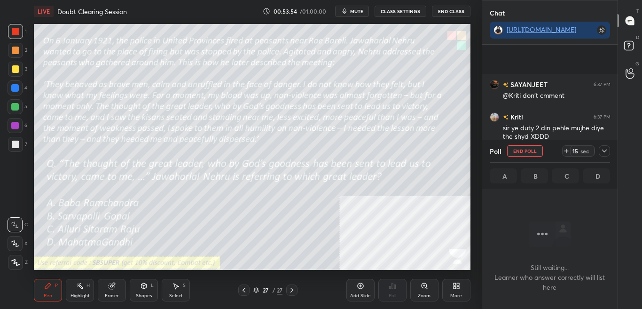
scroll to position [13781, 0]
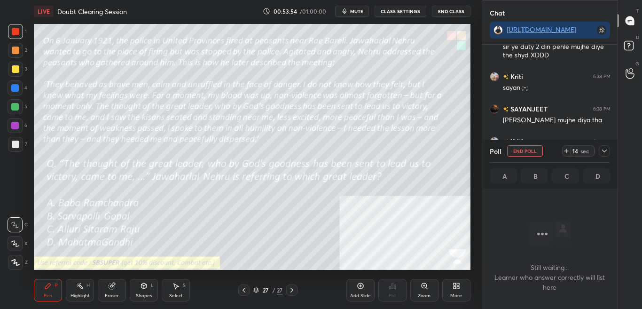
click at [610, 152] on div at bounding box center [604, 150] width 11 height 11
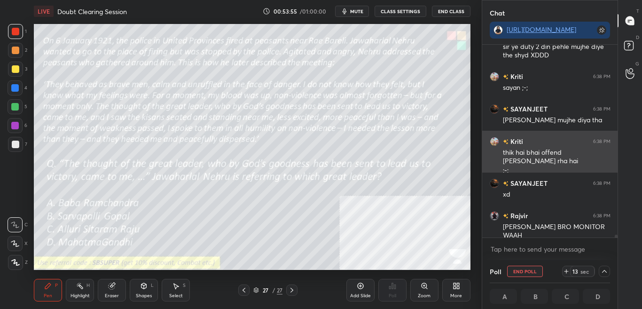
scroll to position [0, 3]
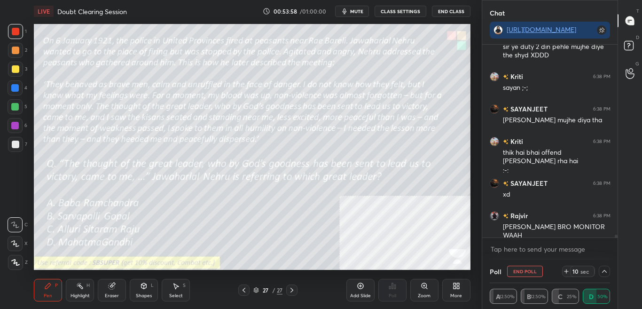
click at [603, 271] on icon at bounding box center [605, 272] width 8 height 8
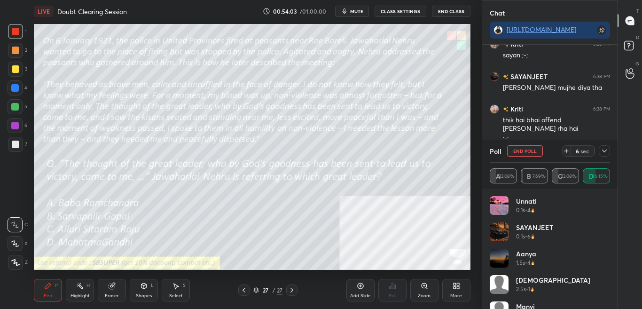
scroll to position [13846, 0]
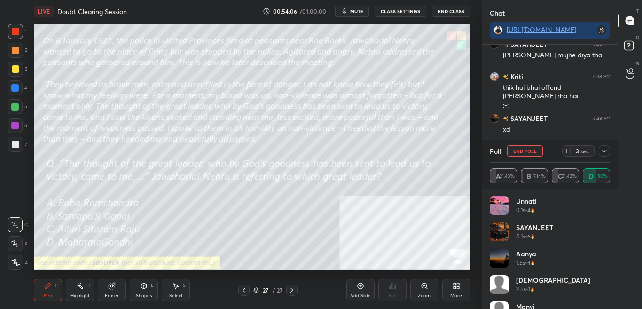
click at [604, 151] on icon at bounding box center [605, 151] width 8 height 8
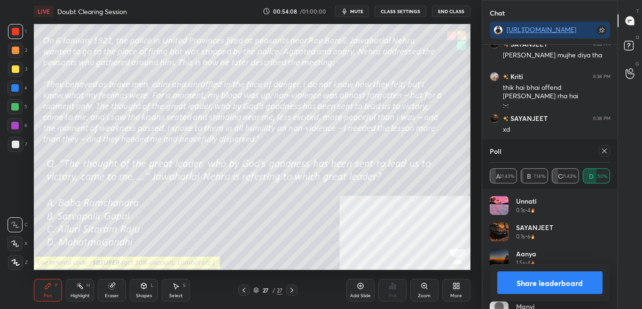
scroll to position [3, 3]
click at [573, 276] on button "Share leaderboard" at bounding box center [550, 282] width 106 height 23
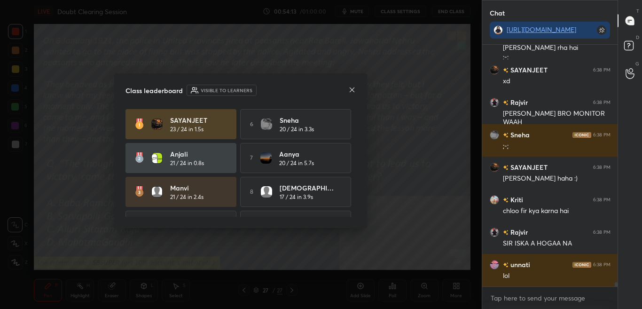
click at [354, 92] on icon at bounding box center [352, 90] width 8 height 8
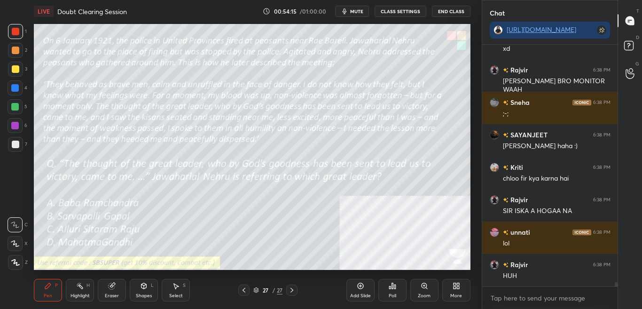
click at [454, 287] on div "More" at bounding box center [456, 295] width 12 height 5
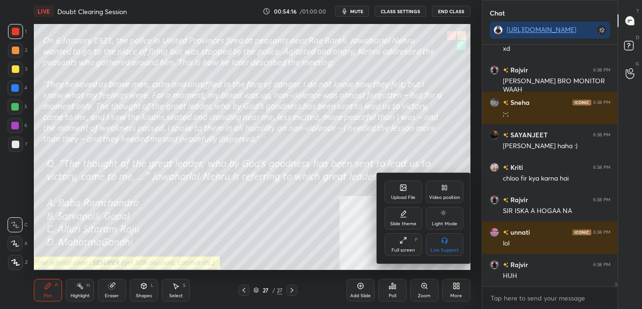
click at [406, 192] on div "Upload File" at bounding box center [404, 192] width 38 height 23
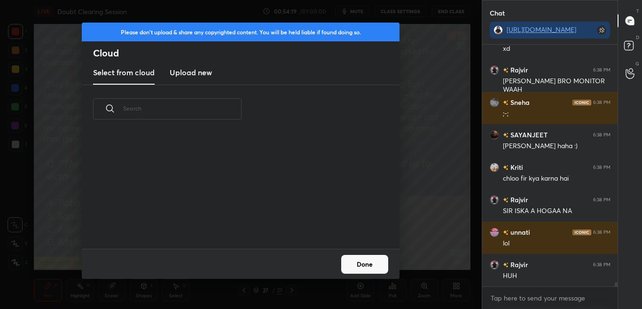
click at [191, 75] on h3 "Upload new" at bounding box center [191, 72] width 42 height 11
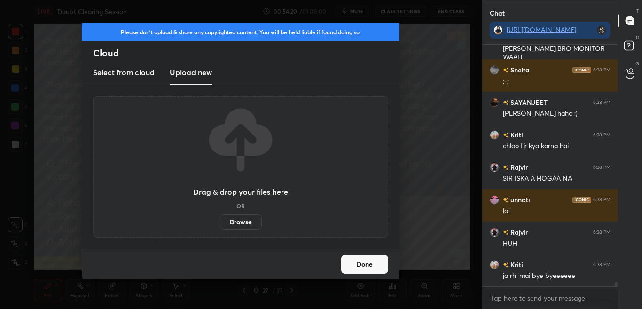
click at [248, 220] on label "Browse" at bounding box center [241, 221] width 42 height 15
click at [220, 220] on input "Browse" at bounding box center [220, 221] width 0 height 15
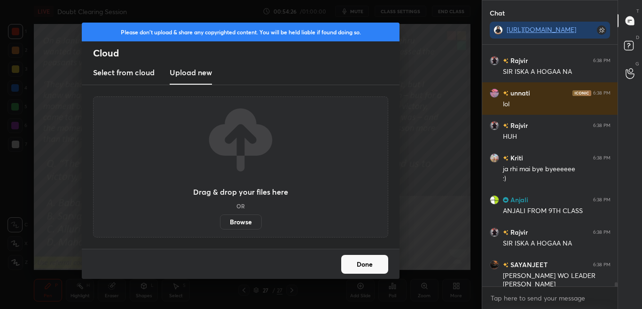
click at [363, 264] on button "Done" at bounding box center [364, 264] width 47 height 19
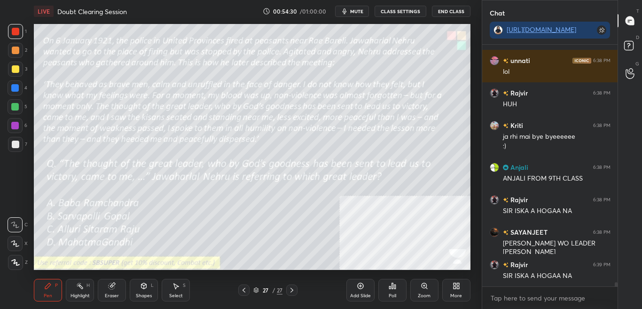
click at [452, 287] on div "More" at bounding box center [456, 295] width 12 height 5
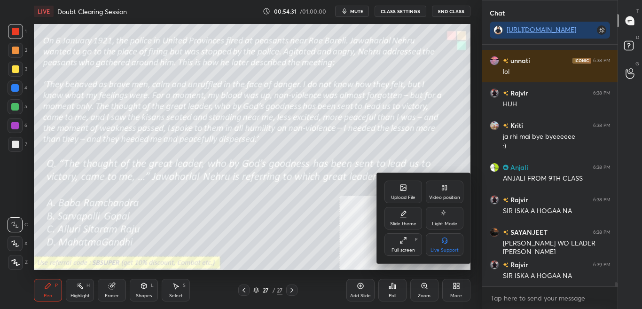
click at [394, 196] on div "Upload File" at bounding box center [403, 197] width 24 height 5
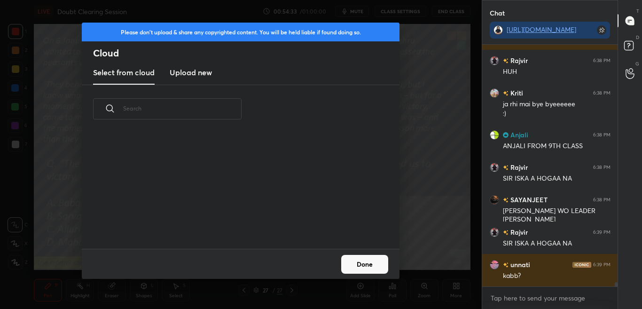
click at [208, 71] on h3 "Upload new" at bounding box center [191, 72] width 42 height 11
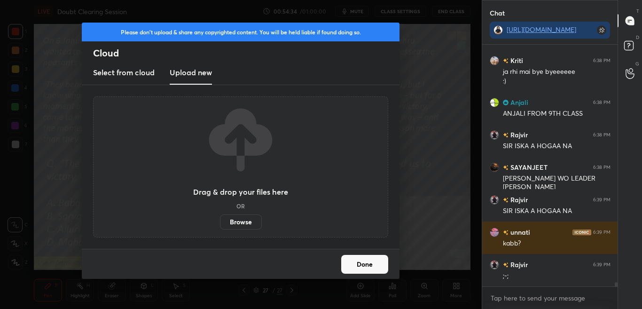
click at [232, 219] on label "Browse" at bounding box center [241, 221] width 42 height 15
click at [220, 219] on input "Browse" at bounding box center [220, 221] width 0 height 15
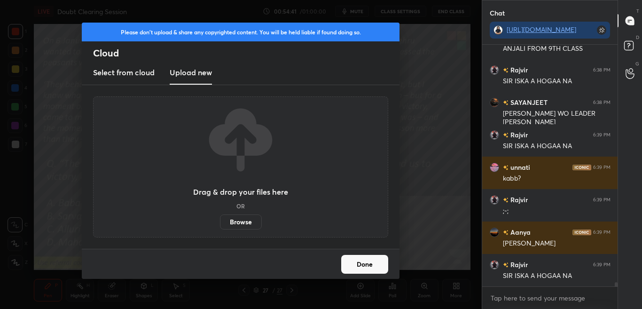
click at [362, 53] on h2 "Cloud" at bounding box center [246, 53] width 307 height 12
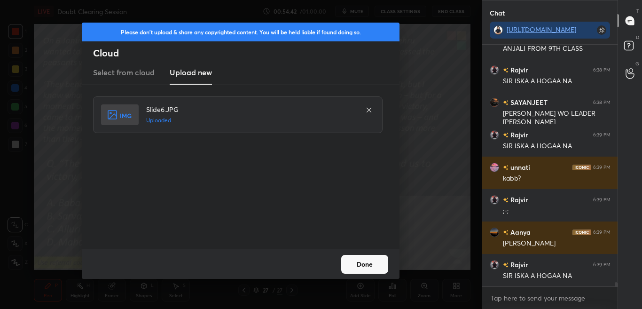
click at [370, 268] on button "Done" at bounding box center [364, 264] width 47 height 19
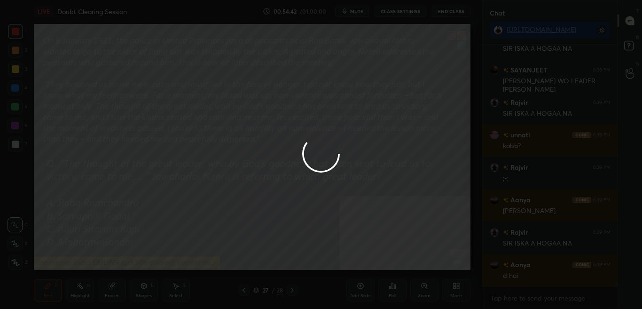
click at [370, 268] on button "Done" at bounding box center [364, 264] width 47 height 19
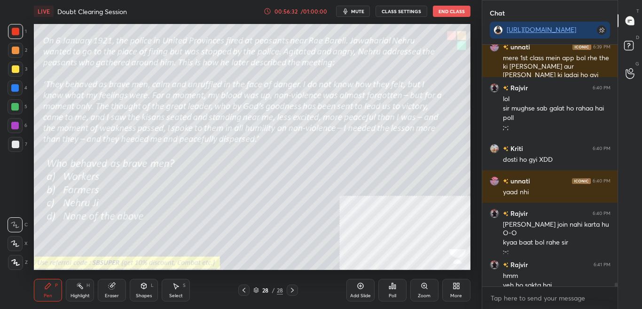
scroll to position [14617, 0]
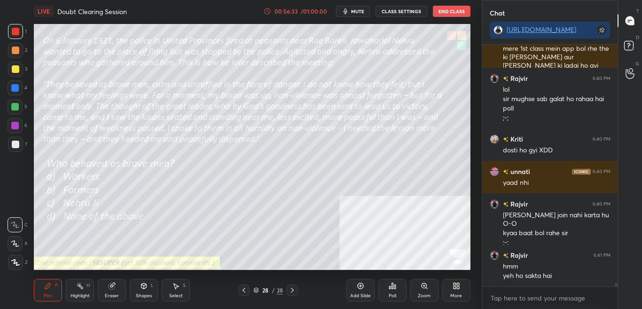
click at [396, 287] on div "Poll" at bounding box center [392, 290] width 28 height 23
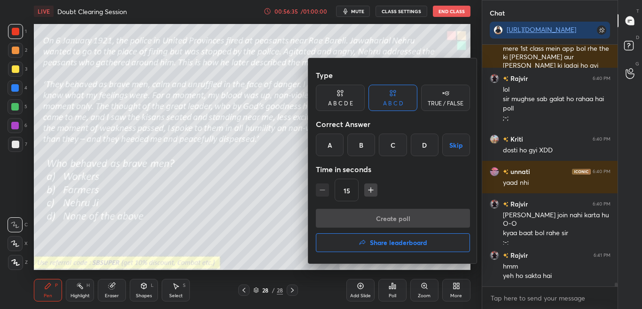
click at [363, 151] on div "B" at bounding box center [361, 145] width 28 height 23
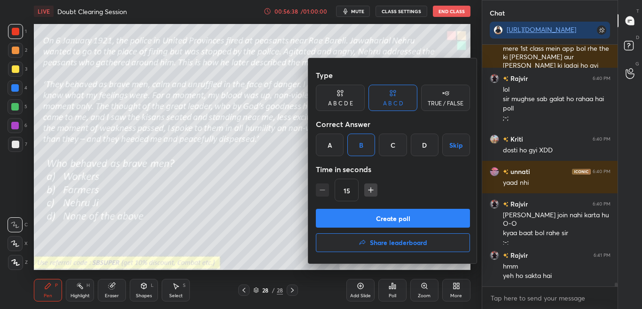
click at [364, 217] on button "Create poll" at bounding box center [393, 218] width 154 height 19
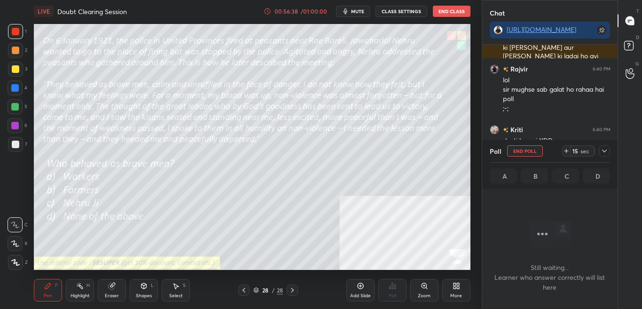
scroll to position [213, 133]
click at [565, 152] on icon at bounding box center [567, 151] width 8 height 8
click at [564, 150] on icon at bounding box center [567, 151] width 8 height 8
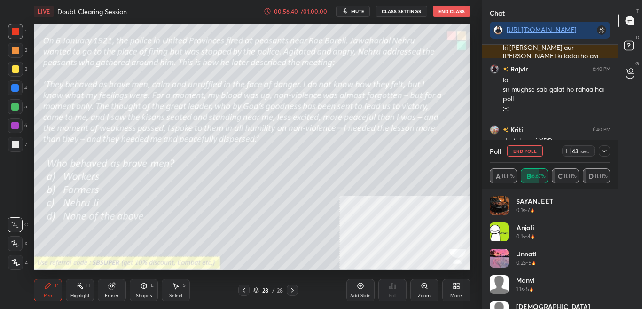
scroll to position [3, 3]
click at [603, 151] on icon at bounding box center [604, 151] width 5 height 3
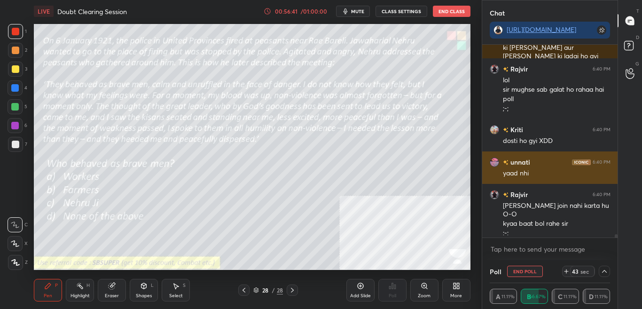
scroll to position [0, 3]
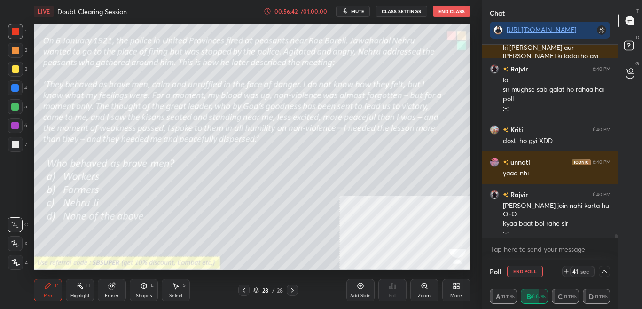
click at [615, 235] on div at bounding box center [616, 238] width 3 height 8
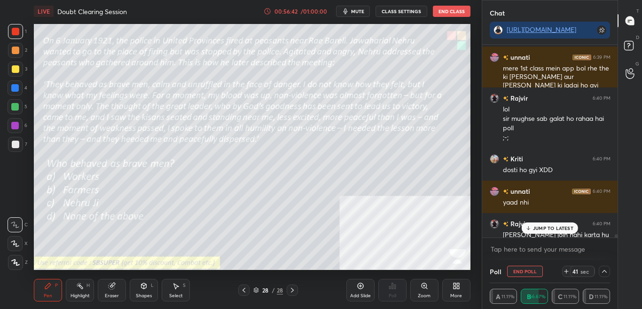
click at [615, 240] on div "[PERSON_NAME] 6:38 PM SIR ISKA A HOGAA NA SAYANJEET 6:38 PM [PERSON_NAME] WO LE…" at bounding box center [550, 152] width 136 height 215
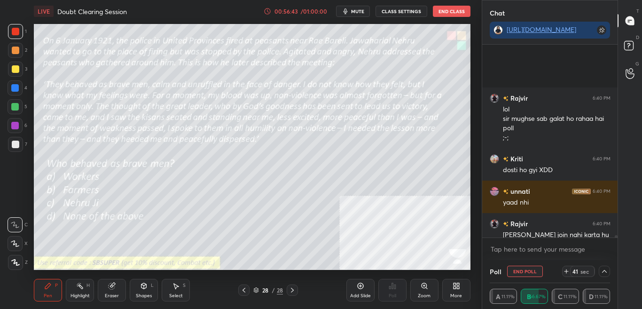
scroll to position [14708, 0]
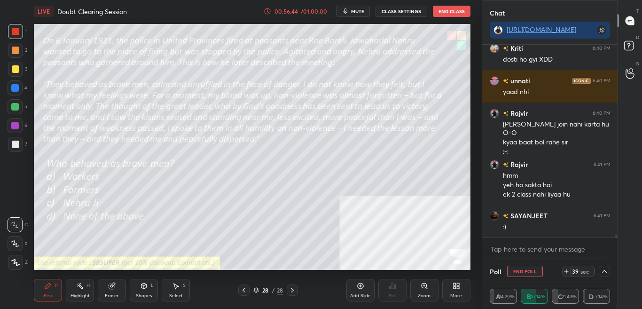
click at [361, 13] on span "mute" at bounding box center [357, 11] width 13 height 7
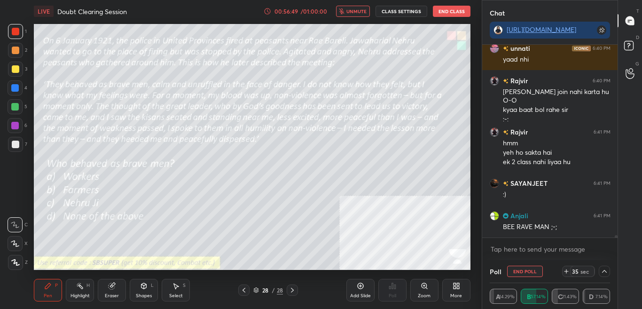
scroll to position [14773, 0]
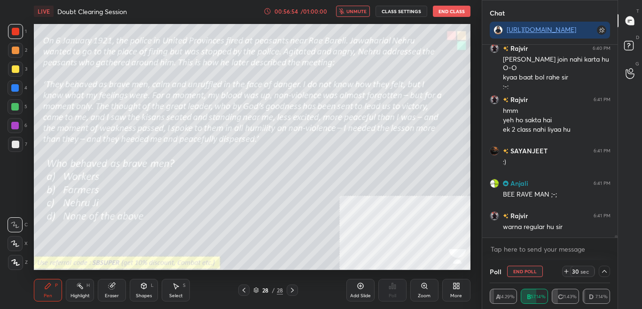
click at [350, 10] on span "unmute" at bounding box center [357, 11] width 20 height 7
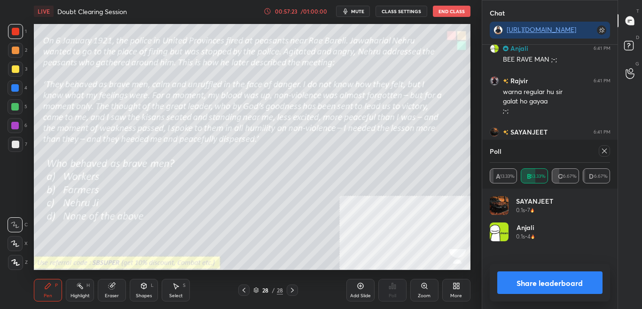
scroll to position [3, 3]
click at [554, 287] on button "Share leaderboard" at bounding box center [550, 282] width 106 height 23
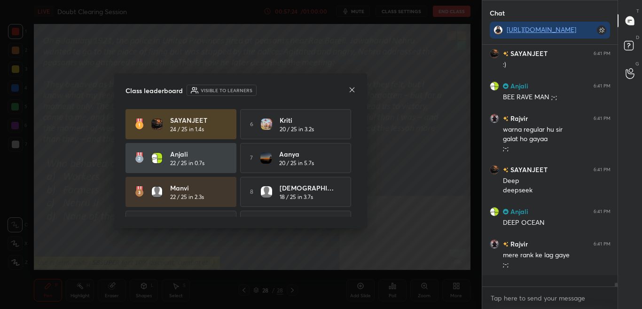
scroll to position [14859, 0]
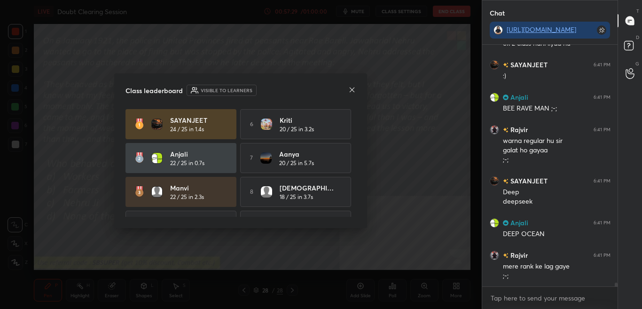
click at [356, 187] on div "Class leaderboard Visible to learners SAYANJEET 24 / 25 in 1.4s 6 Kriti 20 / 25…" at bounding box center [240, 150] width 253 height 155
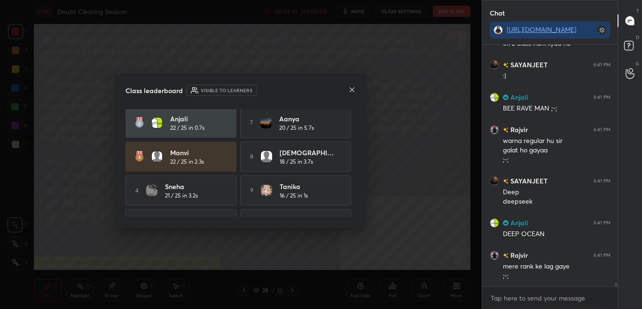
scroll to position [0, 0]
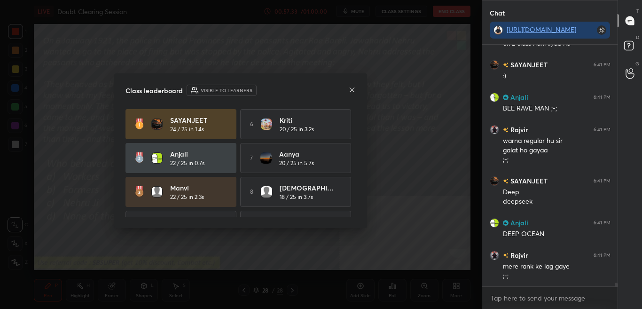
click at [358, 189] on div "Class leaderboard Visible to learners SAYANJEET 24 / 25 in 1.4s 6 Kriti 20 / 25…" at bounding box center [240, 150] width 253 height 155
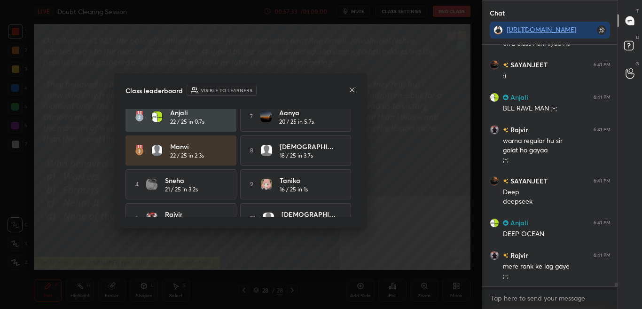
scroll to position [61, 0]
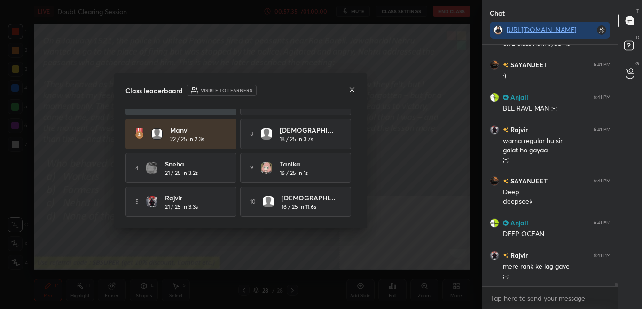
click at [351, 90] on icon at bounding box center [352, 90] width 8 height 8
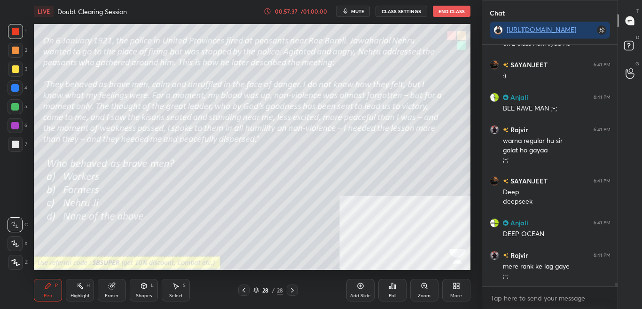
click at [446, 285] on div "More" at bounding box center [456, 290] width 28 height 23
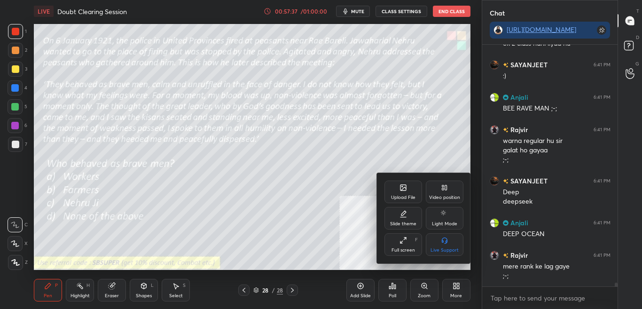
scroll to position [14892, 0]
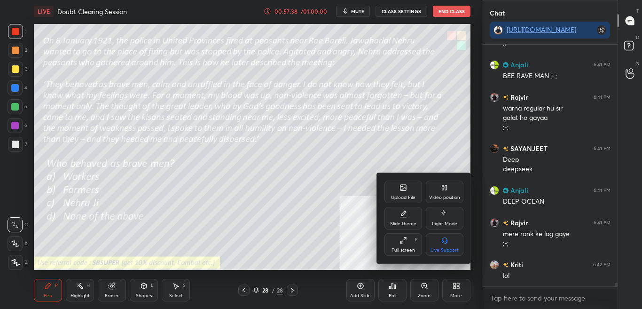
click at [392, 183] on div "Upload File" at bounding box center [404, 192] width 38 height 23
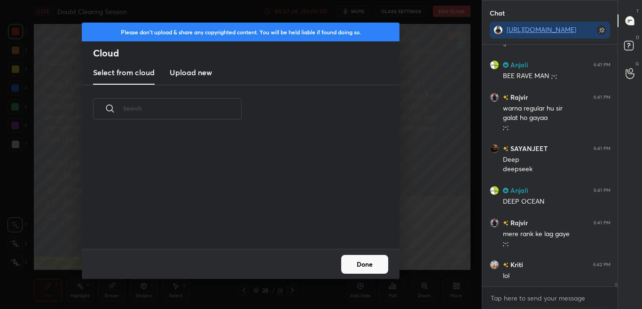
scroll to position [116, 302]
click at [190, 73] on h3 "Upload new" at bounding box center [191, 72] width 42 height 11
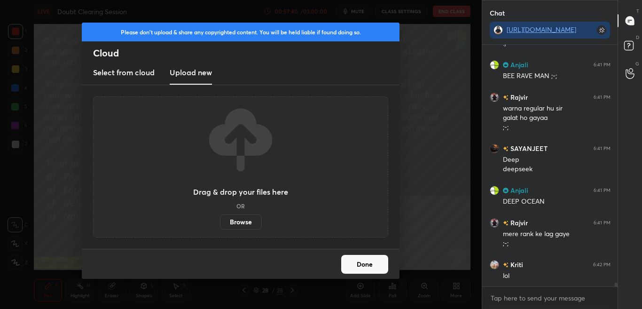
click at [247, 222] on label "Browse" at bounding box center [241, 221] width 42 height 15
click at [220, 222] on input "Browse" at bounding box center [220, 221] width 0 height 15
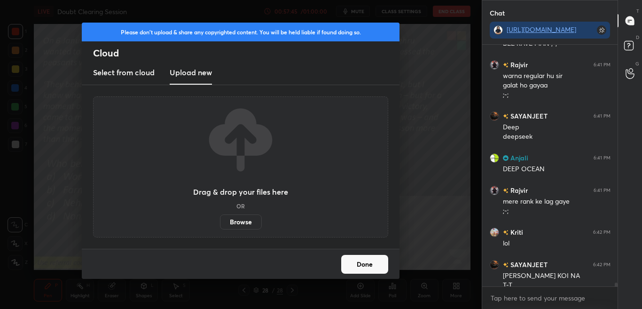
scroll to position [14933, 0]
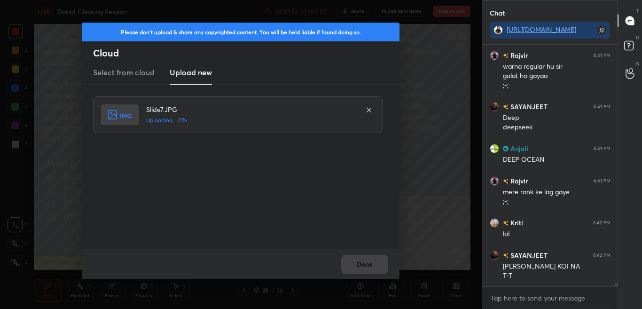
click at [422, 57] on div "Please don't upload & share any copyrighted content. You will be held liable if…" at bounding box center [241, 154] width 482 height 309
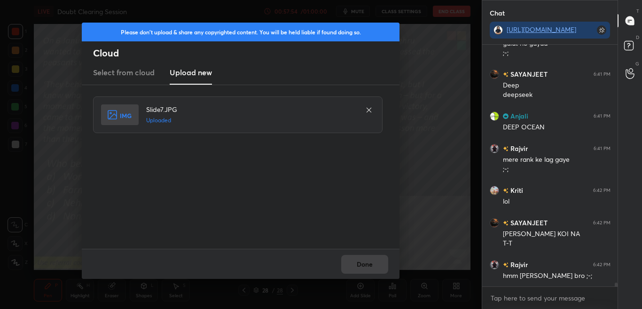
click at [358, 275] on div "Done" at bounding box center [241, 264] width 318 height 30
click at [361, 271] on button "Done" at bounding box center [364, 264] width 47 height 19
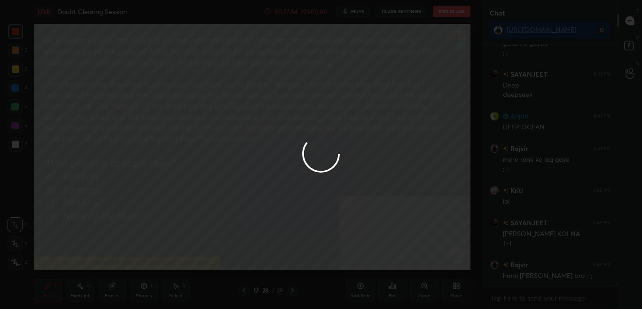
click at [363, 266] on button "Done" at bounding box center [364, 264] width 47 height 19
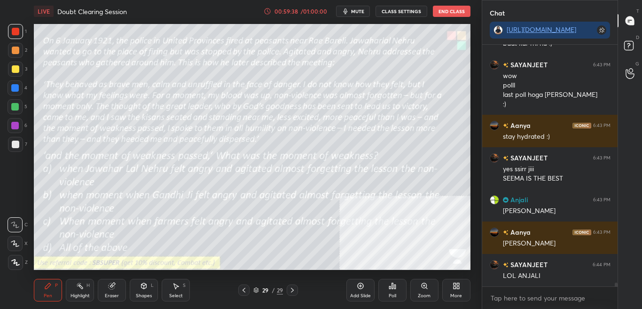
scroll to position [15369, 0]
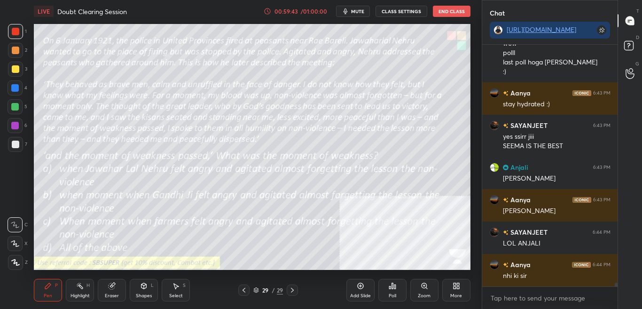
click at [393, 287] on icon at bounding box center [393, 286] width 8 height 8
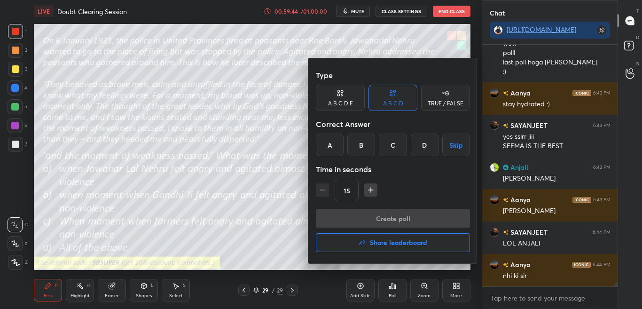
click at [336, 143] on div "A" at bounding box center [330, 145] width 28 height 23
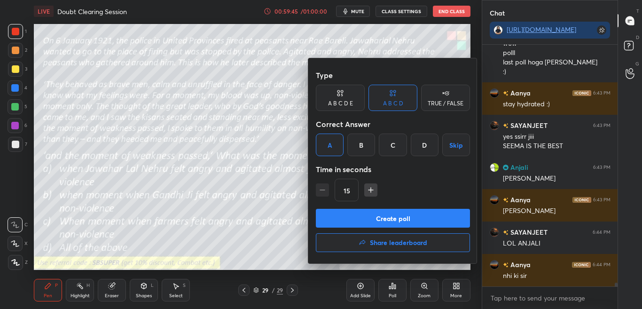
click at [358, 216] on button "Create poll" at bounding box center [393, 218] width 154 height 19
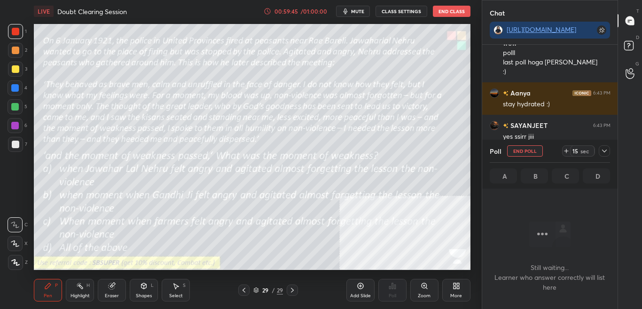
scroll to position [213, 133]
click at [602, 149] on icon at bounding box center [605, 151] width 8 height 8
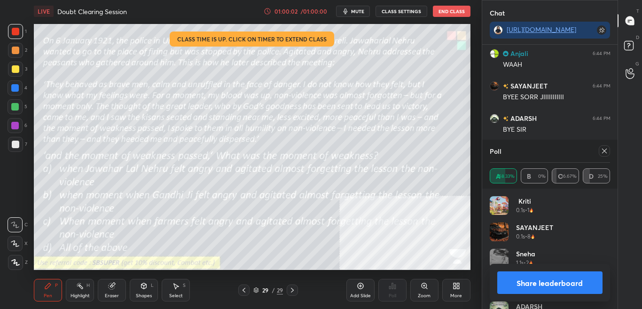
scroll to position [15742, 0]
click at [568, 284] on button "Share leaderboard" at bounding box center [550, 282] width 106 height 23
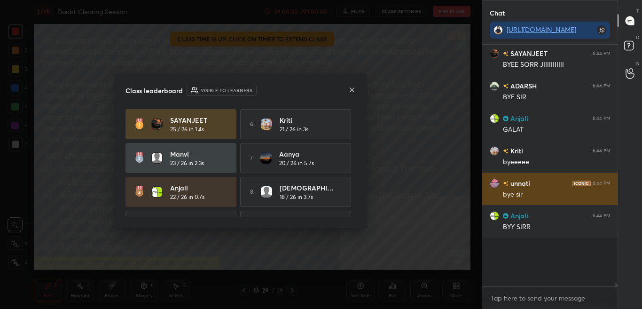
scroll to position [261, 133]
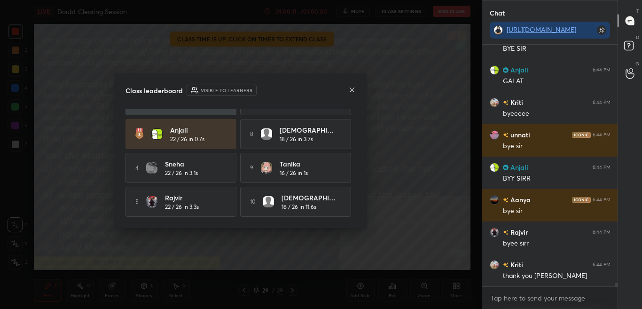
click at [352, 88] on icon at bounding box center [352, 90] width 8 height 8
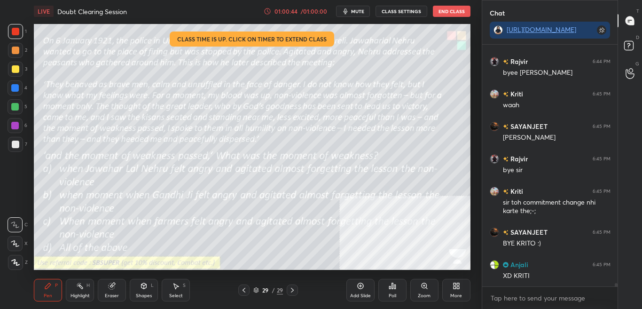
click at [448, 10] on button "End Class" at bounding box center [452, 11] width 38 height 11
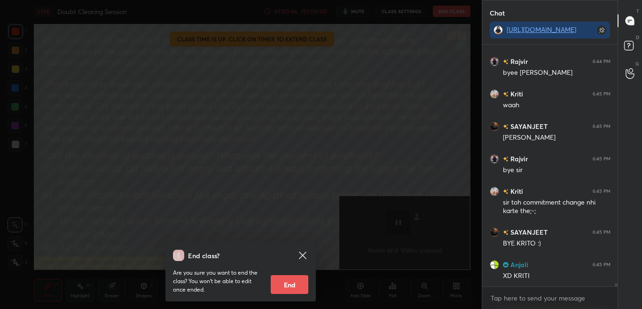
click at [289, 285] on button "End" at bounding box center [290, 284] width 38 height 19
type textarea "x"
